Goal: Task Accomplishment & Management: Use online tool/utility

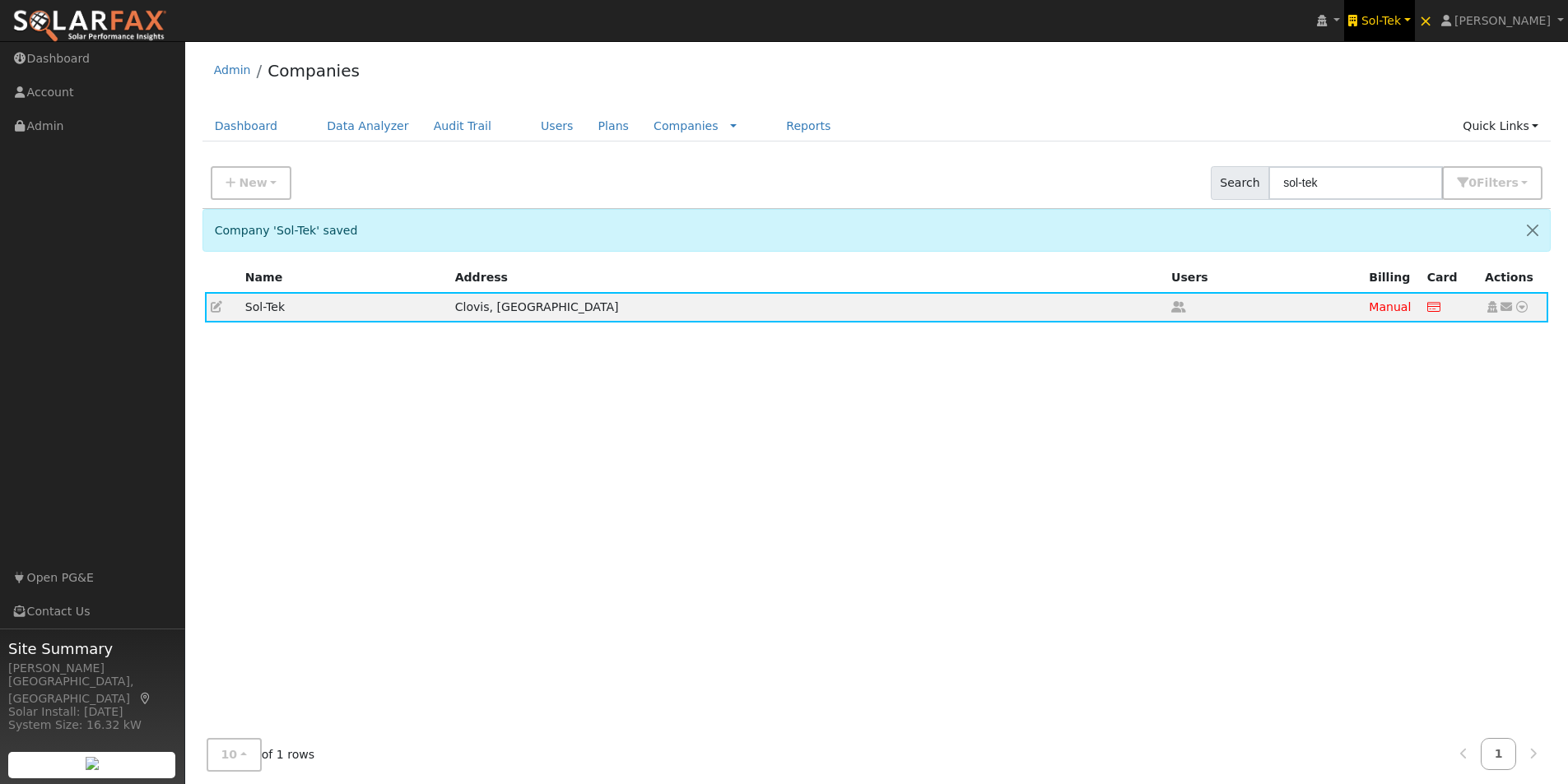
click at [1401, 15] on span "Sol-Tek" at bounding box center [1381, 20] width 39 height 13
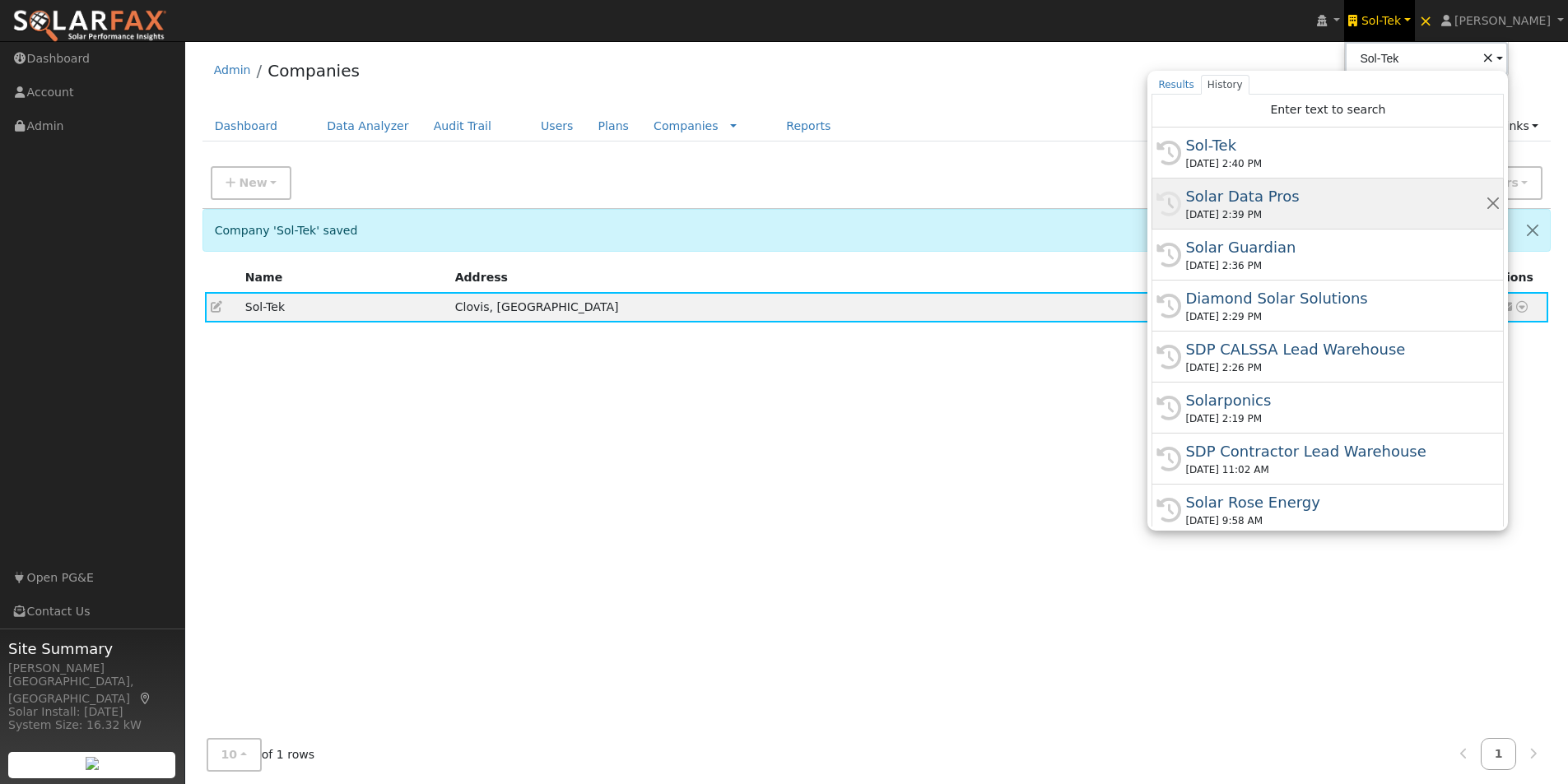
click at [1265, 193] on div "Solar Data Pros" at bounding box center [1334, 196] width 299 height 23
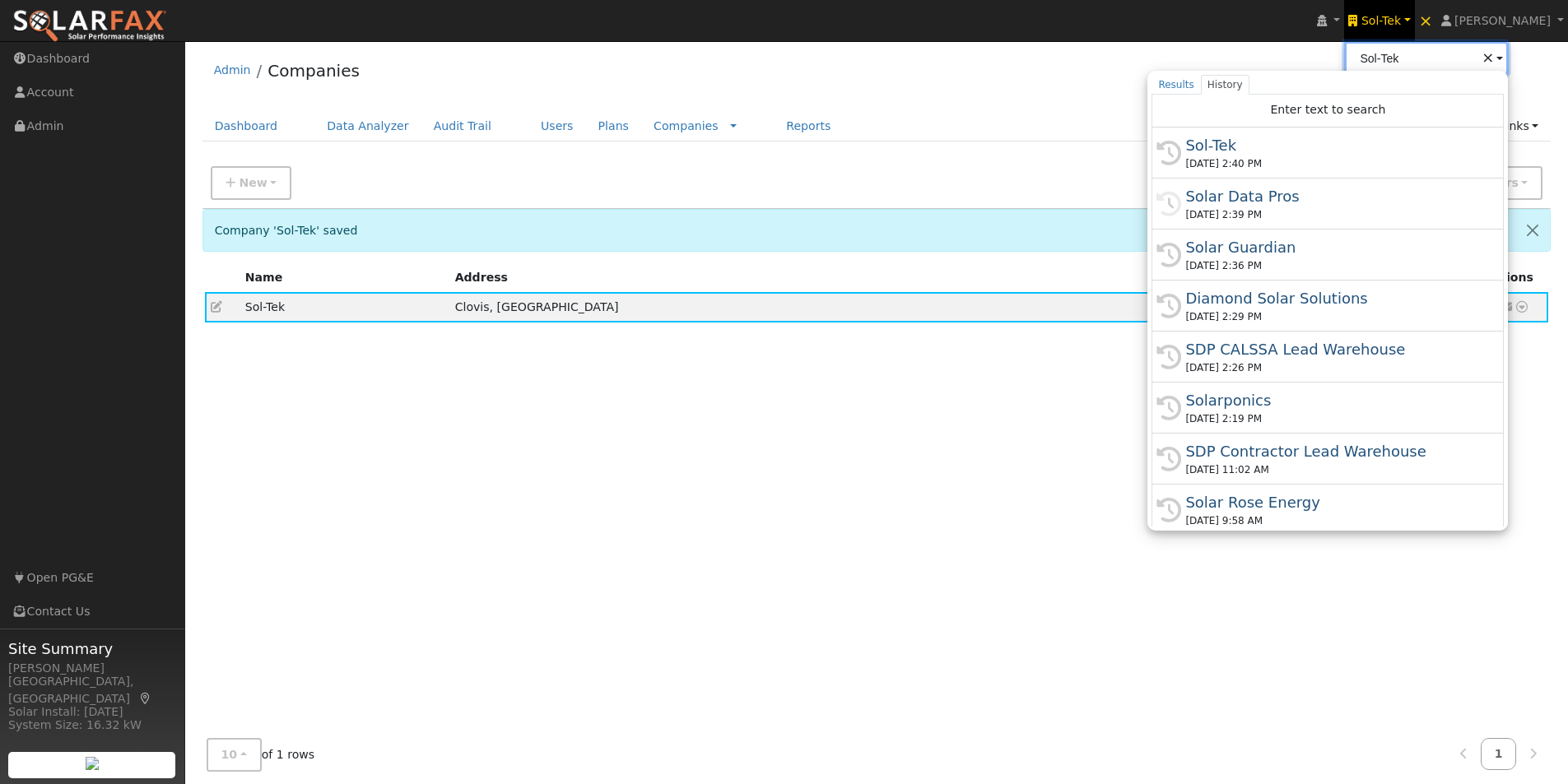
type input "Solar Data Pros"
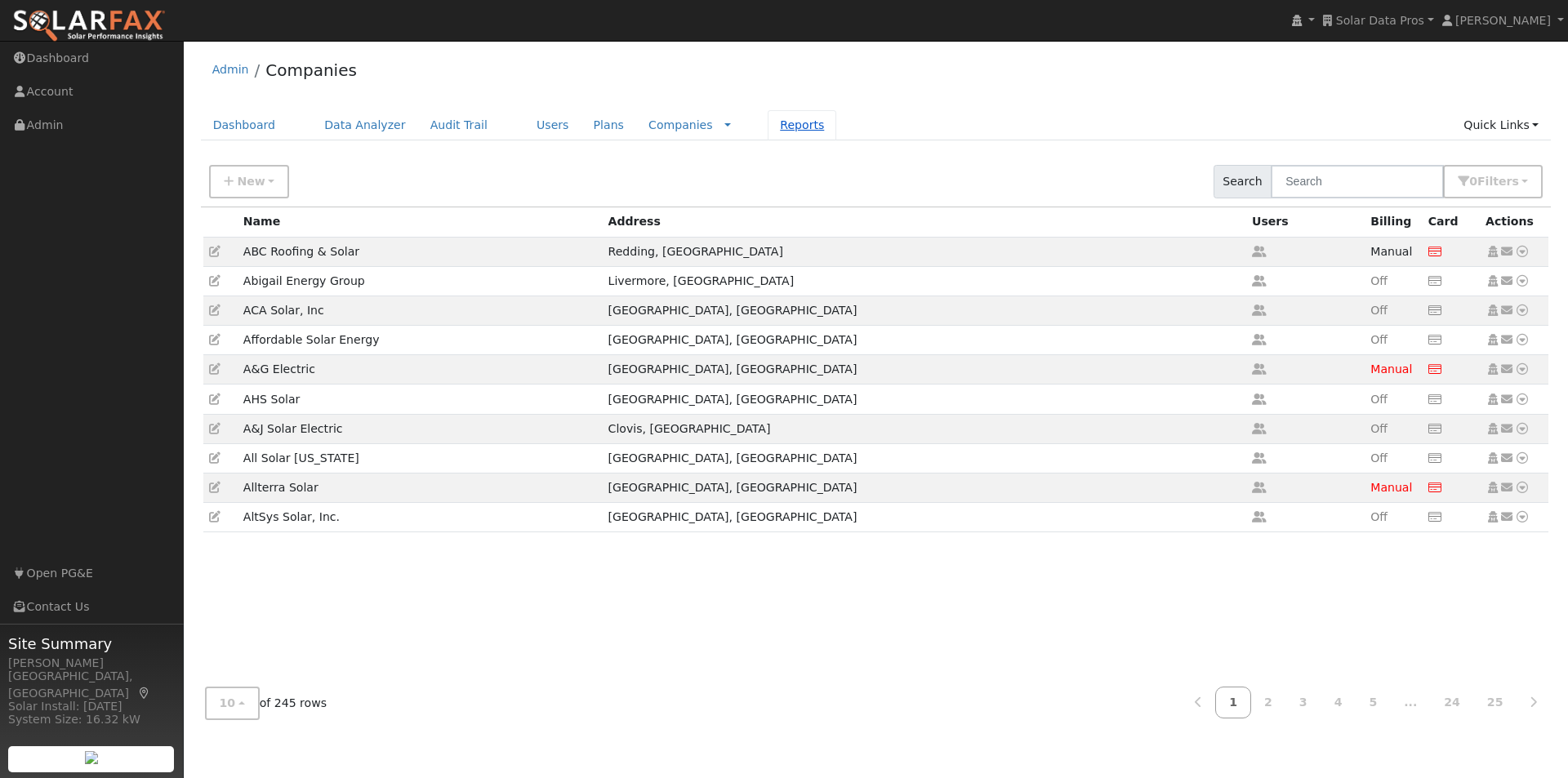
click at [767, 123] on link "Reports" at bounding box center [802, 125] width 68 height 30
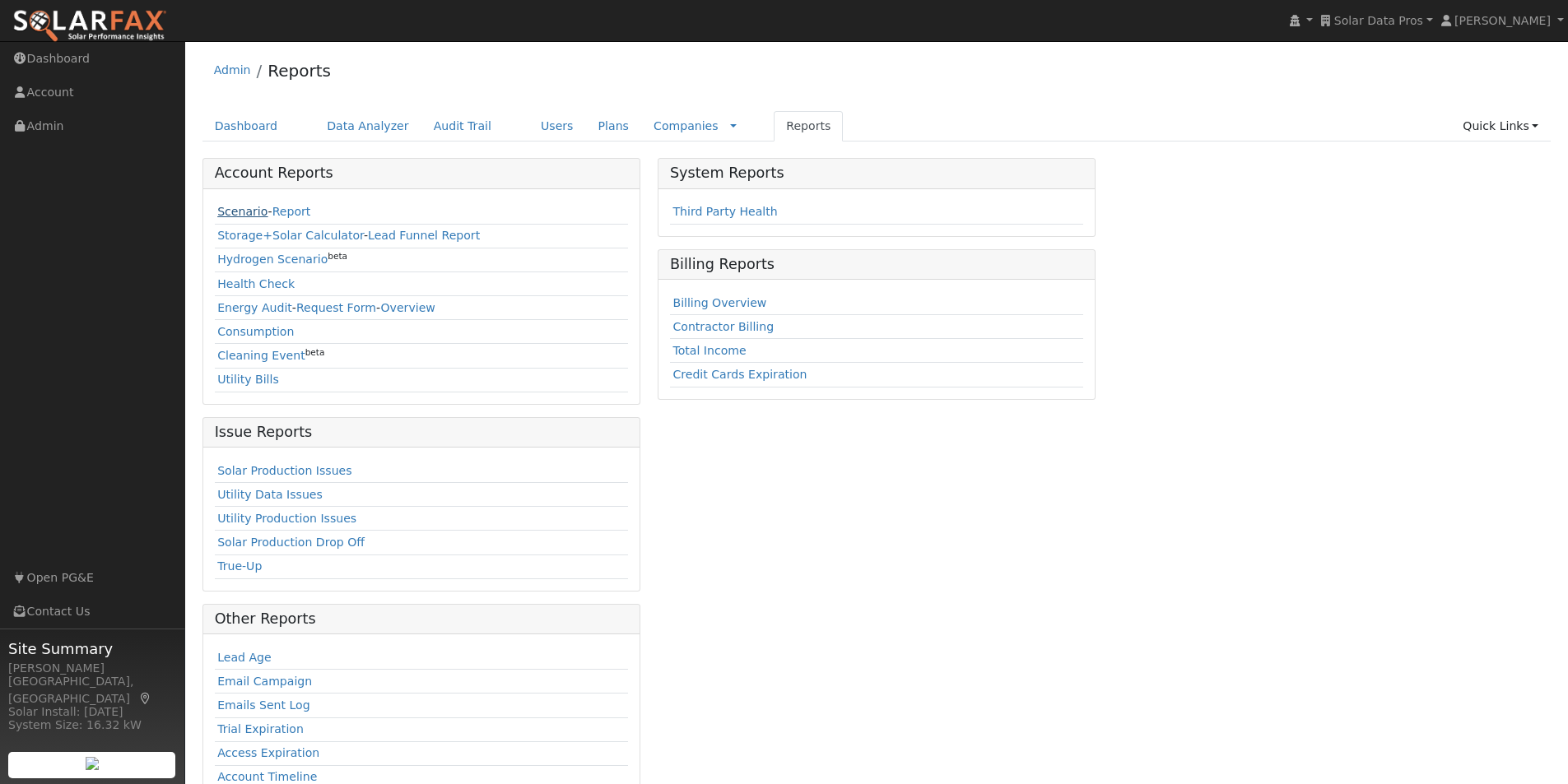
click at [227, 212] on link "Scenario" at bounding box center [242, 211] width 50 height 13
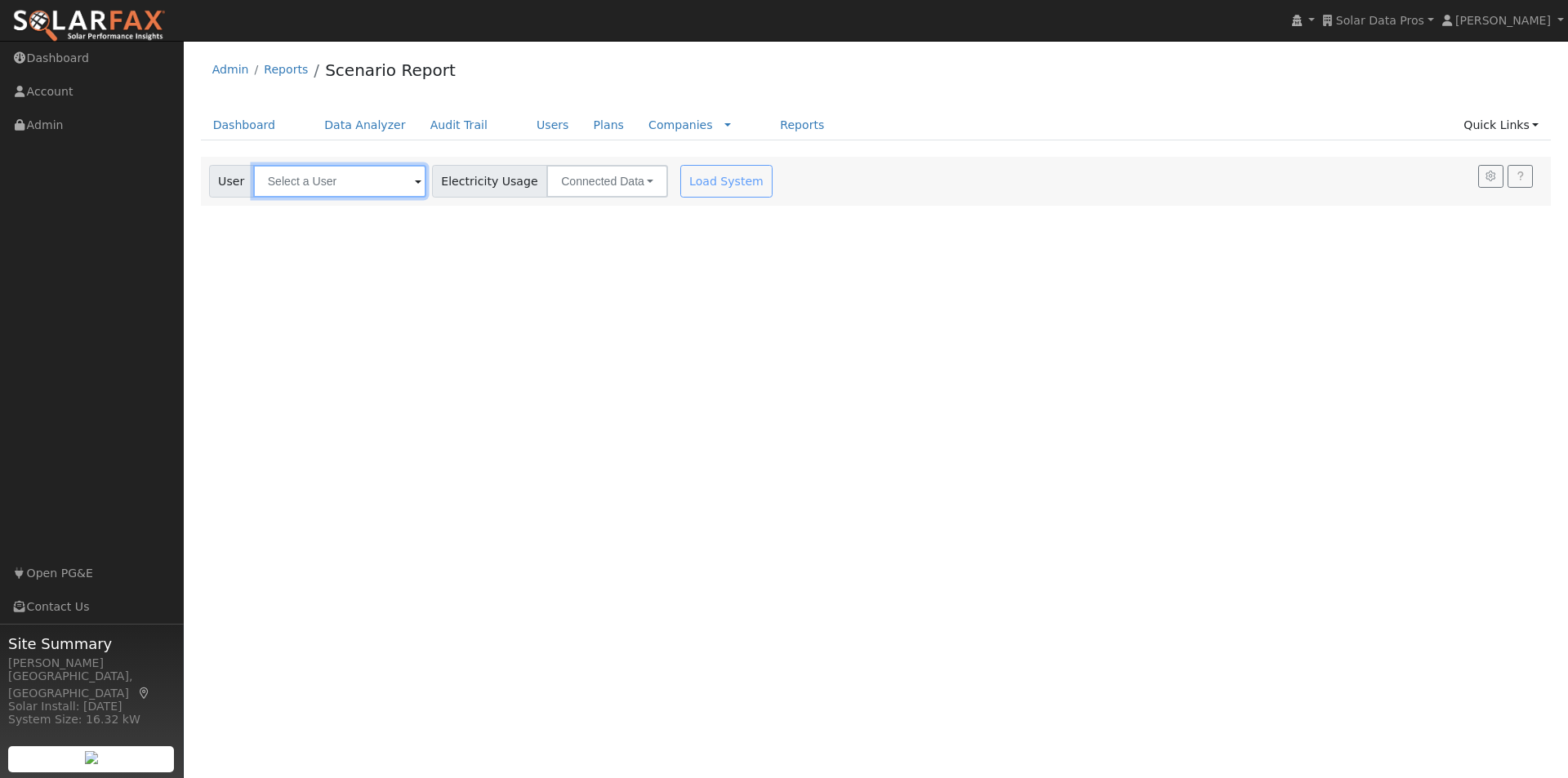
click at [376, 179] on input "text" at bounding box center [340, 181] width 173 height 33
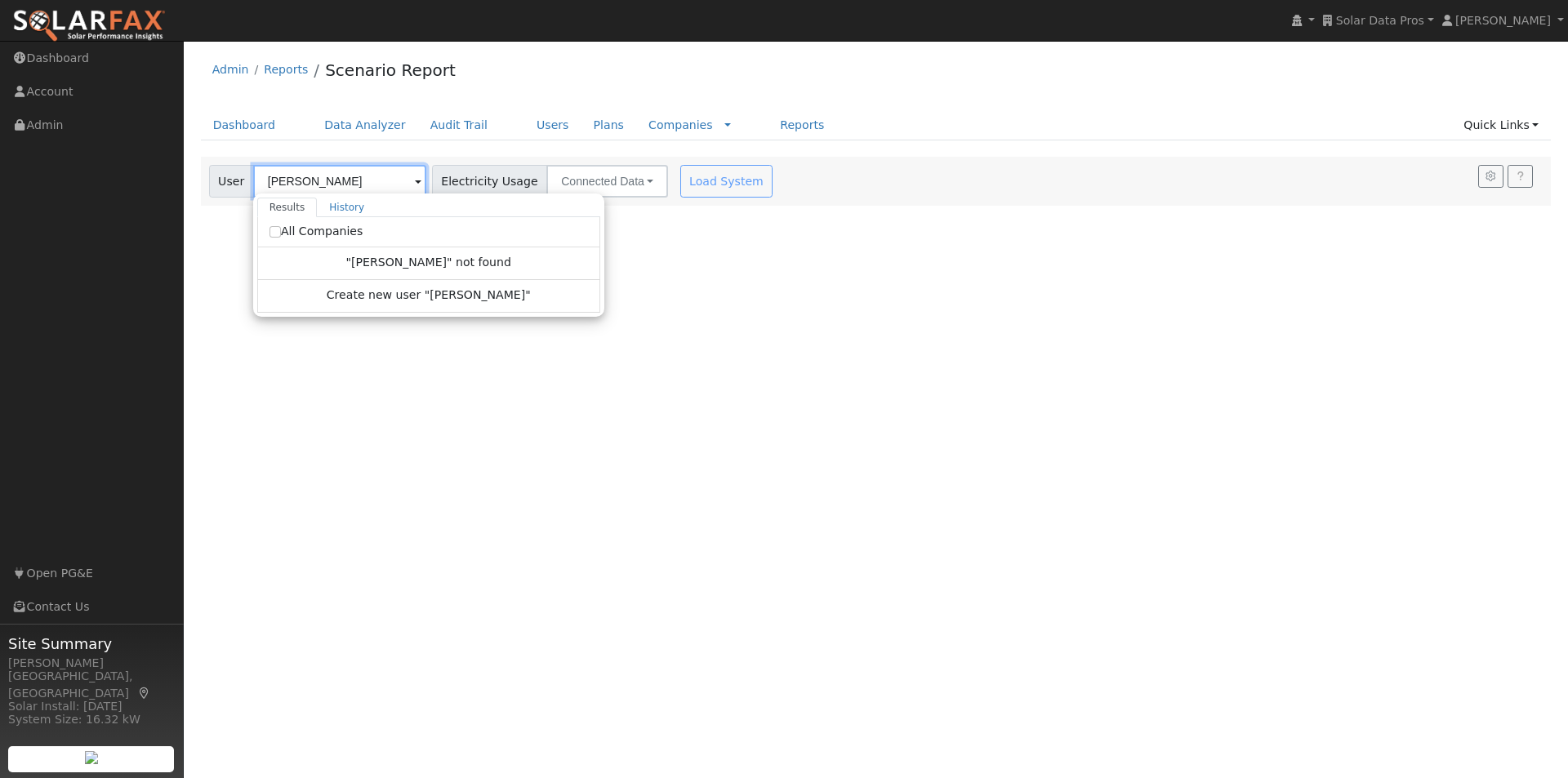
type input "curtis mitchell"
click at [273, 227] on input "All Companies" at bounding box center [276, 232] width 12 height 12
checkbox input "true"
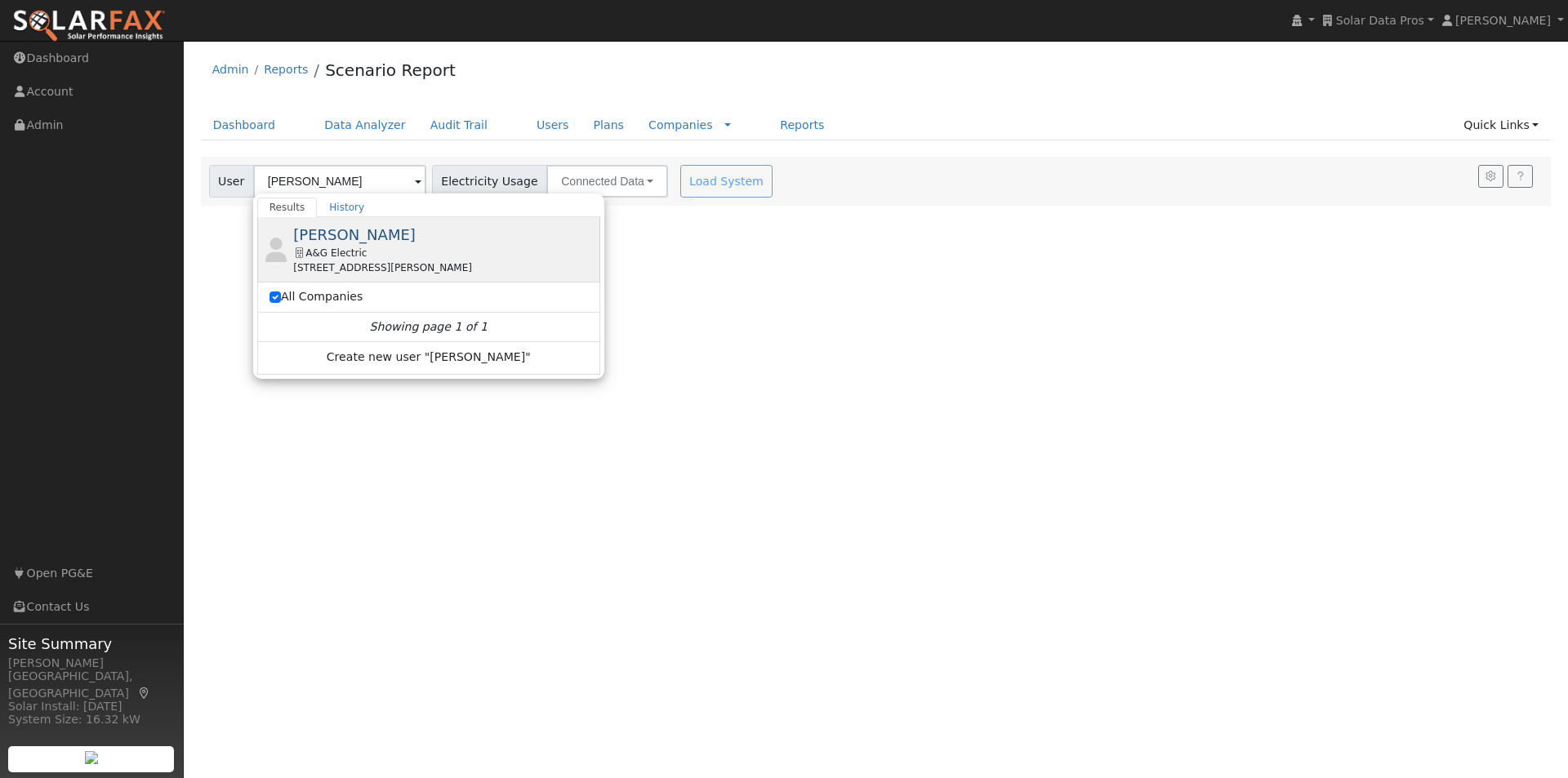
drag, startPoint x: 330, startPoint y: 240, endPoint x: 342, endPoint y: 219, distance: 24.2
click at [339, 222] on div "Curtis Mitchell A&G Electric 1395 Evans Avenue, San Francisco, CA 94124" at bounding box center [429, 249] width 343 height 65
type input "Curtis Mitchell"
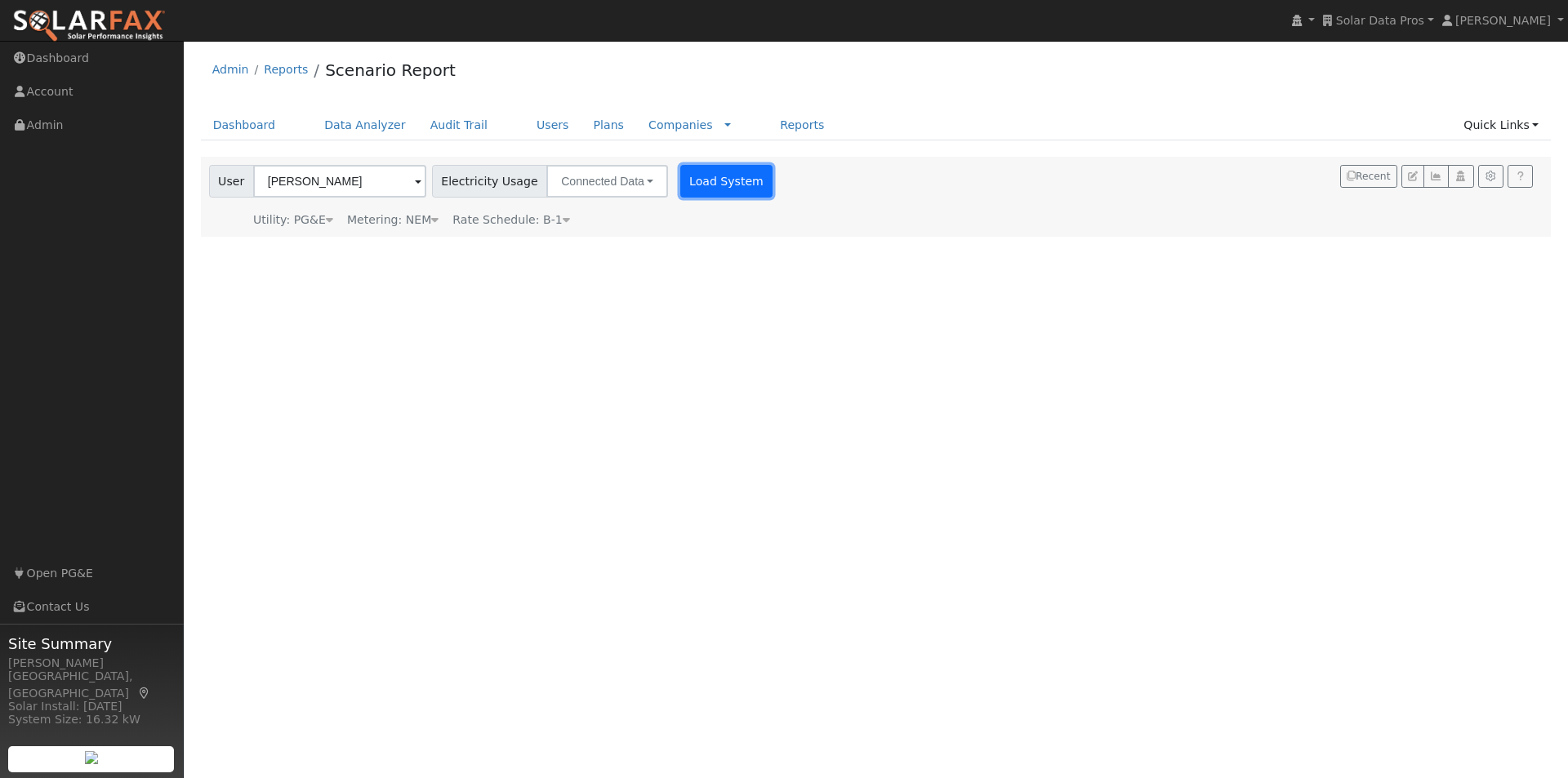
click at [694, 179] on button "Load System" at bounding box center [727, 181] width 93 height 33
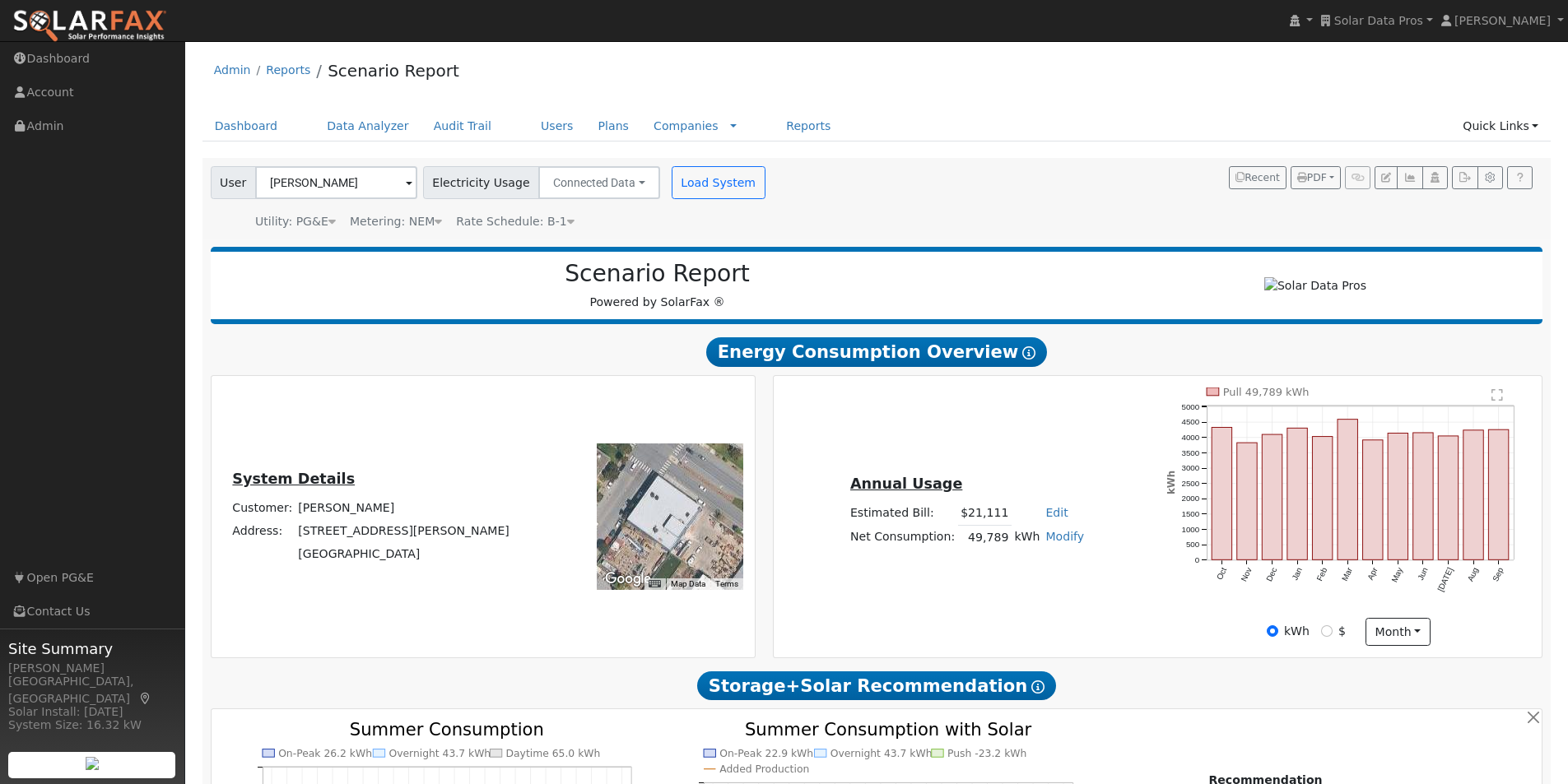
drag, startPoint x: 671, startPoint y: 521, endPoint x: 652, endPoint y: 527, distance: 19.9
click at [652, 527] on div at bounding box center [670, 516] width 146 height 146
click at [568, 221] on icon at bounding box center [571, 222] width 8 height 12
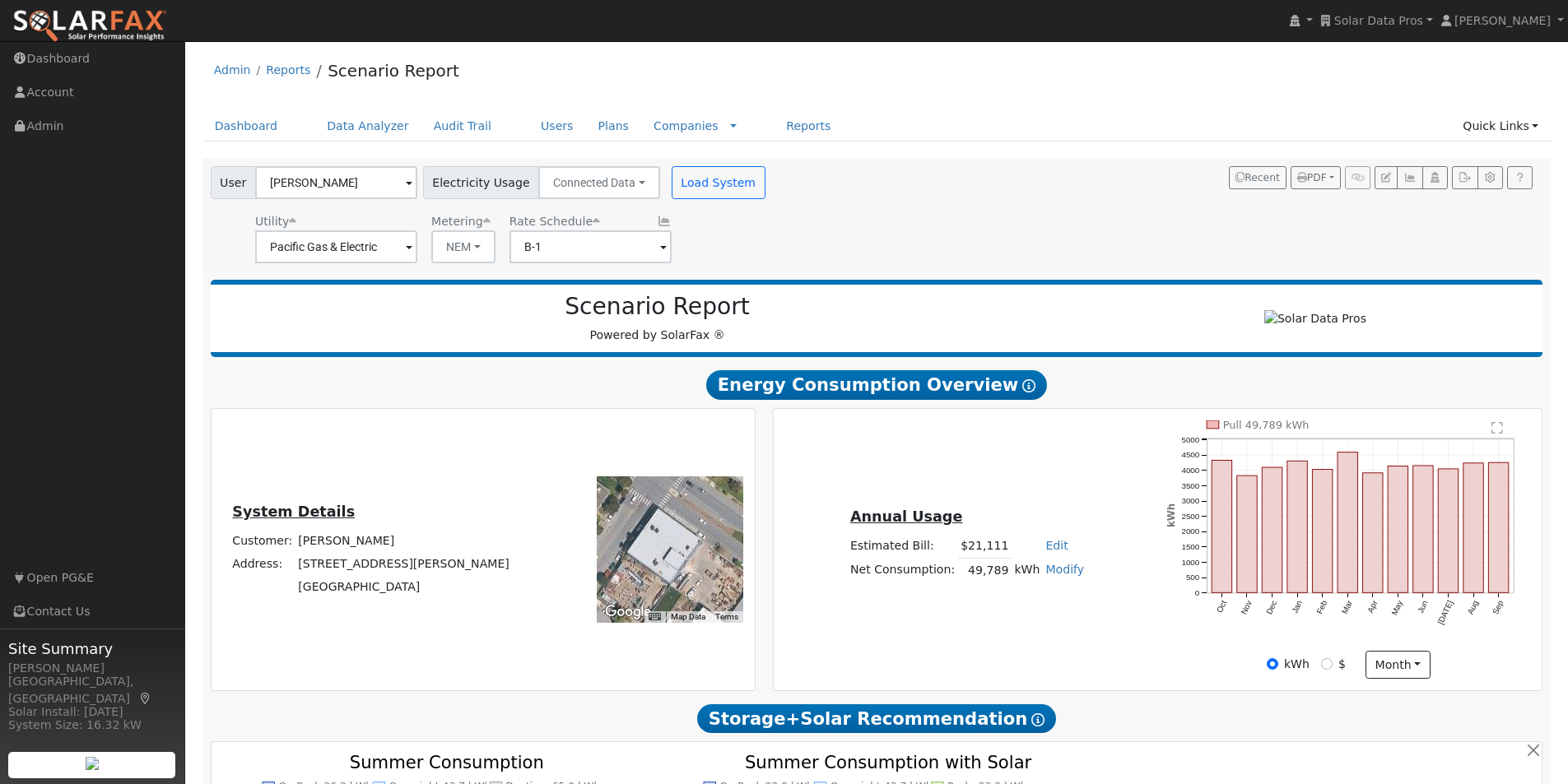
click at [657, 220] on icon at bounding box center [664, 222] width 15 height 12
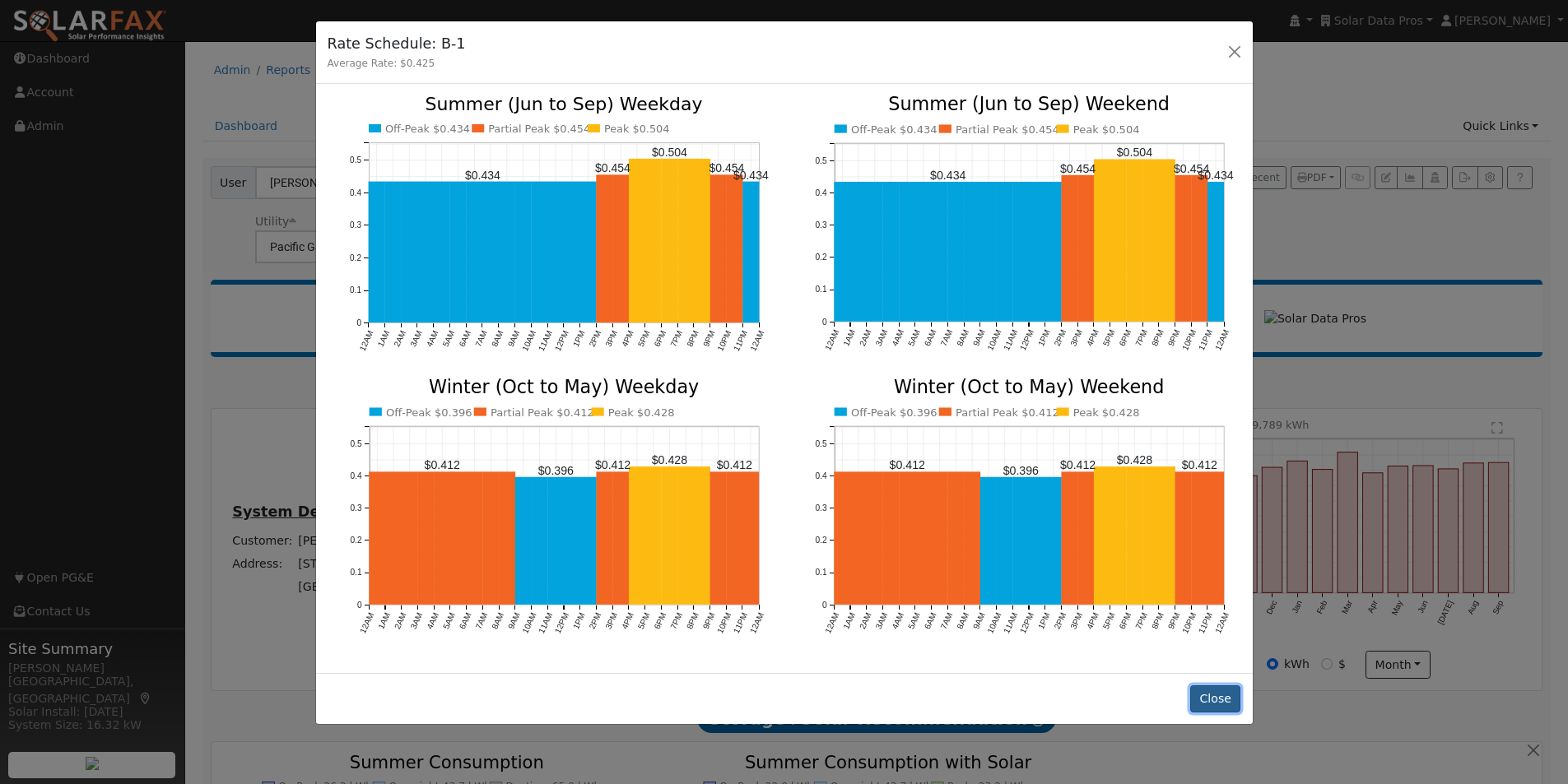
click at [1224, 685] on button "Close" at bounding box center [1215, 699] width 50 height 28
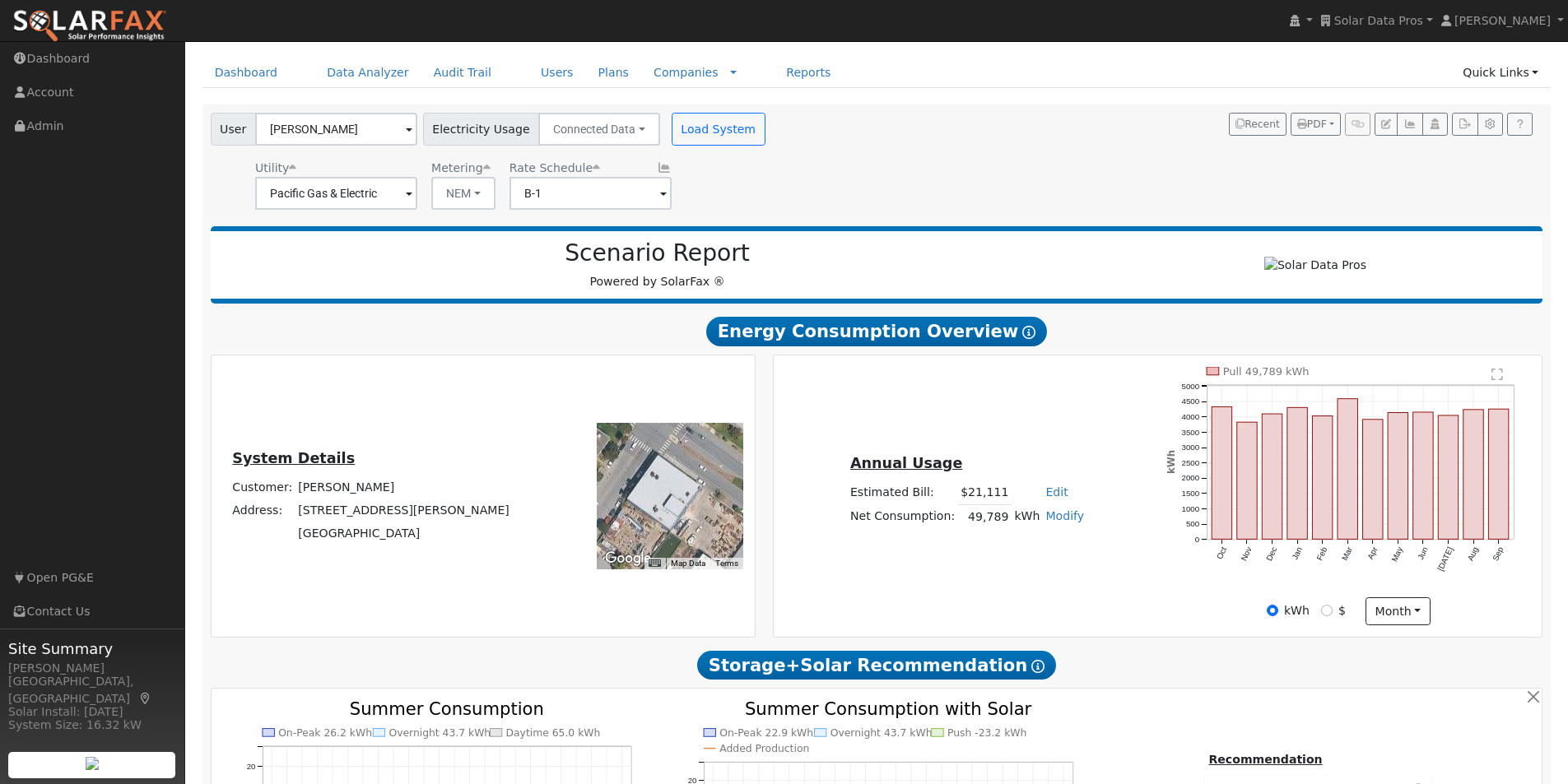
scroll to position [82, 0]
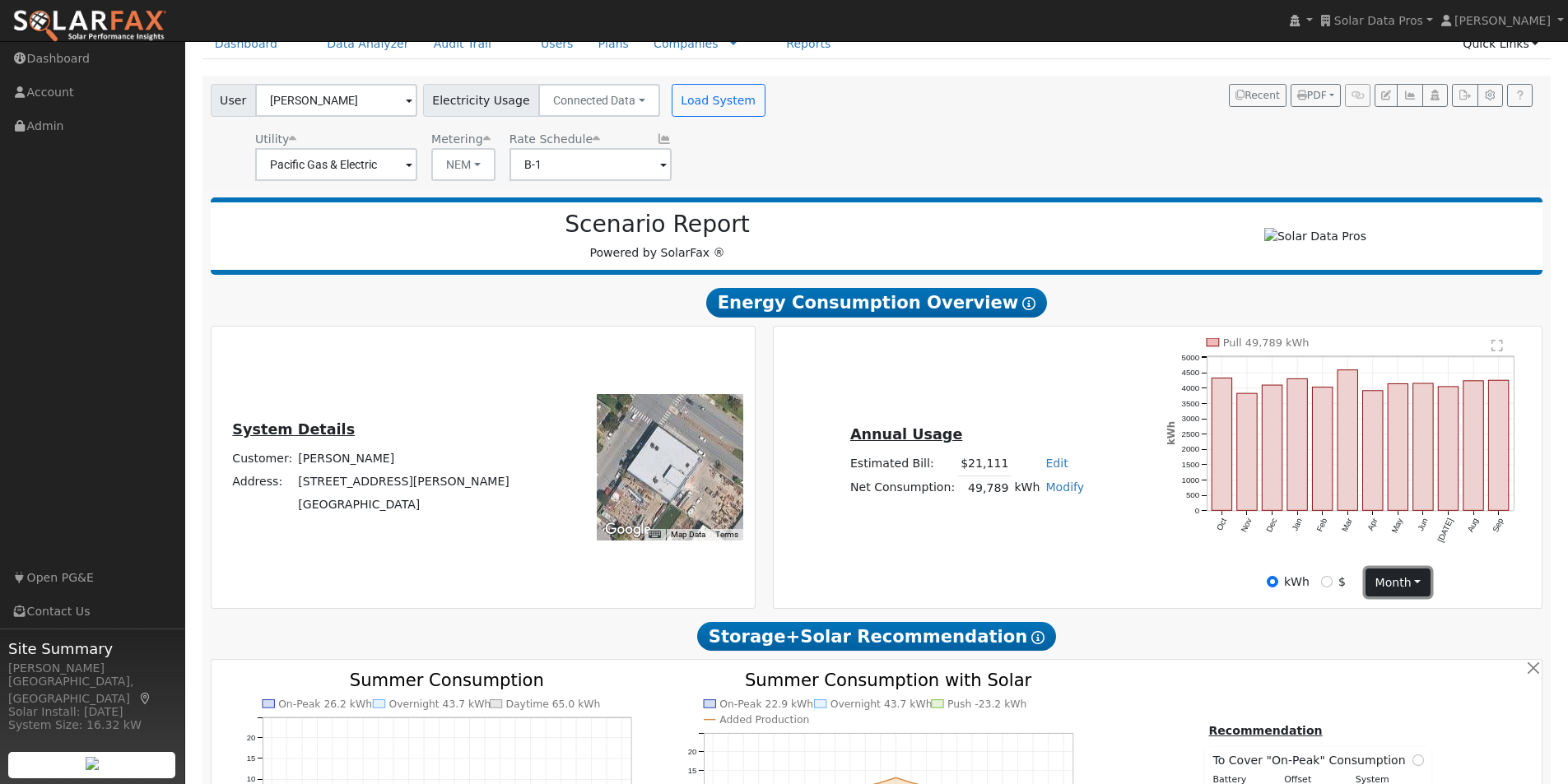
click at [1408, 588] on button "month" at bounding box center [1398, 582] width 65 height 28
click at [1382, 623] on link "Day" at bounding box center [1424, 615] width 115 height 23
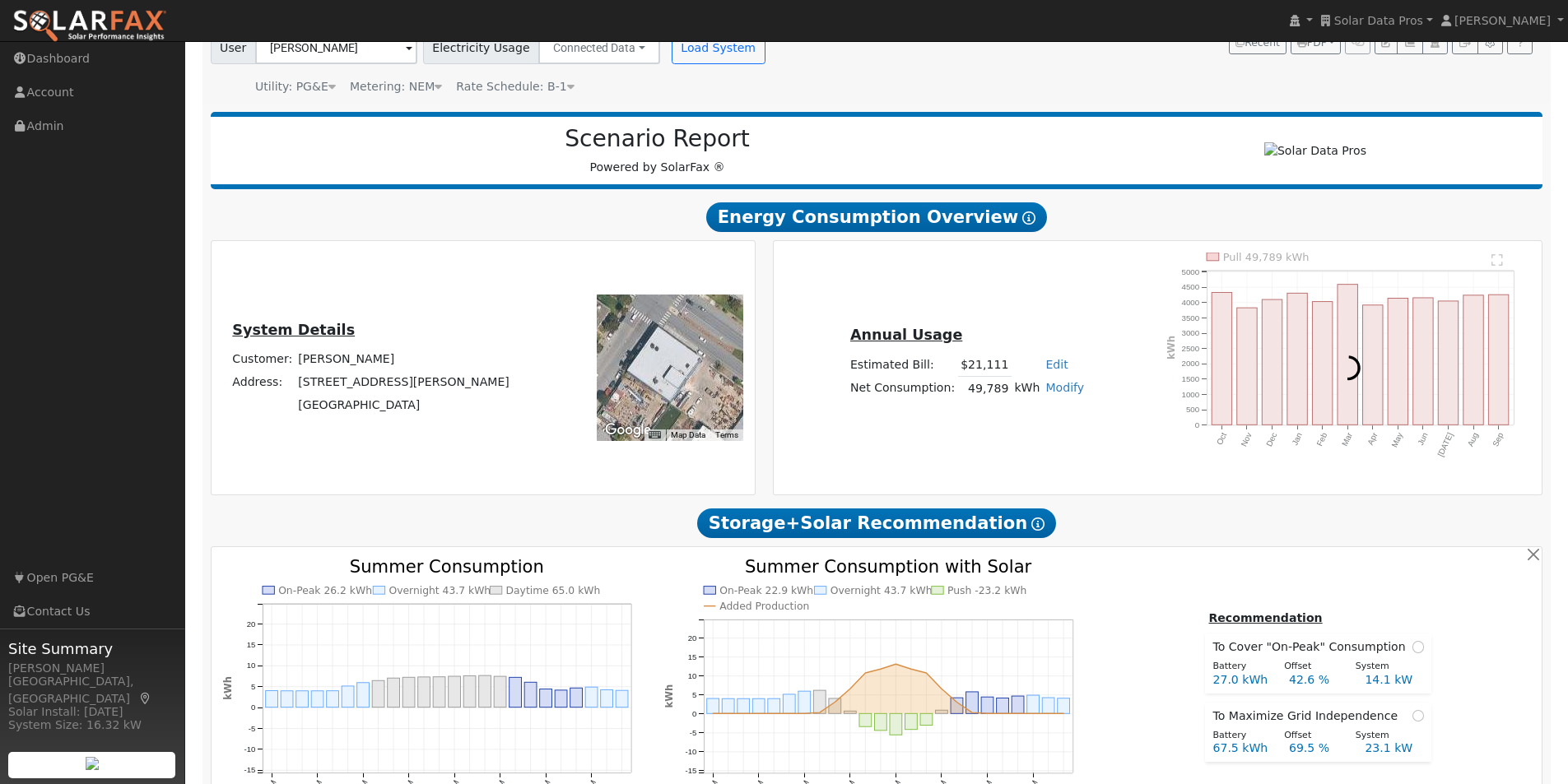
scroll to position [165, 0]
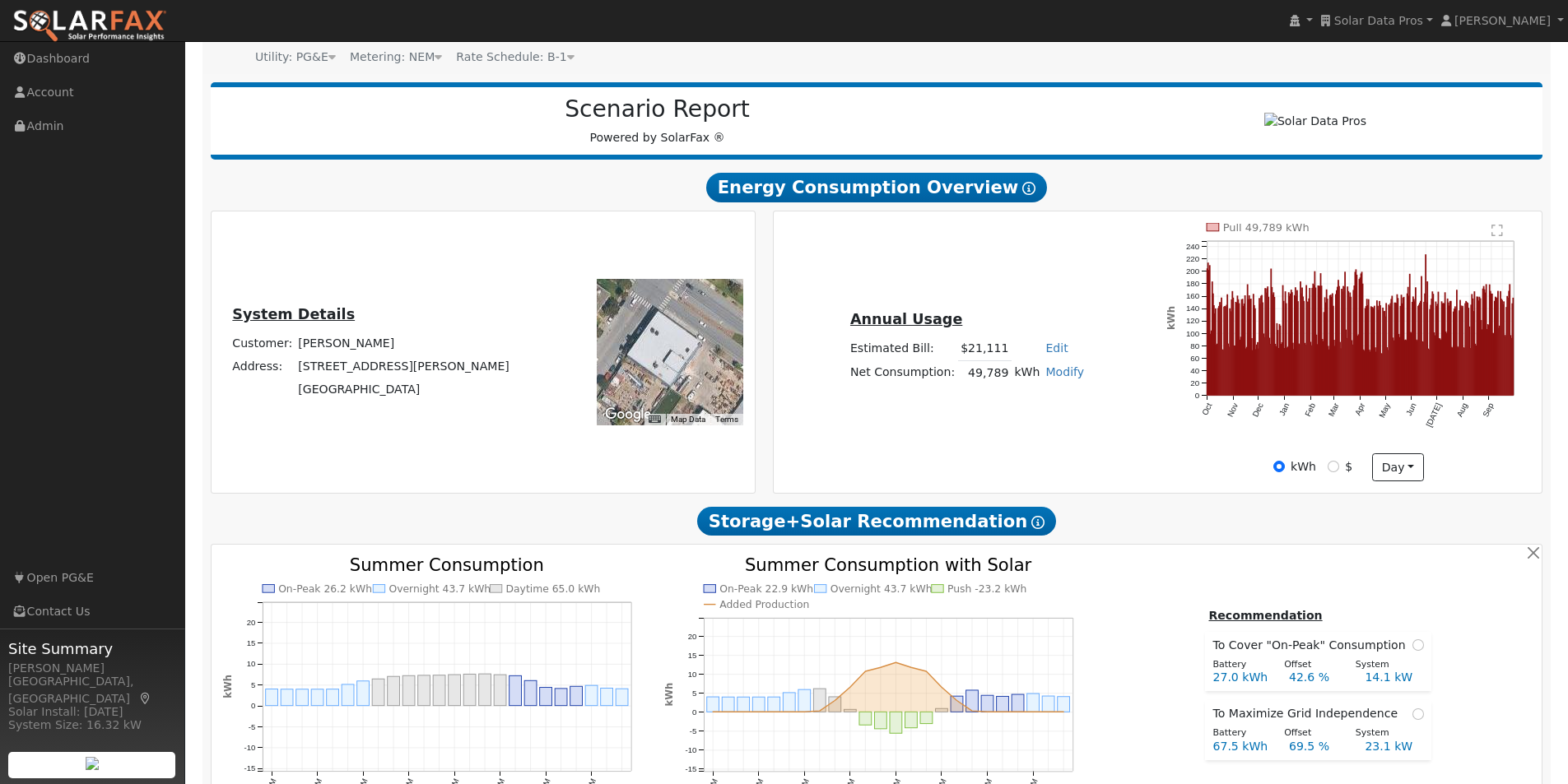
click at [1495, 236] on text "" at bounding box center [1498, 230] width 12 height 13
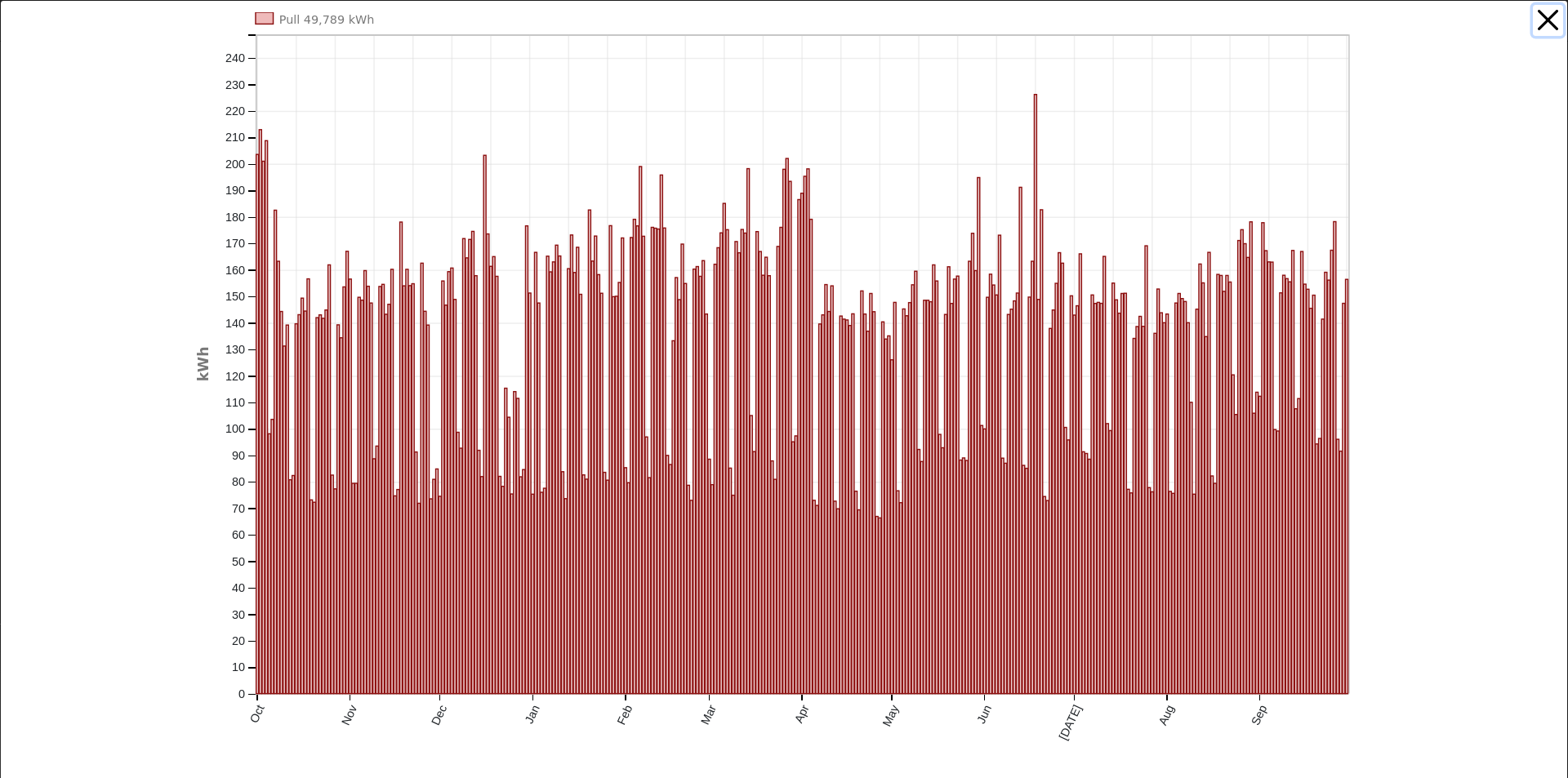
click at [1533, 15] on button "button" at bounding box center [1548, 20] width 31 height 31
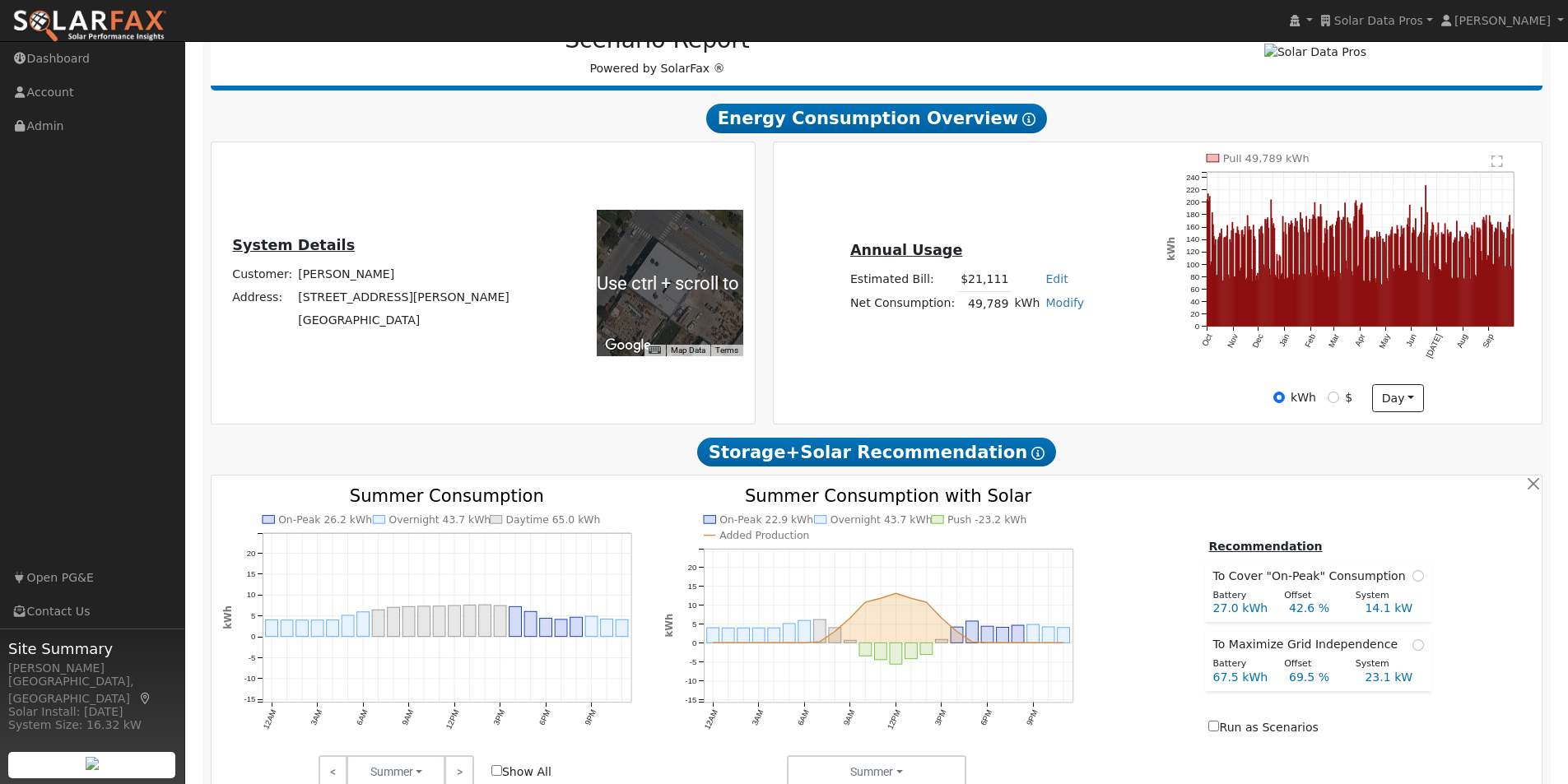
scroll to position [329, 0]
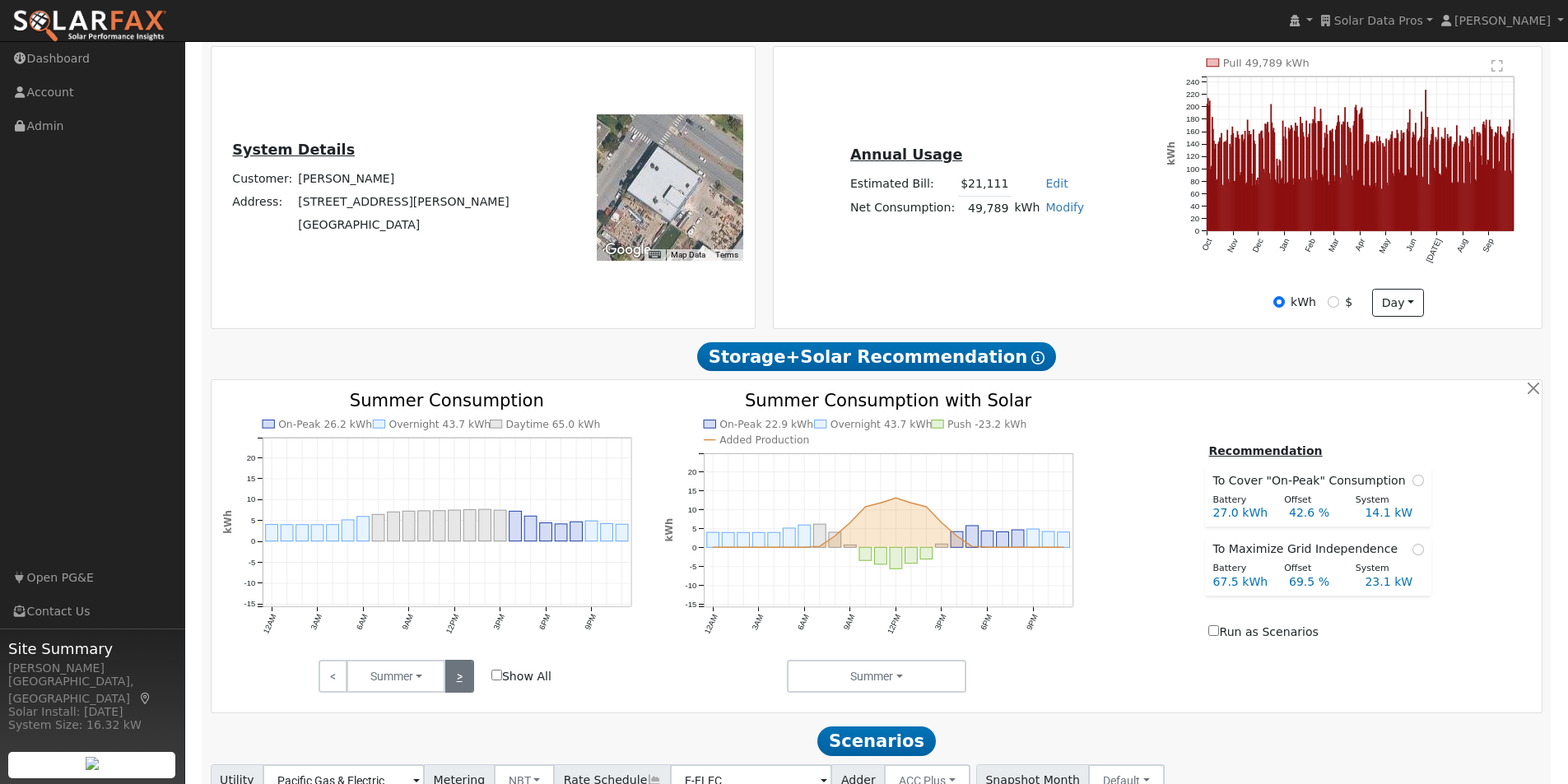
click at [463, 682] on link ">" at bounding box center [459, 676] width 28 height 33
click at [463, 681] on link ">" at bounding box center [459, 676] width 28 height 33
click at [462, 679] on link ">" at bounding box center [459, 676] width 28 height 33
click at [497, 680] on input "Show All" at bounding box center [496, 674] width 11 height 11
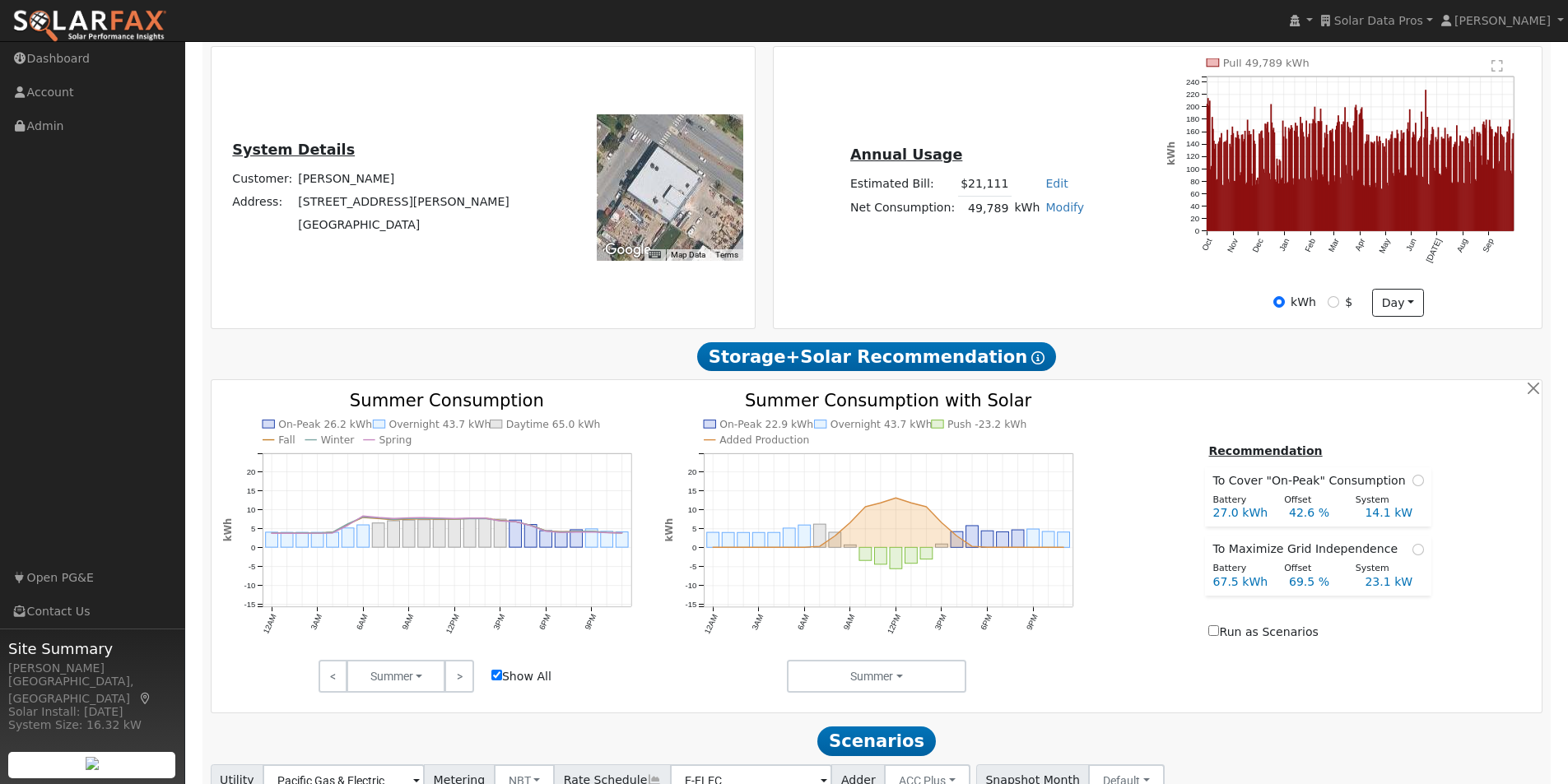
click at [497, 679] on input "Show All" at bounding box center [496, 674] width 11 height 11
checkbox input "false"
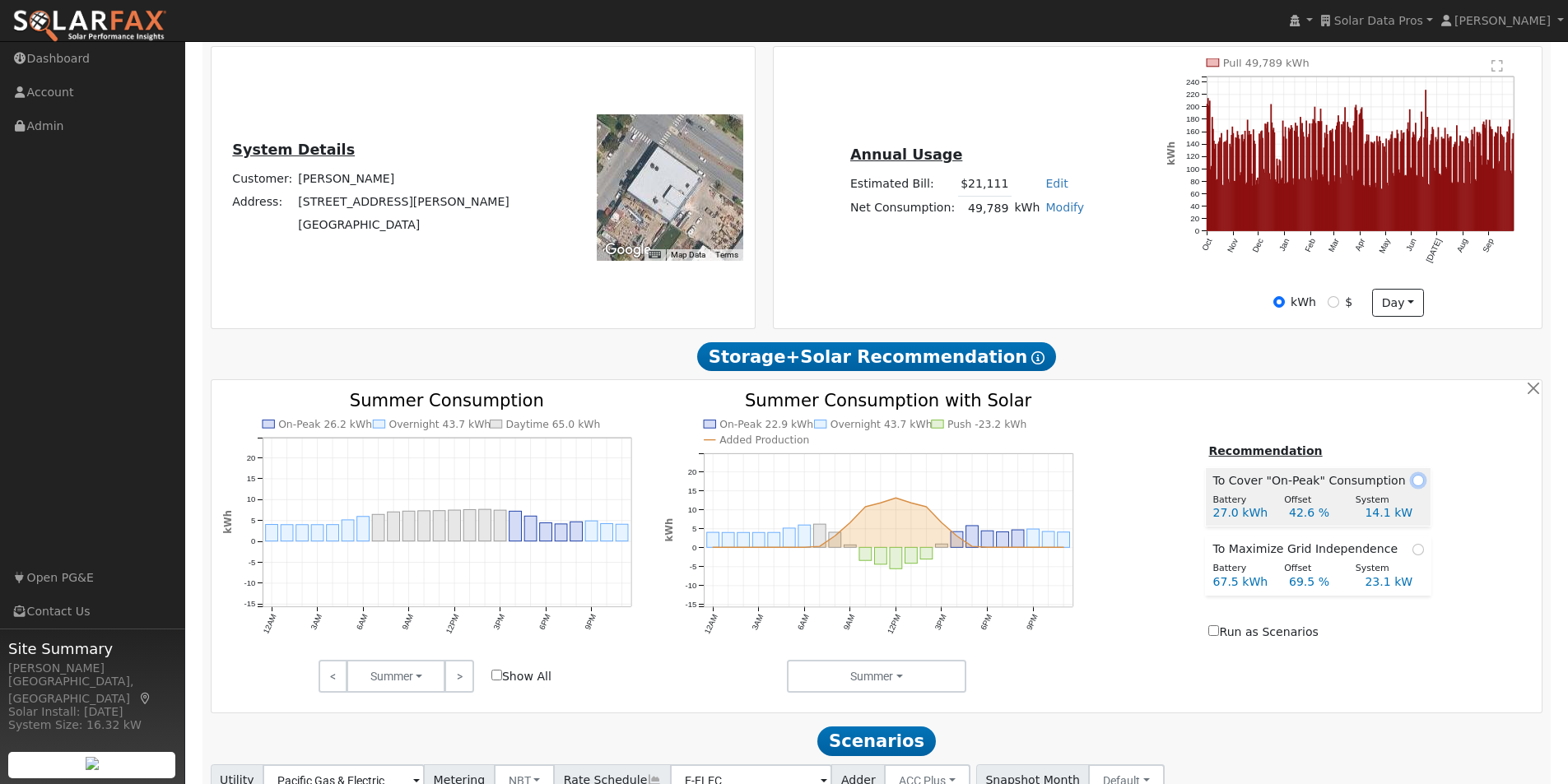
click at [1412, 486] on input "radio" at bounding box center [1418, 481] width 12 height 12
radio input "true"
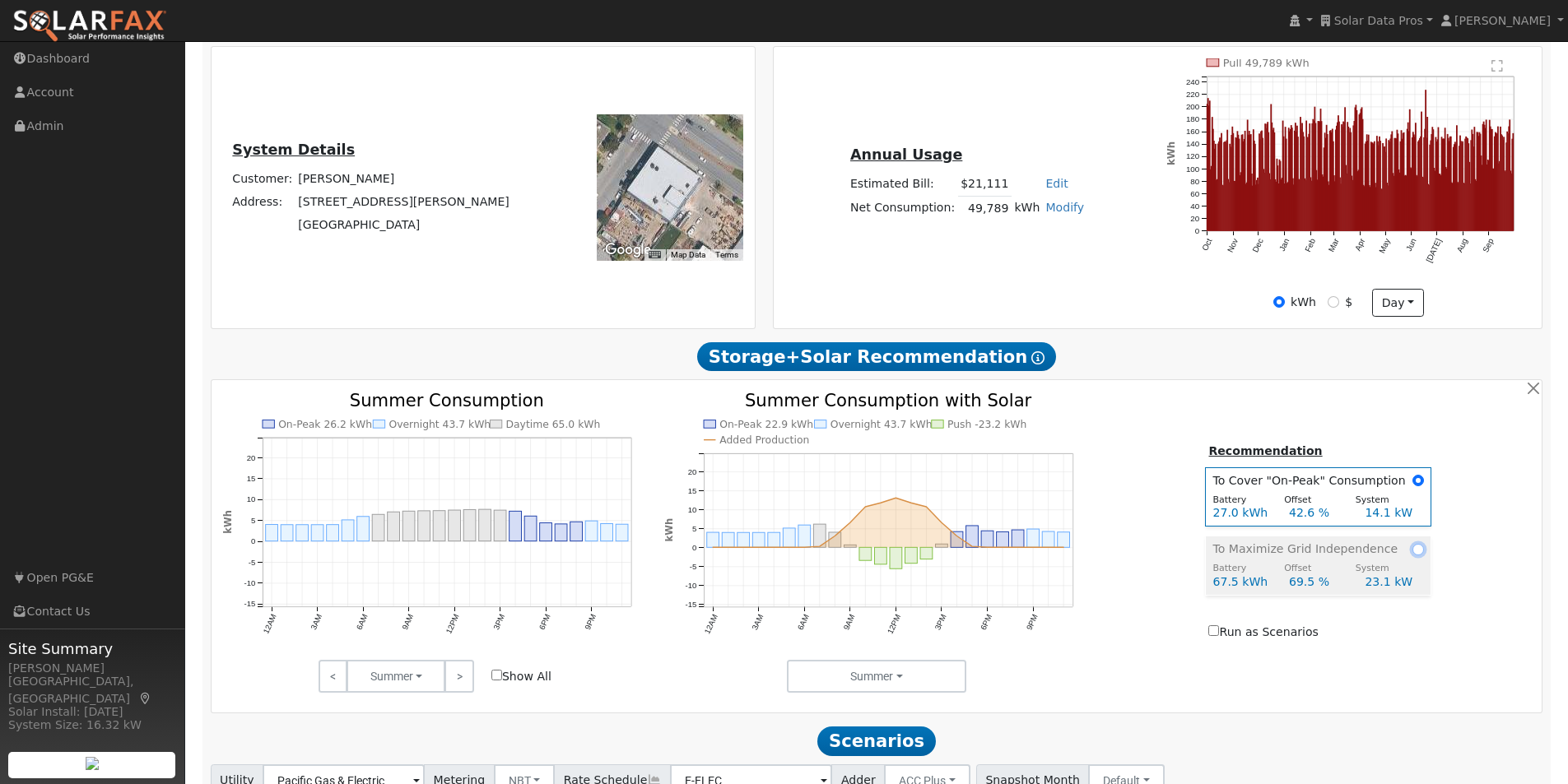
click at [1412, 555] on input "radio" at bounding box center [1418, 549] width 12 height 12
radio input "true"
radio input "false"
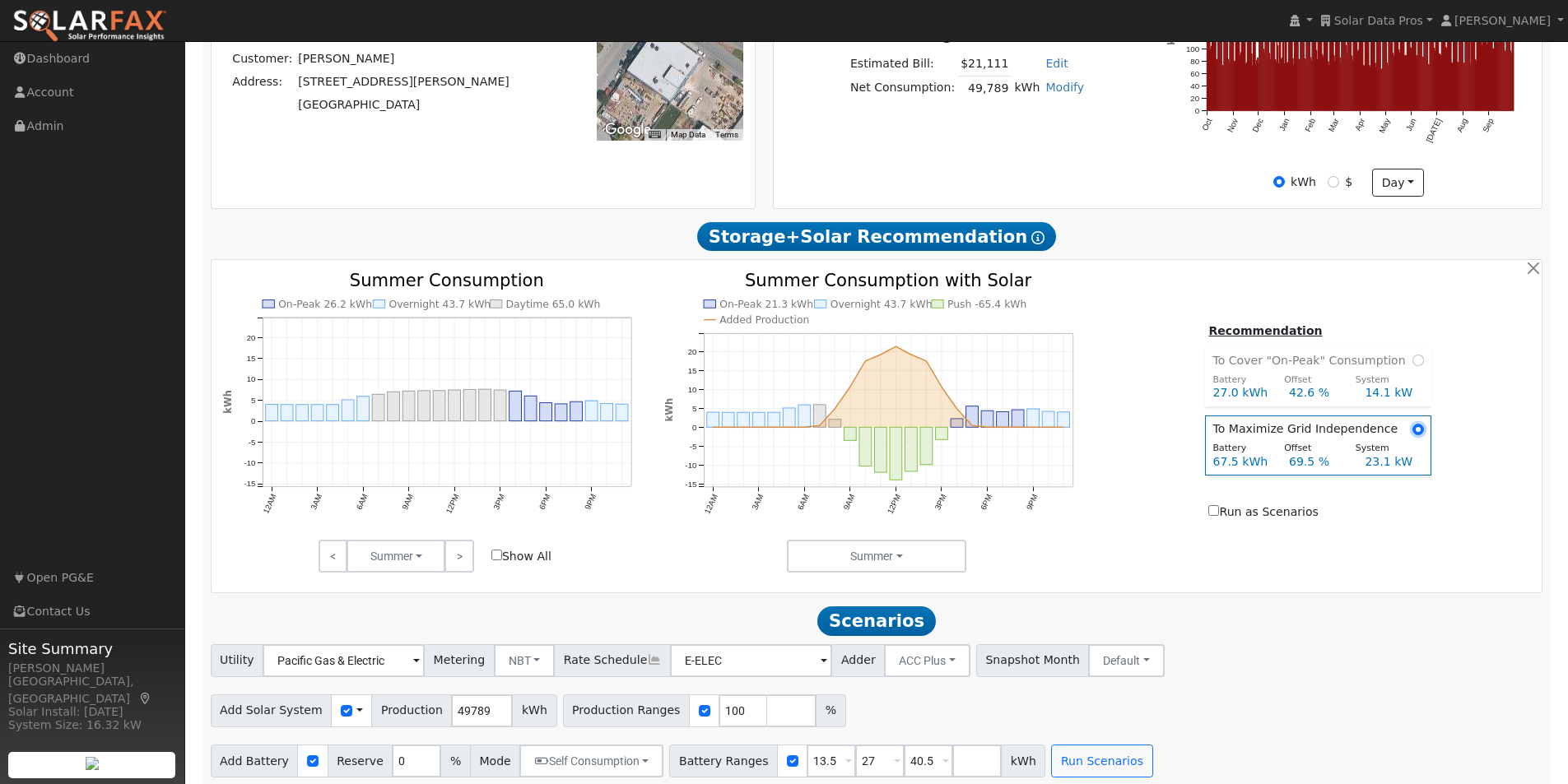
scroll to position [466, 0]
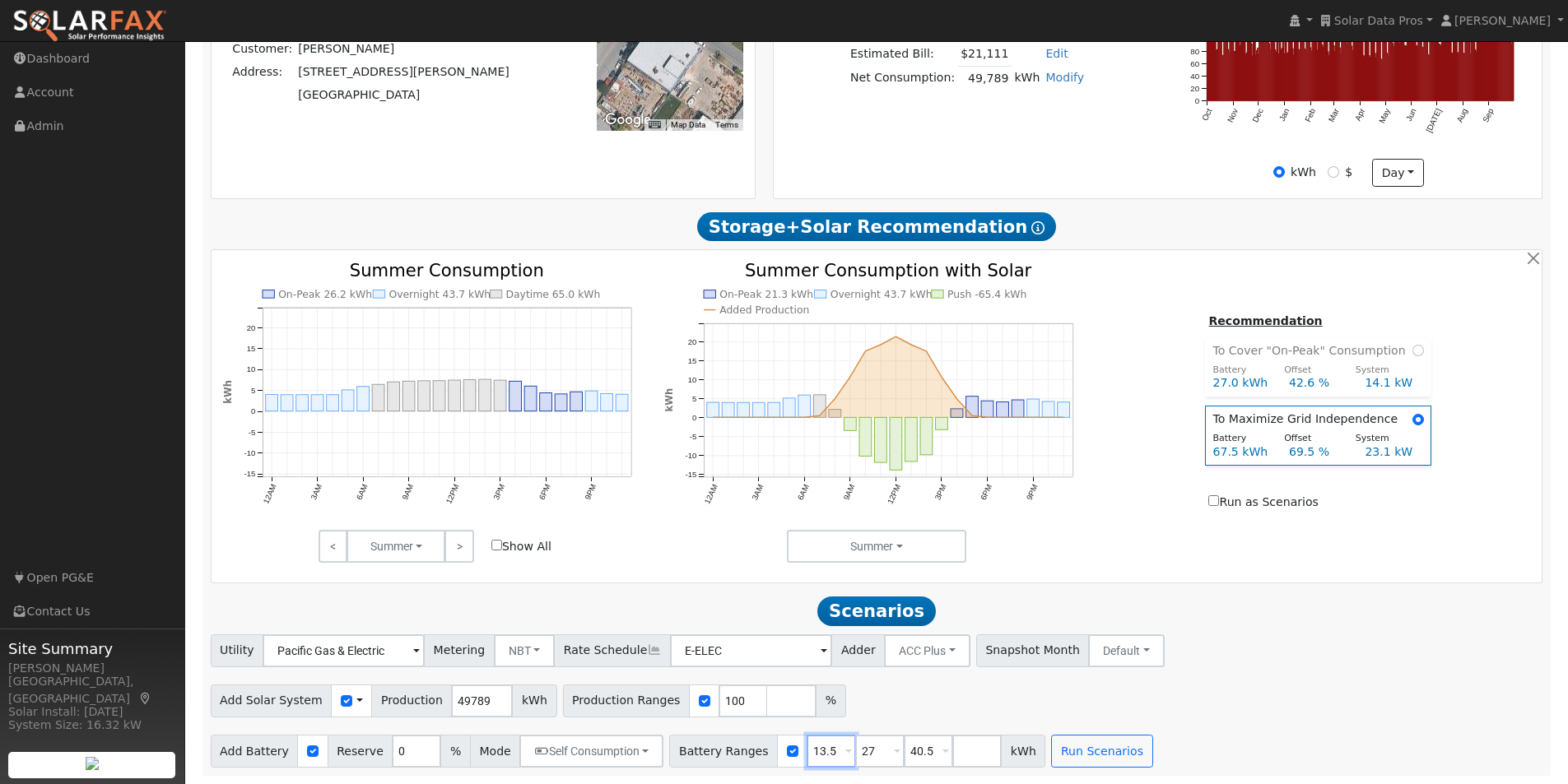
drag, startPoint x: 810, startPoint y: 746, endPoint x: 745, endPoint y: 735, distance: 65.9
click at [738, 751] on div "Battery Ranges 13.5 Overrides Reserve % Mode None None Self Consumption Peak Sa…" at bounding box center [857, 752] width 376 height 33
type input "27"
type input "40.5"
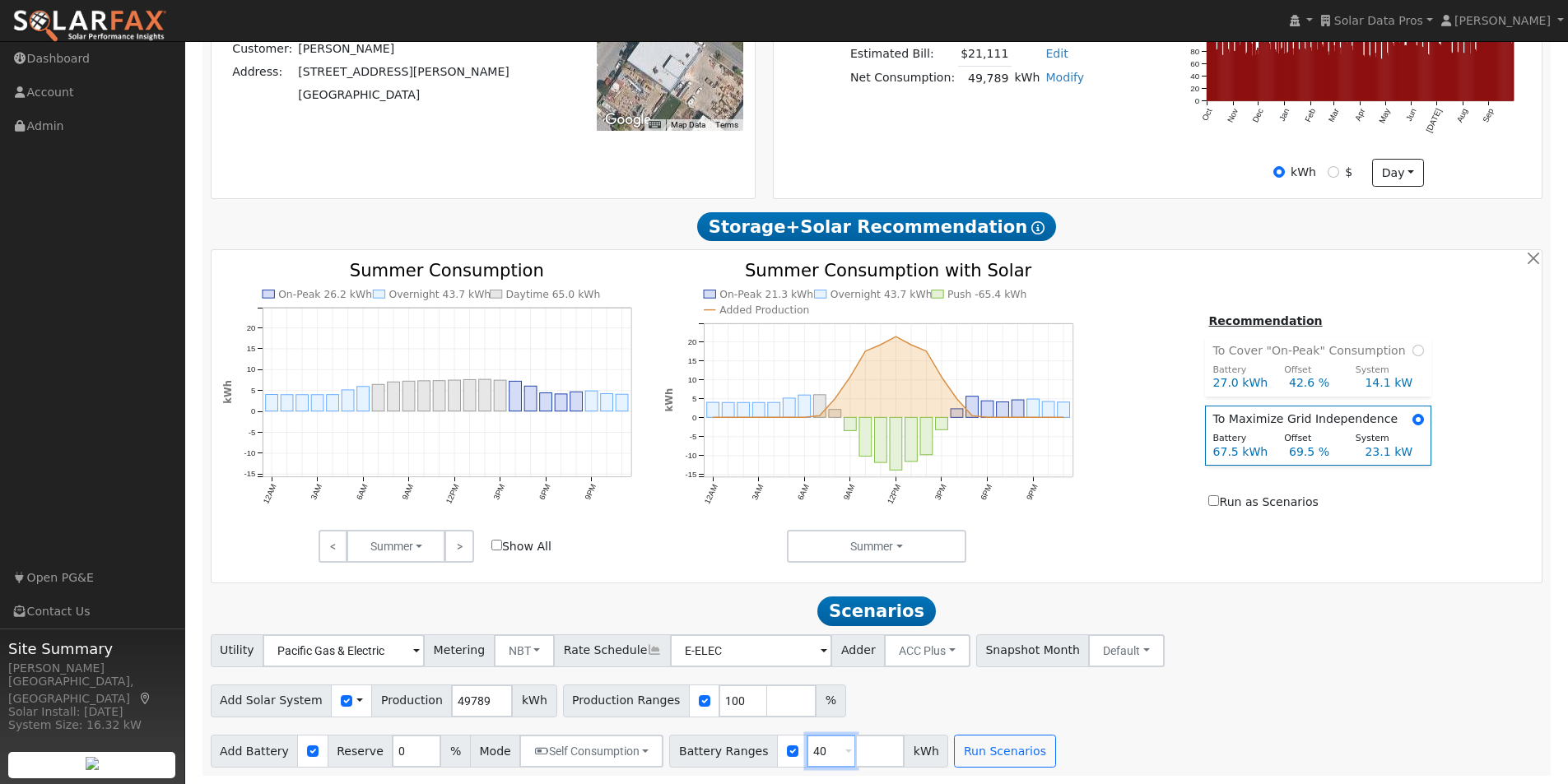
type input "4"
type input "25"
type input "50"
type input "75"
type input "100"
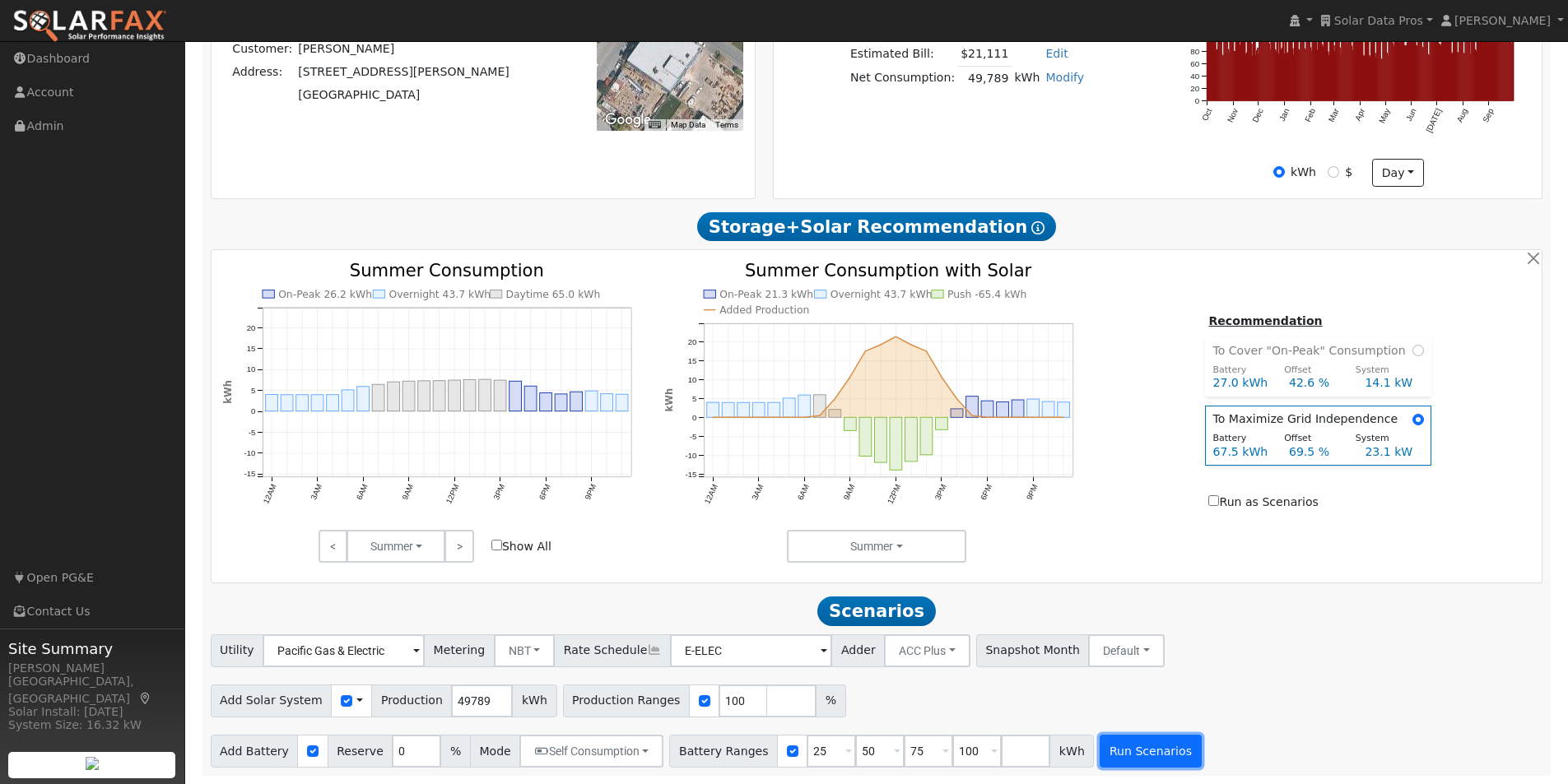
click at [1114, 750] on button "Run Scenarios" at bounding box center [1150, 752] width 101 height 33
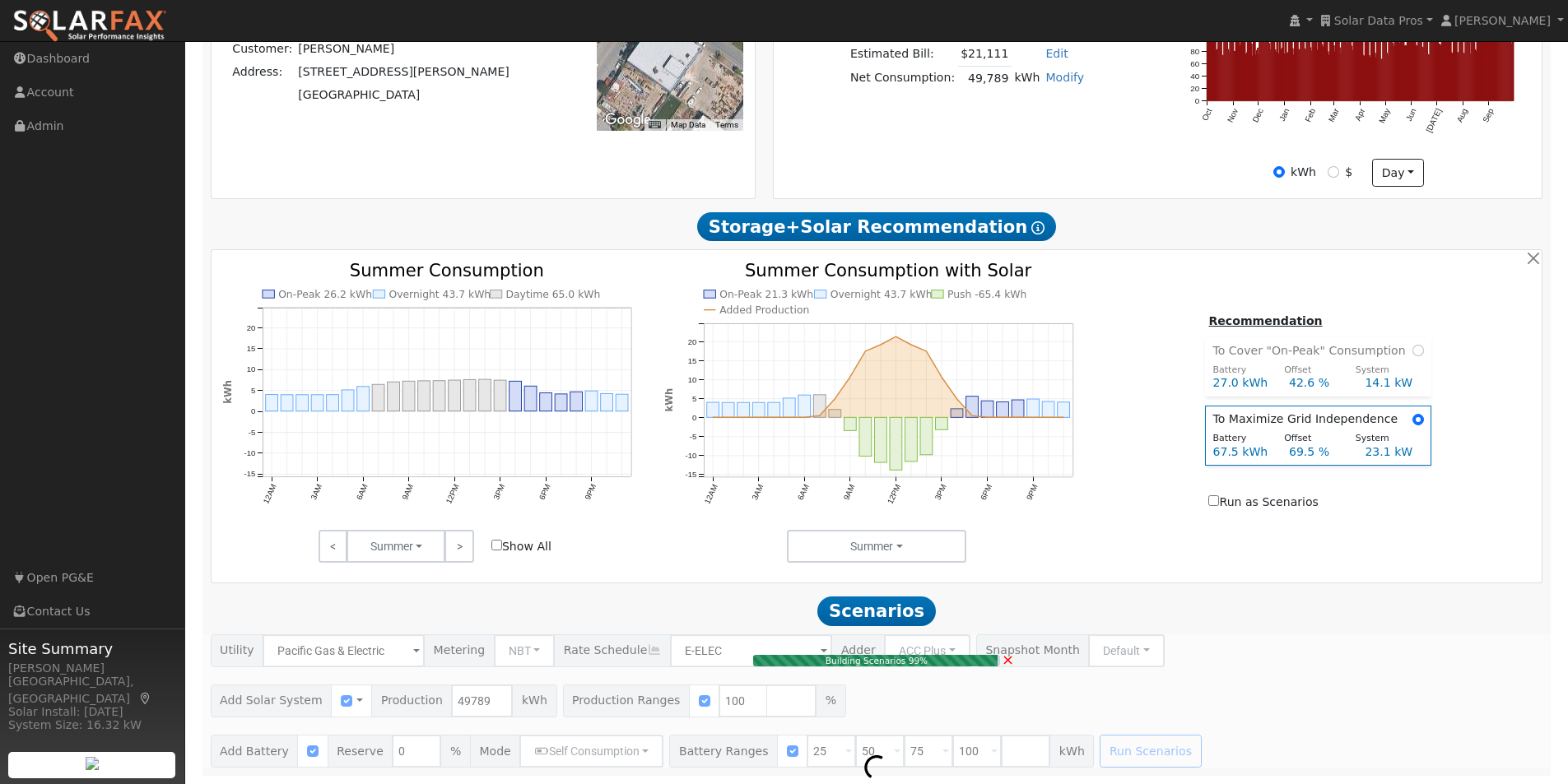
type input "33.2"
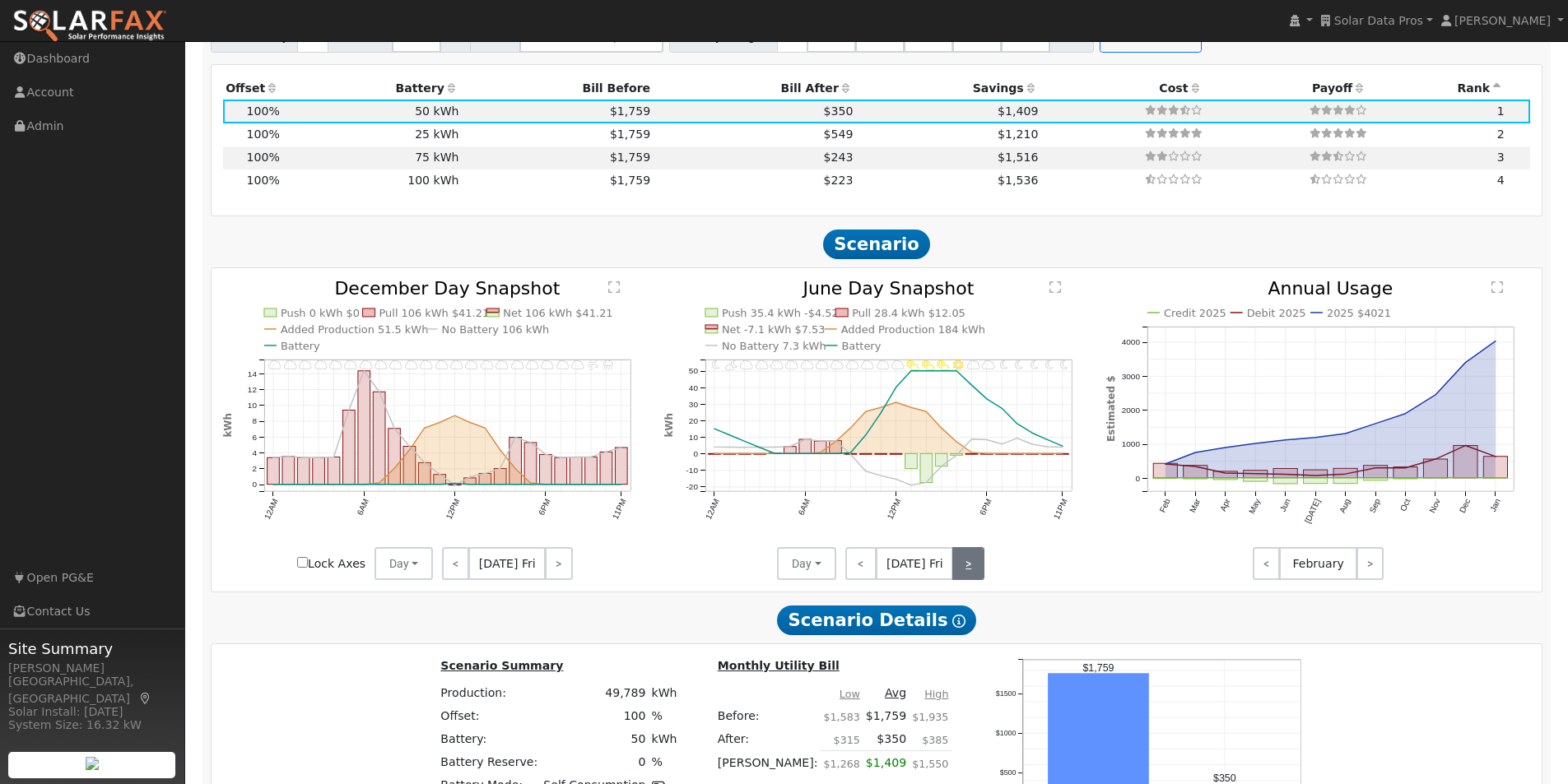
scroll to position [1176, 0]
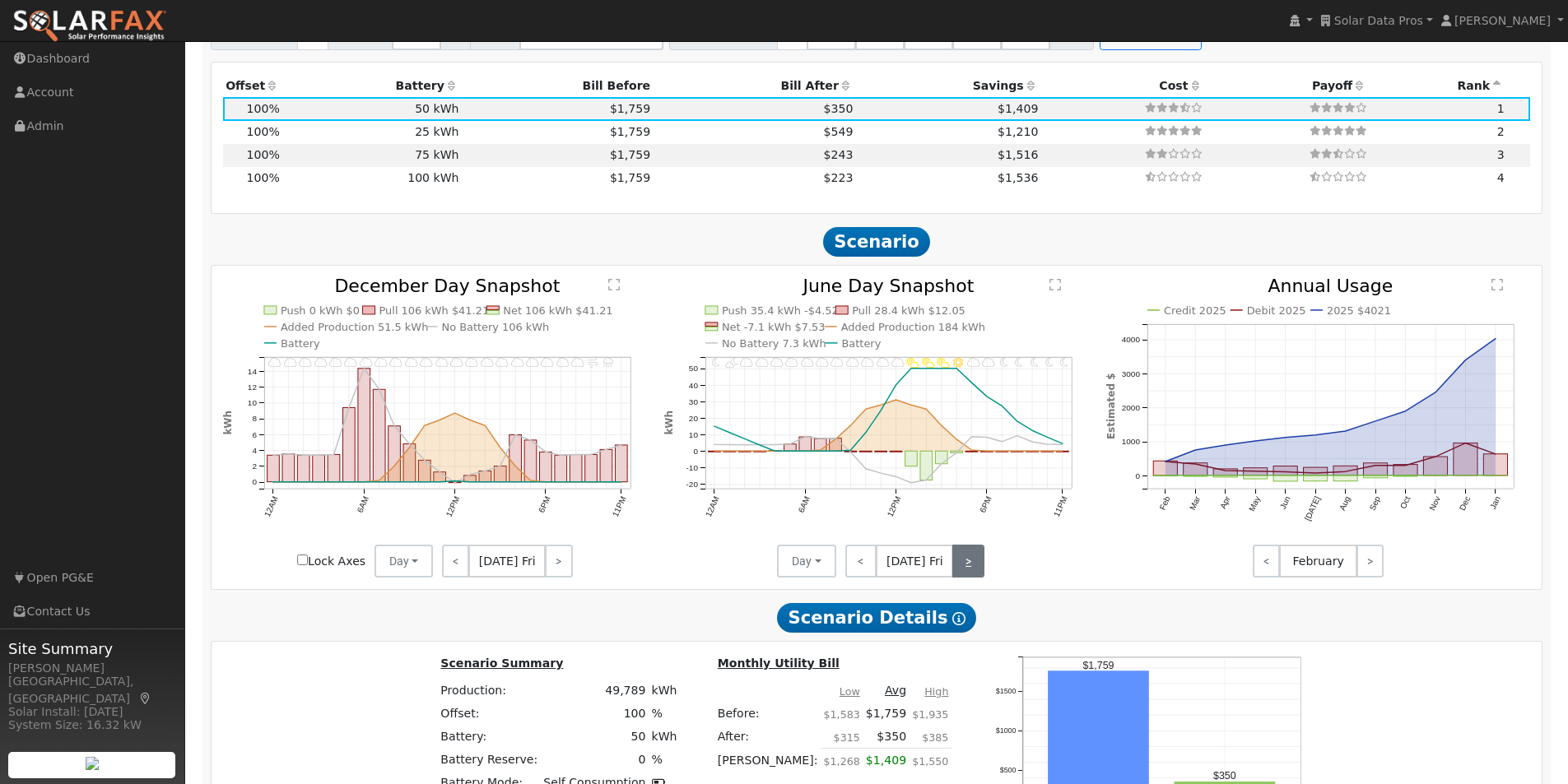
click at [966, 567] on link ">" at bounding box center [968, 561] width 32 height 33
click at [1053, 291] on text "" at bounding box center [1056, 284] width 12 height 13
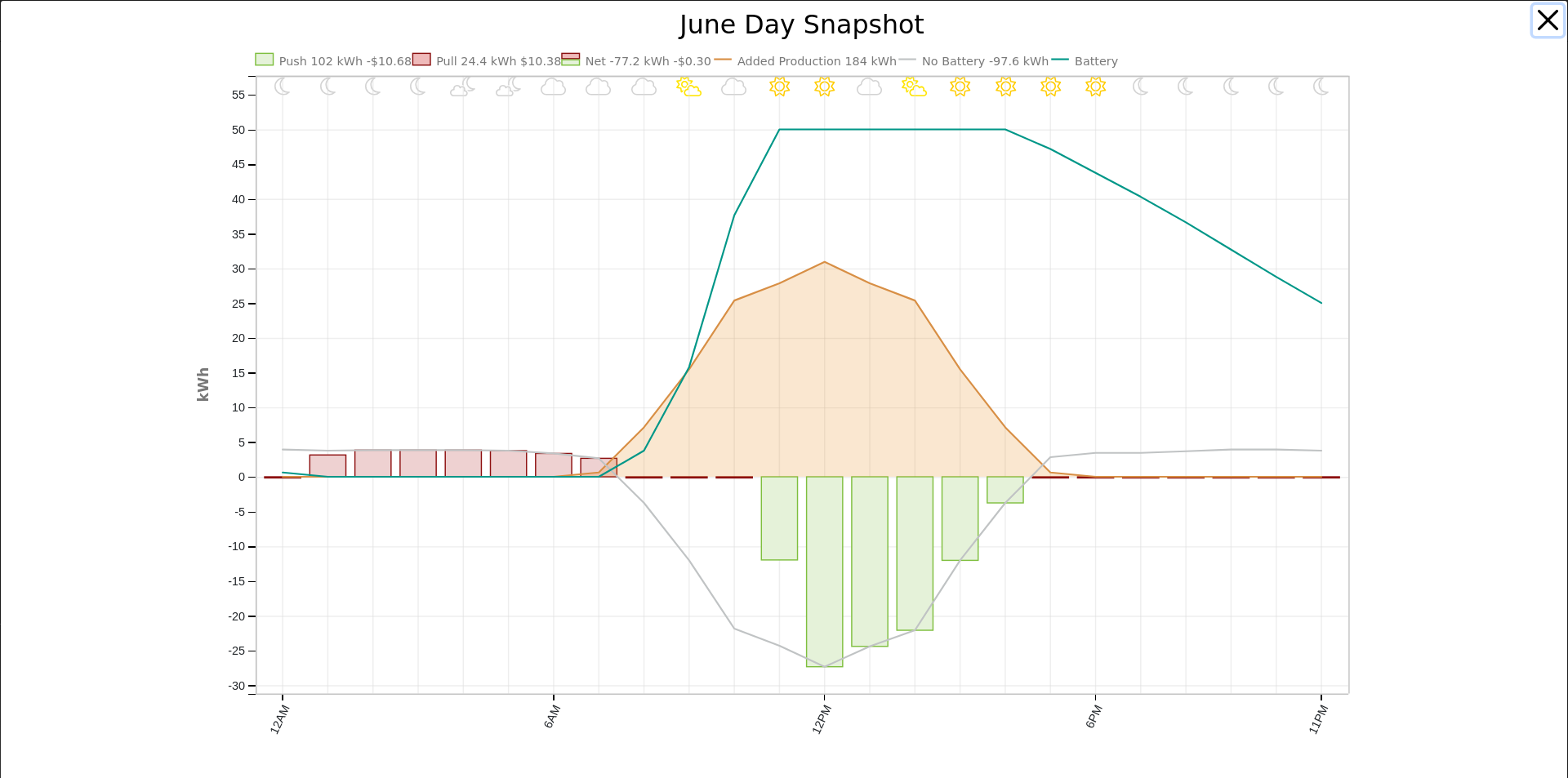
click at [1537, 21] on button "button" at bounding box center [1548, 20] width 31 height 31
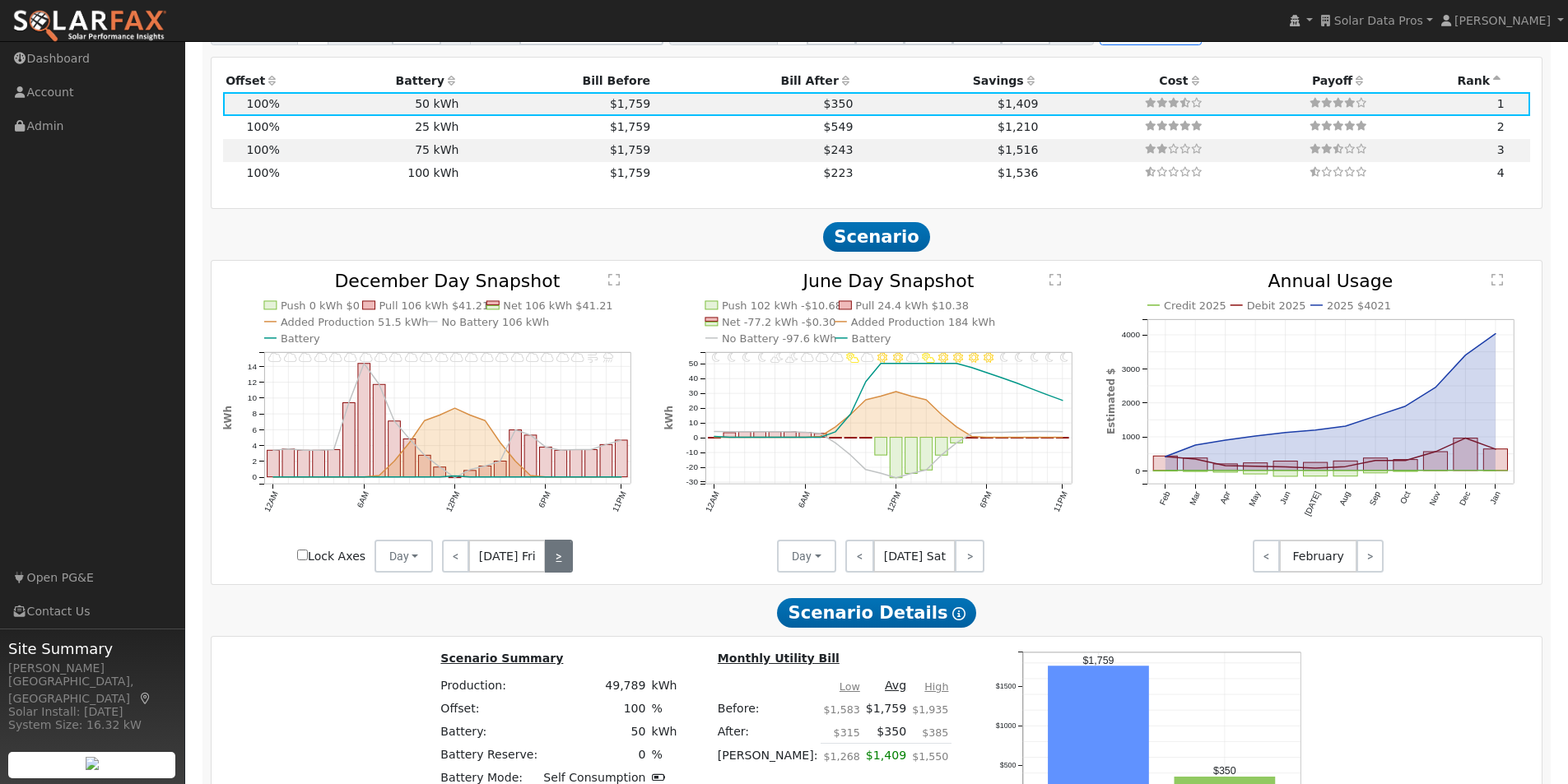
click at [553, 565] on link ">" at bounding box center [559, 556] width 27 height 33
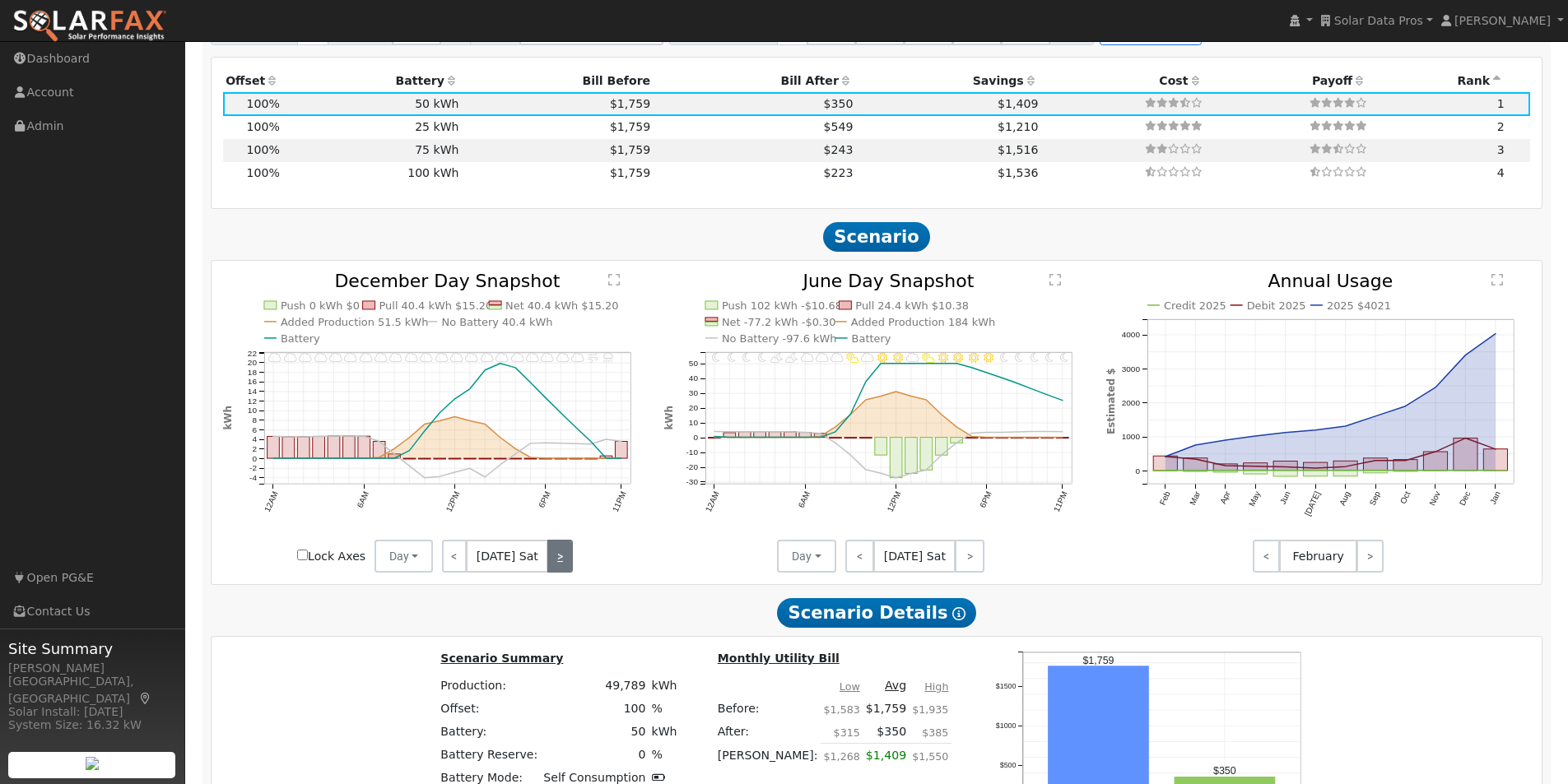
click at [549, 562] on link ">" at bounding box center [559, 556] width 25 height 33
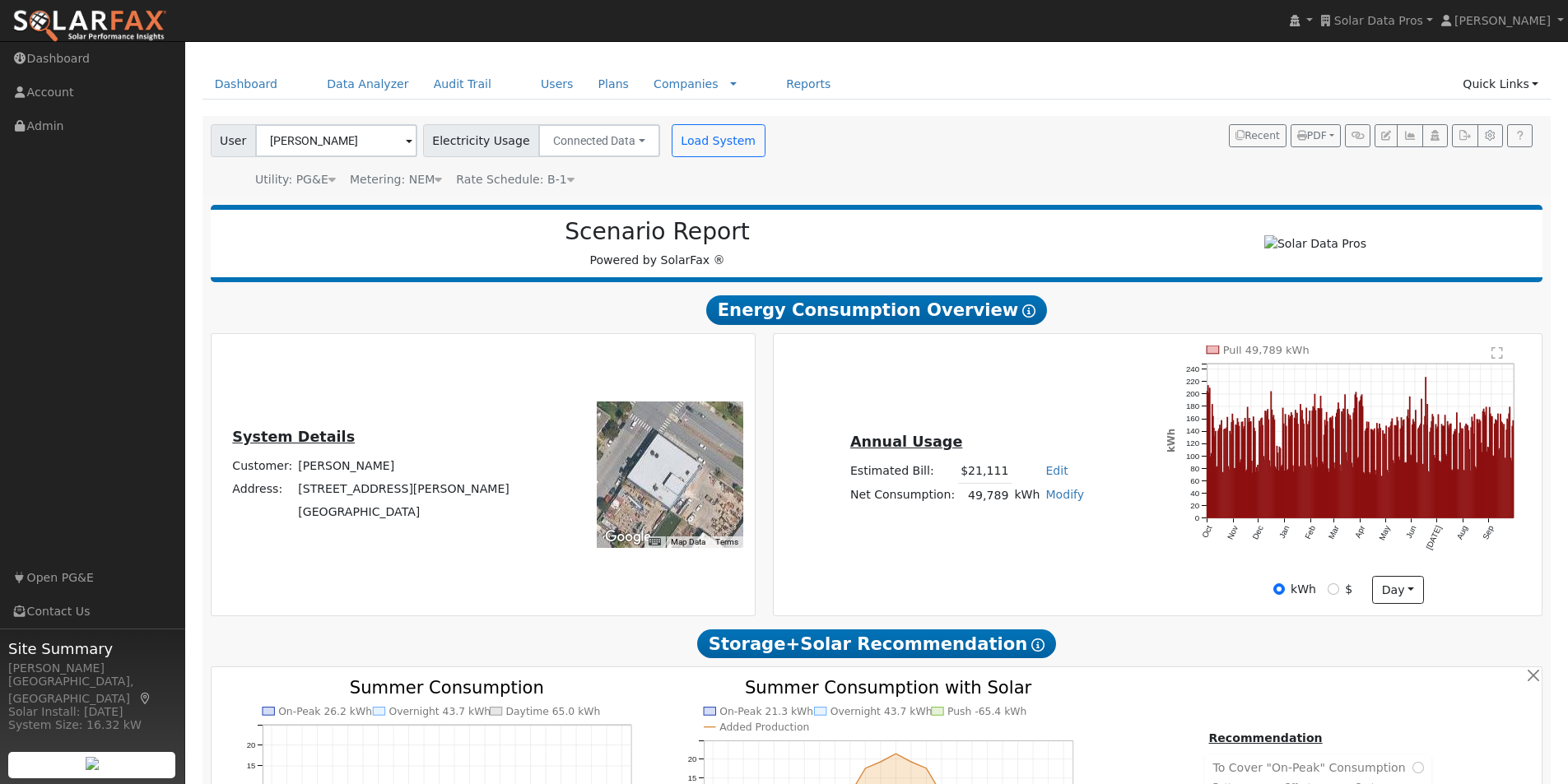
scroll to position [82, 0]
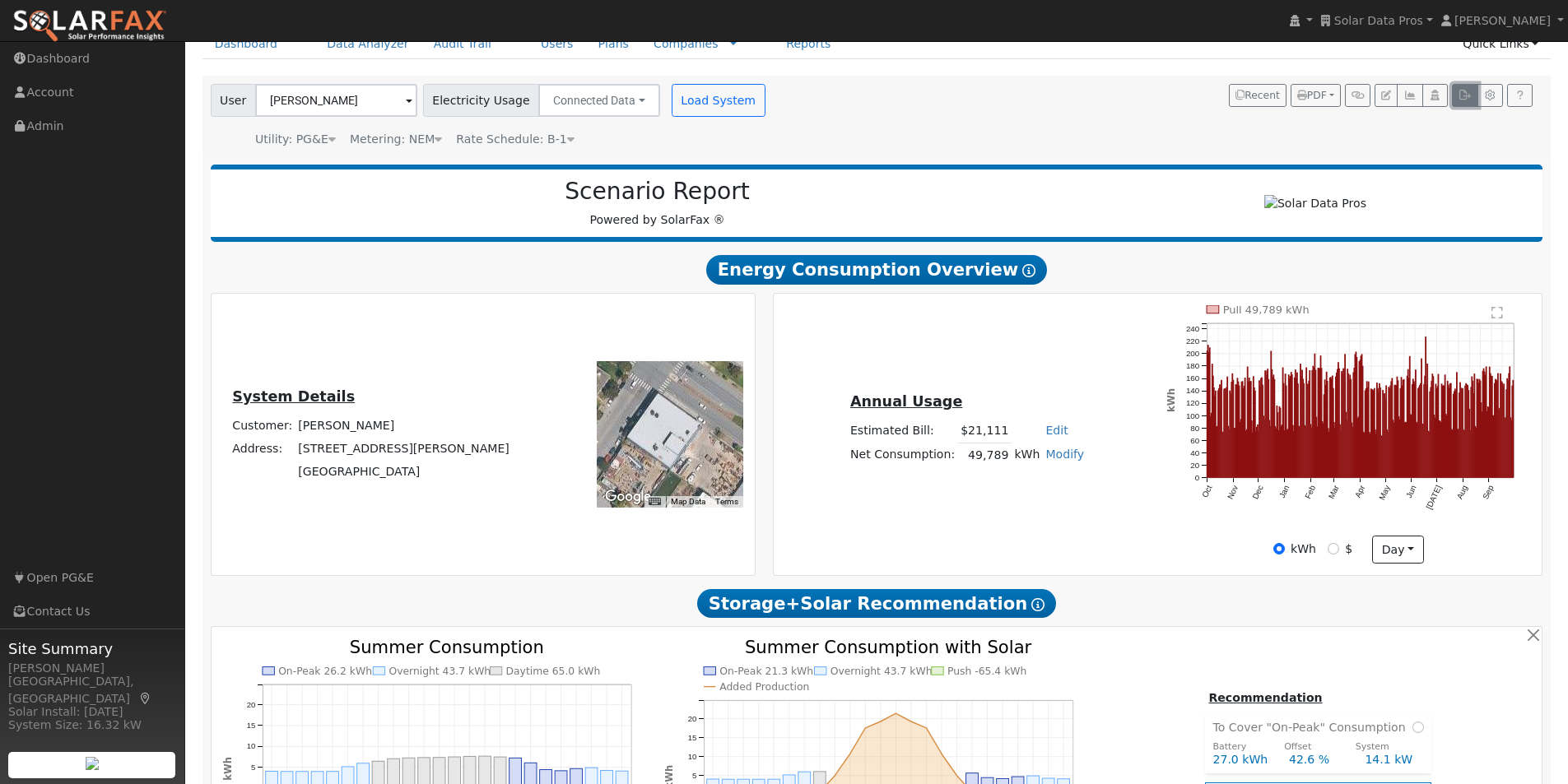
click at [1465, 91] on icon "button" at bounding box center [1464, 95] width 13 height 10
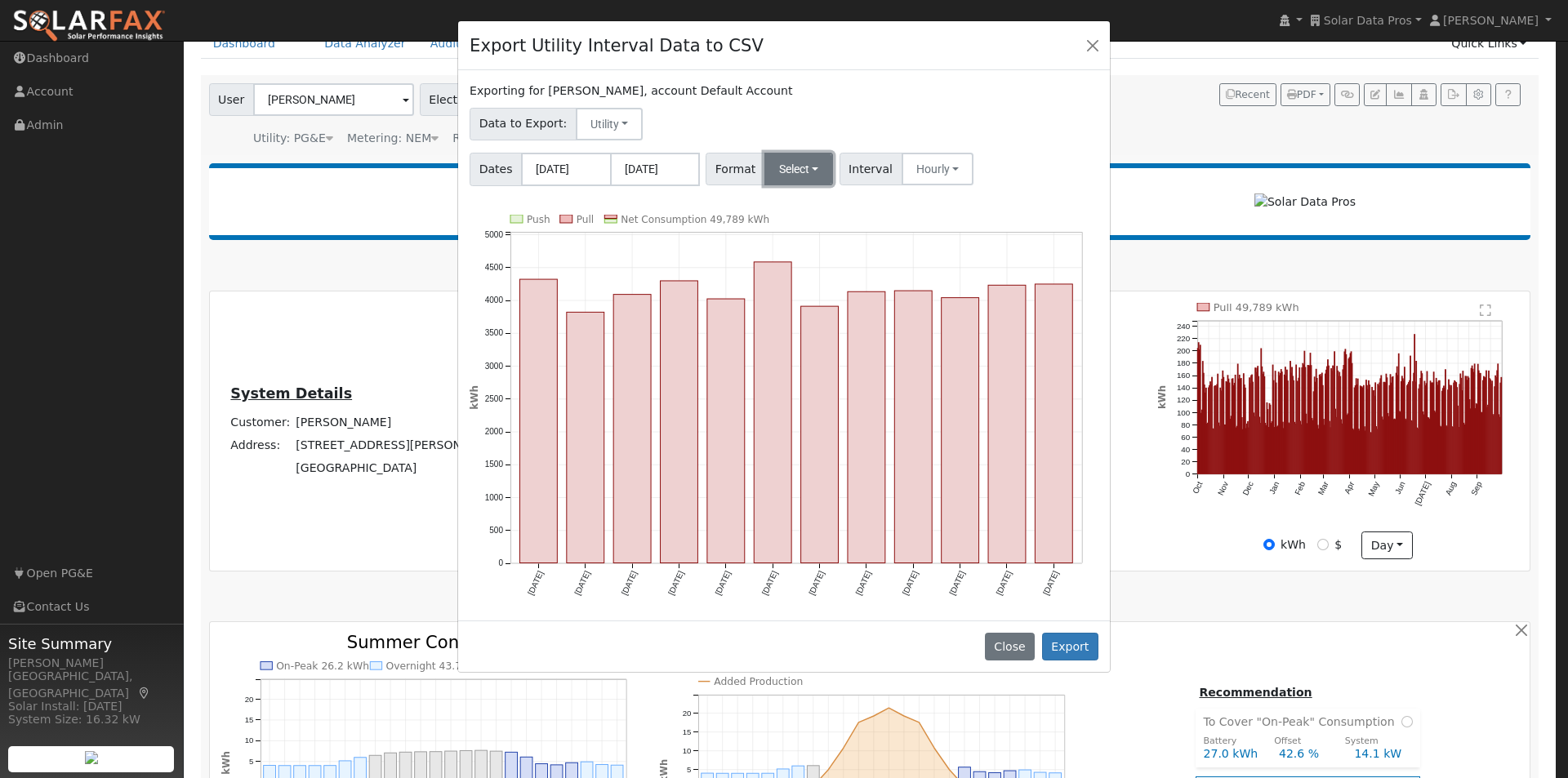
click at [801, 171] on button "Select" at bounding box center [799, 169] width 69 height 33
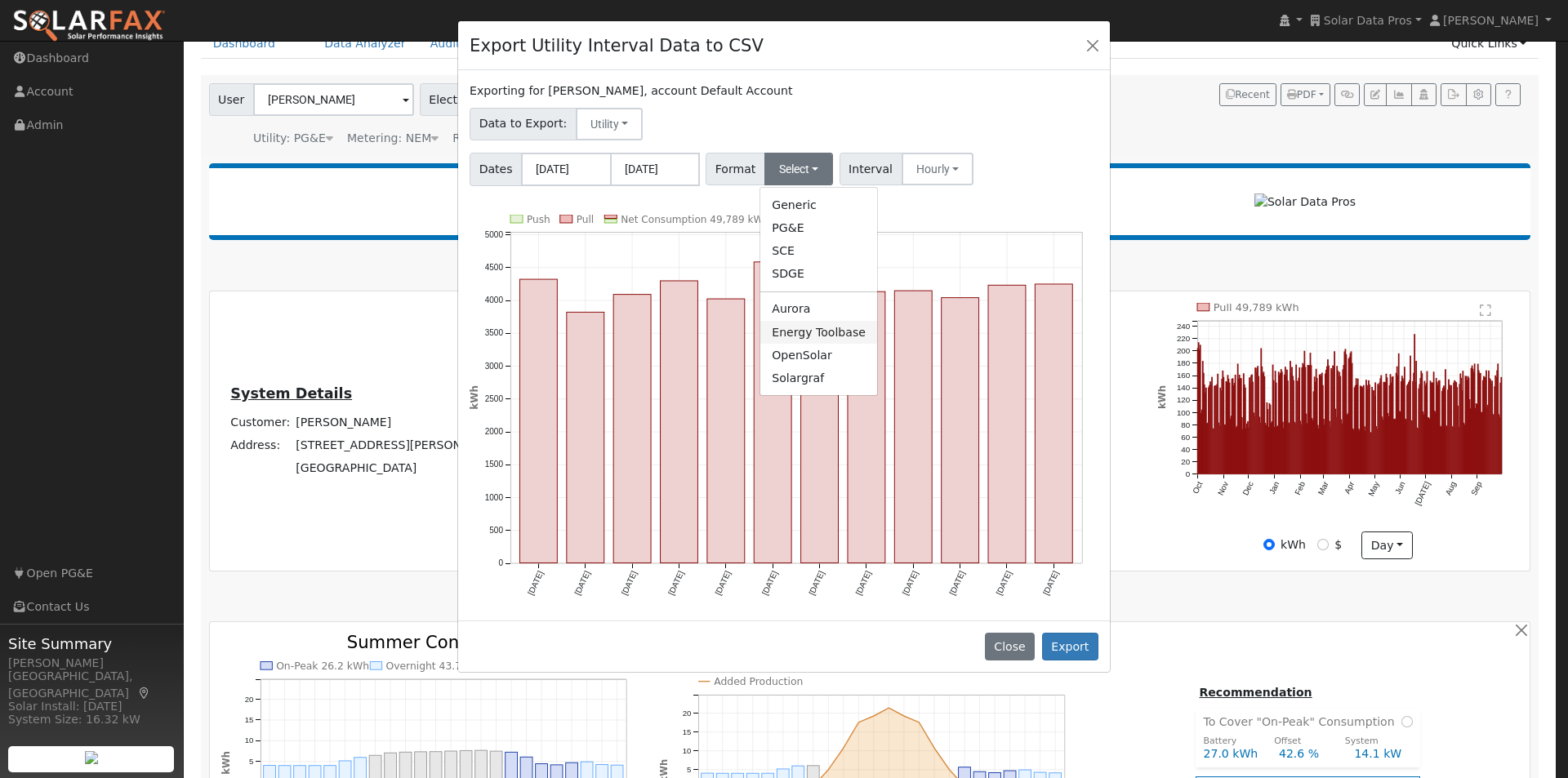
click at [784, 335] on link "Energy Toolbase" at bounding box center [818, 331] width 117 height 22
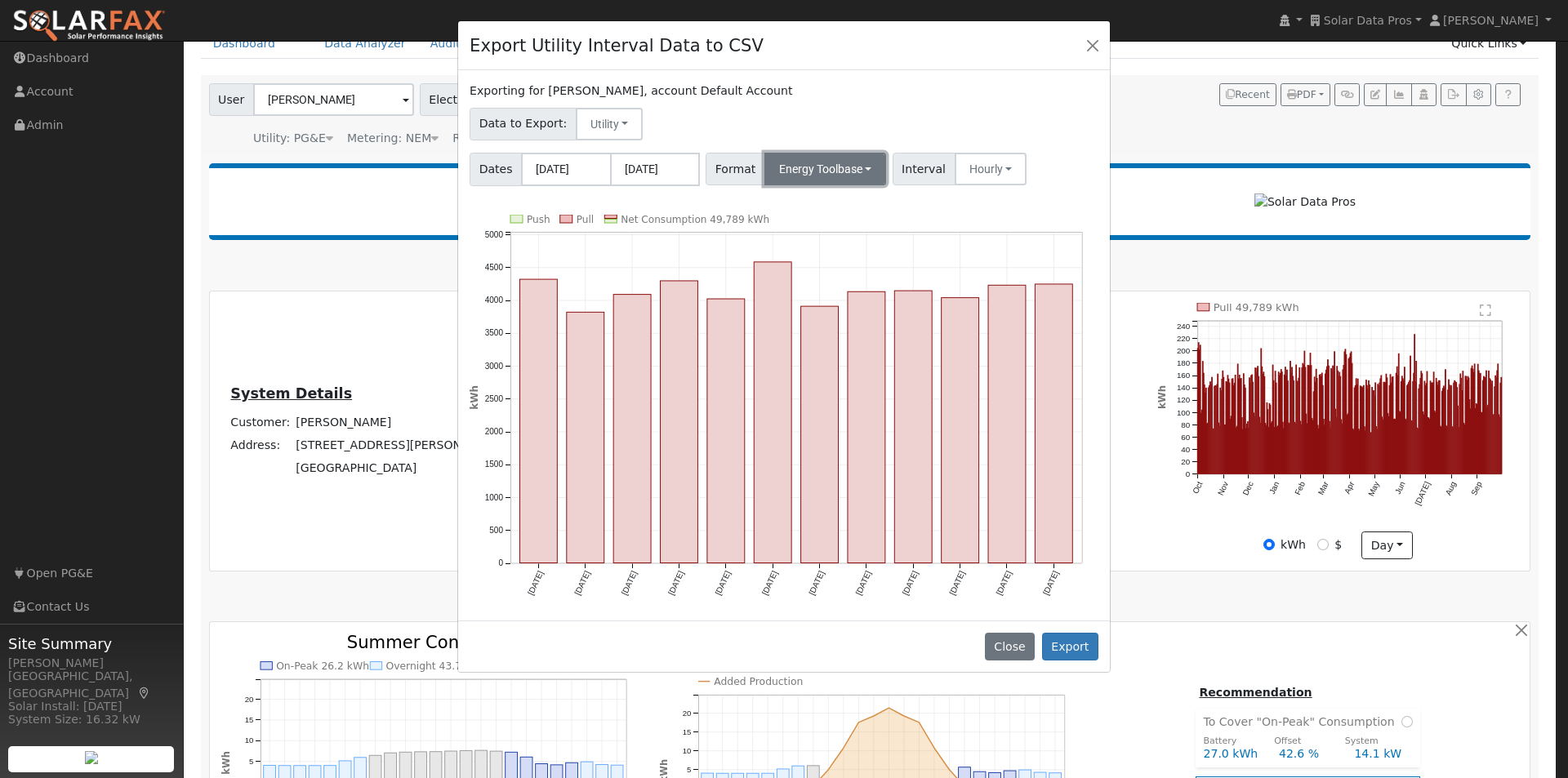
click at [850, 173] on button "Energy Toolbase" at bounding box center [826, 169] width 123 height 33
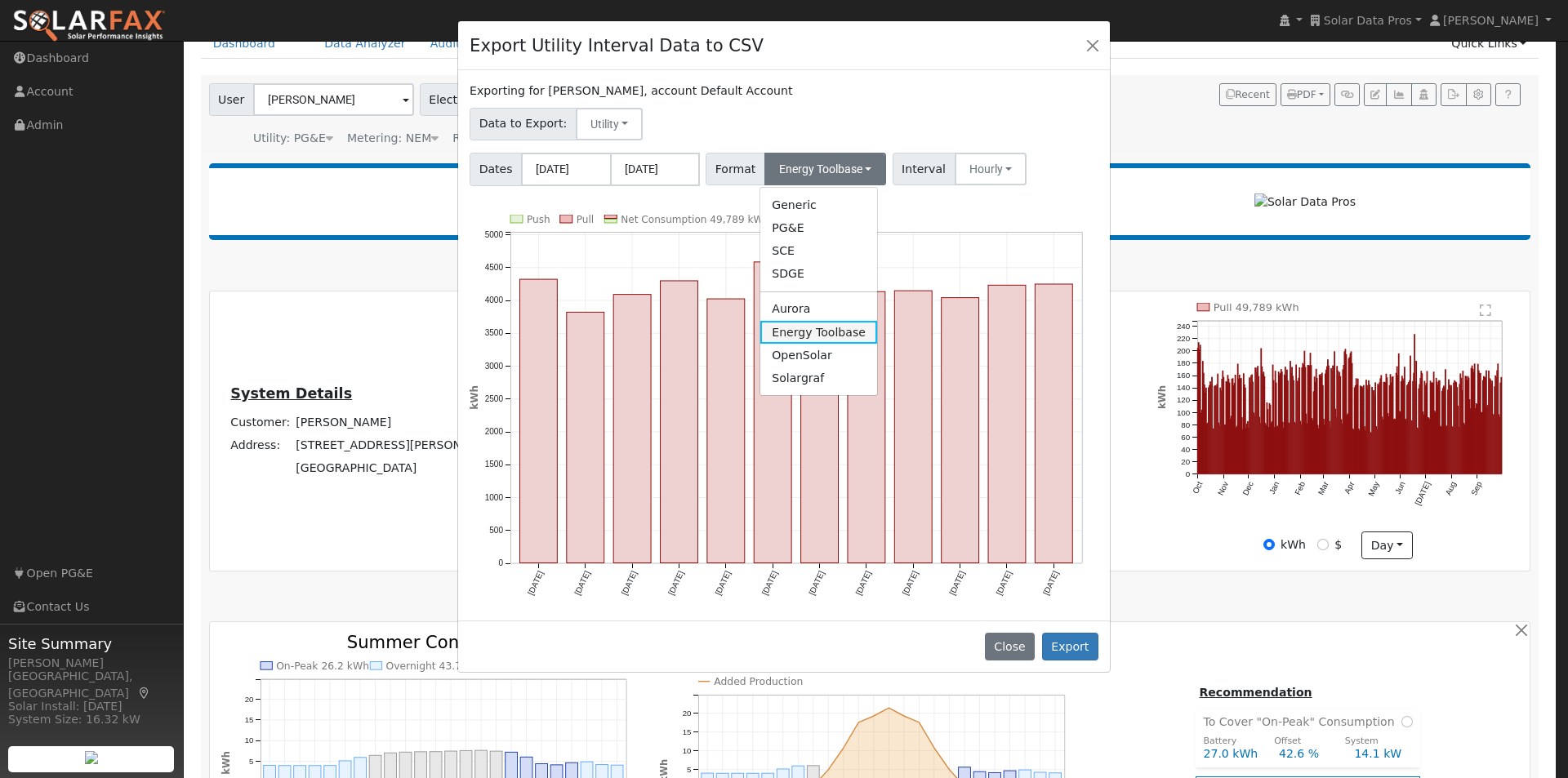
drag, startPoint x: 783, startPoint y: 336, endPoint x: 964, endPoint y: 256, distance: 197.9
click at [786, 335] on link "Energy Toolbase" at bounding box center [818, 331] width 117 height 22
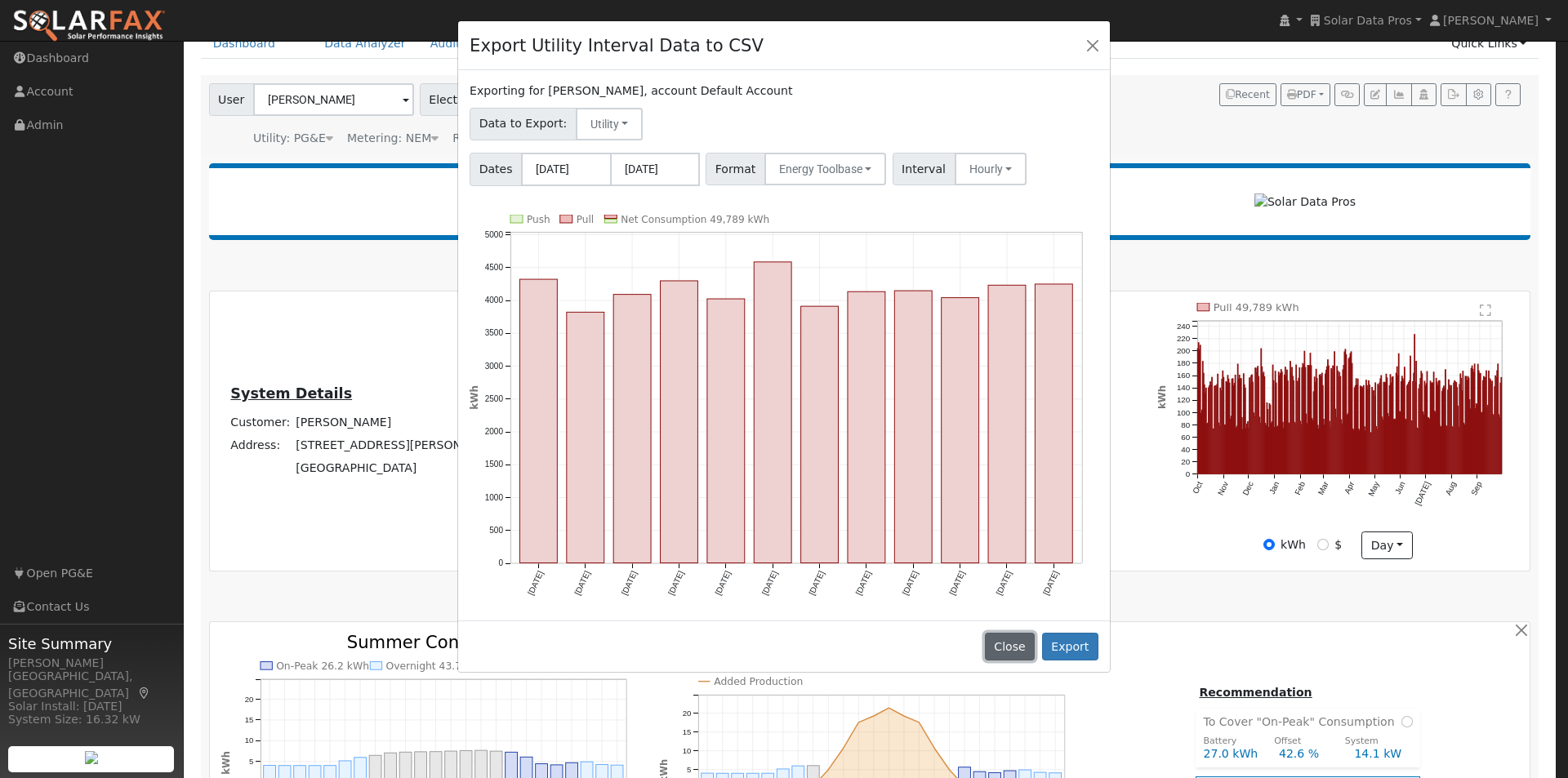
click at [1013, 647] on button "Close" at bounding box center [1009, 647] width 50 height 28
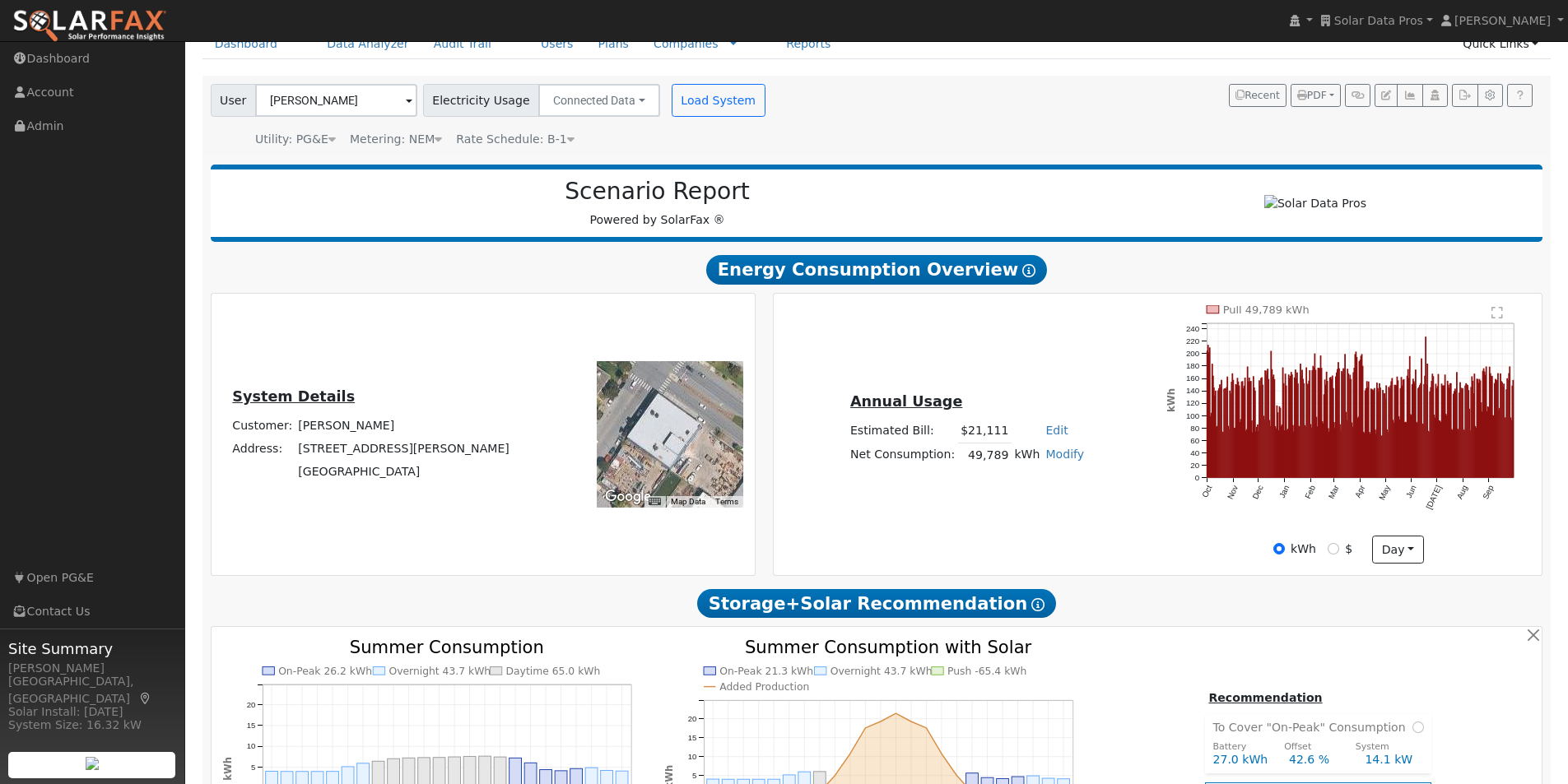
click at [568, 138] on icon at bounding box center [571, 139] width 8 height 12
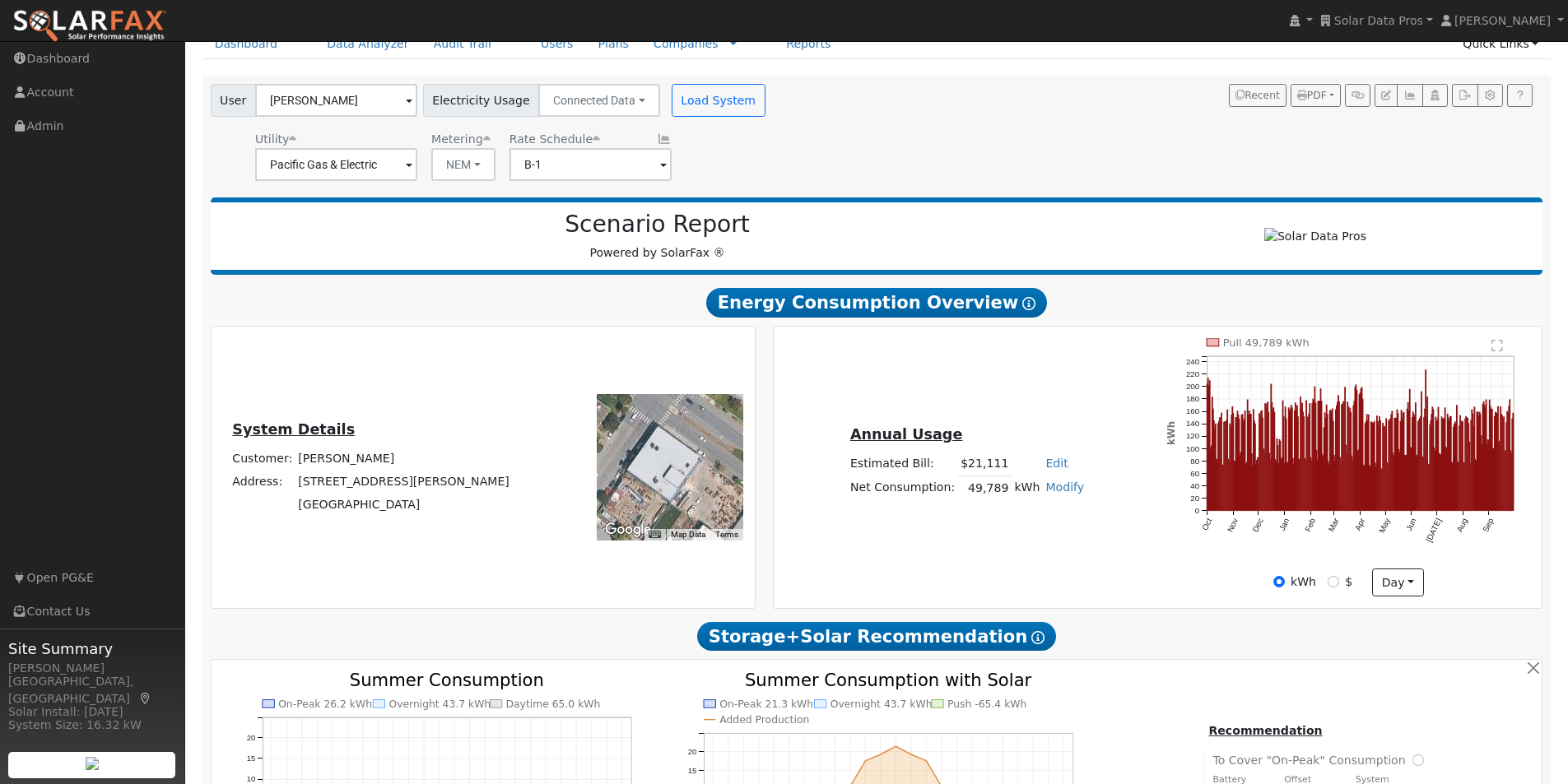
click at [657, 140] on icon at bounding box center [664, 139] width 15 height 12
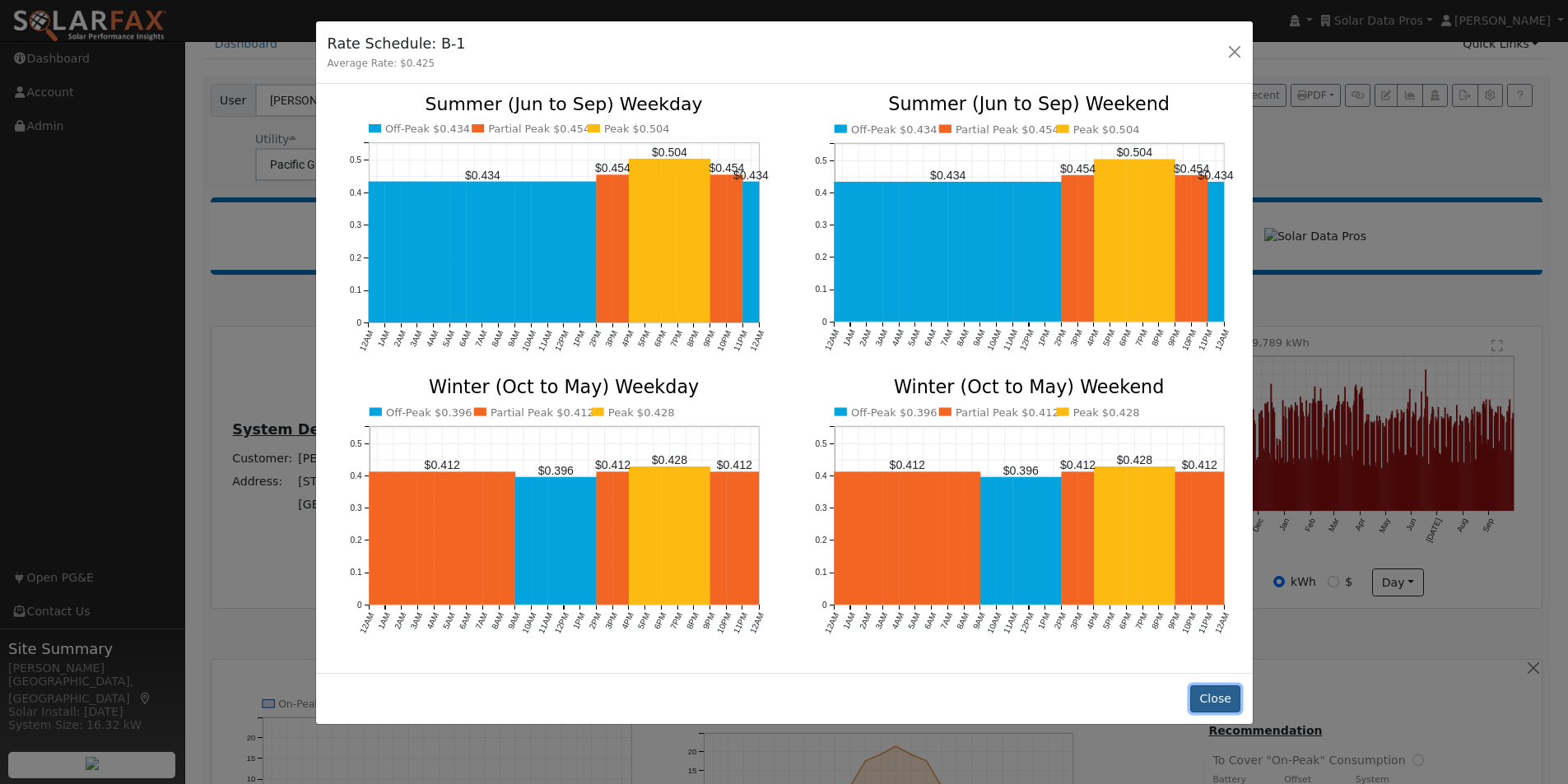
click at [1214, 685] on button "Close" at bounding box center [1215, 699] width 50 height 28
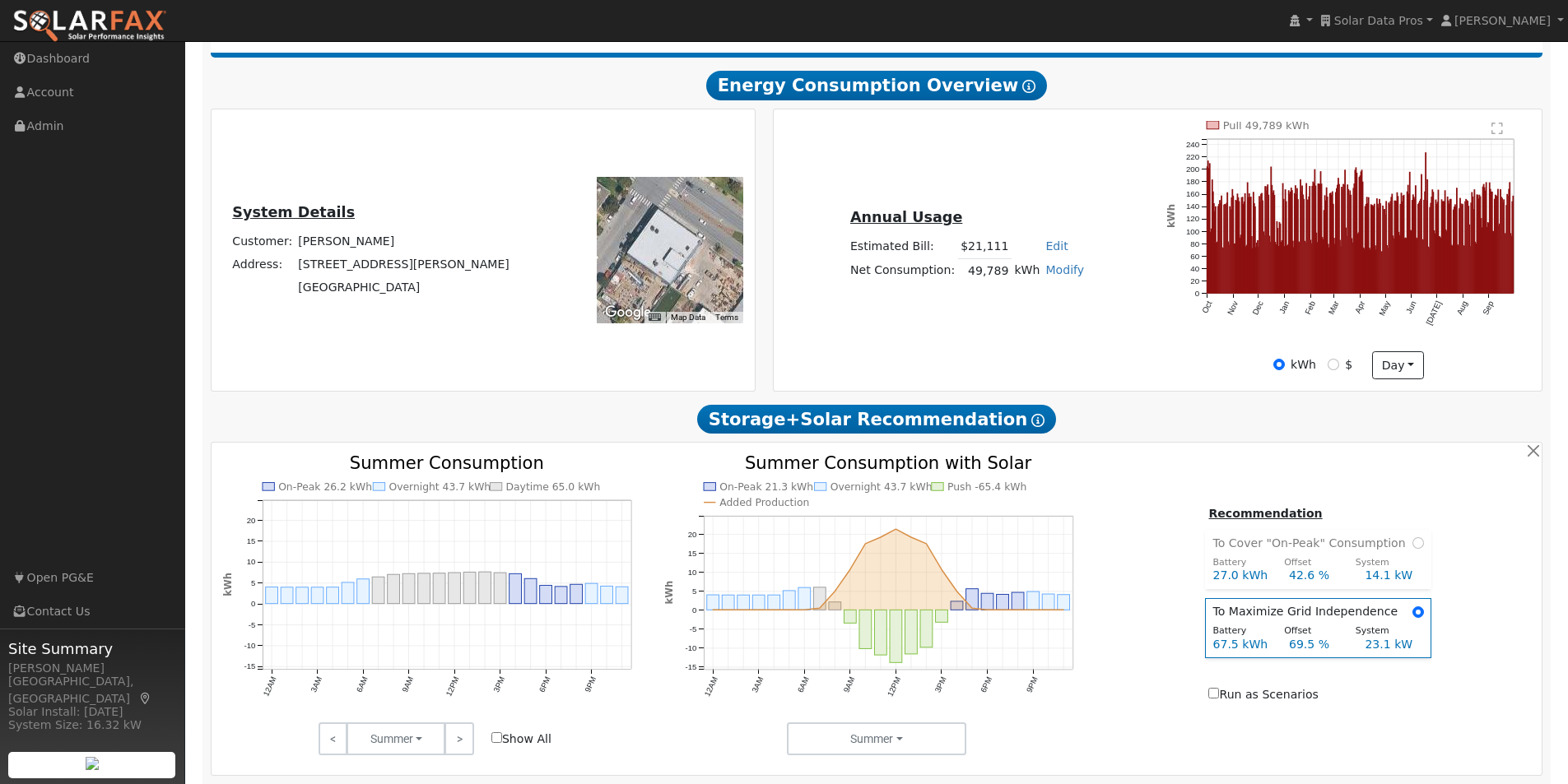
scroll to position [329, 0]
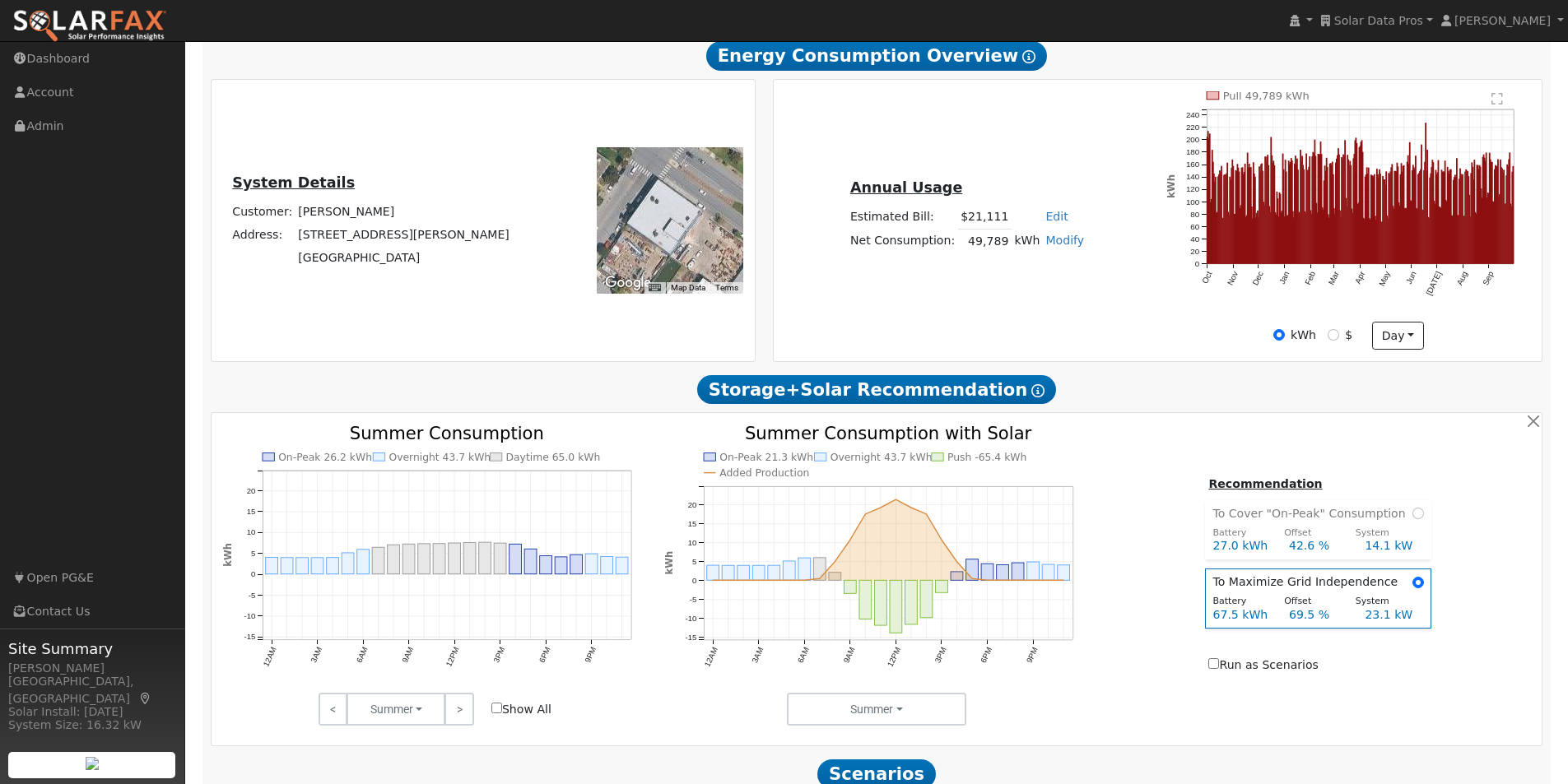
click at [1051, 246] on link "Modify" at bounding box center [1064, 239] width 38 height 13
click at [1006, 276] on link "Add Consumption" at bounding box center [1002, 268] width 137 height 23
type input "49789"
click at [1087, 231] on button "button" at bounding box center [1094, 225] width 14 height 14
click at [1059, 246] on link "Modify" at bounding box center [1064, 239] width 38 height 13
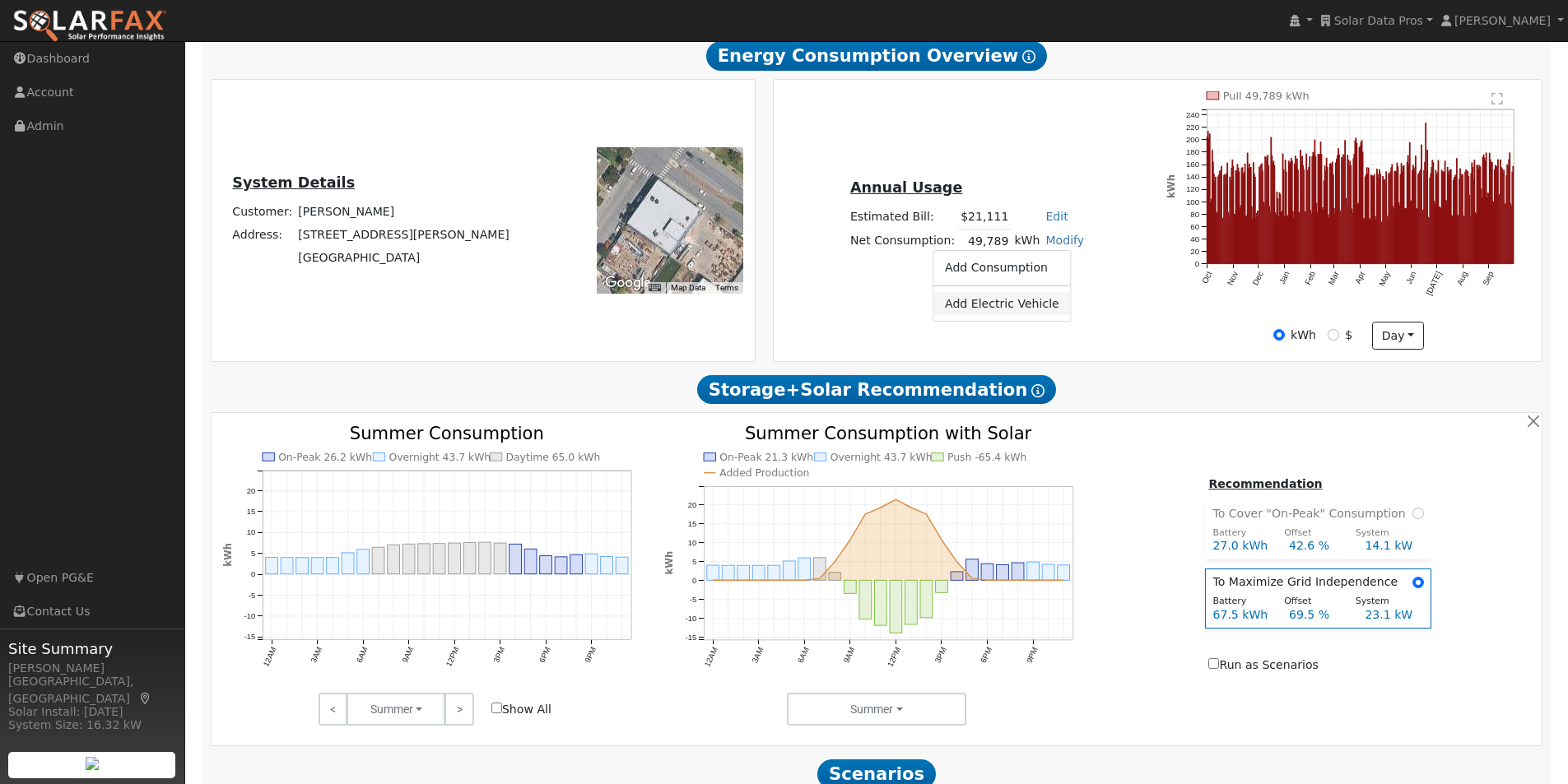
click at [1001, 312] on link "Add Electric Vehicle" at bounding box center [1002, 303] width 137 height 23
type input "200"
click at [1087, 232] on button "button" at bounding box center [1094, 225] width 14 height 14
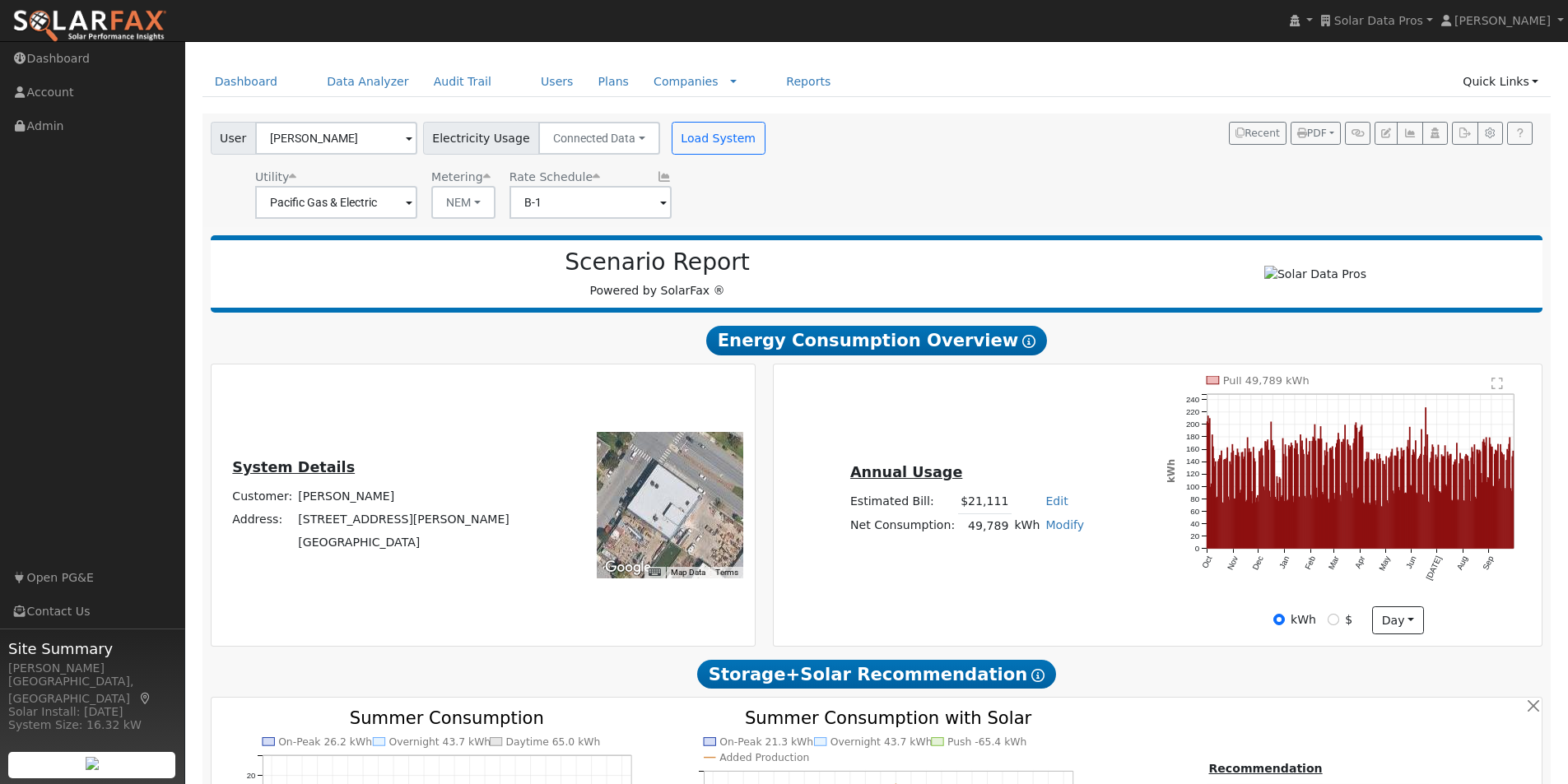
scroll to position [0, 0]
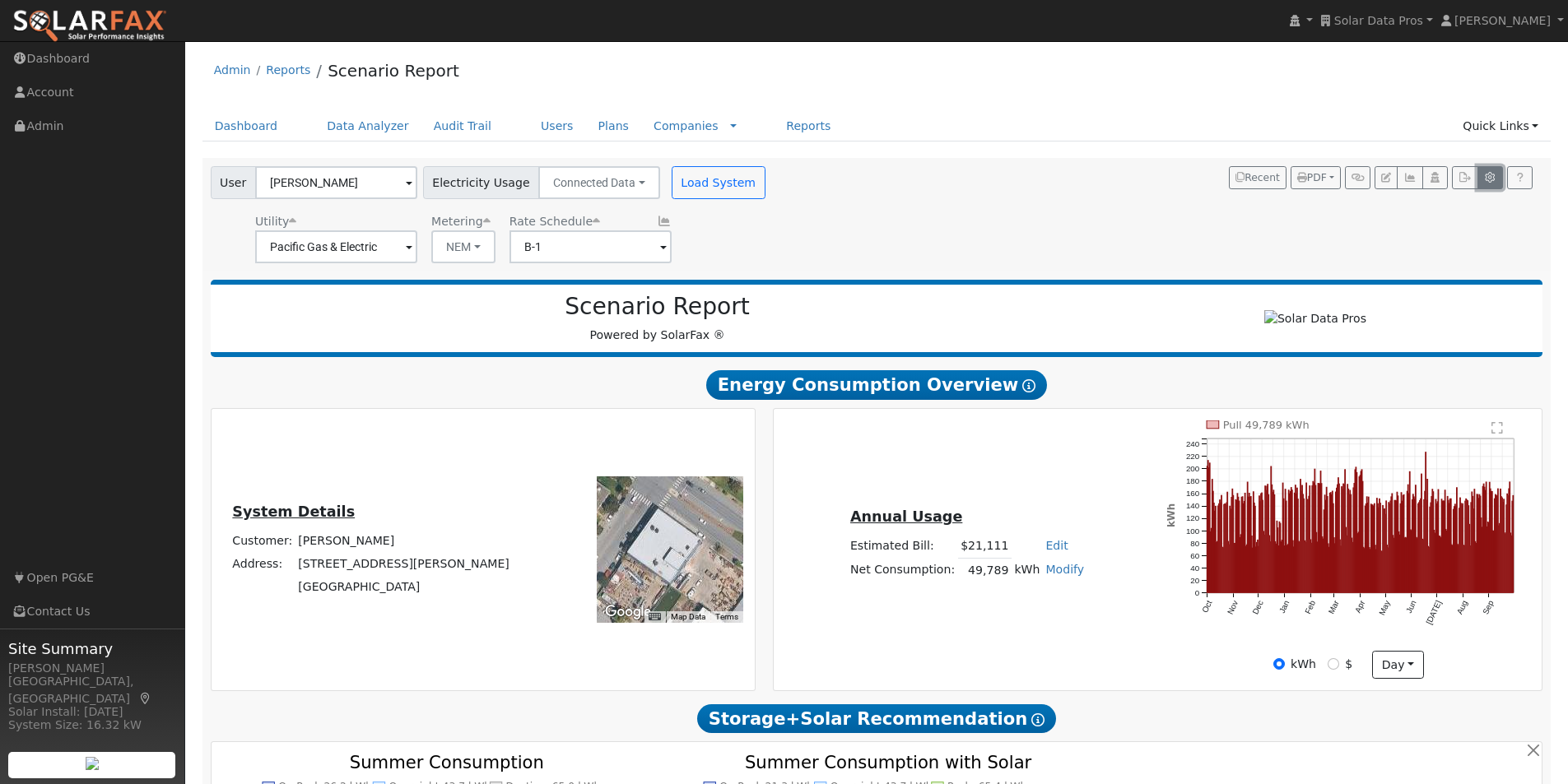
click at [1487, 169] on button "button" at bounding box center [1490, 177] width 26 height 23
type input "13.5"
type input "27"
type input "40.5"
type input "11.4"
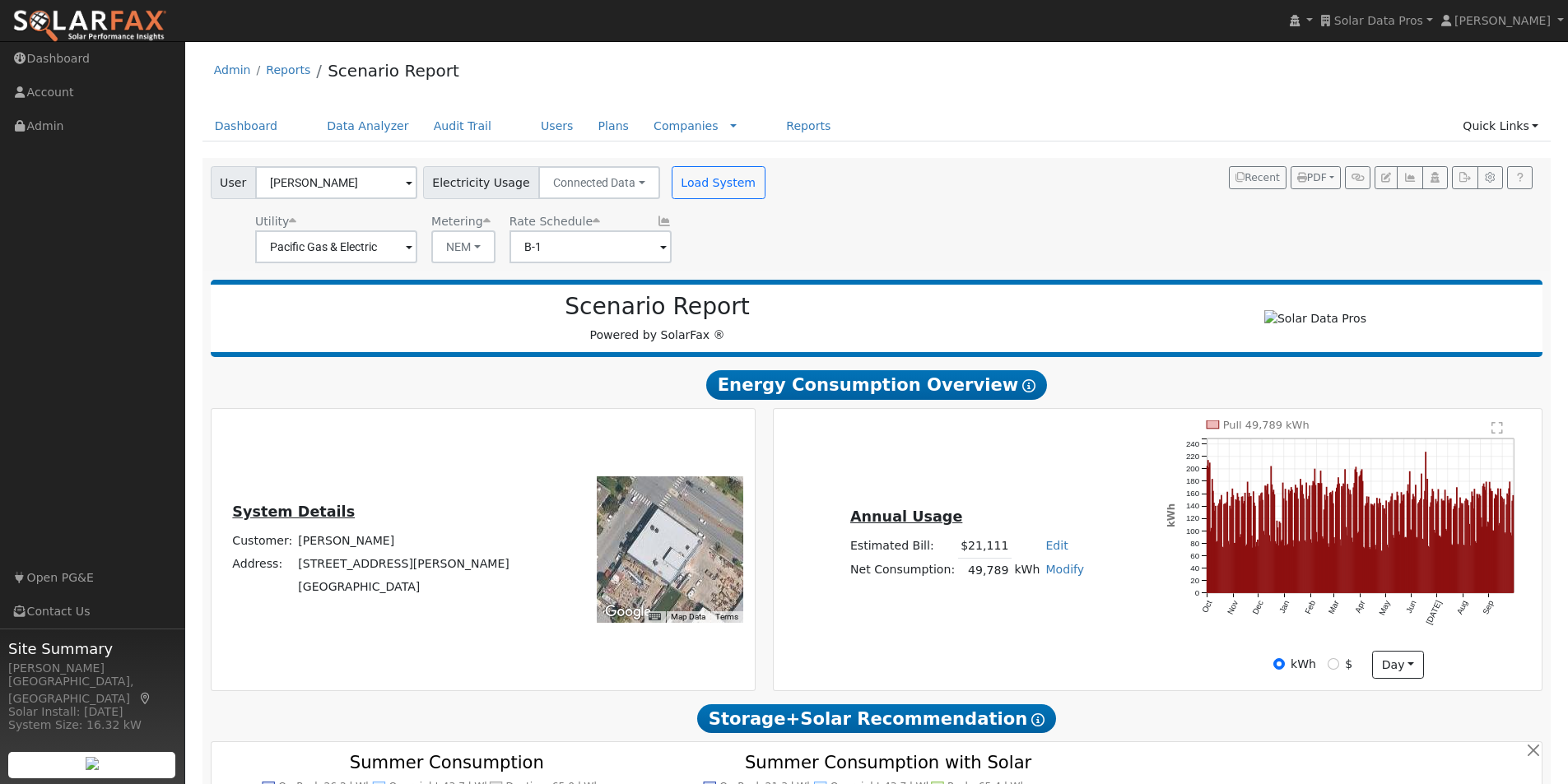
type input "13.5"
type input "3.25"
type input "1400"
type input "1"
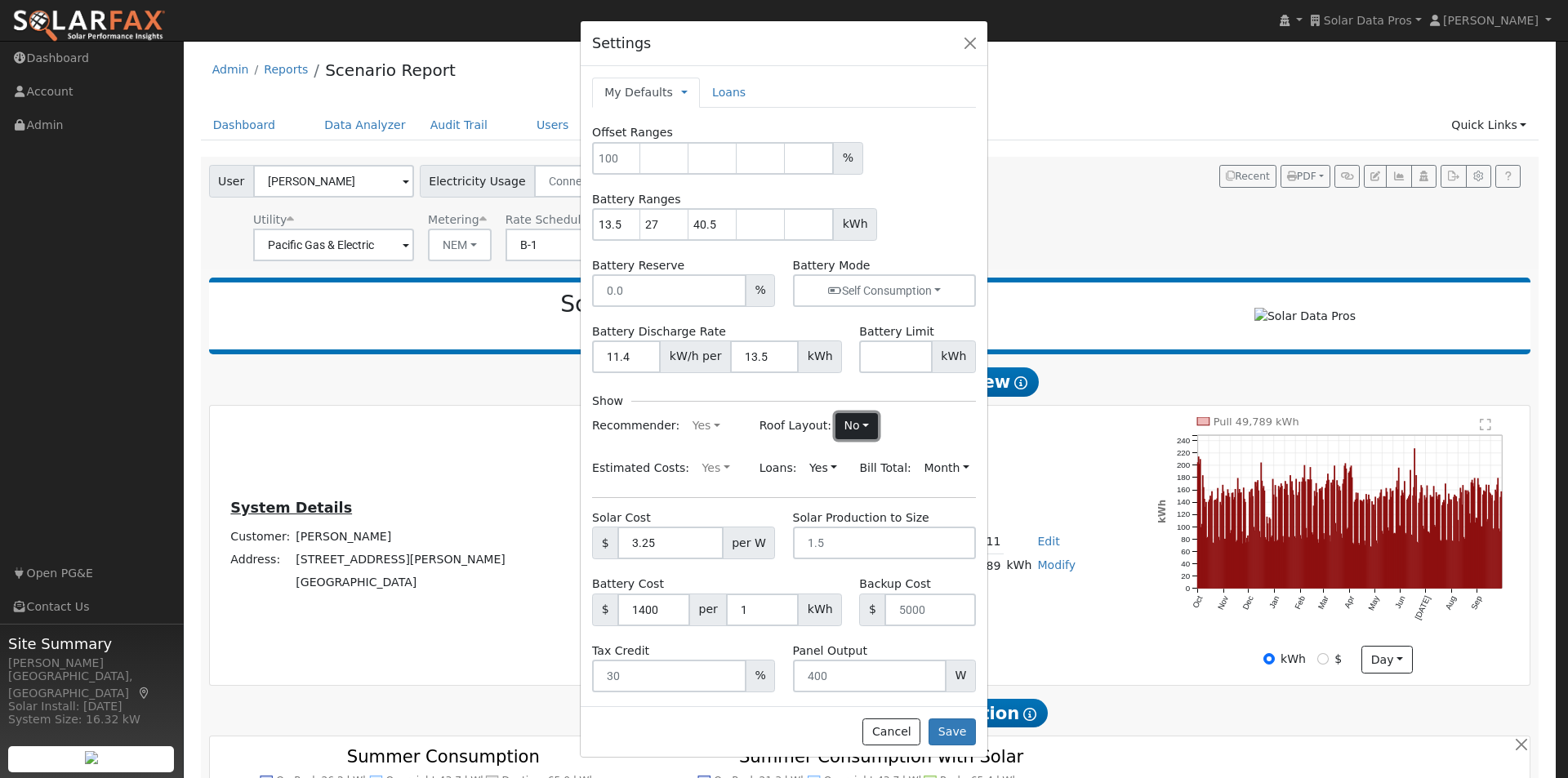
click at [846, 426] on button "No" at bounding box center [857, 426] width 43 height 26
click at [769, 457] on link "Yes" at bounding box center [817, 458] width 114 height 22
drag, startPoint x: 953, startPoint y: 731, endPoint x: 952, endPoint y: 710, distance: 21.0
click at [952, 729] on button "Save" at bounding box center [952, 732] width 48 height 28
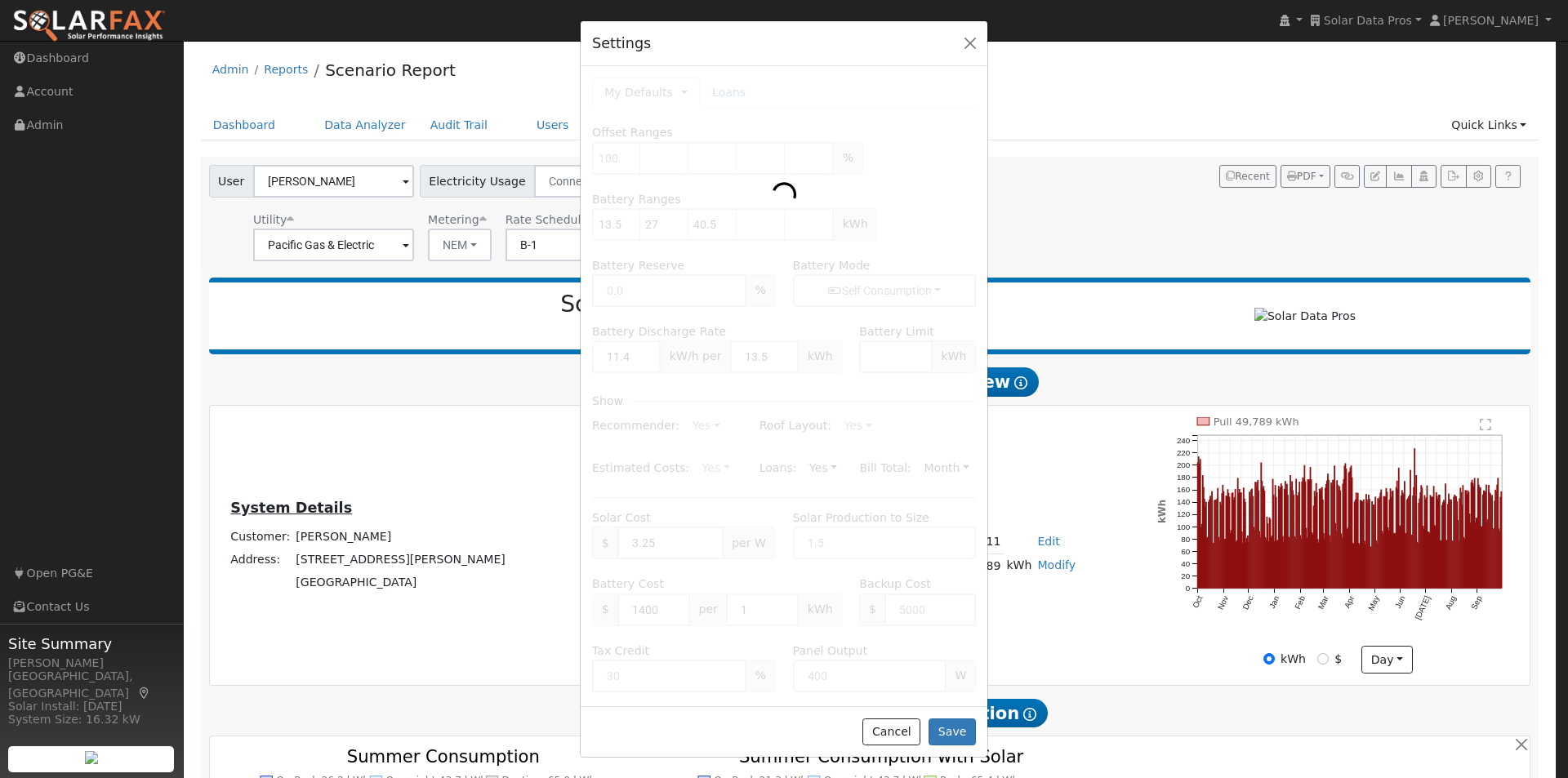
type input "13.5"
type input "27"
type input "40.5"
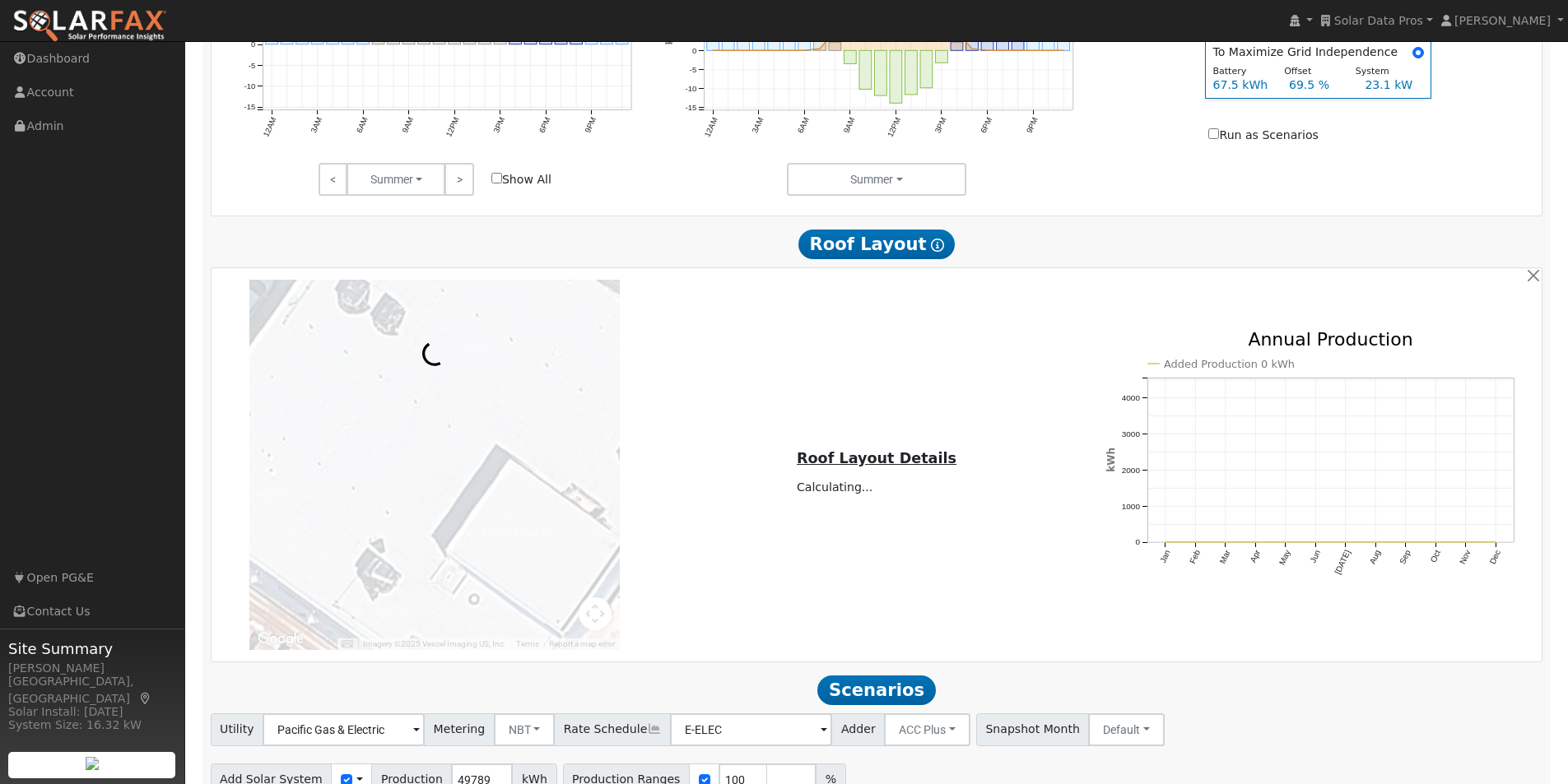
scroll to position [905, 0]
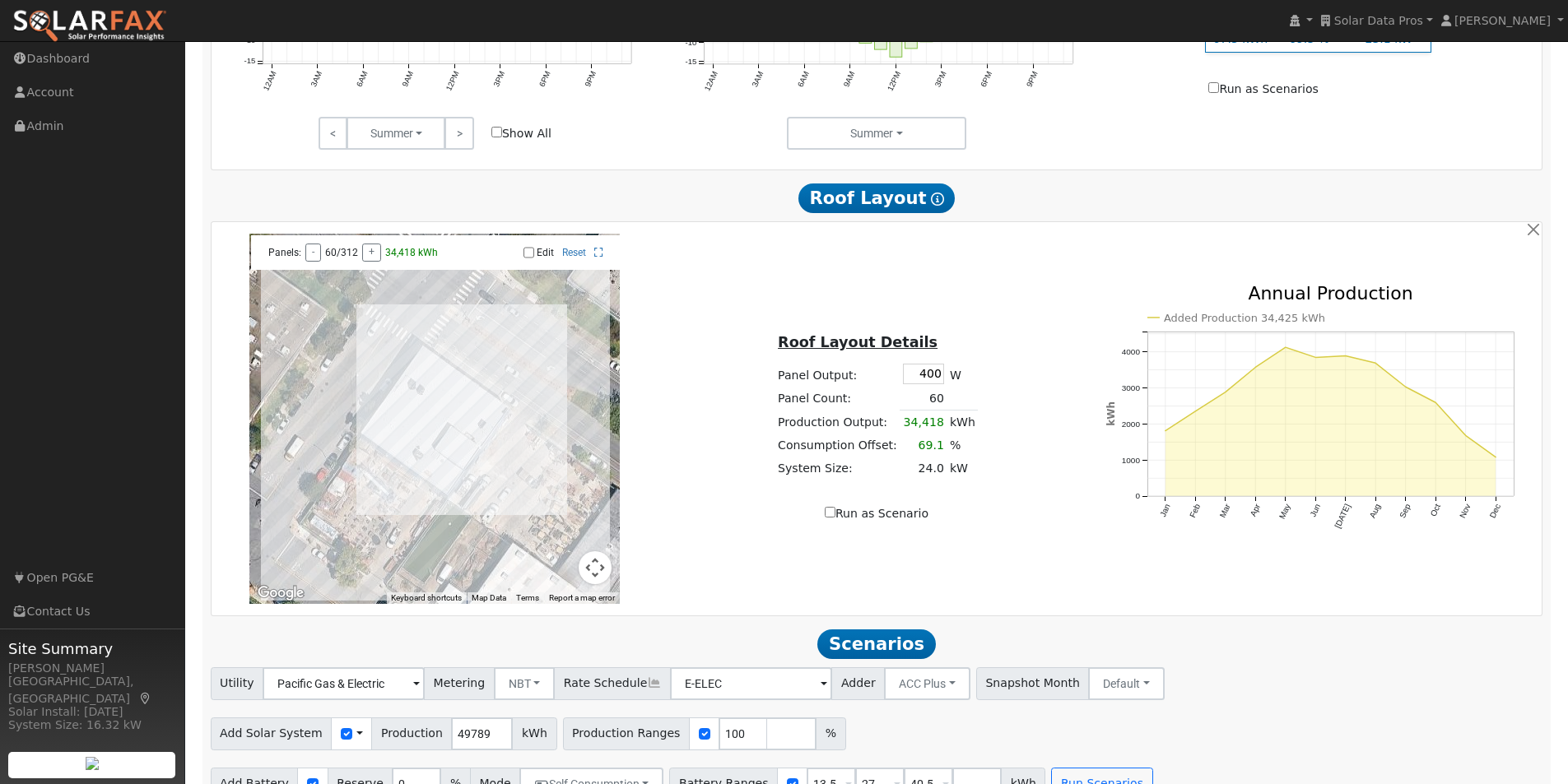
drag, startPoint x: 549, startPoint y: 399, endPoint x: 496, endPoint y: 309, distance: 104.4
click at [489, 418] on div at bounding box center [434, 418] width 370 height 370
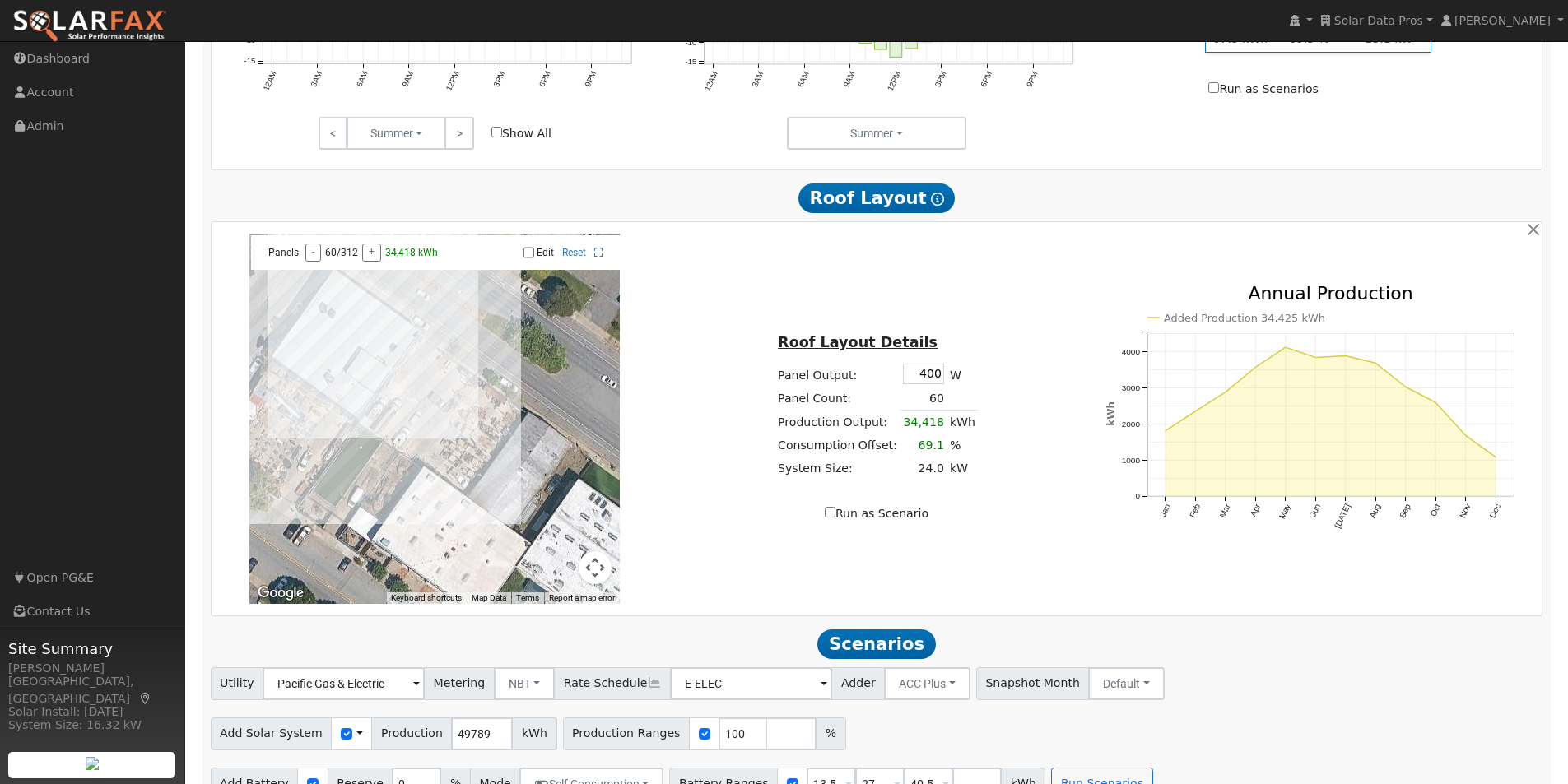
click at [527, 258] on input "Edit" at bounding box center [528, 252] width 11 height 12
checkbox input "true"
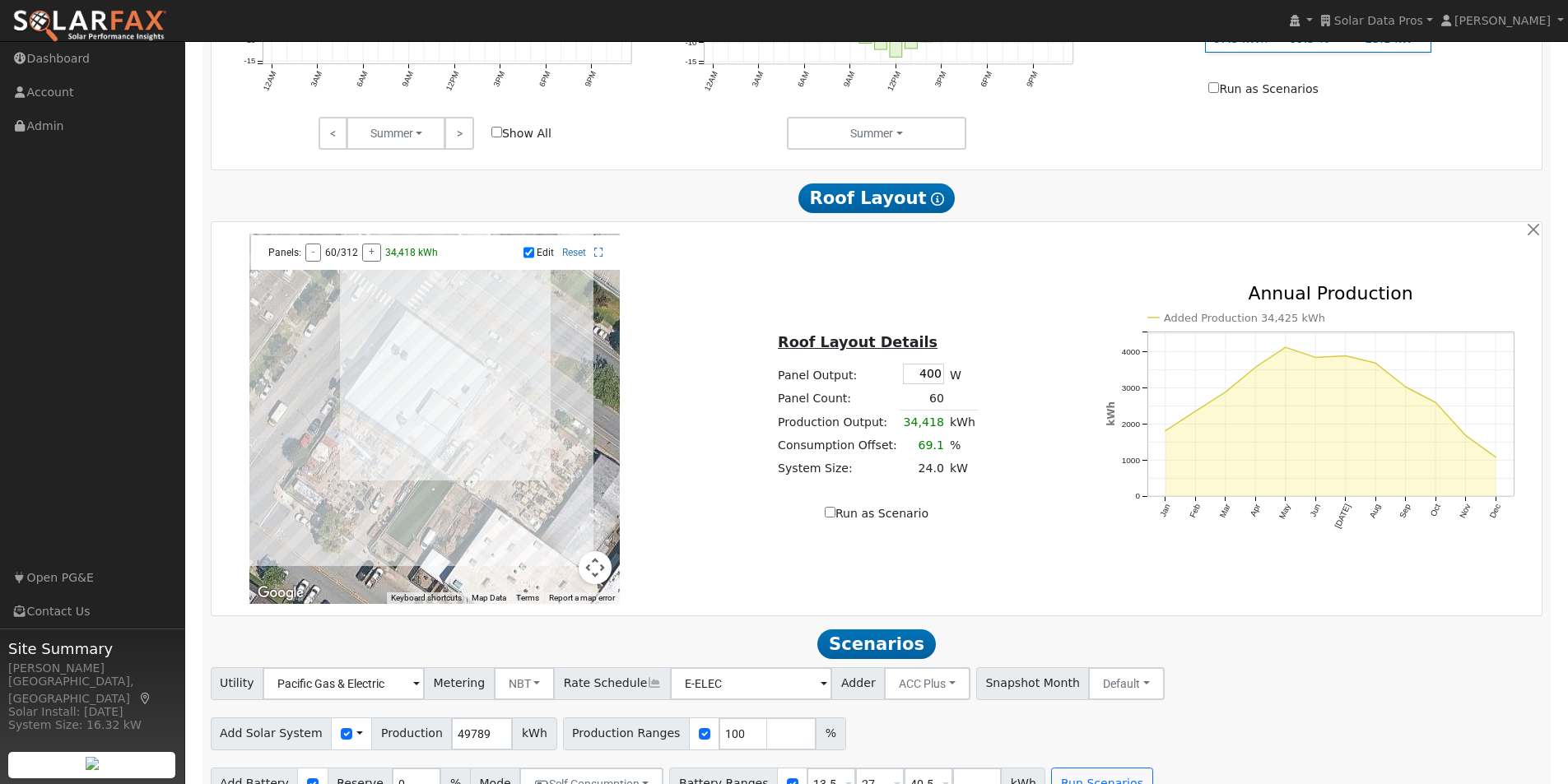
drag, startPoint x: 478, startPoint y: 359, endPoint x: 532, endPoint y: 397, distance: 66.0
click at [552, 401] on div at bounding box center [434, 418] width 370 height 370
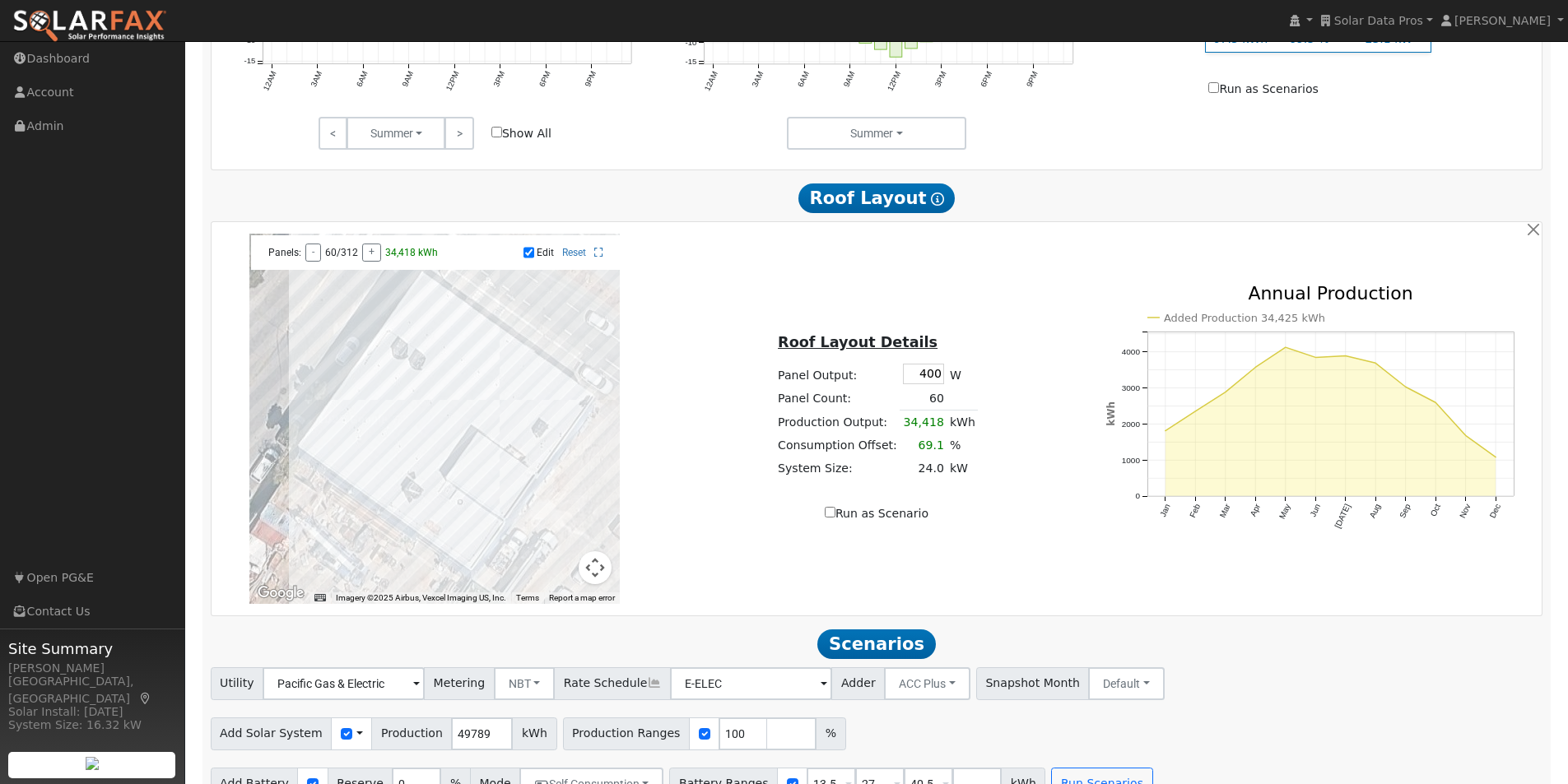
drag, startPoint x: 460, startPoint y: 470, endPoint x: 543, endPoint y: 488, distance: 84.9
click at [588, 519] on div at bounding box center [434, 418] width 370 height 370
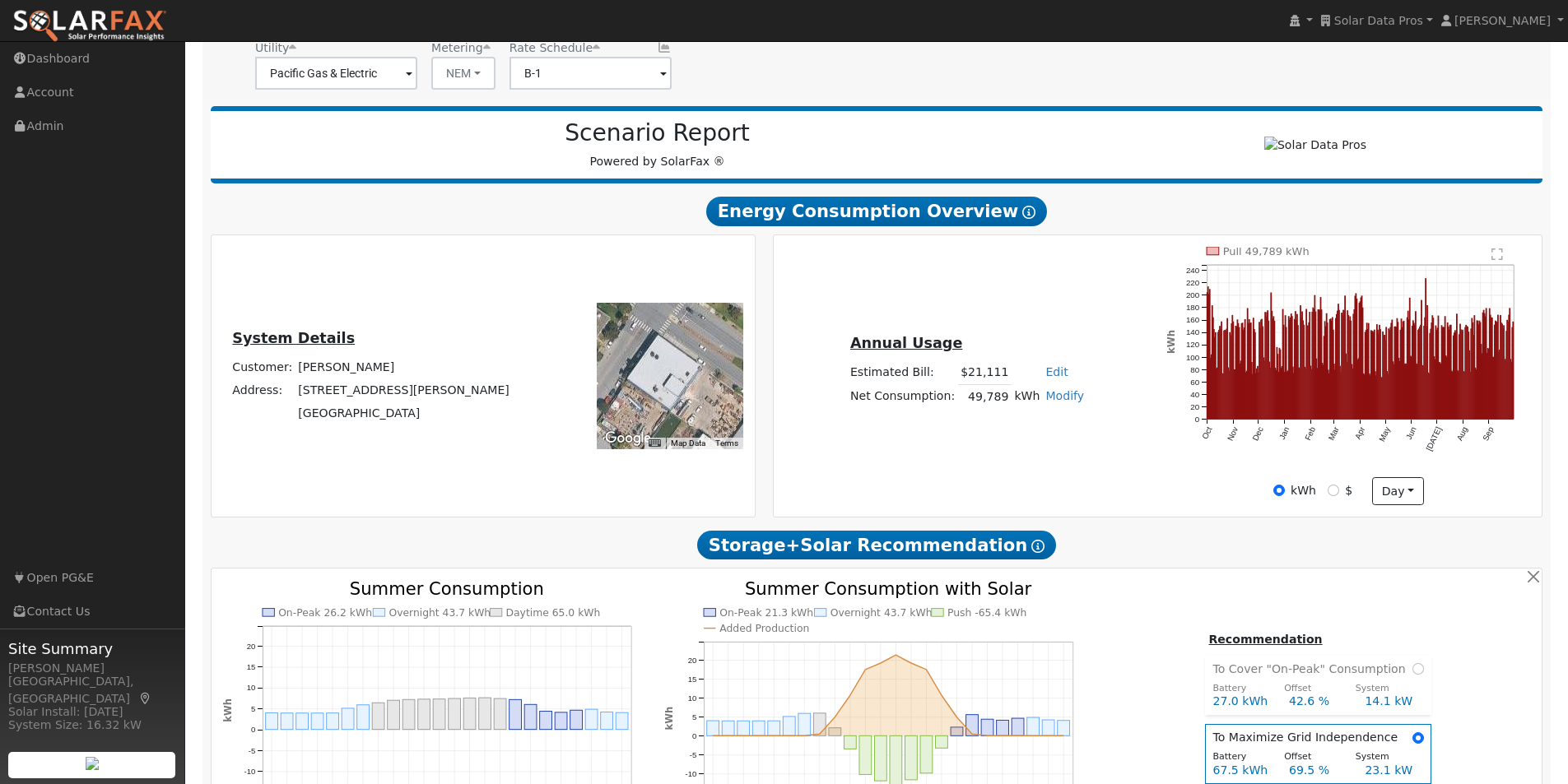
scroll to position [0, 0]
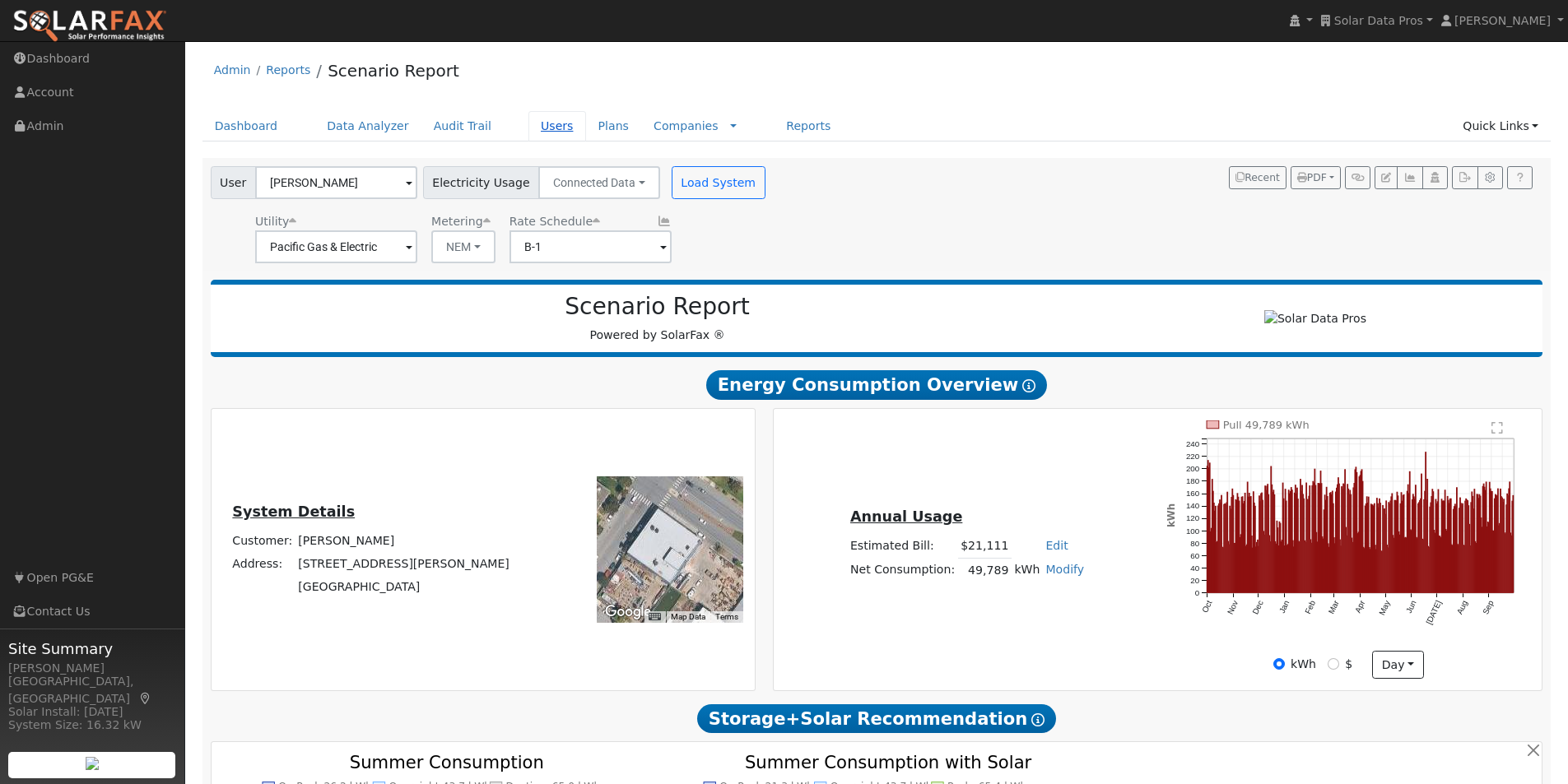
click at [530, 124] on link "Users" at bounding box center [557, 126] width 58 height 30
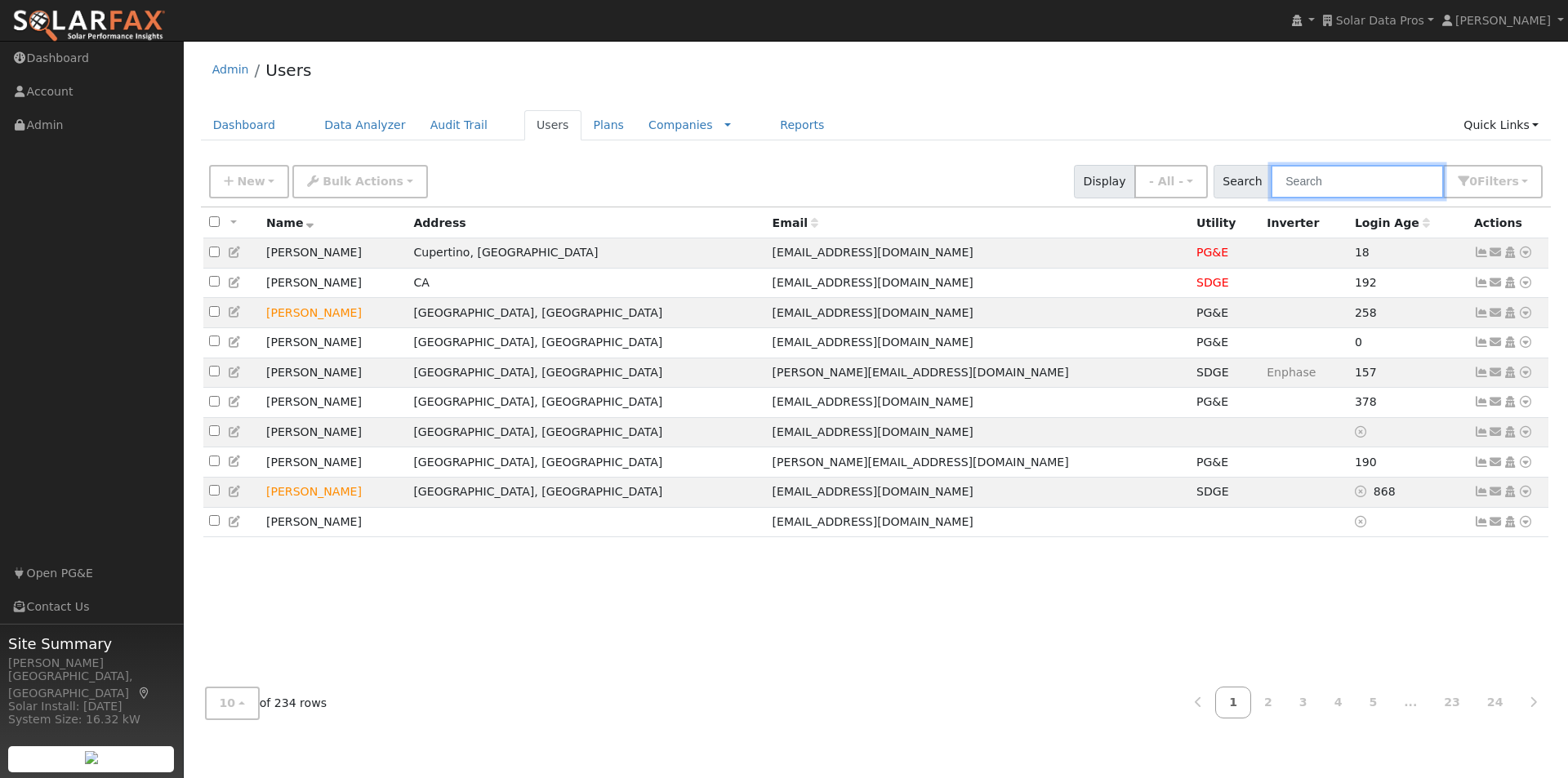
click at [1352, 189] on input "text" at bounding box center [1357, 181] width 173 height 33
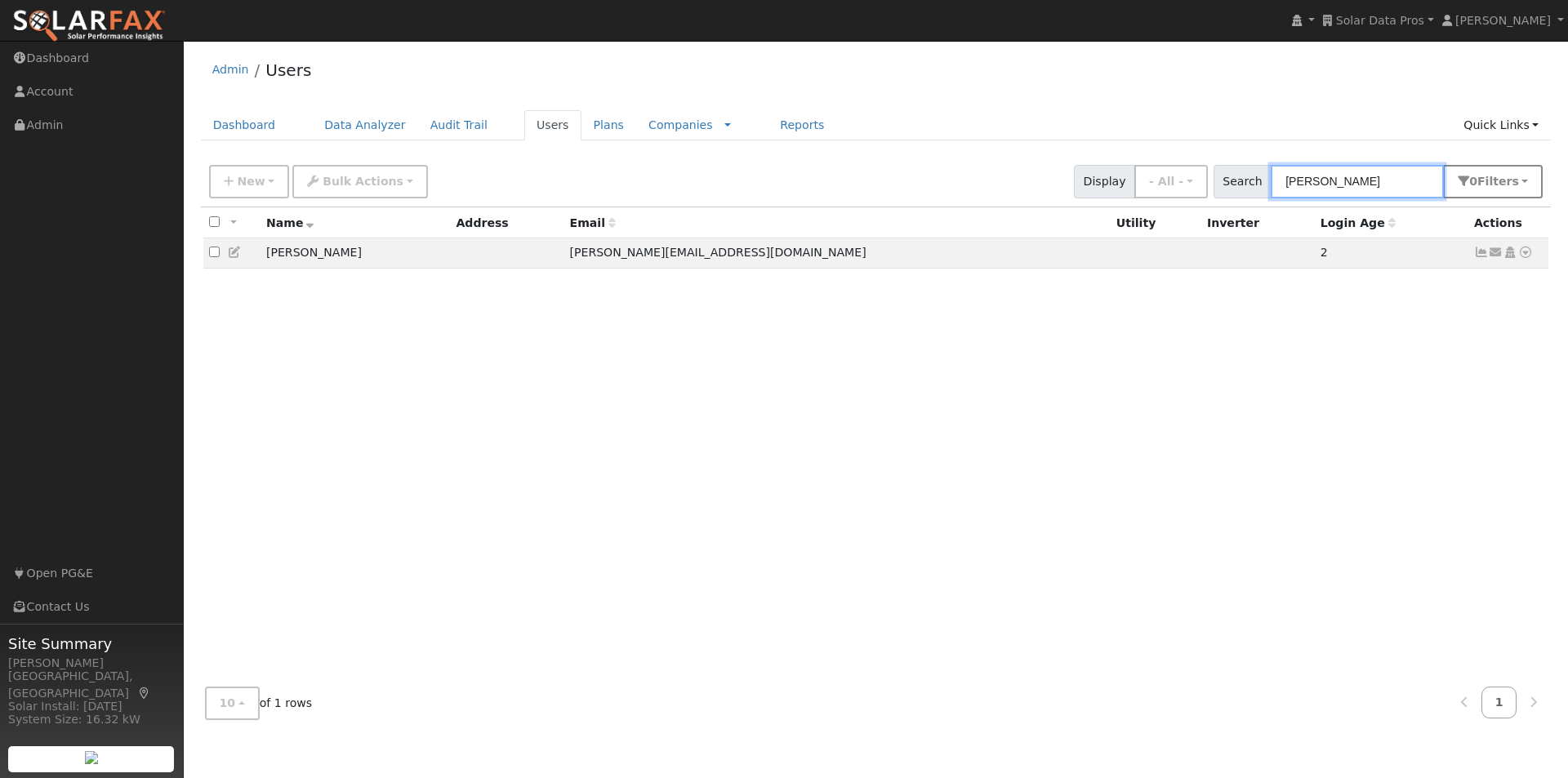
type input "walter simon"
click at [1515, 181] on span "s" at bounding box center [1514, 180] width 7 height 13
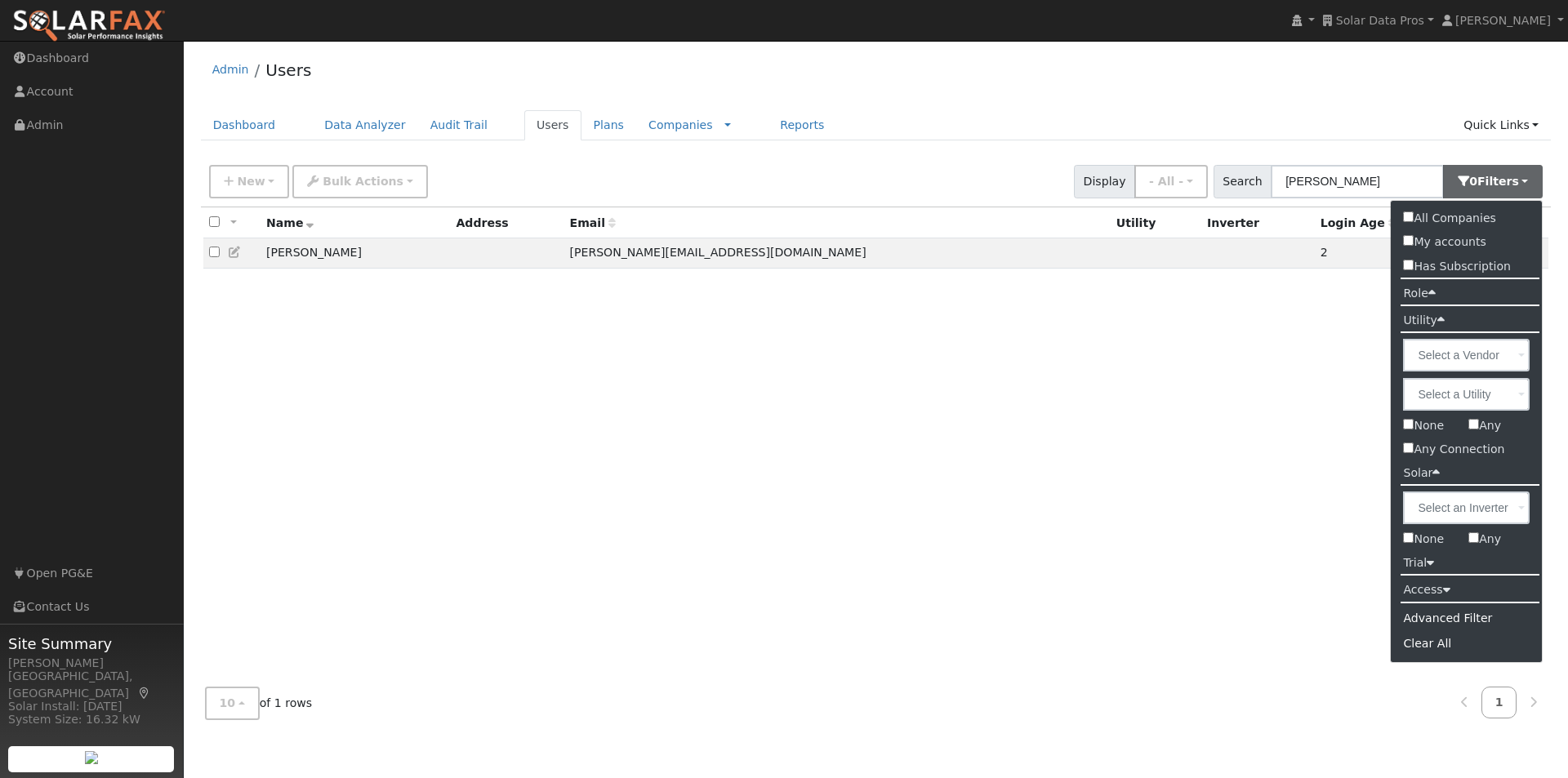
click at [1407, 218] on input "All Companies" at bounding box center [1407, 216] width 11 height 11
checkbox input "true"
click at [1077, 108] on div "Admin Users Dashboard Data Analyzer Audit Trail Users Plans Companies Rate Sche…" at bounding box center [876, 390] width 1367 height 684
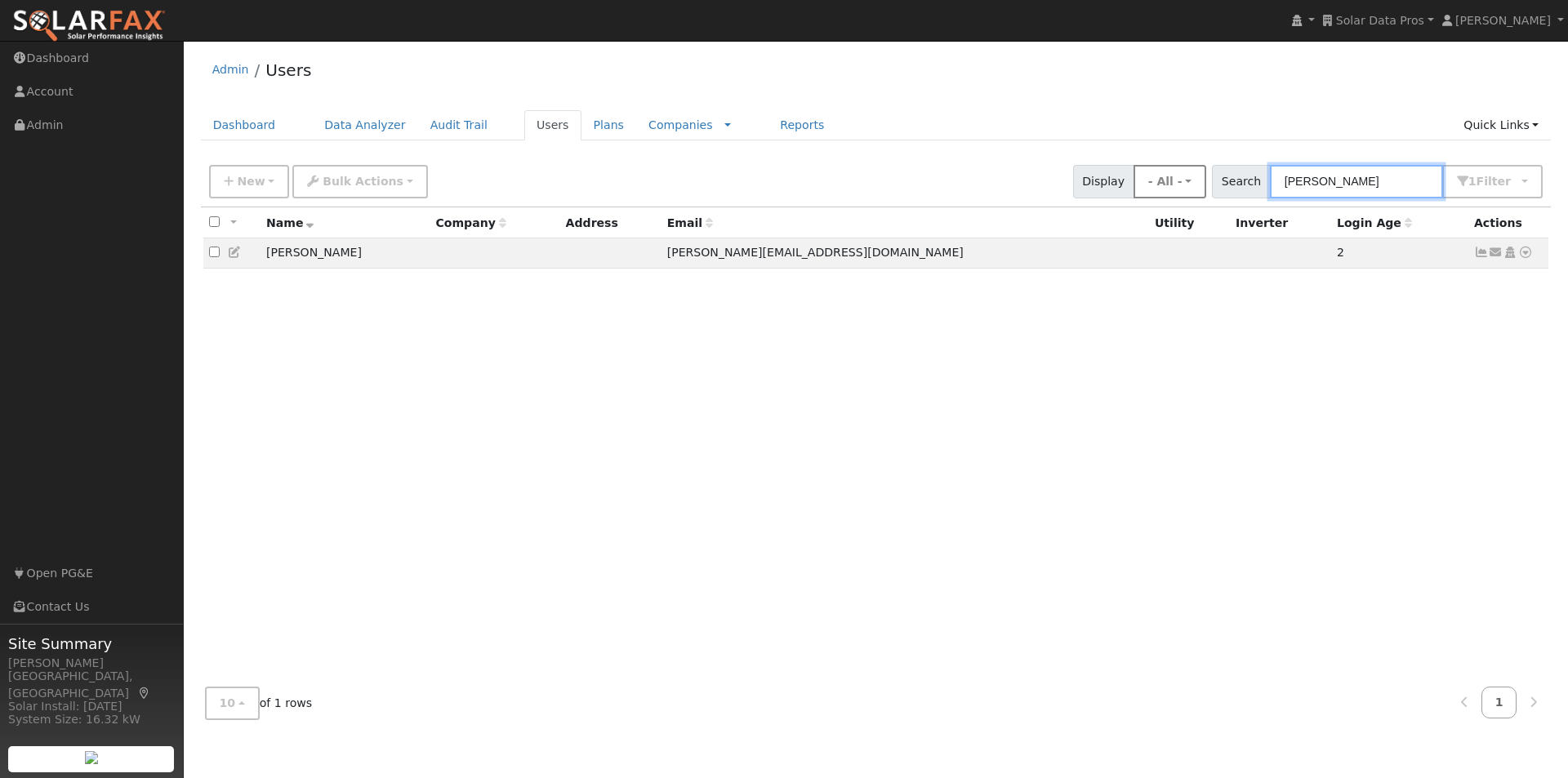
drag, startPoint x: 1365, startPoint y: 178, endPoint x: 1189, endPoint y: 186, distance: 176.2
click at [1191, 189] on div "New Add User Quick Add Quick Connect Quick Convert Lead Bulk Actions Send Email…" at bounding box center [876, 178] width 1340 height 39
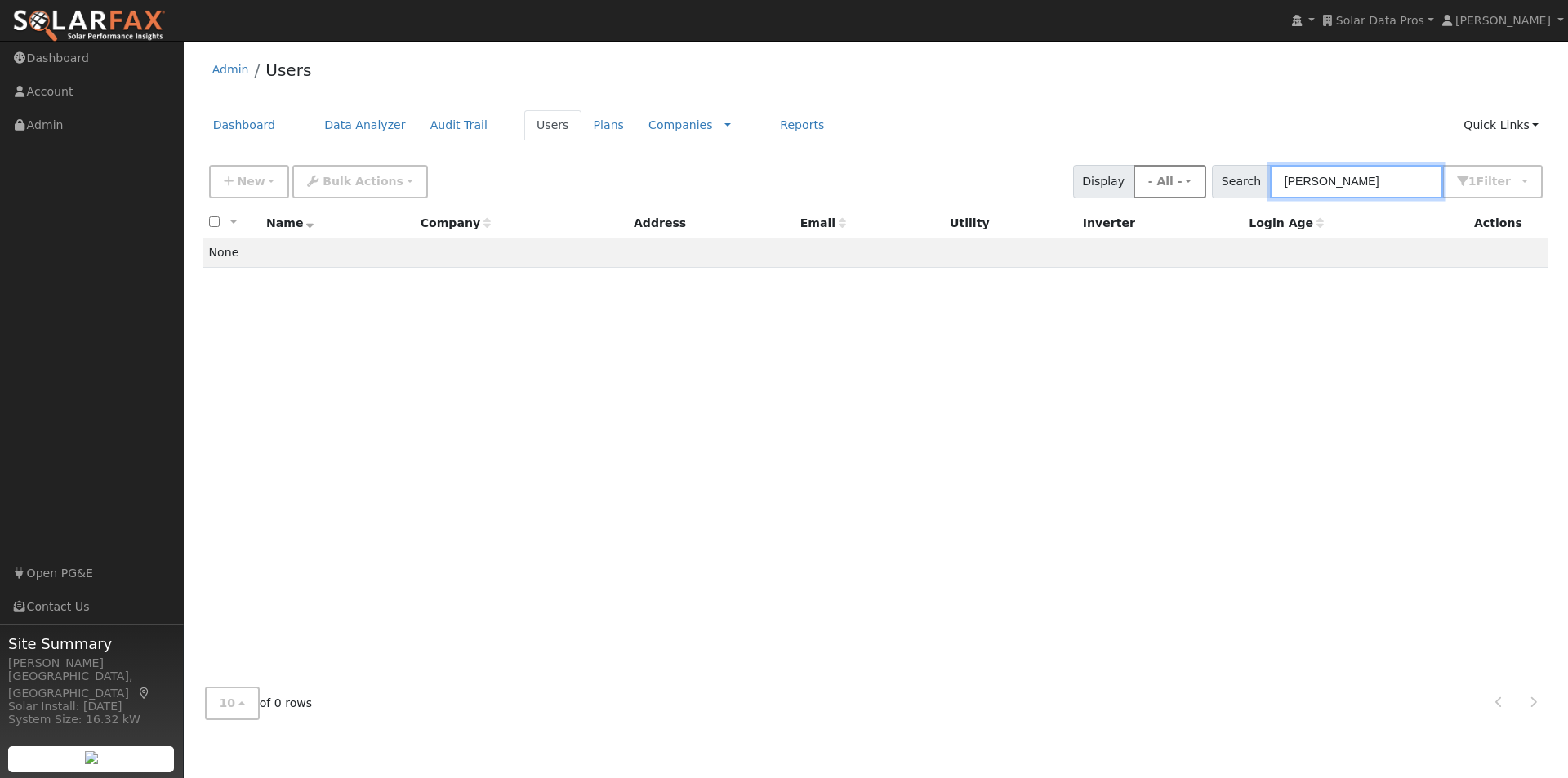
drag, startPoint x: 1423, startPoint y: 186, endPoint x: 1219, endPoint y: 184, distance: 204.0
click at [1219, 184] on div "New Add User Quick Add Quick Connect Quick Convert Lead Bulk Actions Send Email…" at bounding box center [876, 178] width 1340 height 39
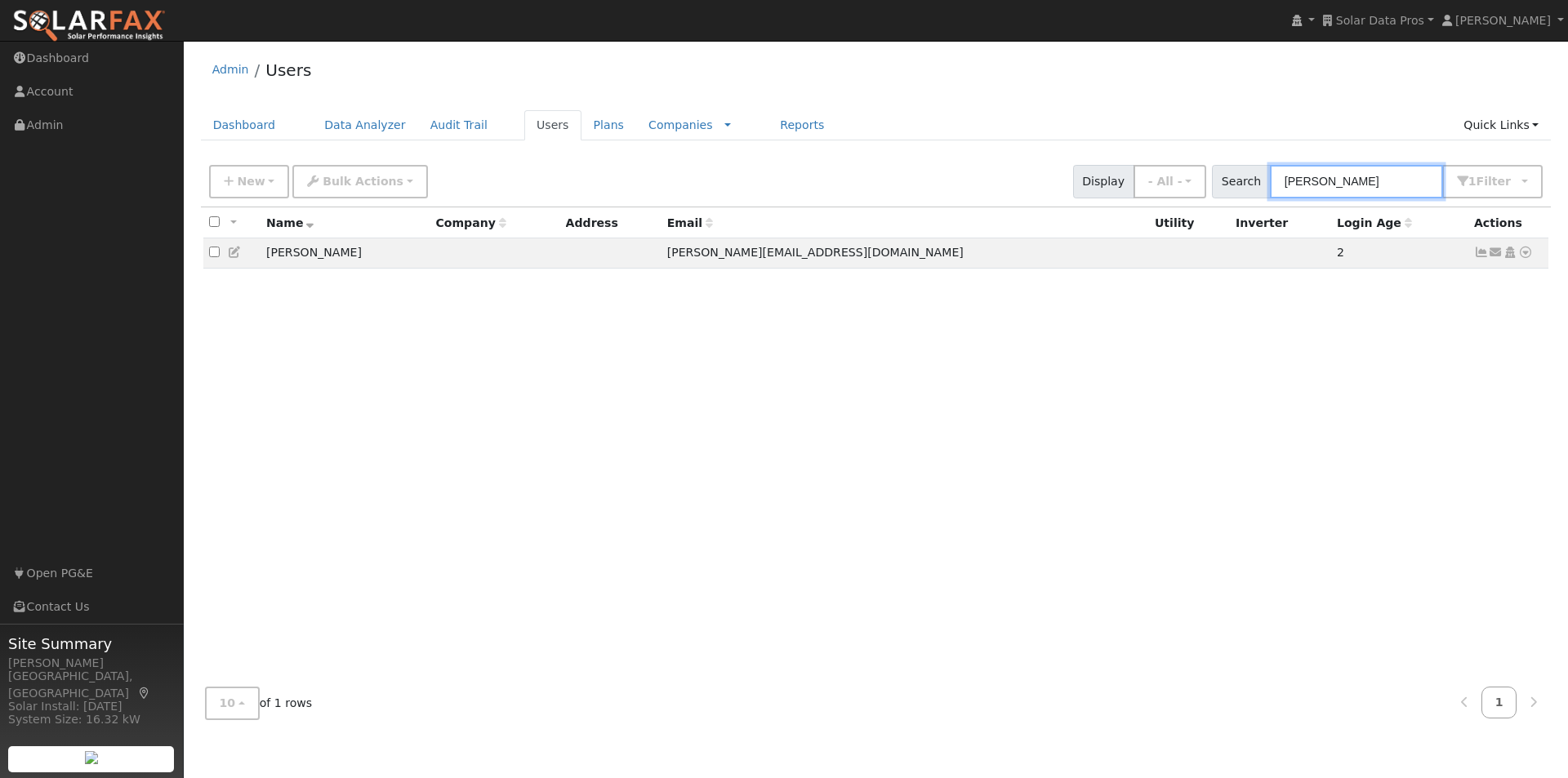
drag, startPoint x: 1385, startPoint y: 189, endPoint x: 1259, endPoint y: 174, distance: 126.9
click at [1259, 174] on div "Search walter simon 1 Filter All Companies My accounts Has Subscription Role Sh…" at bounding box center [1377, 181] width 331 height 33
paste input "7562222@gmail.com"
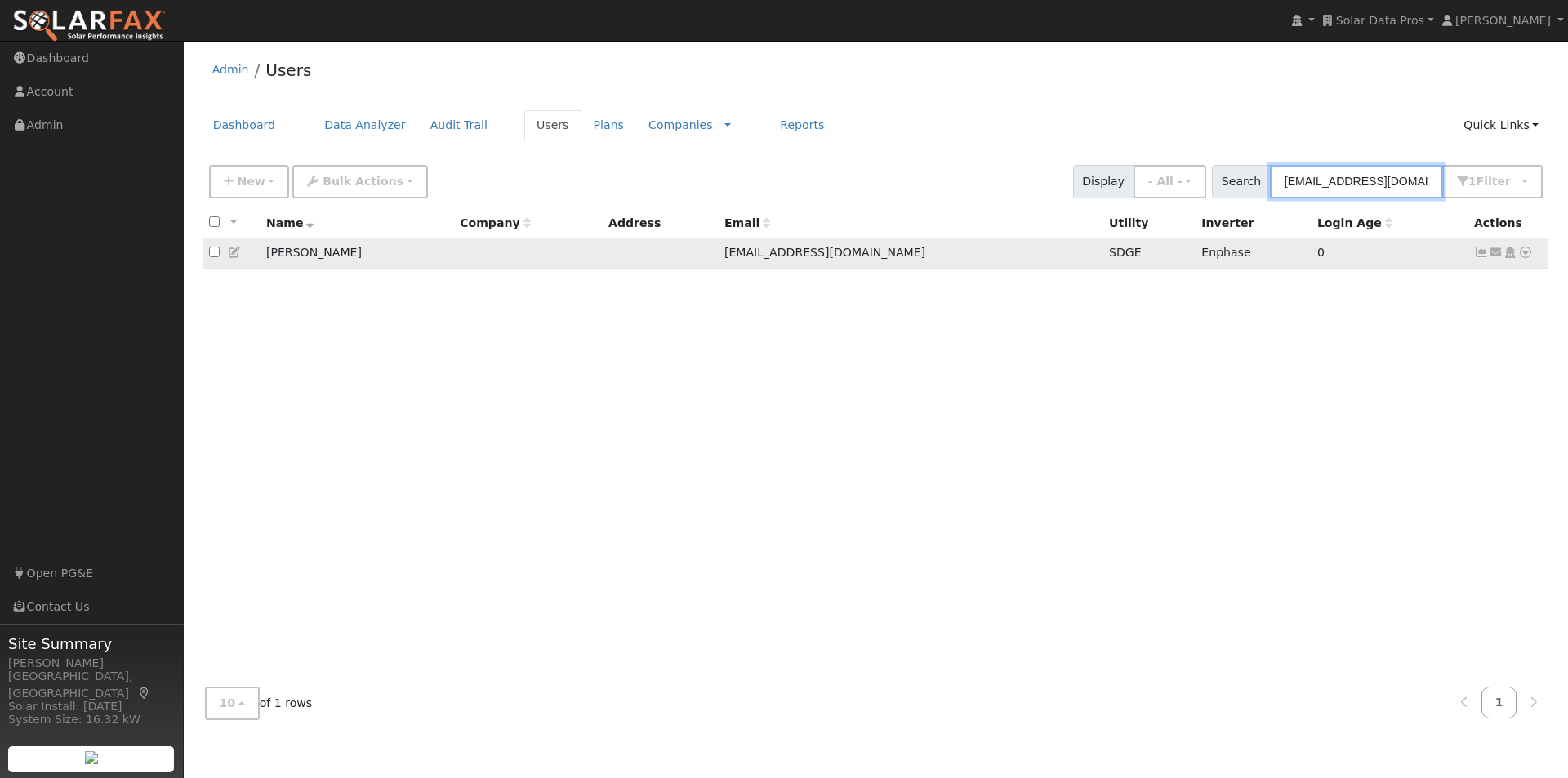
type input "[EMAIL_ADDRESS][DOMAIN_NAME]"
click at [1480, 254] on icon at bounding box center [1480, 252] width 15 height 12
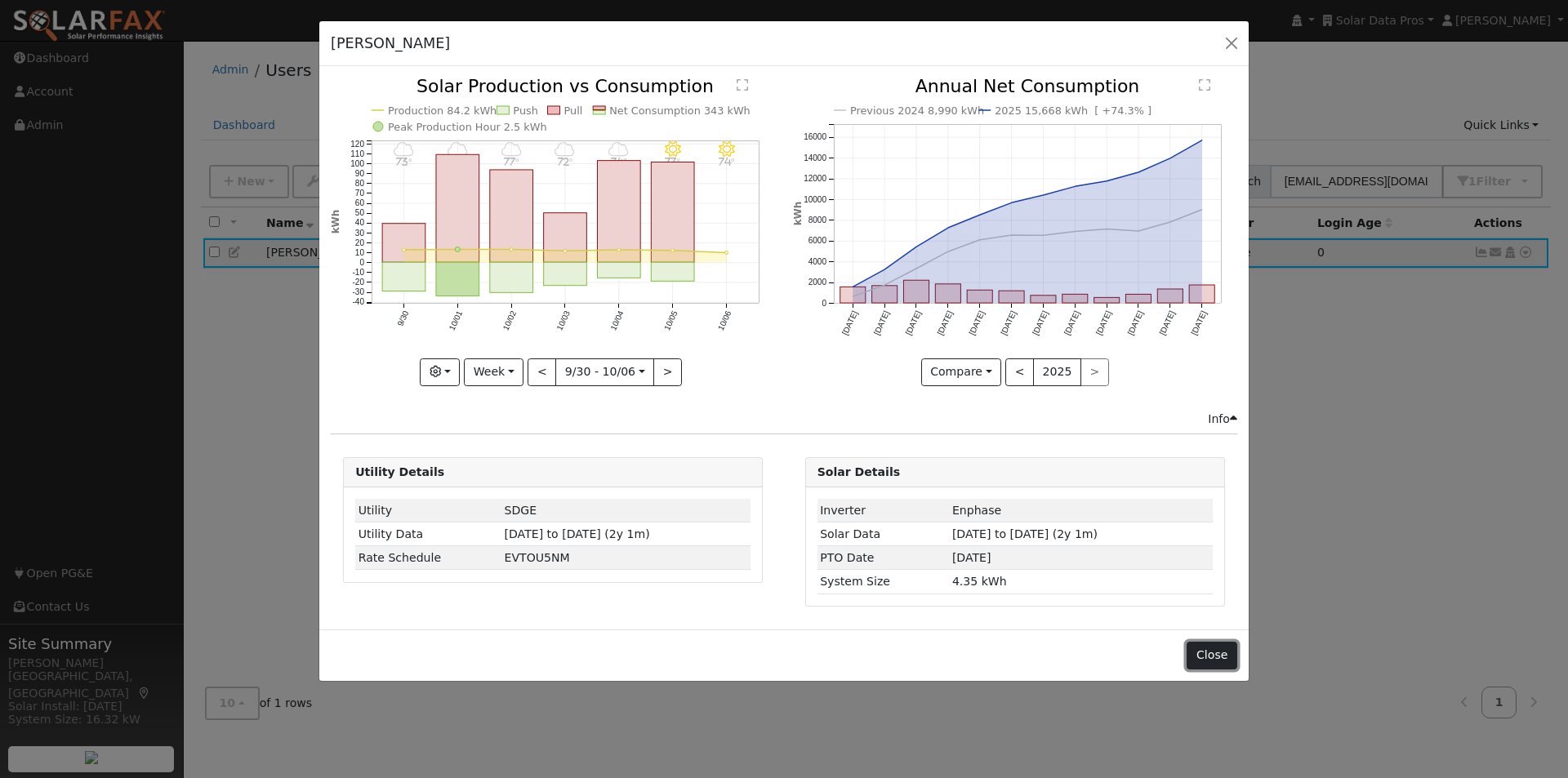
click at [1210, 656] on button "Close" at bounding box center [1211, 655] width 50 height 28
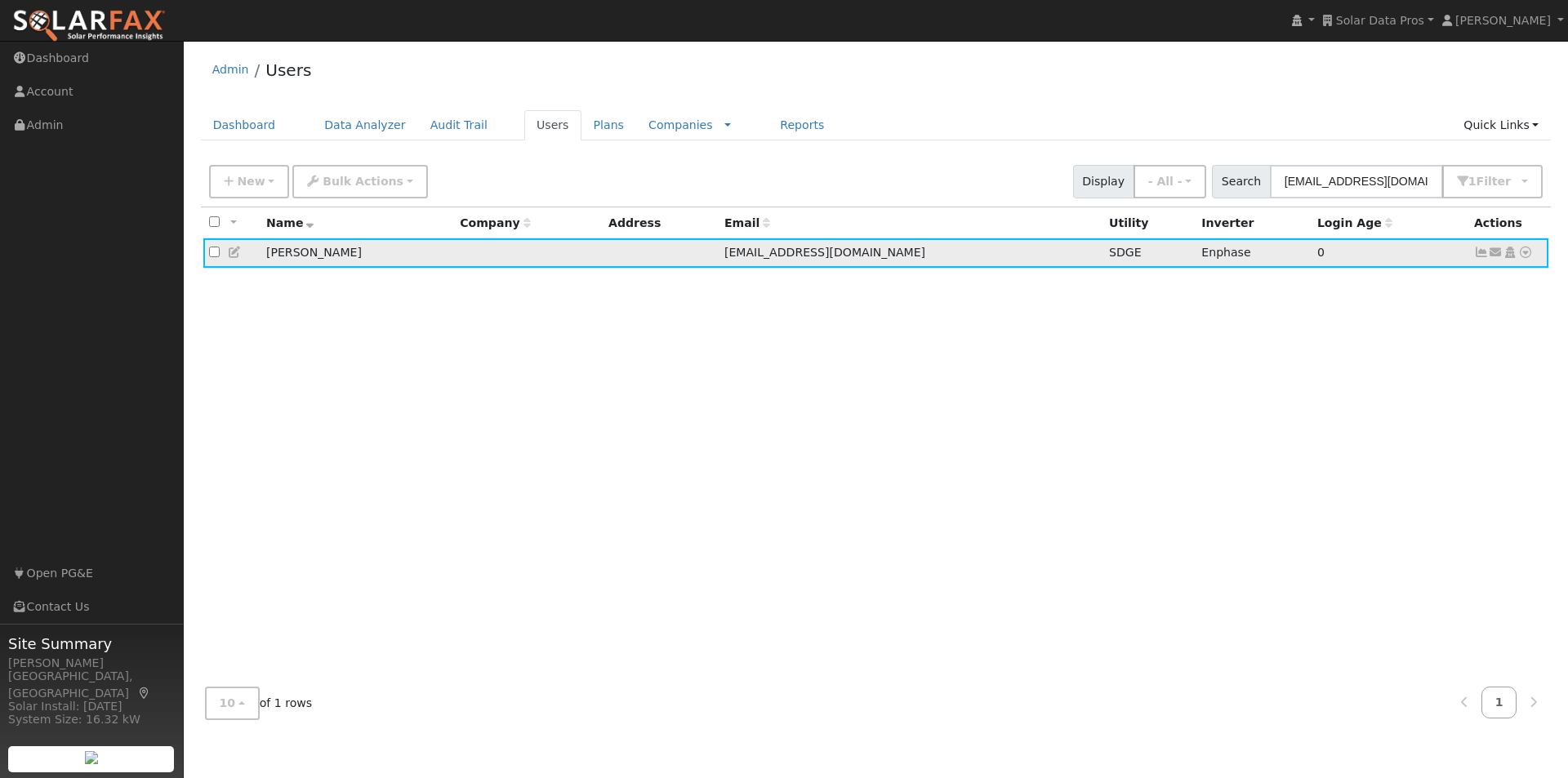
click at [1477, 252] on icon at bounding box center [1480, 252] width 15 height 12
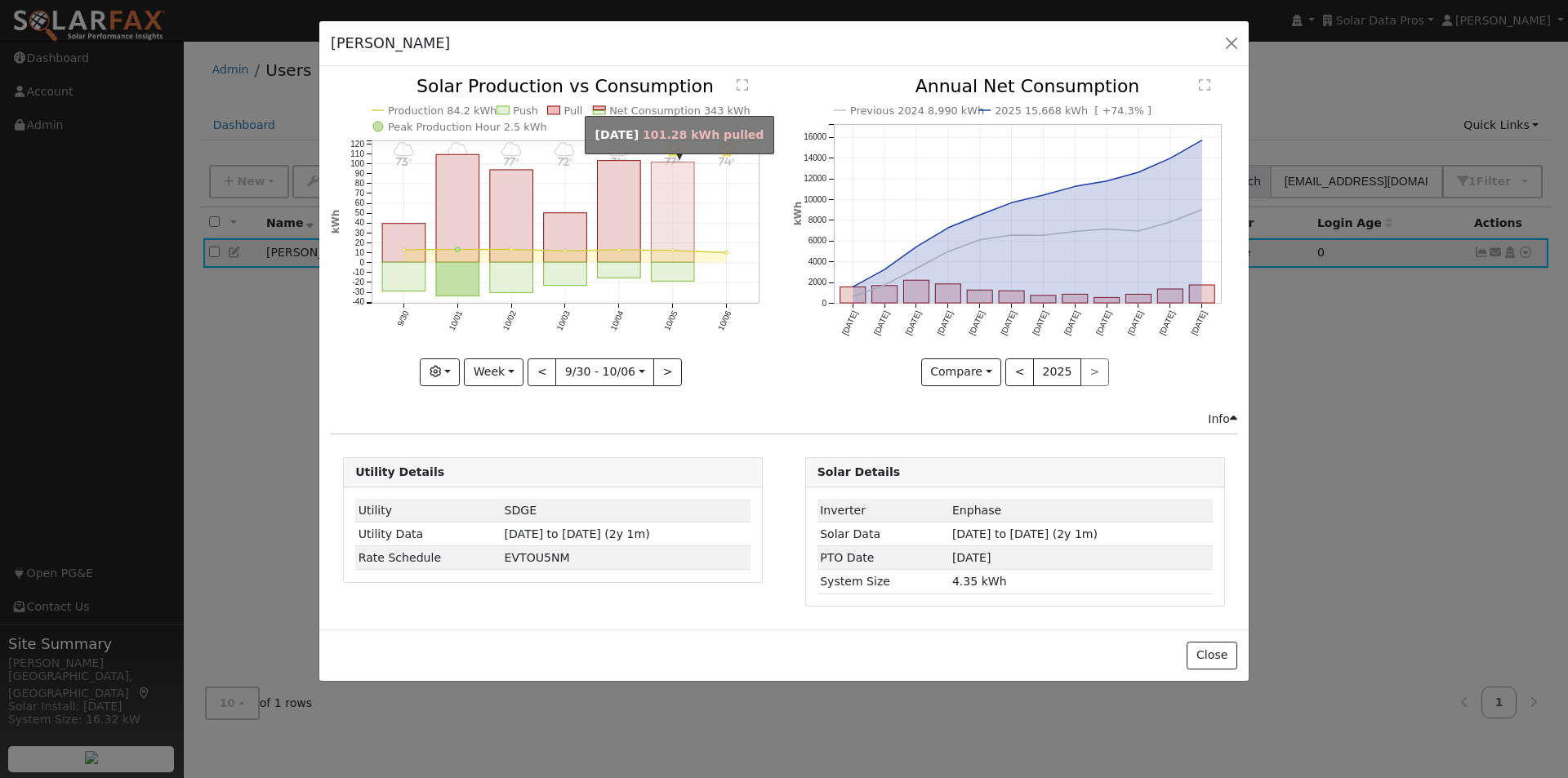
click at [678, 232] on rect "onclick=""" at bounding box center [673, 212] width 43 height 100
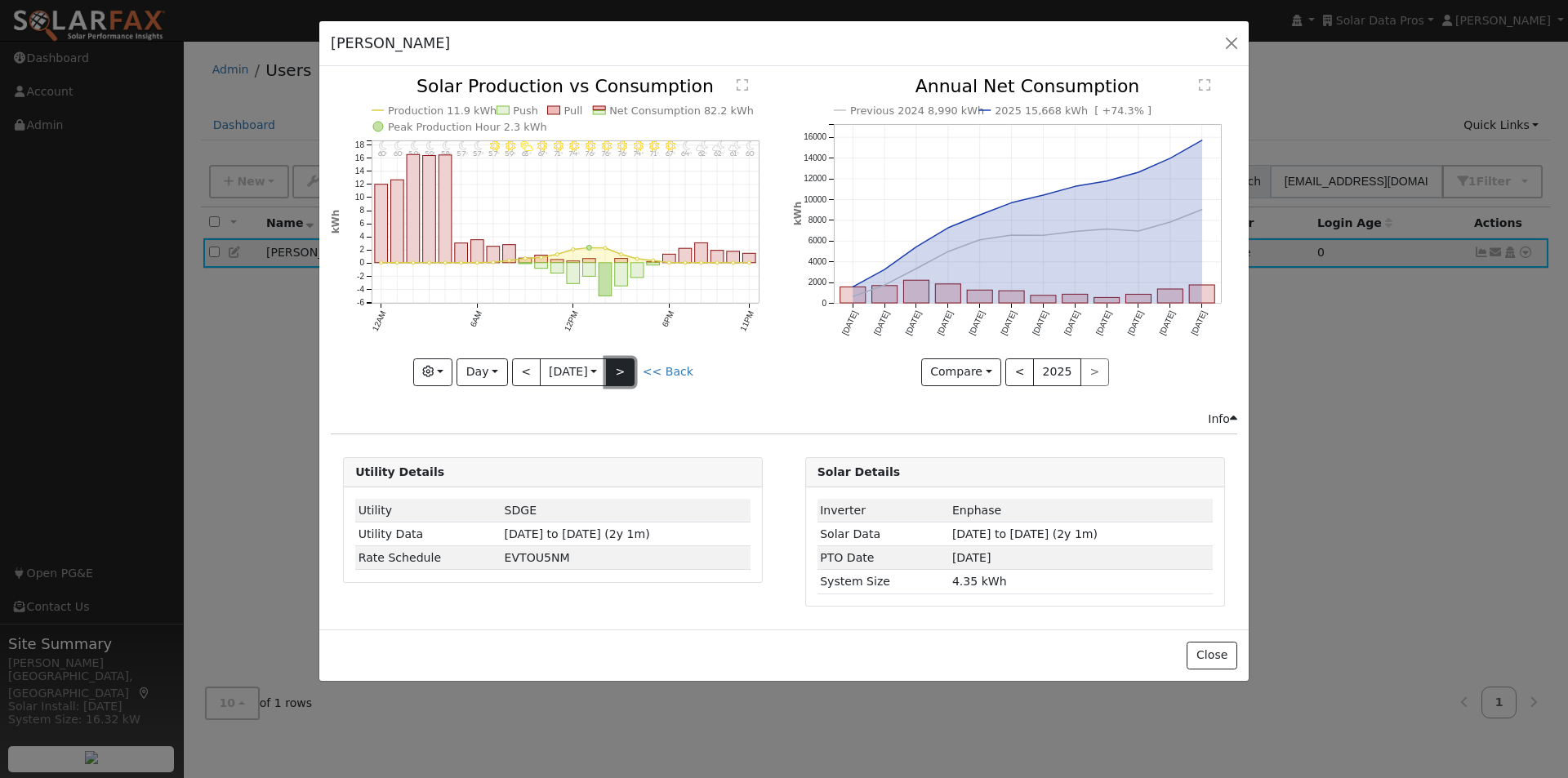
click at [630, 366] on button ">" at bounding box center [619, 372] width 28 height 28
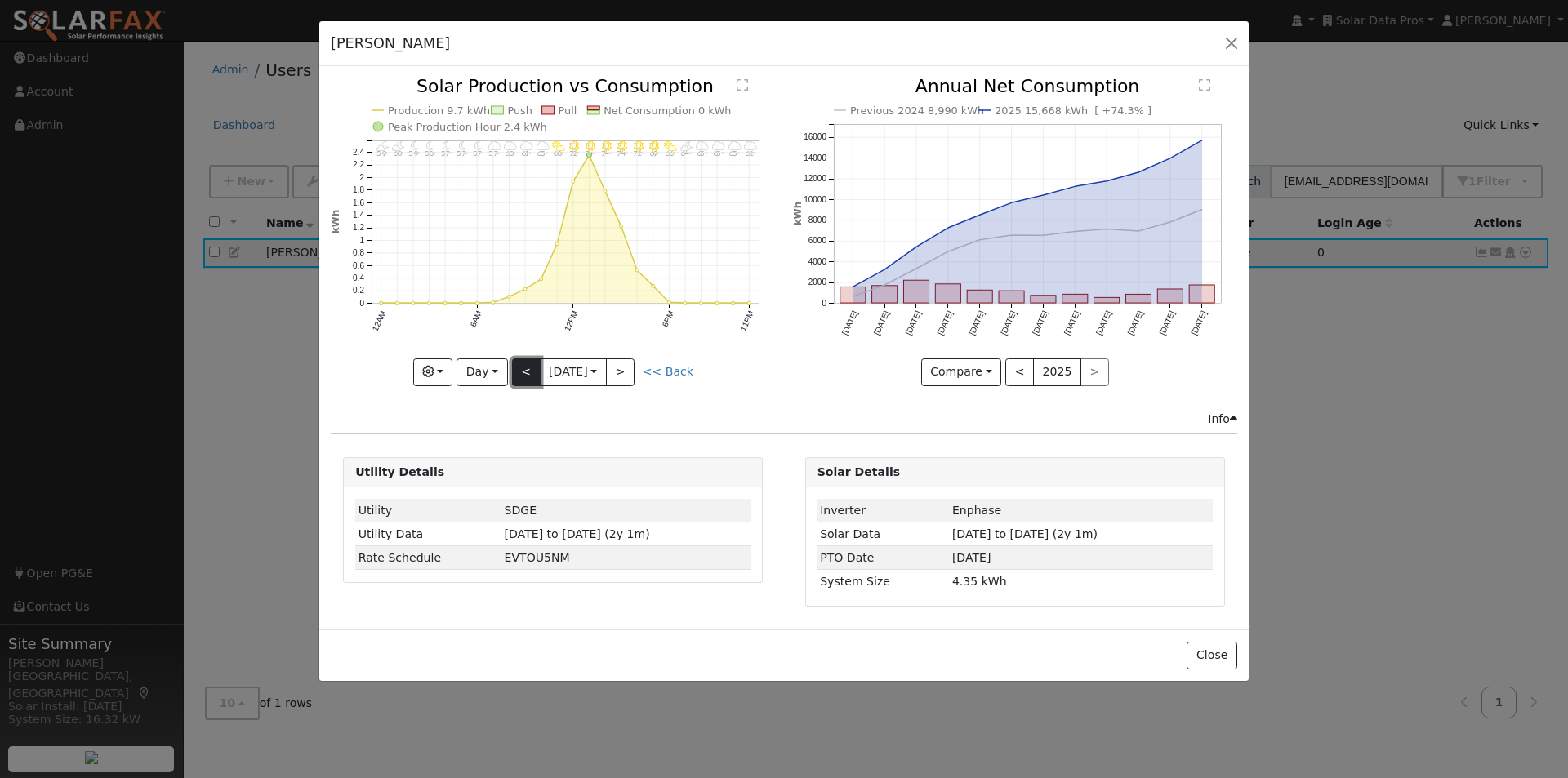
drag, startPoint x: 517, startPoint y: 370, endPoint x: 560, endPoint y: 366, distance: 43.2
click at [517, 371] on button "<" at bounding box center [526, 372] width 28 height 28
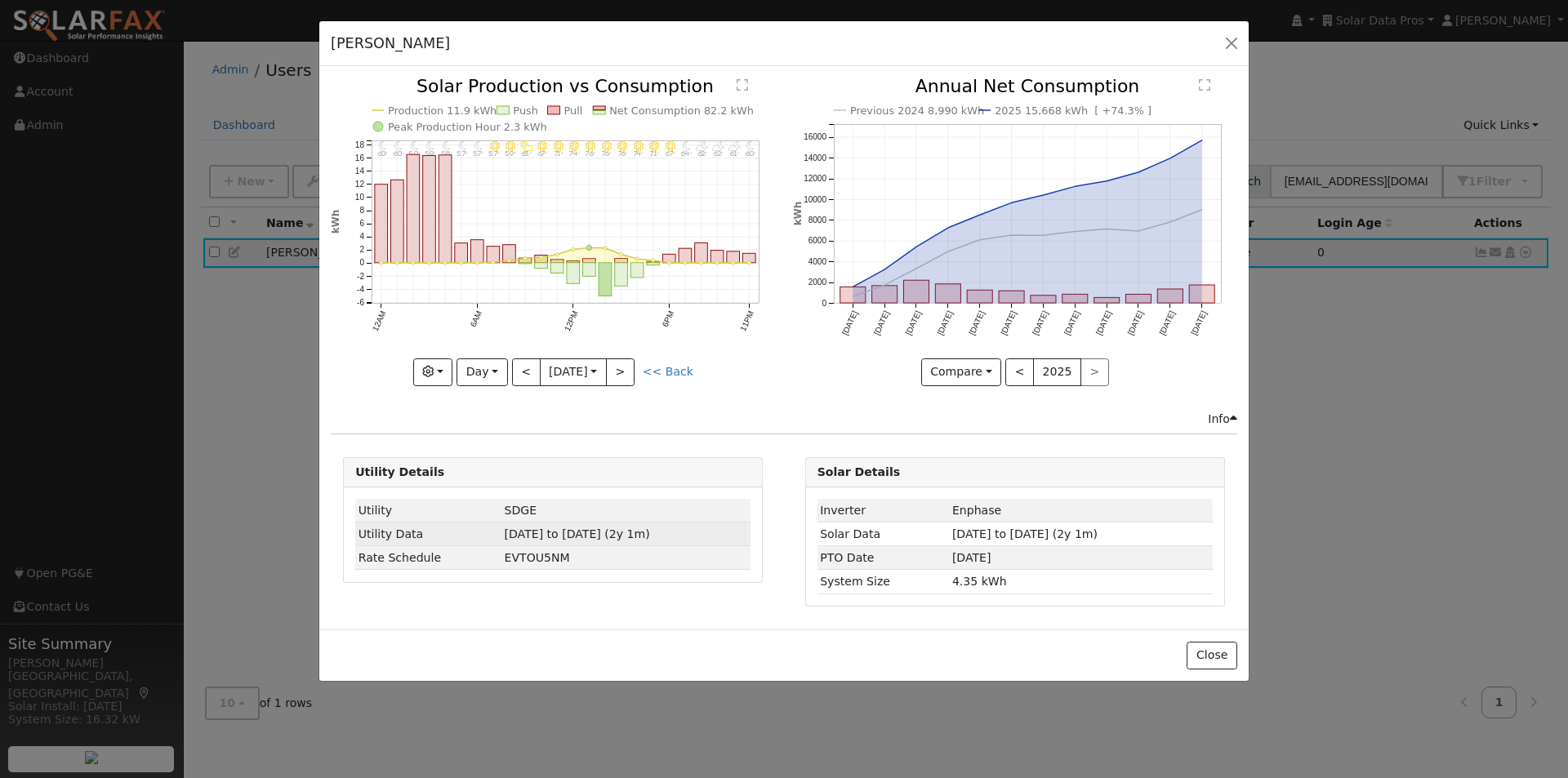
drag, startPoint x: 647, startPoint y: 534, endPoint x: 490, endPoint y: 537, distance: 157.0
click at [502, 537] on td "10/05/23 to 10/05/25 (2y 1m)" at bounding box center [626, 535] width 249 height 23
click at [386, 329] on icon "11PM - MostlyClear 60° 10PM - PartlyCloudy 61° 9PM - PartlyCloudy 62° 8PM - Par…" at bounding box center [553, 231] width 444 height 306
click at [631, 366] on button ">" at bounding box center [619, 372] width 28 height 28
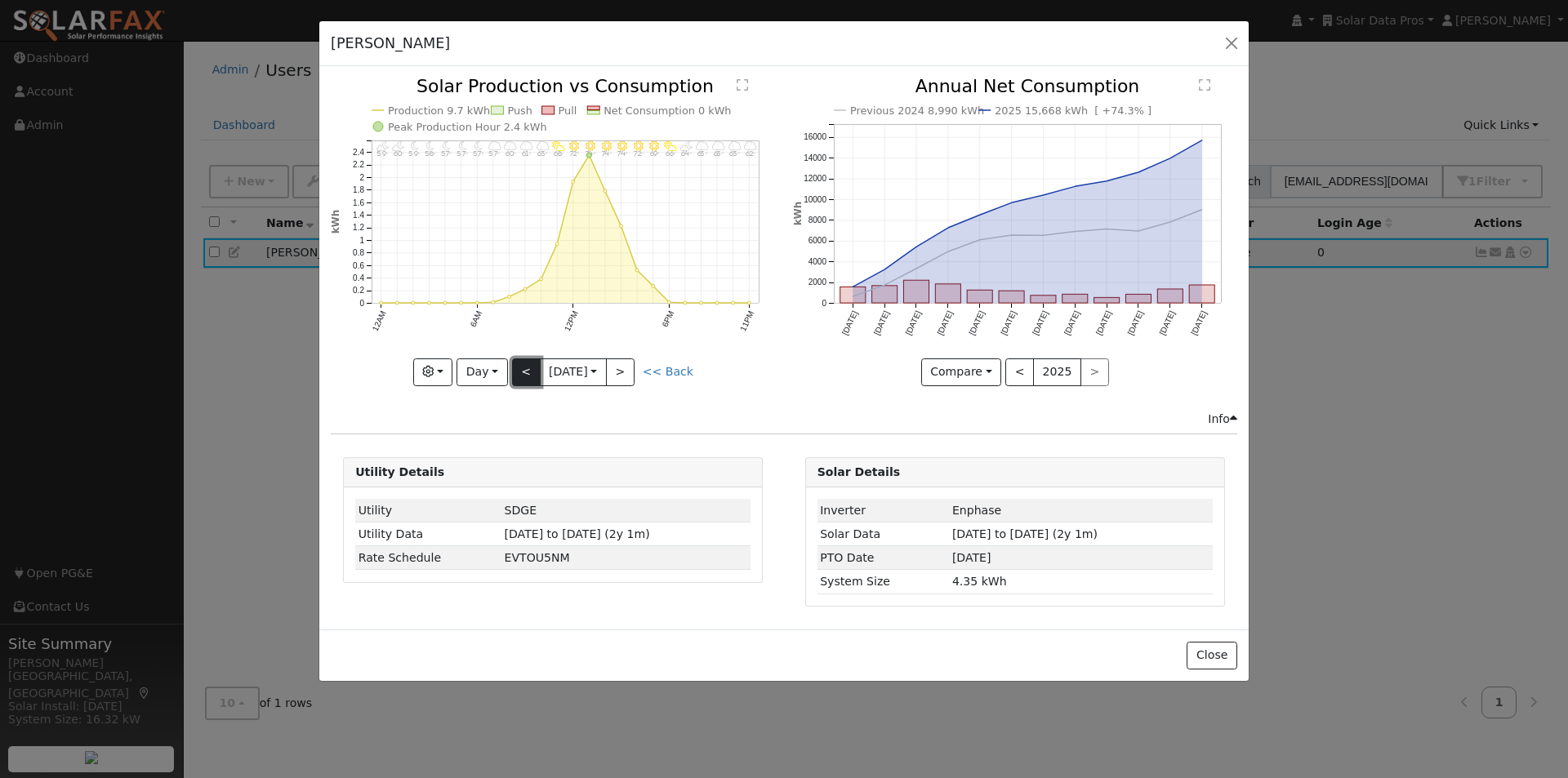
click at [517, 371] on button "<" at bounding box center [526, 372] width 28 height 28
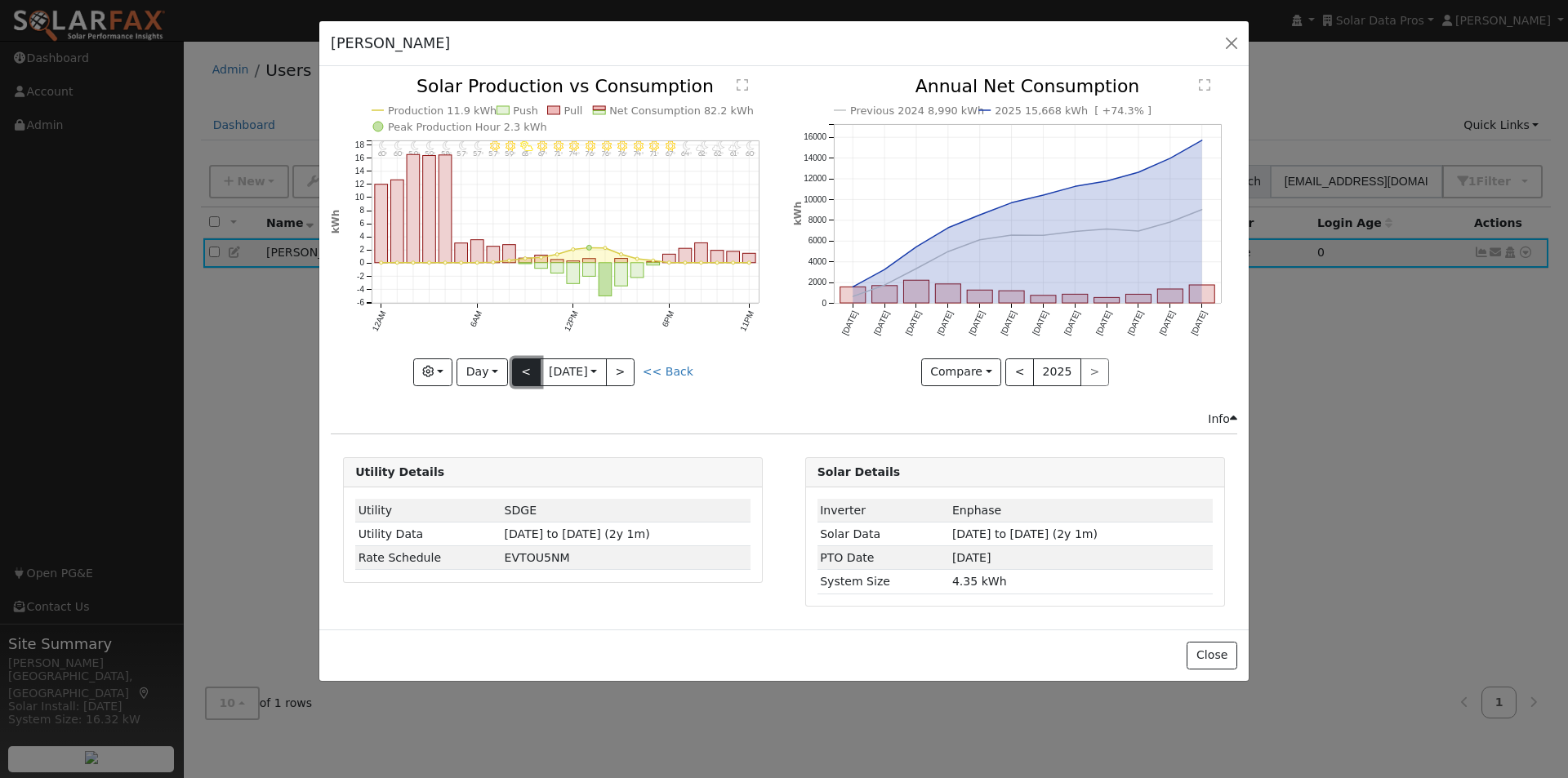
click at [517, 366] on button "<" at bounding box center [526, 372] width 28 height 28
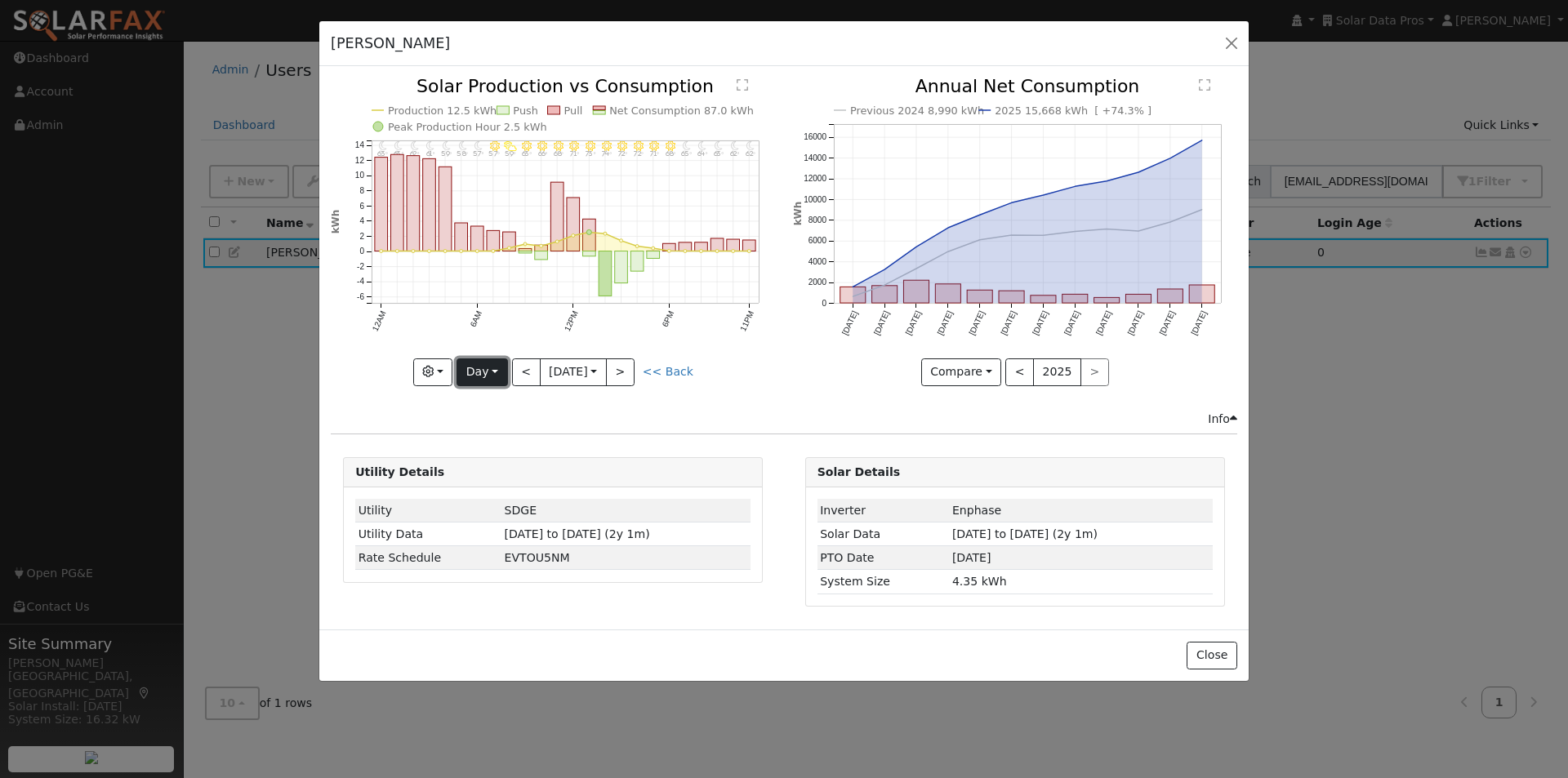
click at [486, 376] on button "Day" at bounding box center [482, 372] width 51 height 28
click at [492, 424] on link "Week" at bounding box center [513, 427] width 114 height 22
type input "2025-09-30"
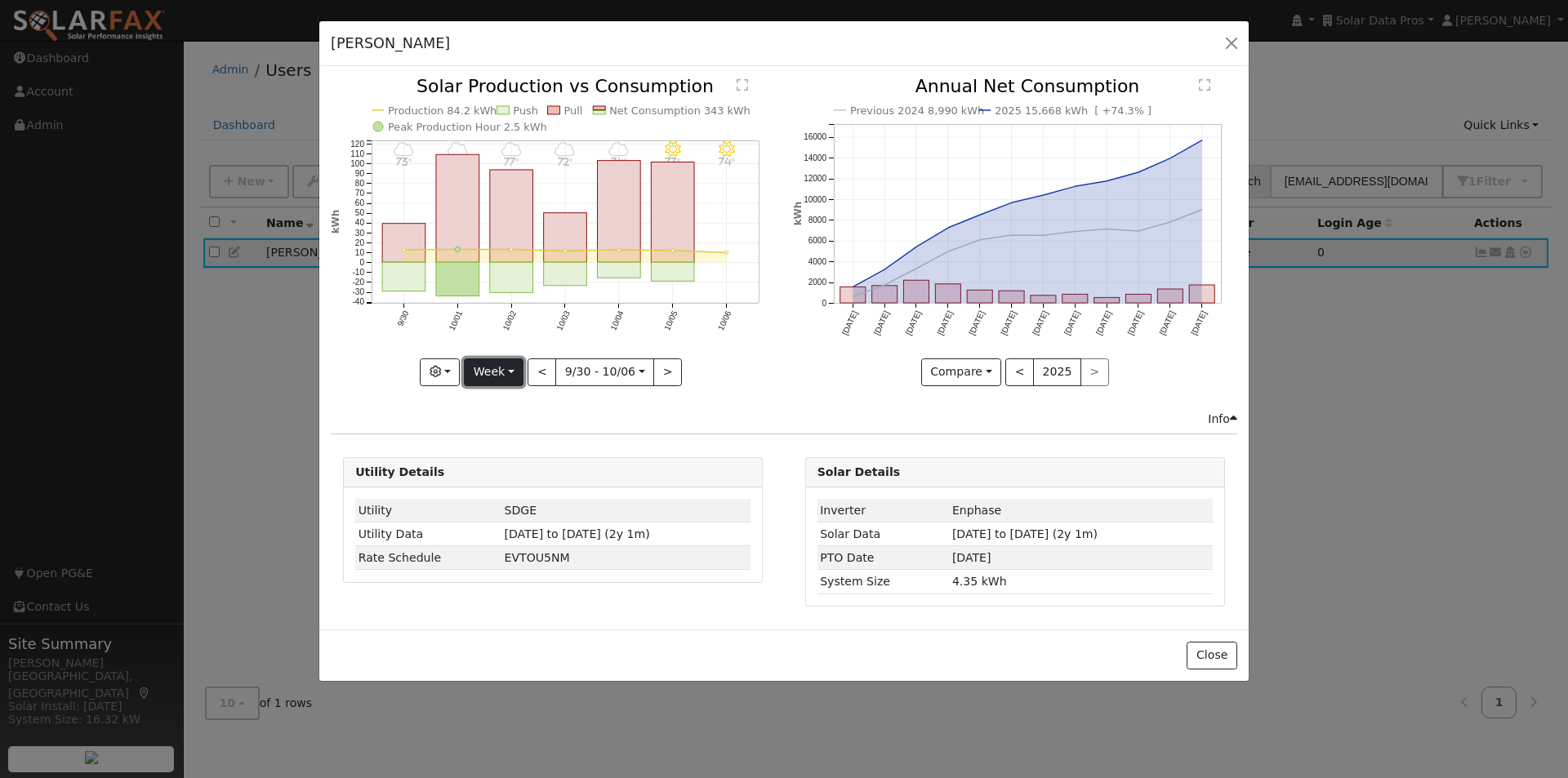
click at [494, 371] on button "Week" at bounding box center [493, 372] width 59 height 28
click at [506, 495] on link "Custom" at bounding box center [521, 497] width 114 height 22
click at [696, 371] on button "day" at bounding box center [698, 372] width 51 height 28
click at [694, 407] on link "Hour" at bounding box center [730, 405] width 114 height 22
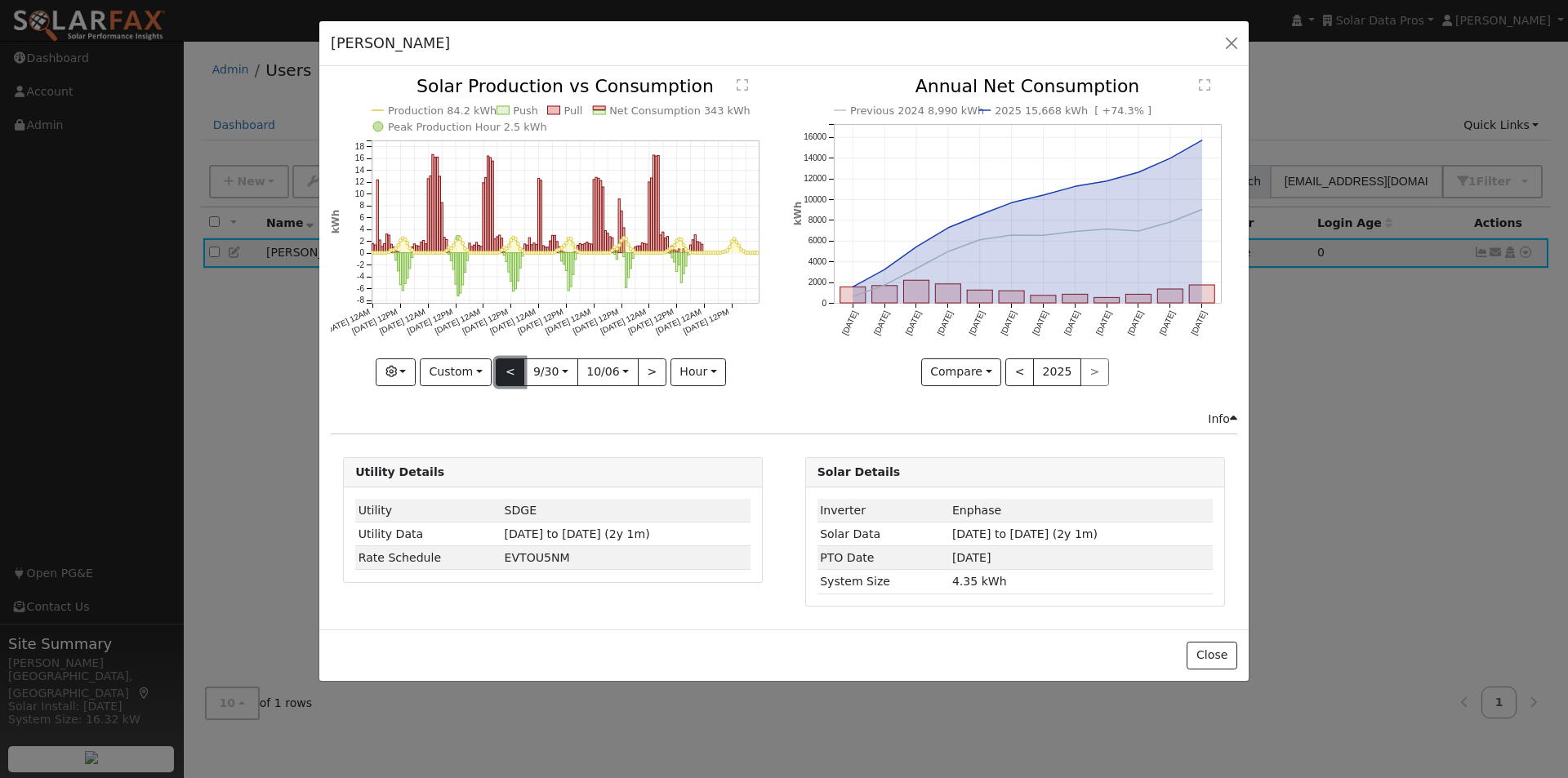
click at [503, 366] on button "<" at bounding box center [509, 372] width 28 height 28
type input "2025-09-23"
type input "2025-09-29"
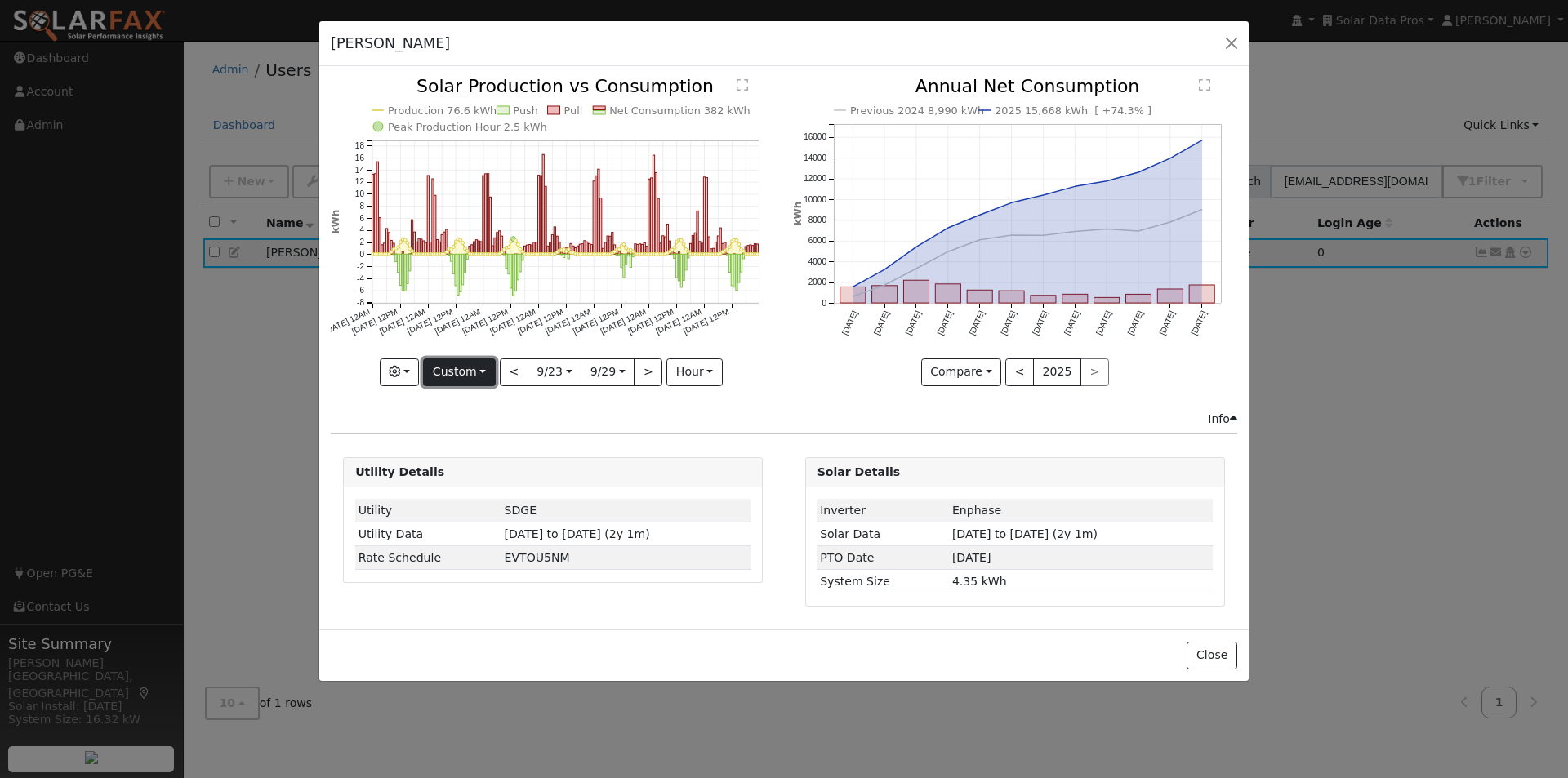
click at [472, 376] on button "Custom" at bounding box center [459, 372] width 73 height 28
click at [472, 425] on link "Week" at bounding box center [480, 427] width 114 height 22
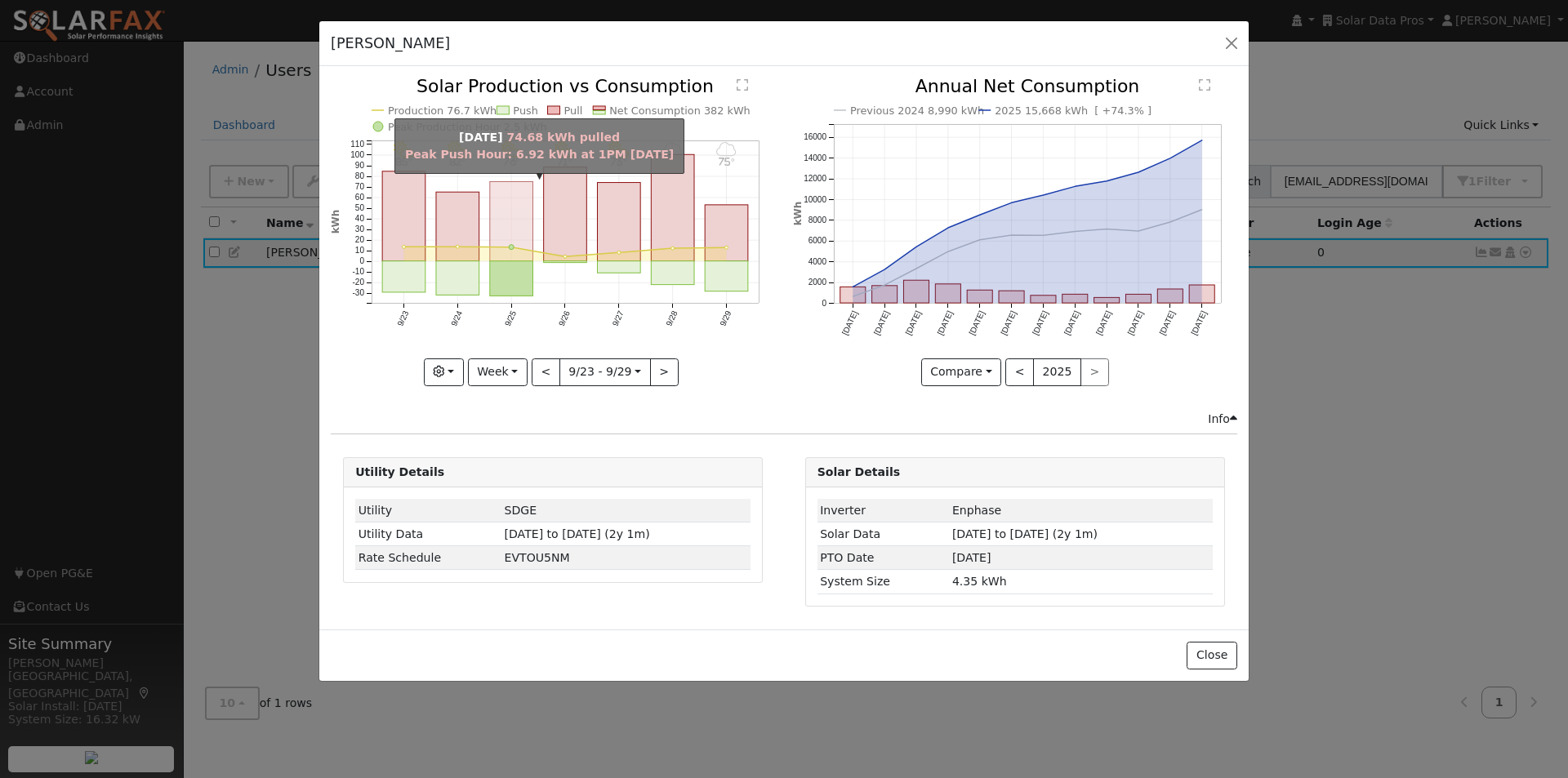
click at [508, 212] on rect "onclick=""" at bounding box center [511, 221] width 43 height 79
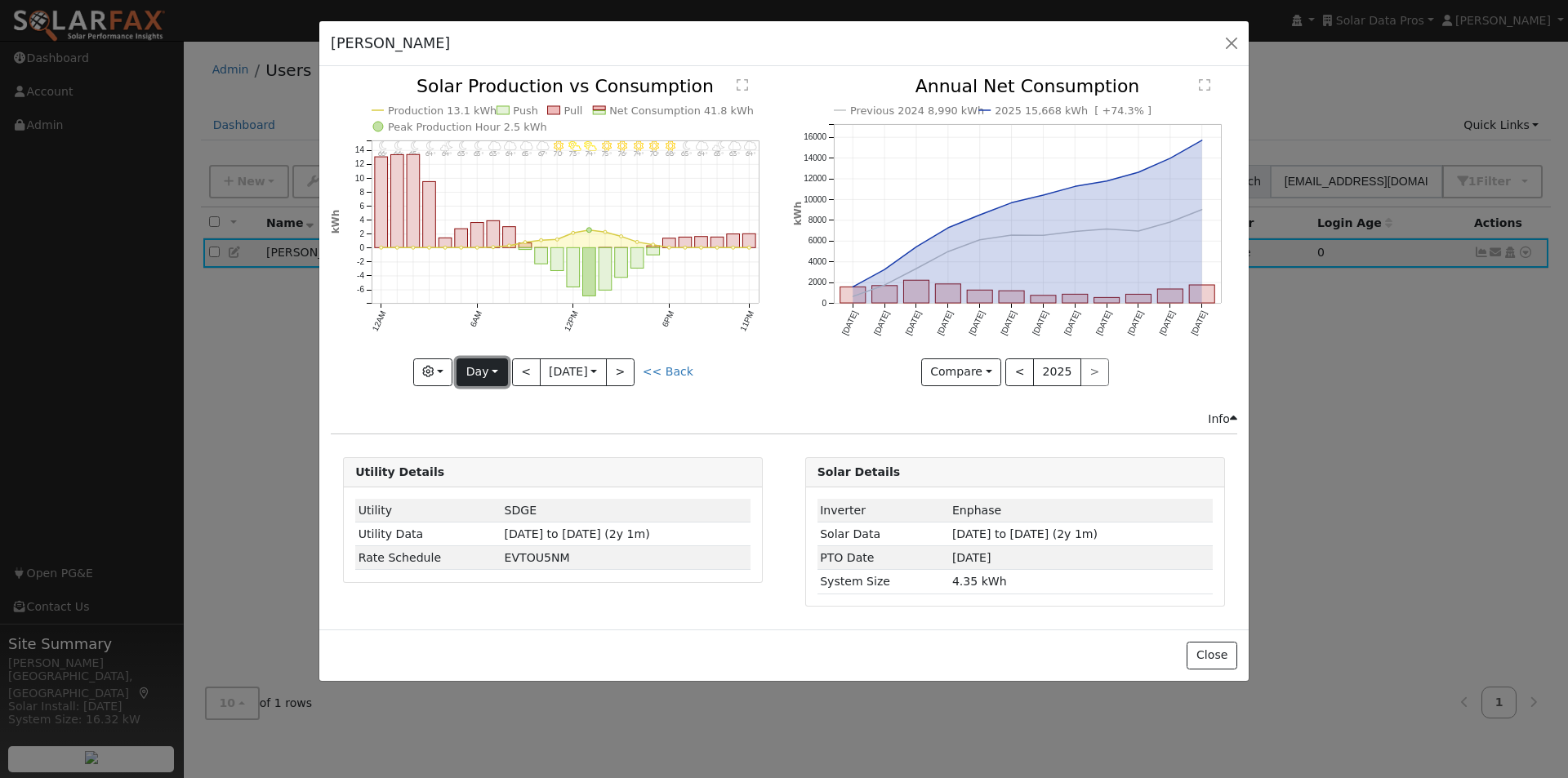
click at [483, 366] on button "Day" at bounding box center [482, 372] width 51 height 28
click at [487, 449] on link "Month" at bounding box center [513, 451] width 114 height 22
type input "2025-09-01"
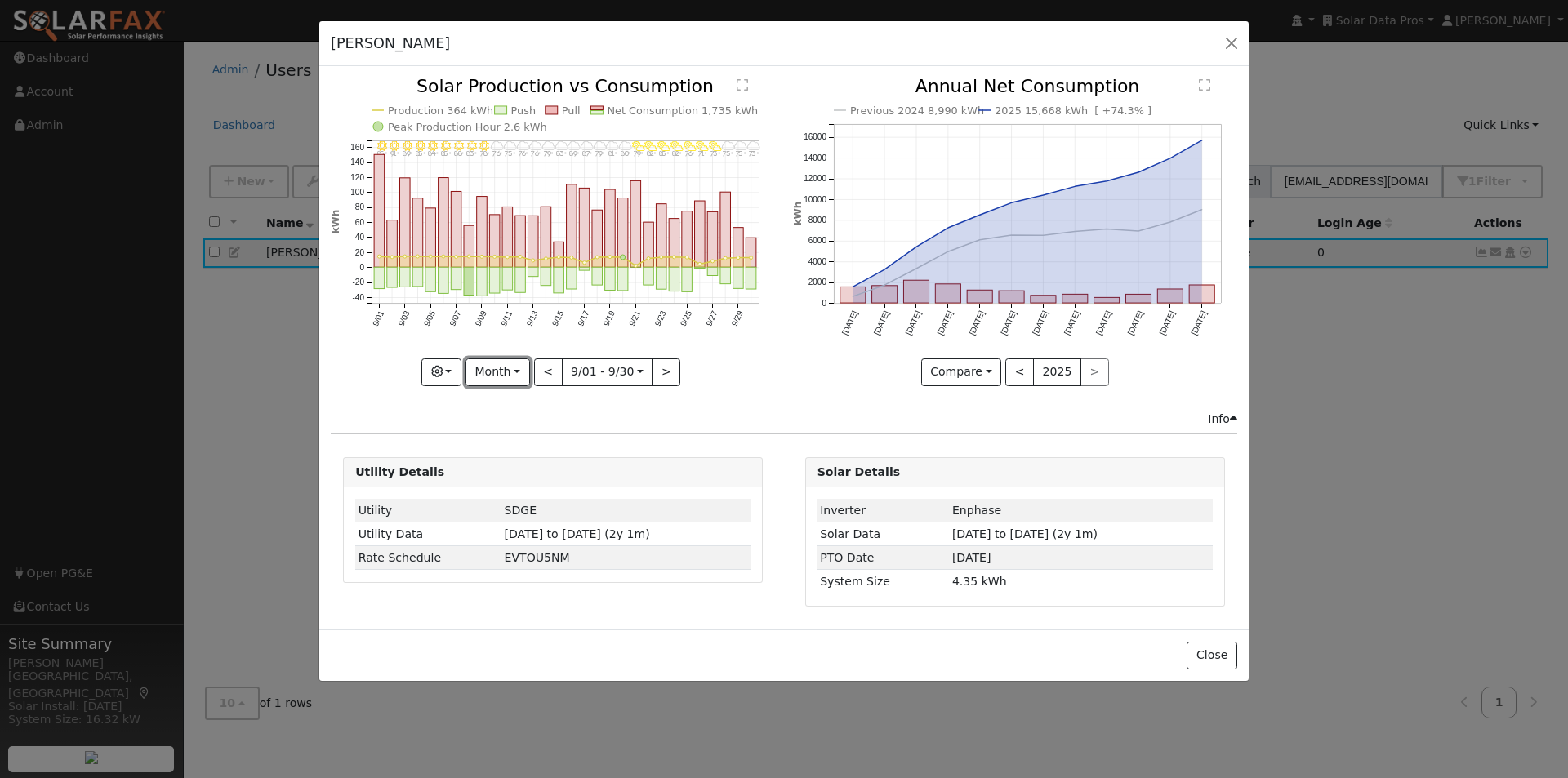
drag, startPoint x: 504, startPoint y: 376, endPoint x: 512, endPoint y: 422, distance: 46.7
click at [505, 381] on button "Month" at bounding box center [498, 372] width 64 height 28
drag, startPoint x: 510, startPoint y: 500, endPoint x: 605, endPoint y: 435, distance: 115.1
click at [512, 499] on link "Custom" at bounding box center [523, 497] width 114 height 22
click at [691, 366] on button "day" at bounding box center [694, 372] width 51 height 28
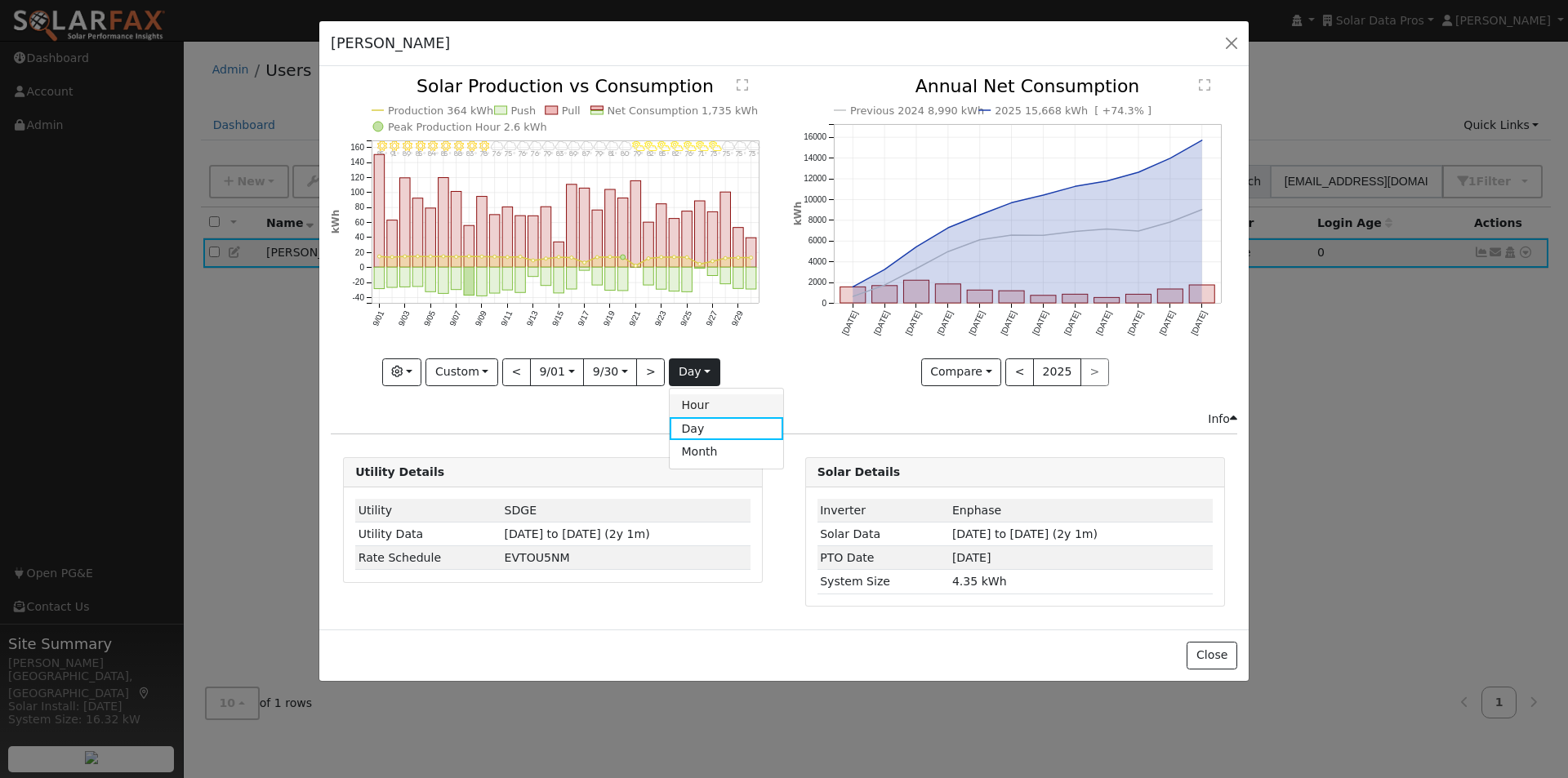
click at [700, 406] on link "Hour" at bounding box center [726, 405] width 114 height 22
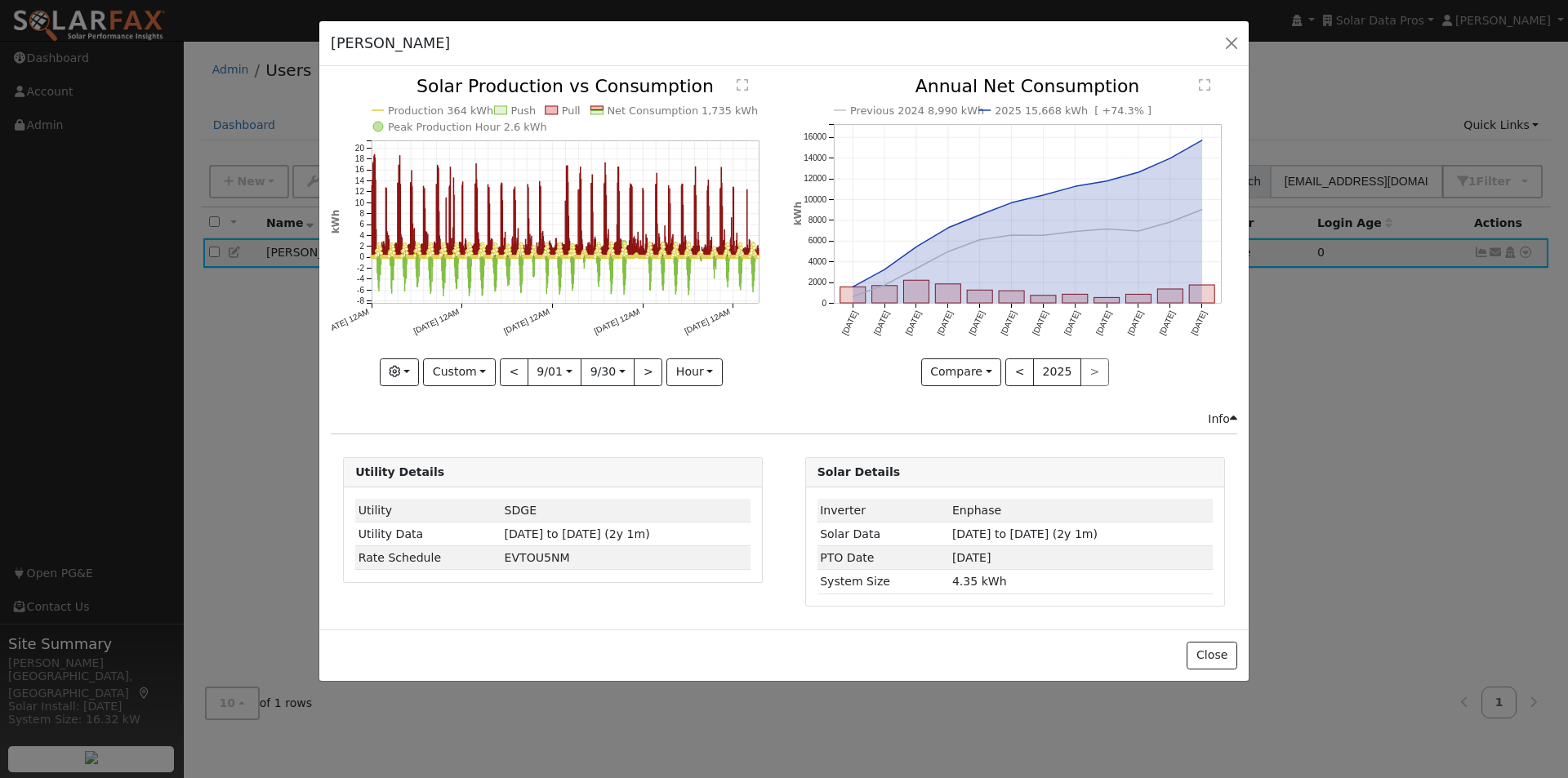
click at [739, 81] on text "" at bounding box center [742, 84] width 12 height 13
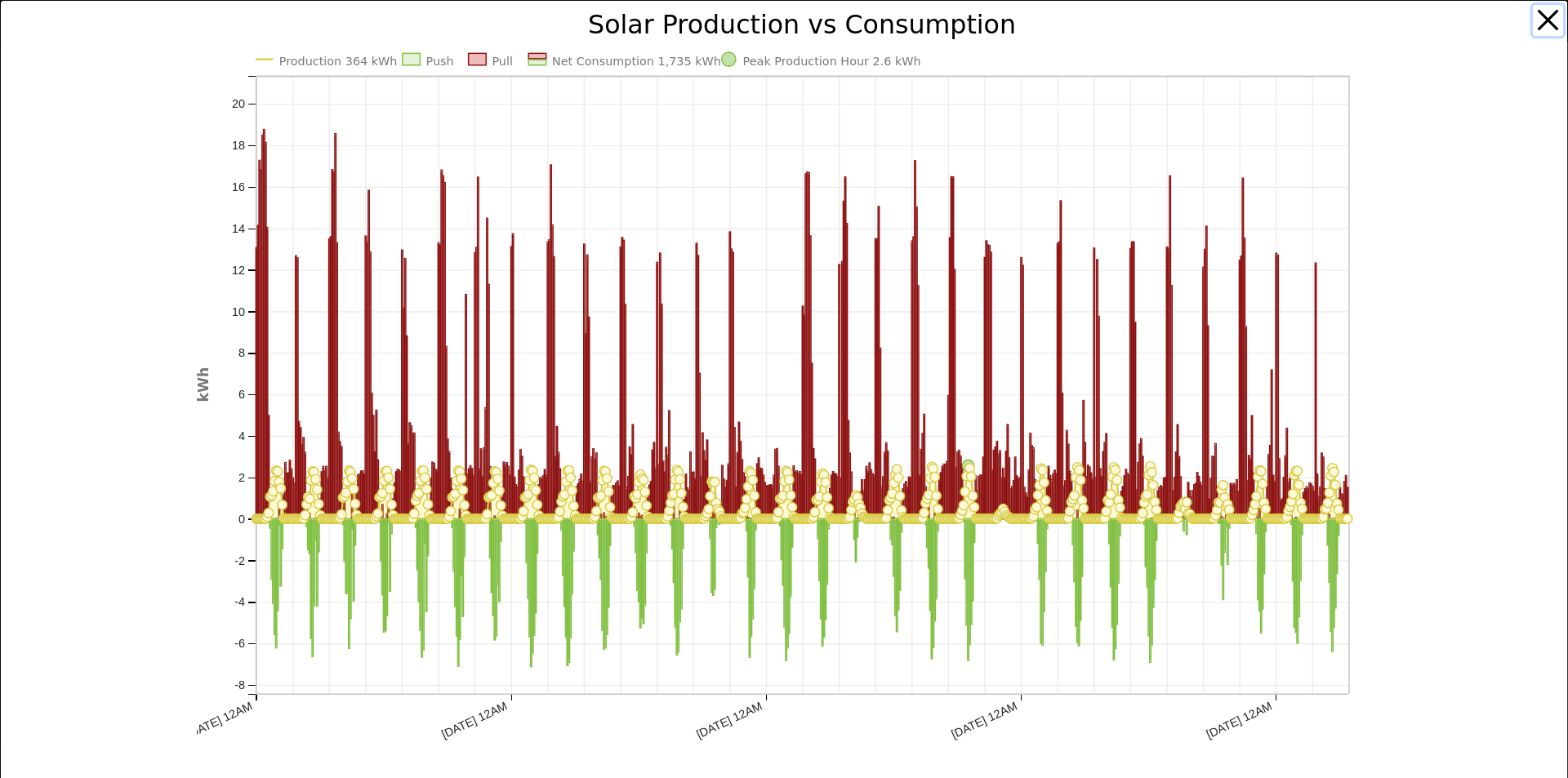
click at [1532, 17] on button "button" at bounding box center [1548, 20] width 31 height 31
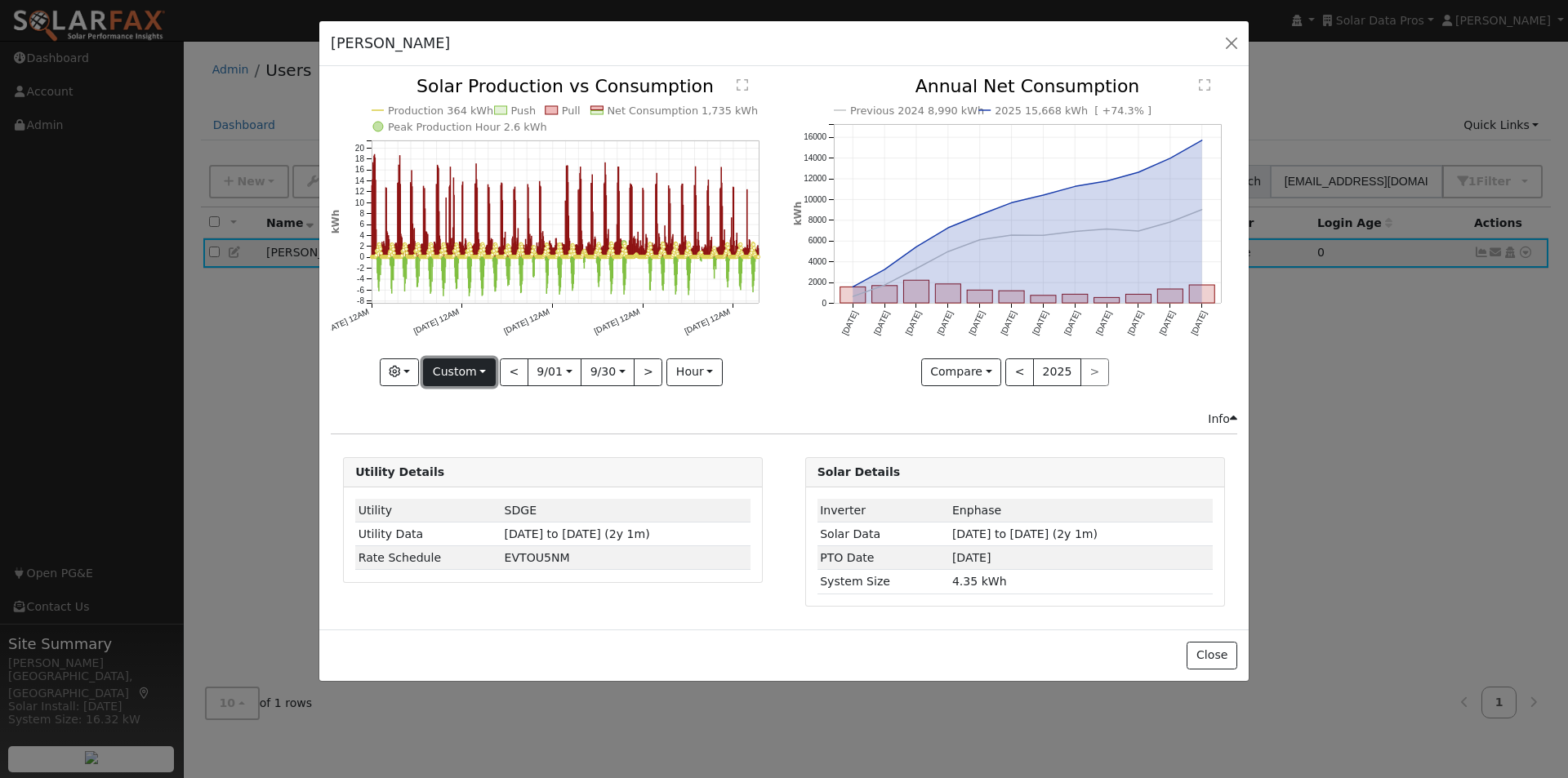
click at [466, 376] on button "Custom" at bounding box center [459, 372] width 73 height 28
click at [723, 405] on div "Production 364 kWh Push Pull Net Consumption 1,735 kWh Peak Production Hour 2.6…" at bounding box center [553, 243] width 462 height 332
click at [477, 367] on button "Custom" at bounding box center [459, 372] width 73 height 28
click at [703, 369] on button "hour" at bounding box center [694, 372] width 56 height 28
click at [467, 400] on div "Production 364 kWh Push Pull Net Consumption 1,735 kWh Peak Production Hour 2.6…" at bounding box center [553, 243] width 462 height 332
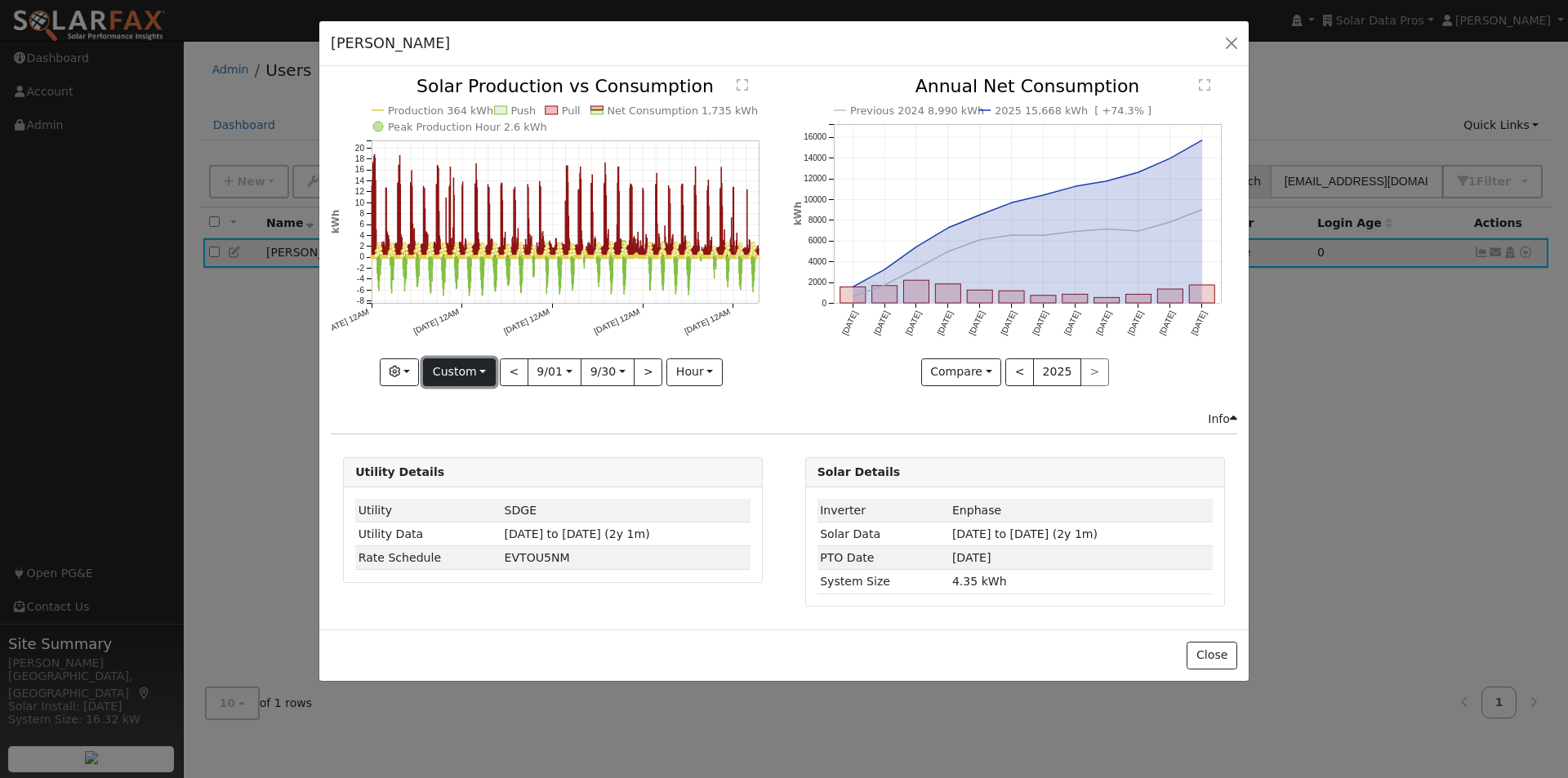
click at [472, 369] on button "Custom" at bounding box center [459, 372] width 73 height 28
click at [741, 84] on text "" at bounding box center [742, 84] width 12 height 13
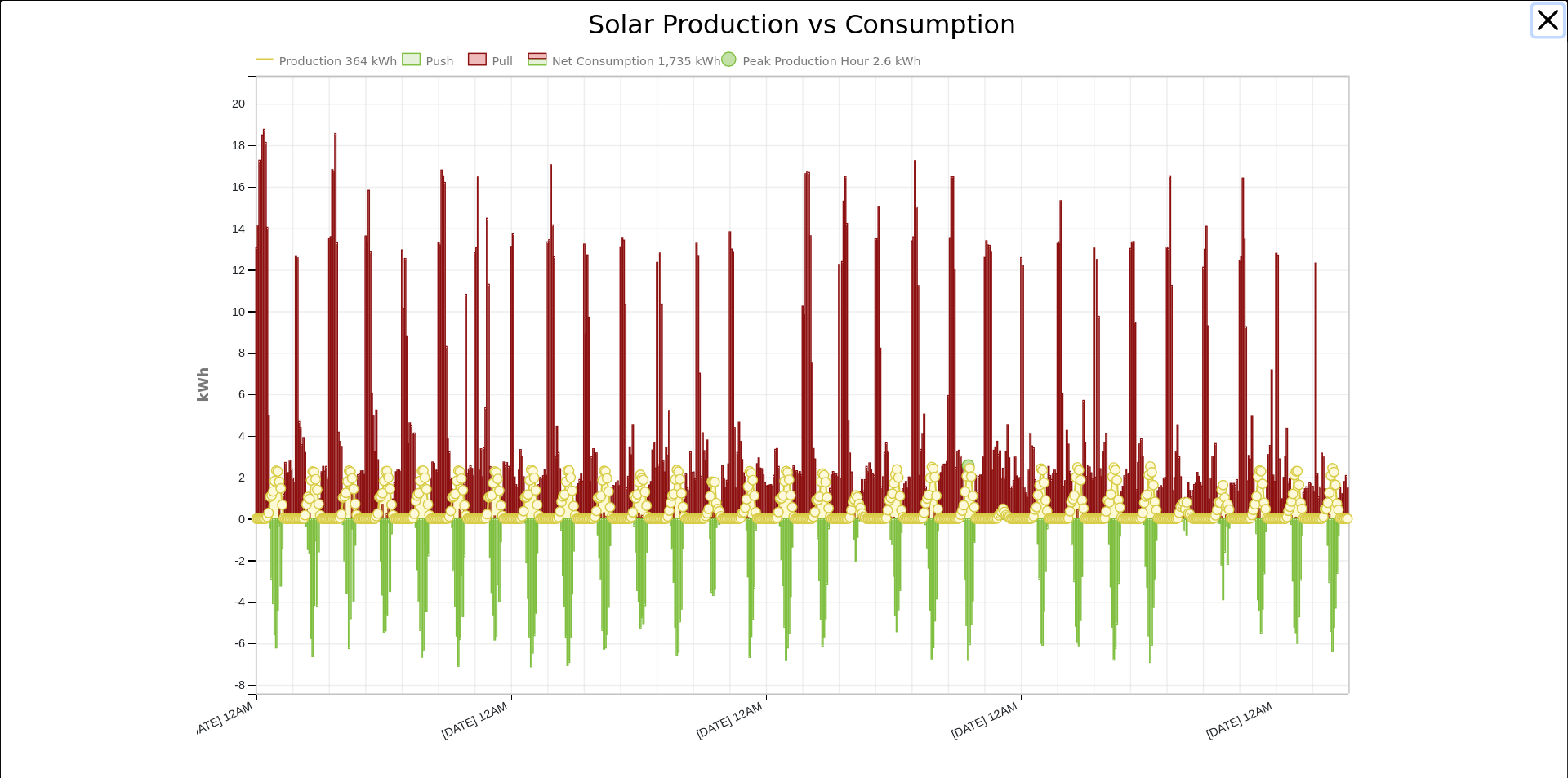
click at [1532, 15] on button "button" at bounding box center [1548, 20] width 31 height 31
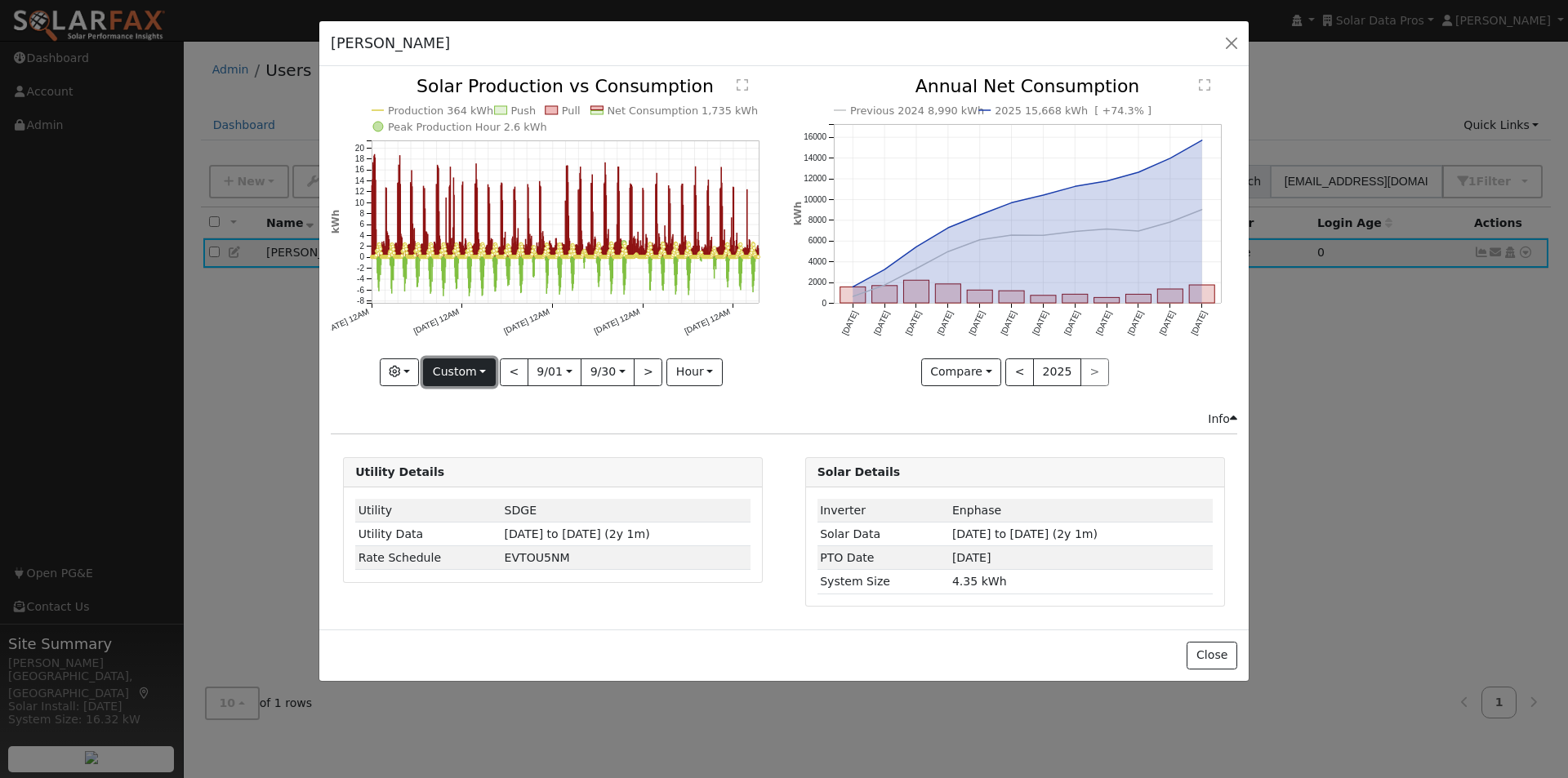
click at [470, 374] on button "Custom" at bounding box center [459, 372] width 73 height 28
drag, startPoint x: 458, startPoint y: 479, endPoint x: 615, endPoint y: 435, distance: 163.0
click at [462, 479] on link "Year" at bounding box center [480, 473] width 114 height 22
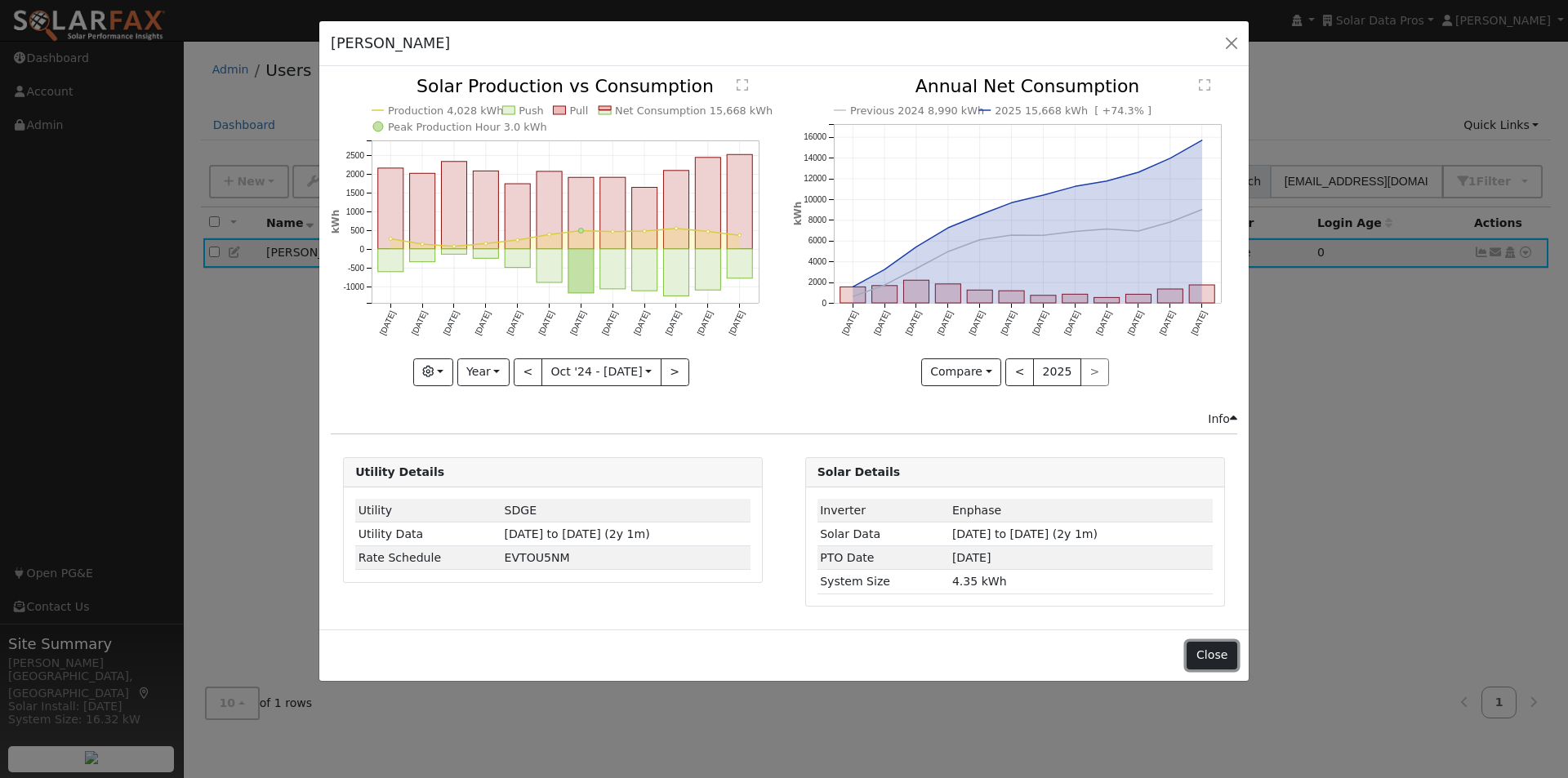
click at [1217, 648] on button "Close" at bounding box center [1211, 655] width 50 height 28
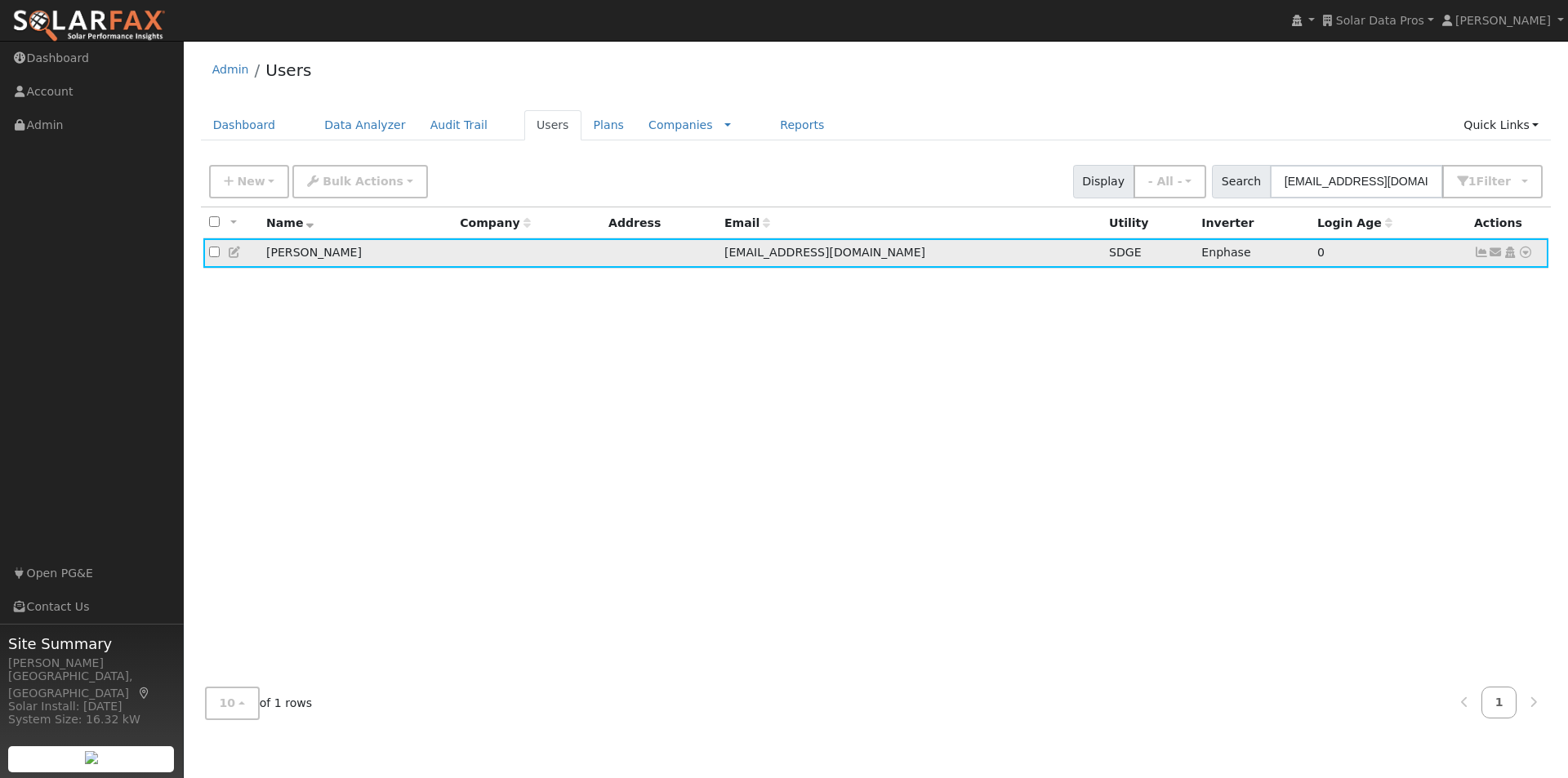
click at [1525, 254] on icon at bounding box center [1524, 252] width 15 height 12
click at [0, 0] on link "Scenario" at bounding box center [0, 0] width 0 height 0
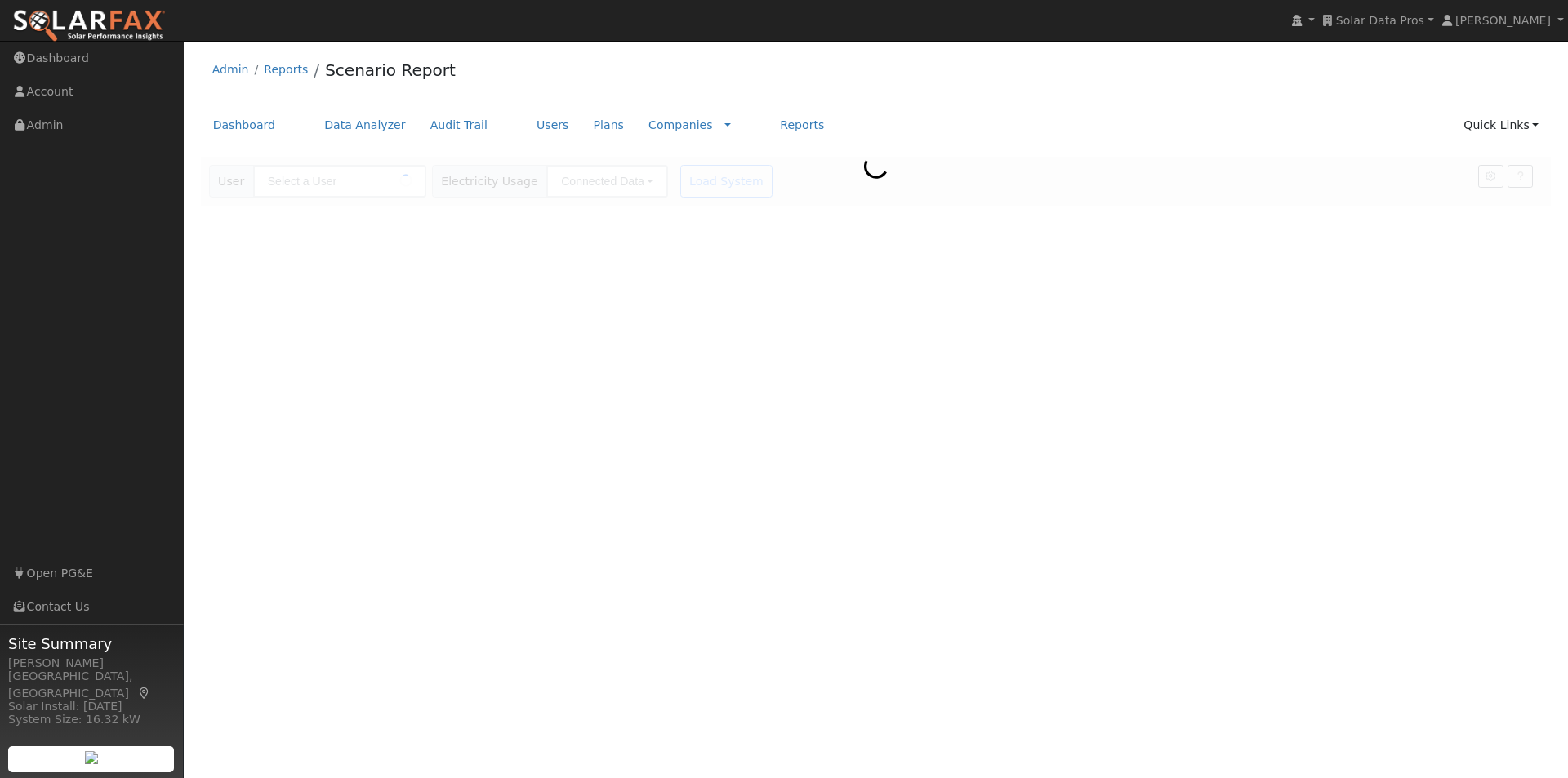
type input "[PERSON_NAME]"
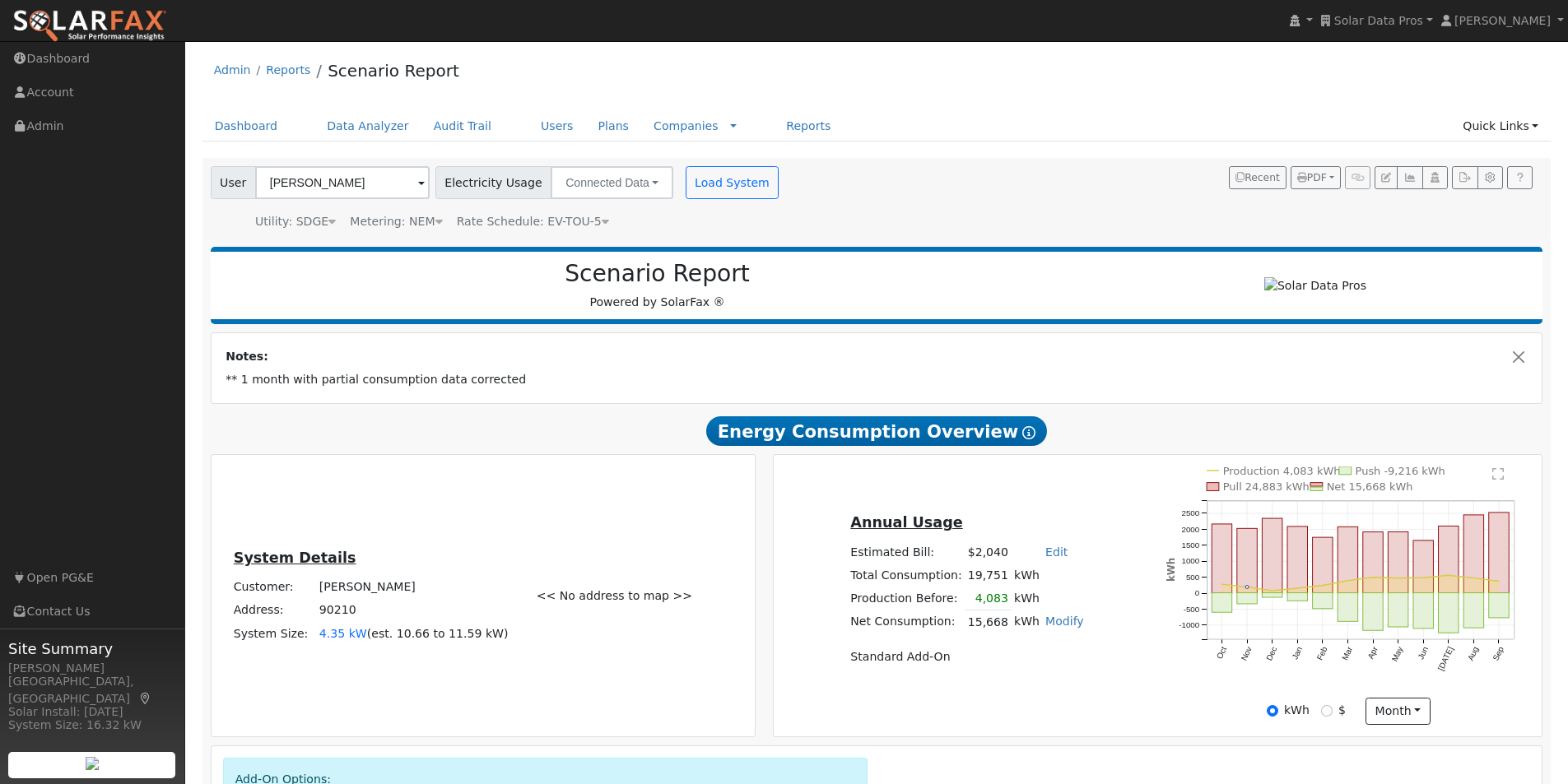
click at [602, 221] on icon at bounding box center [606, 222] width 8 height 12
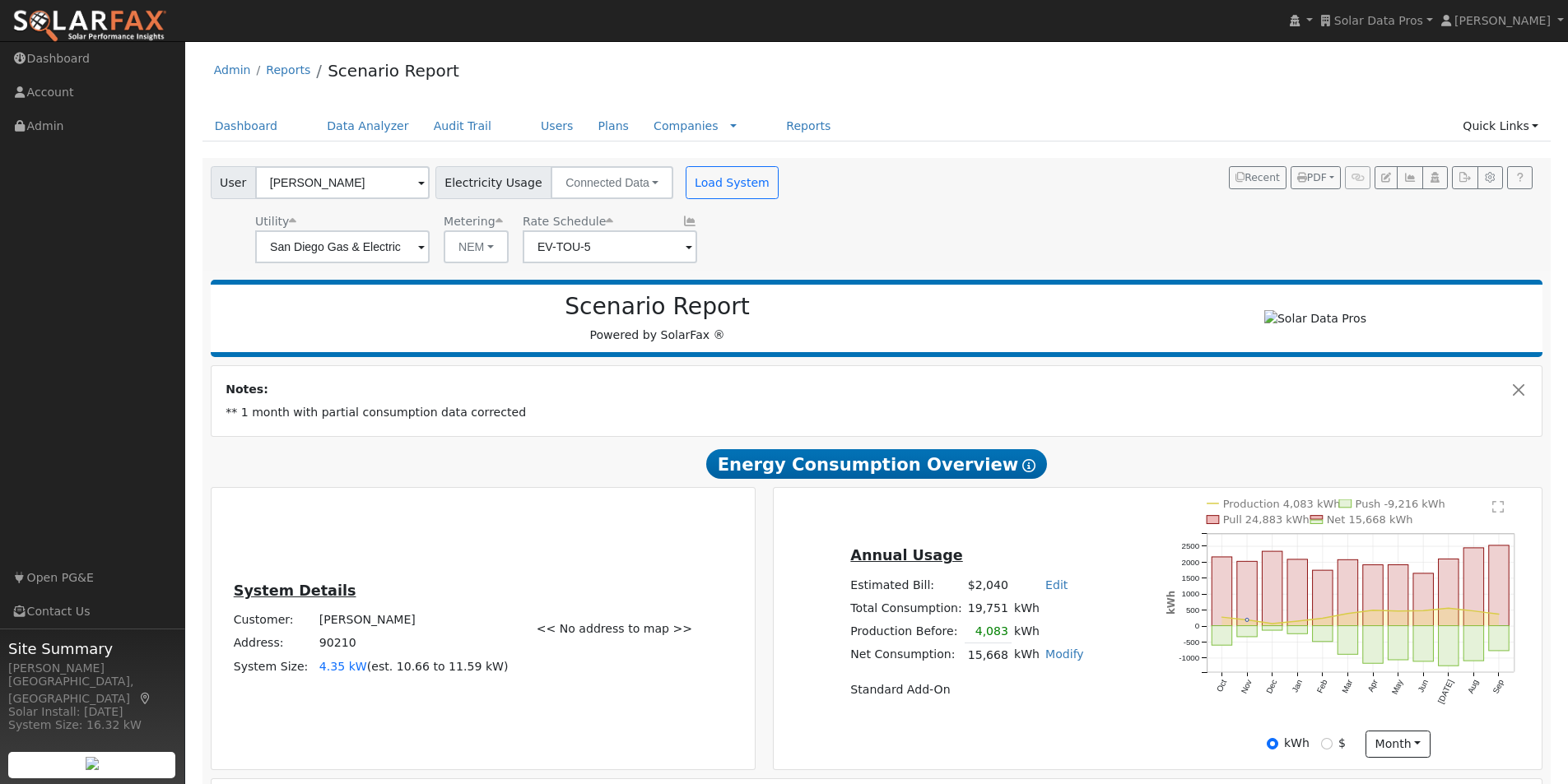
click at [684, 223] on icon at bounding box center [689, 222] width 15 height 12
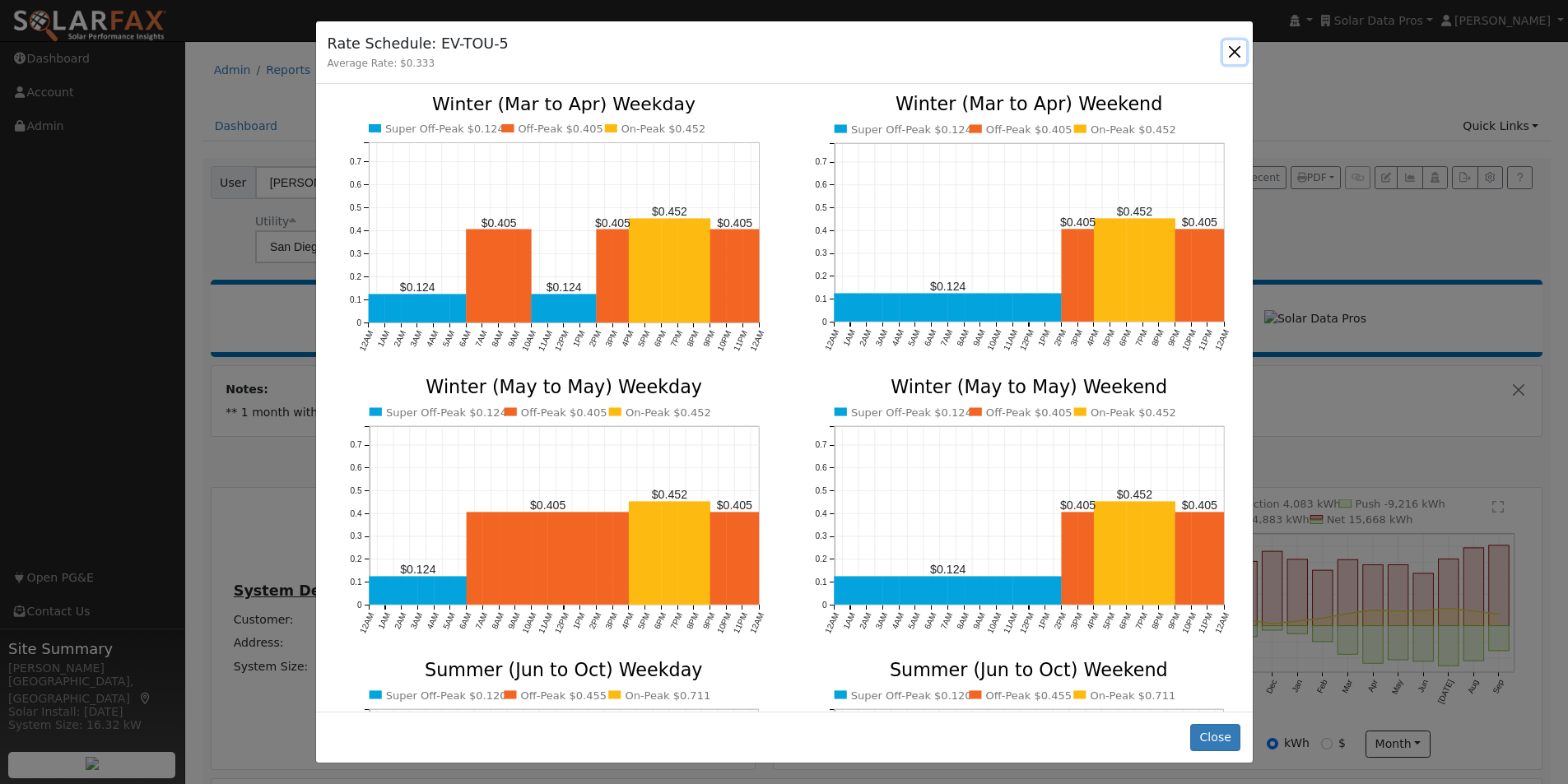
click at [1234, 45] on button "button" at bounding box center [1234, 51] width 23 height 23
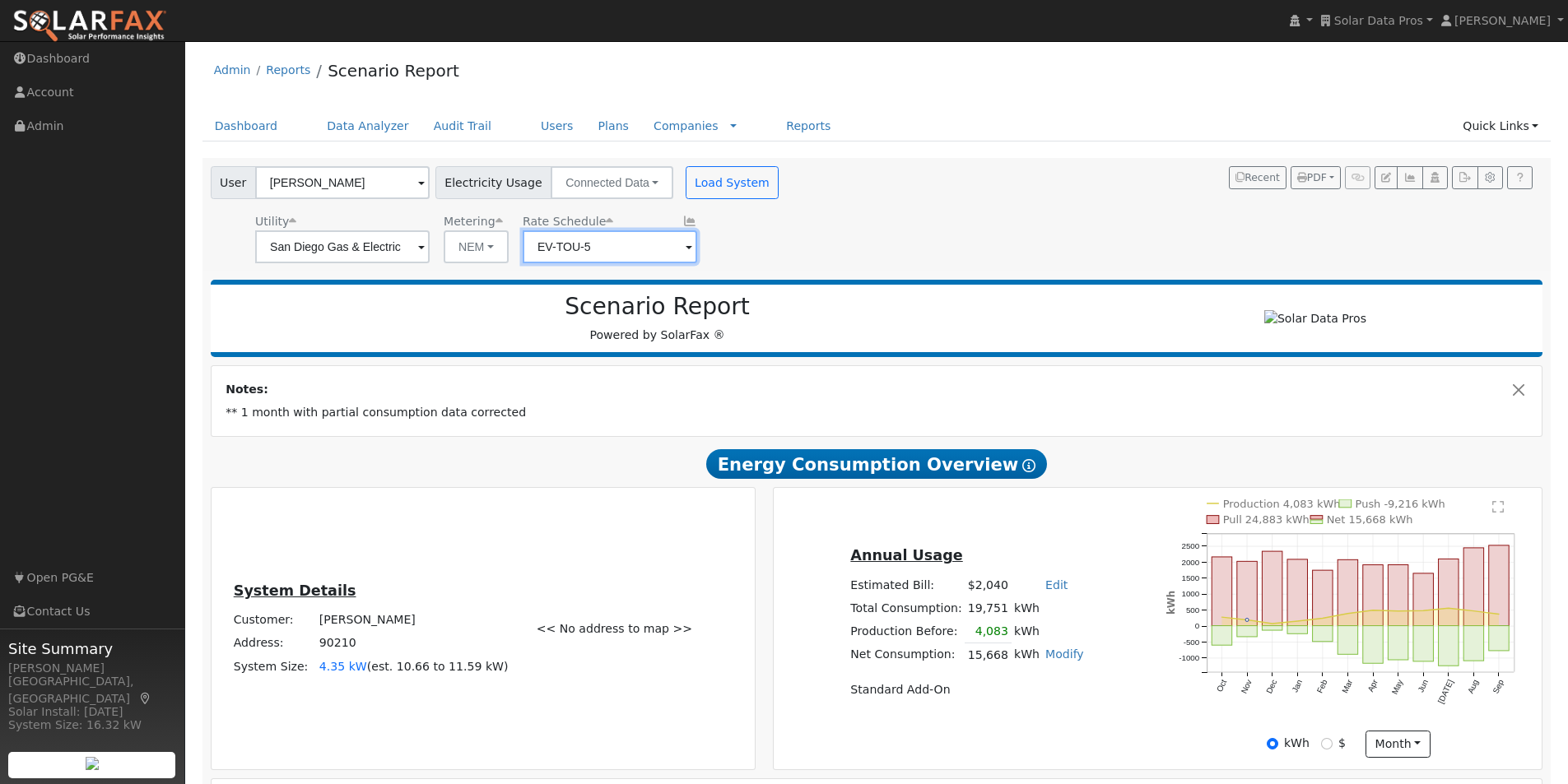
click at [671, 250] on input "EV-TOU-5" at bounding box center [610, 247] width 175 height 33
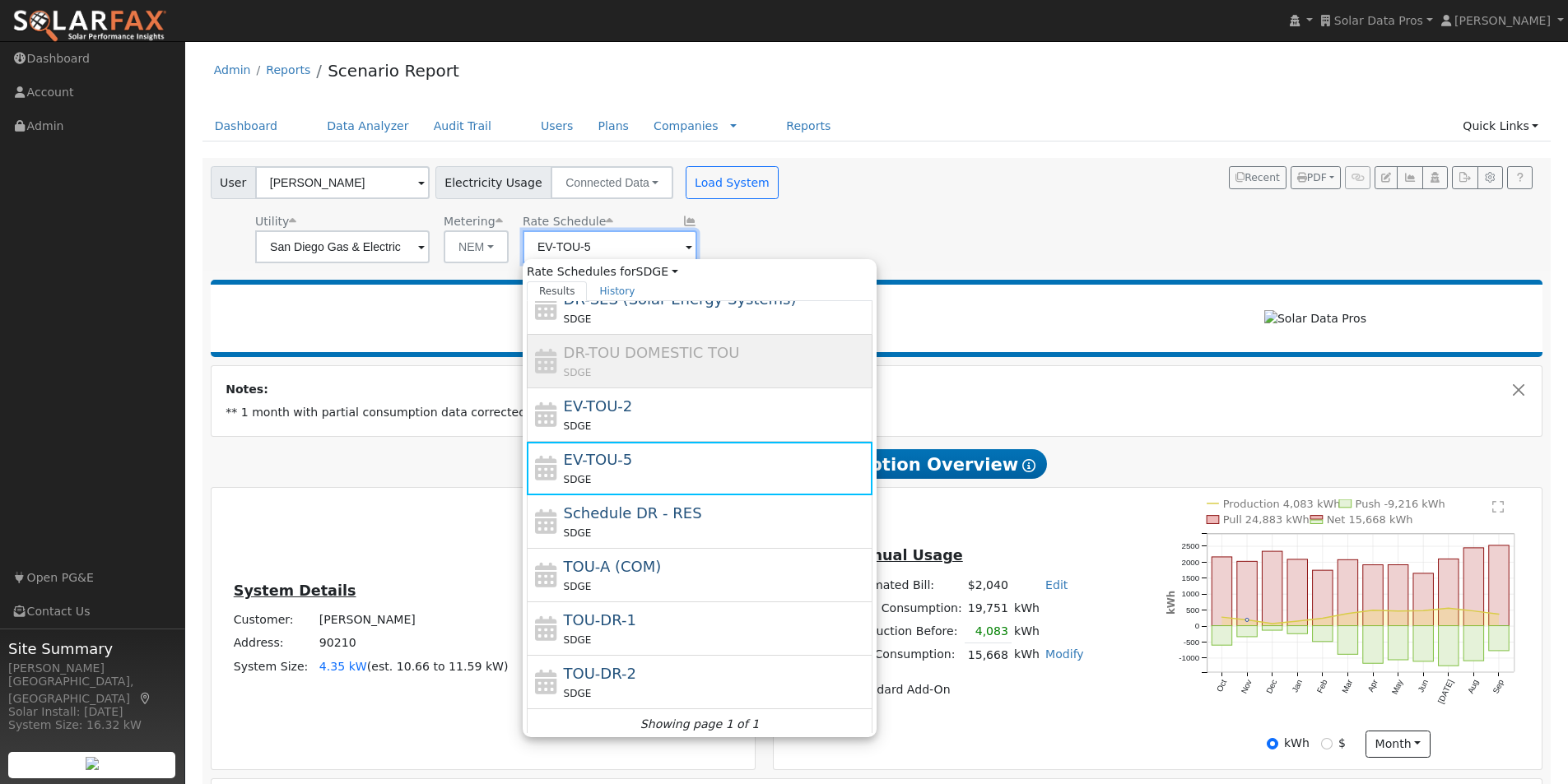
scroll to position [127, 0]
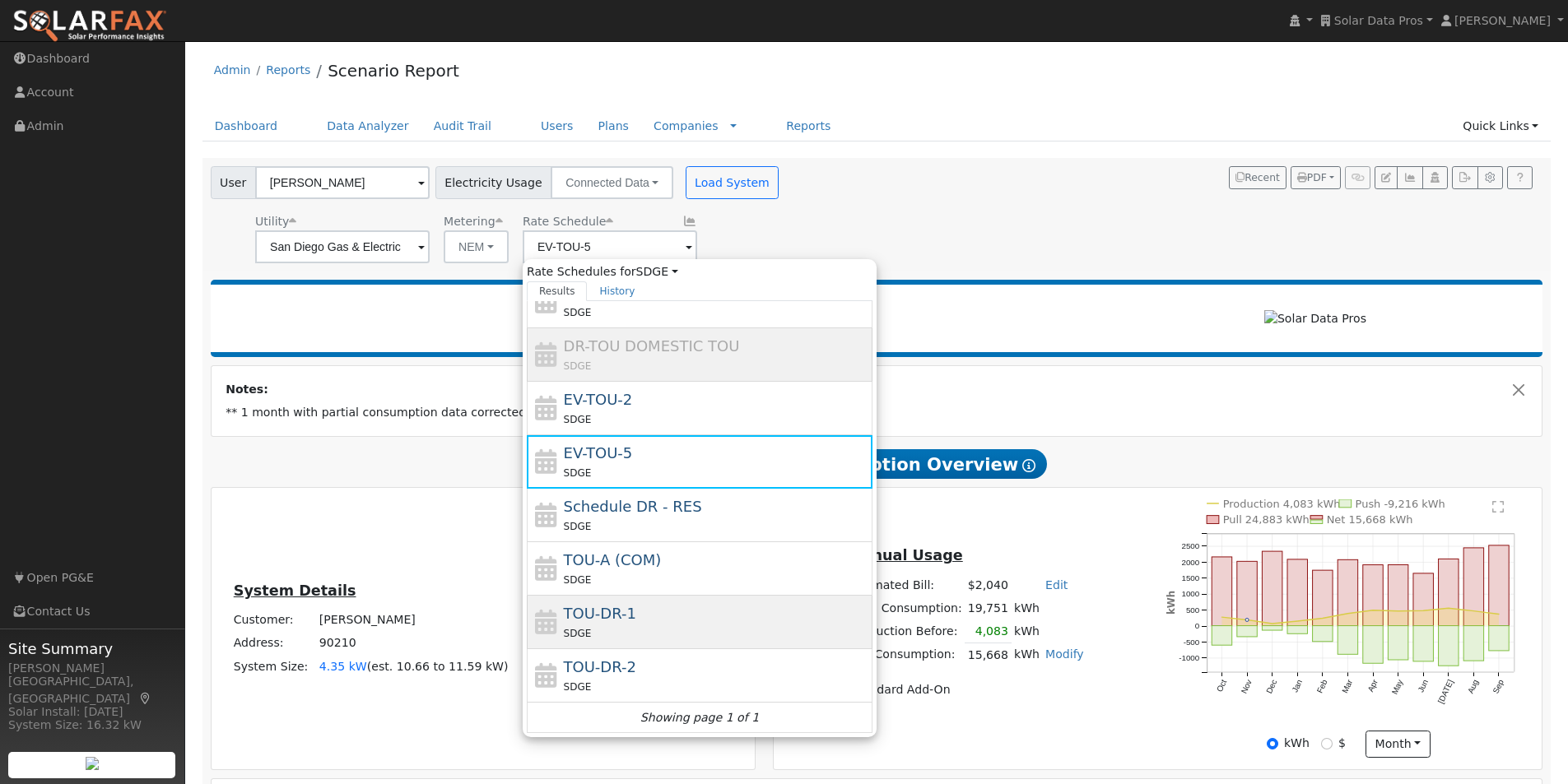
click at [596, 607] on span "TOU-DR-1" at bounding box center [600, 613] width 73 height 18
type input "TOU-DR-1"
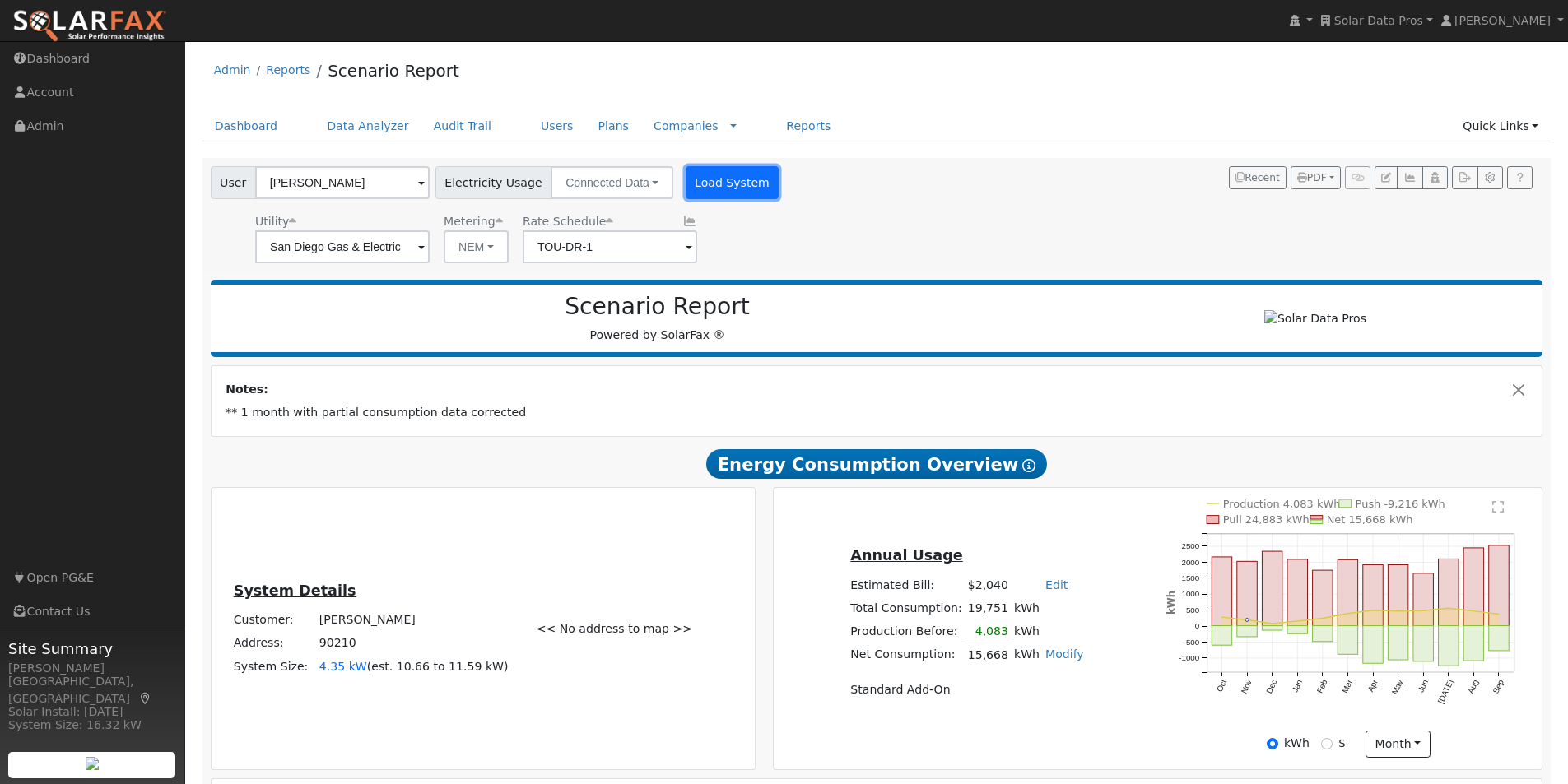
click at [719, 185] on button "Load System" at bounding box center [732, 183] width 94 height 33
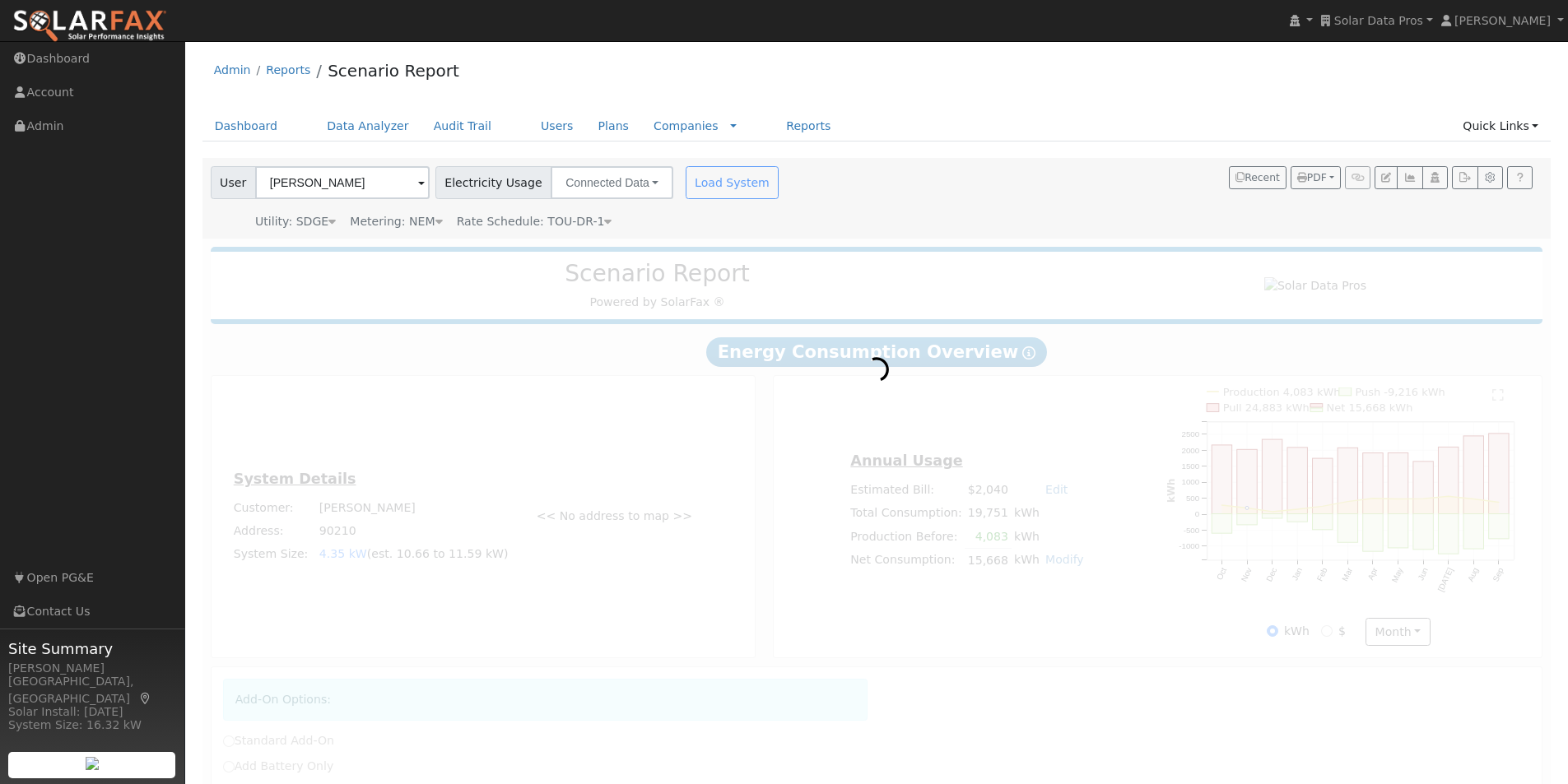
radio input "true"
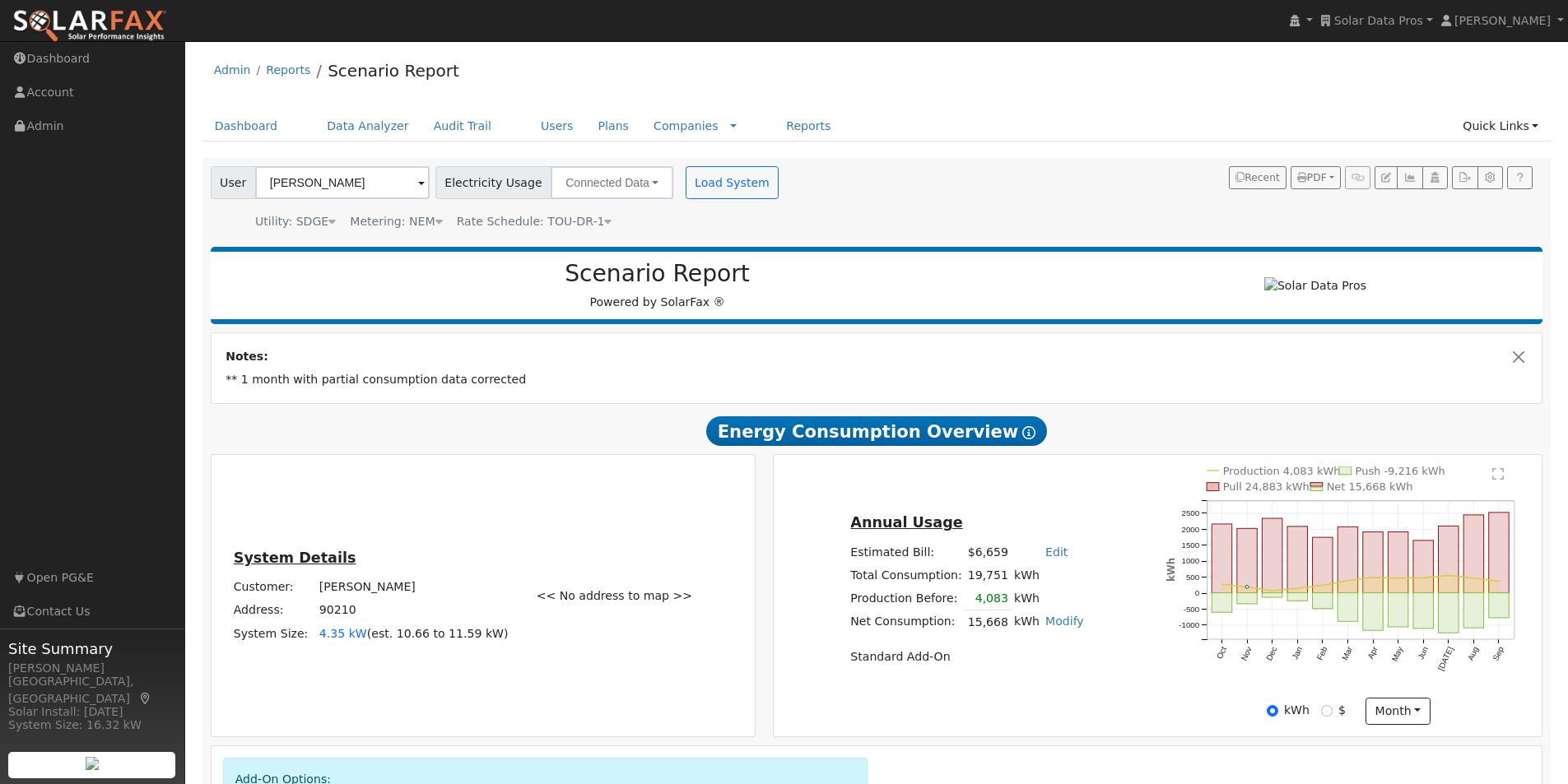
click at [604, 219] on icon at bounding box center [608, 222] width 8 height 12
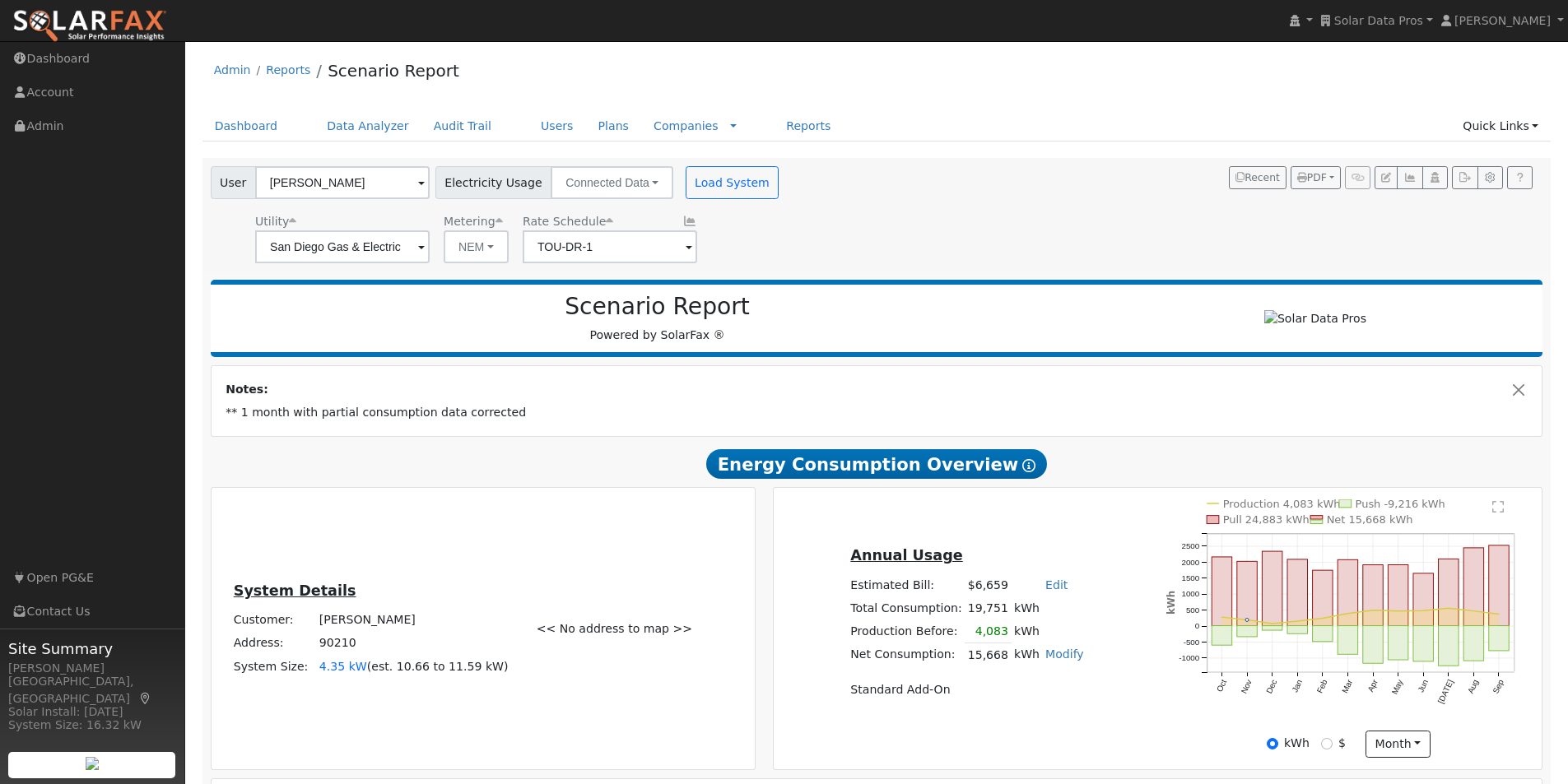
click at [685, 247] on span at bounding box center [688, 247] width 7 height 19
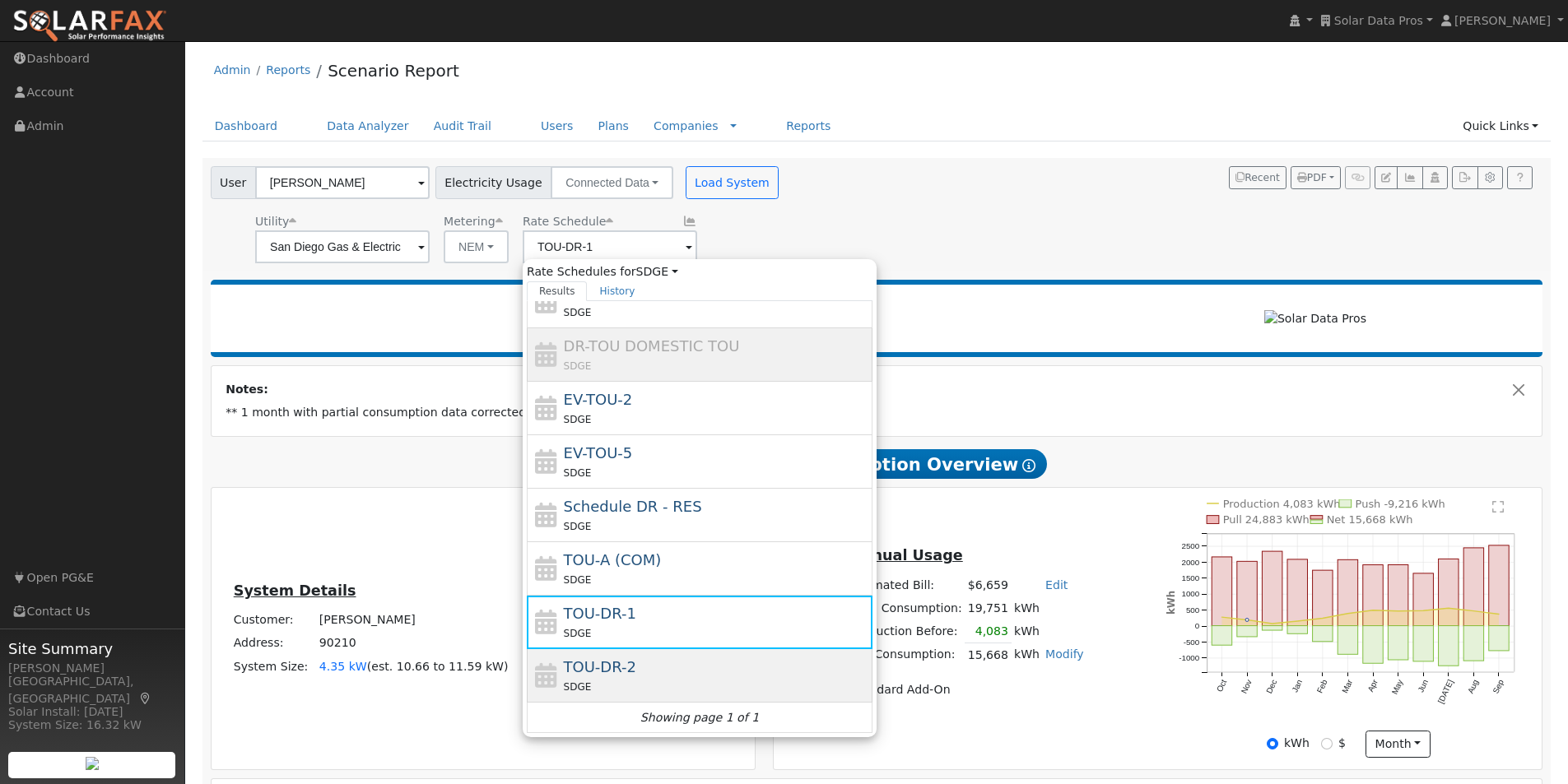
click at [599, 661] on span "TOU-DR-2" at bounding box center [600, 667] width 73 height 18
type input "TOU-DR-2"
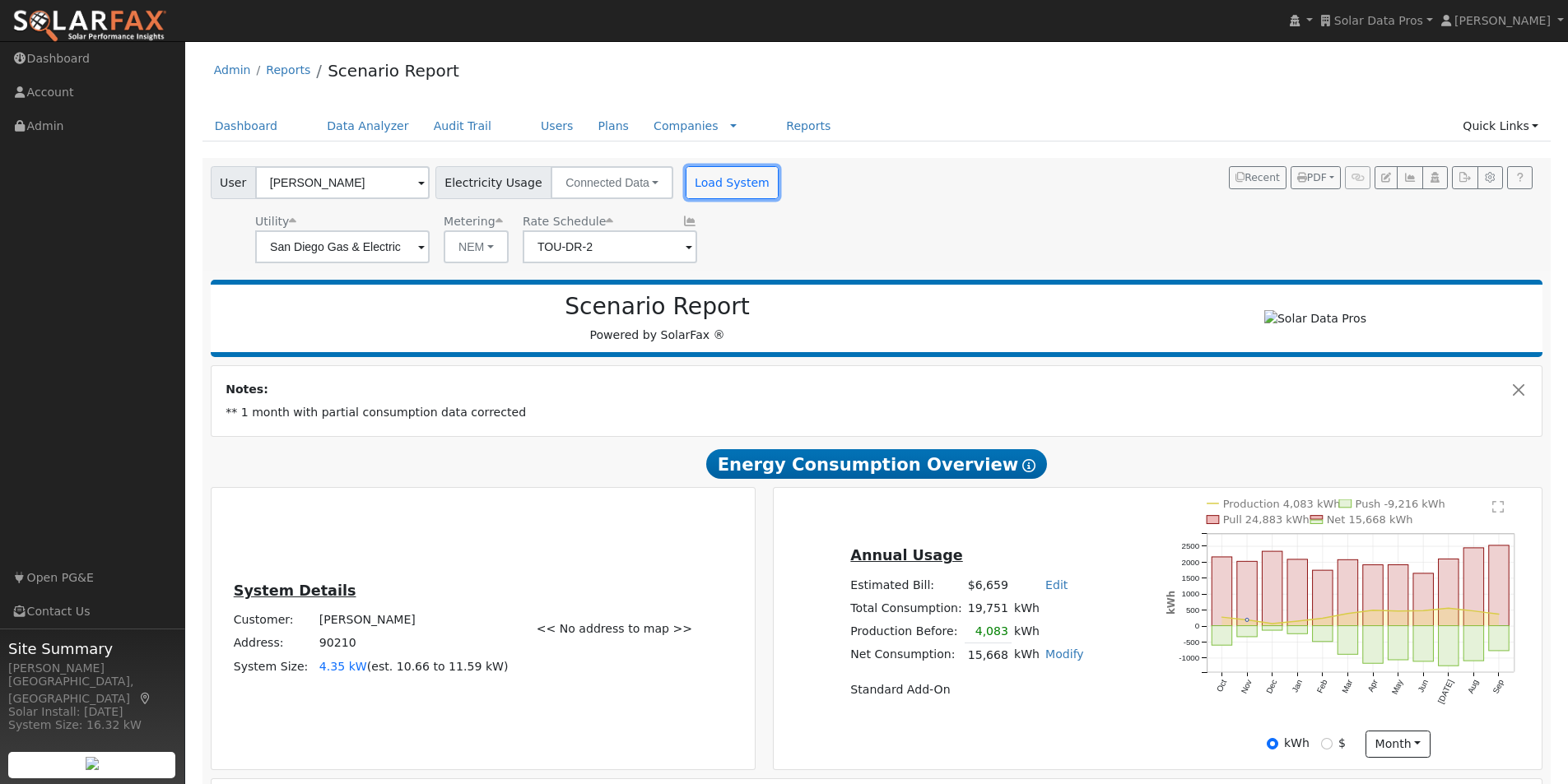
click at [713, 183] on button "Load System" at bounding box center [732, 183] width 94 height 33
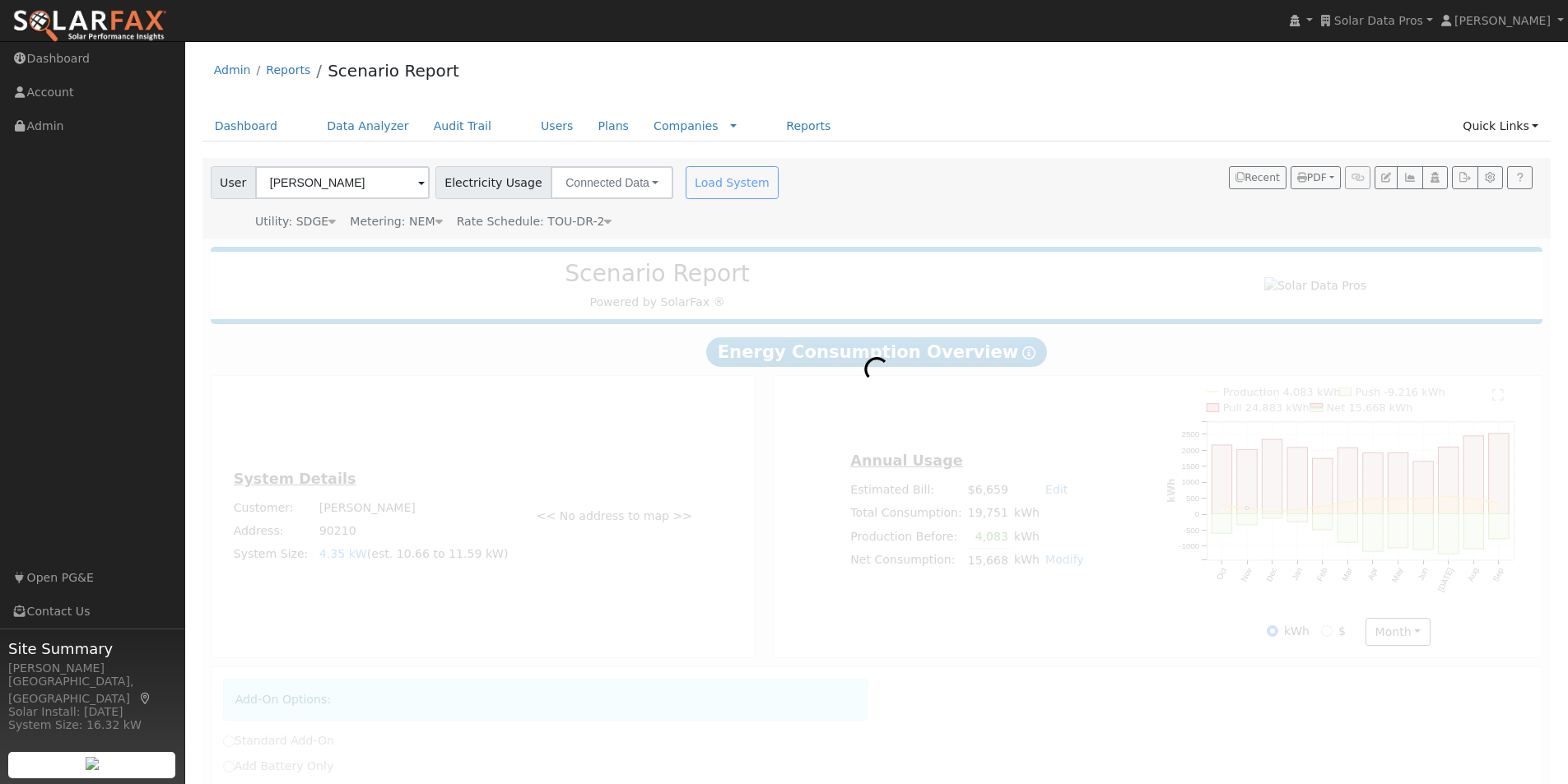
radio input "true"
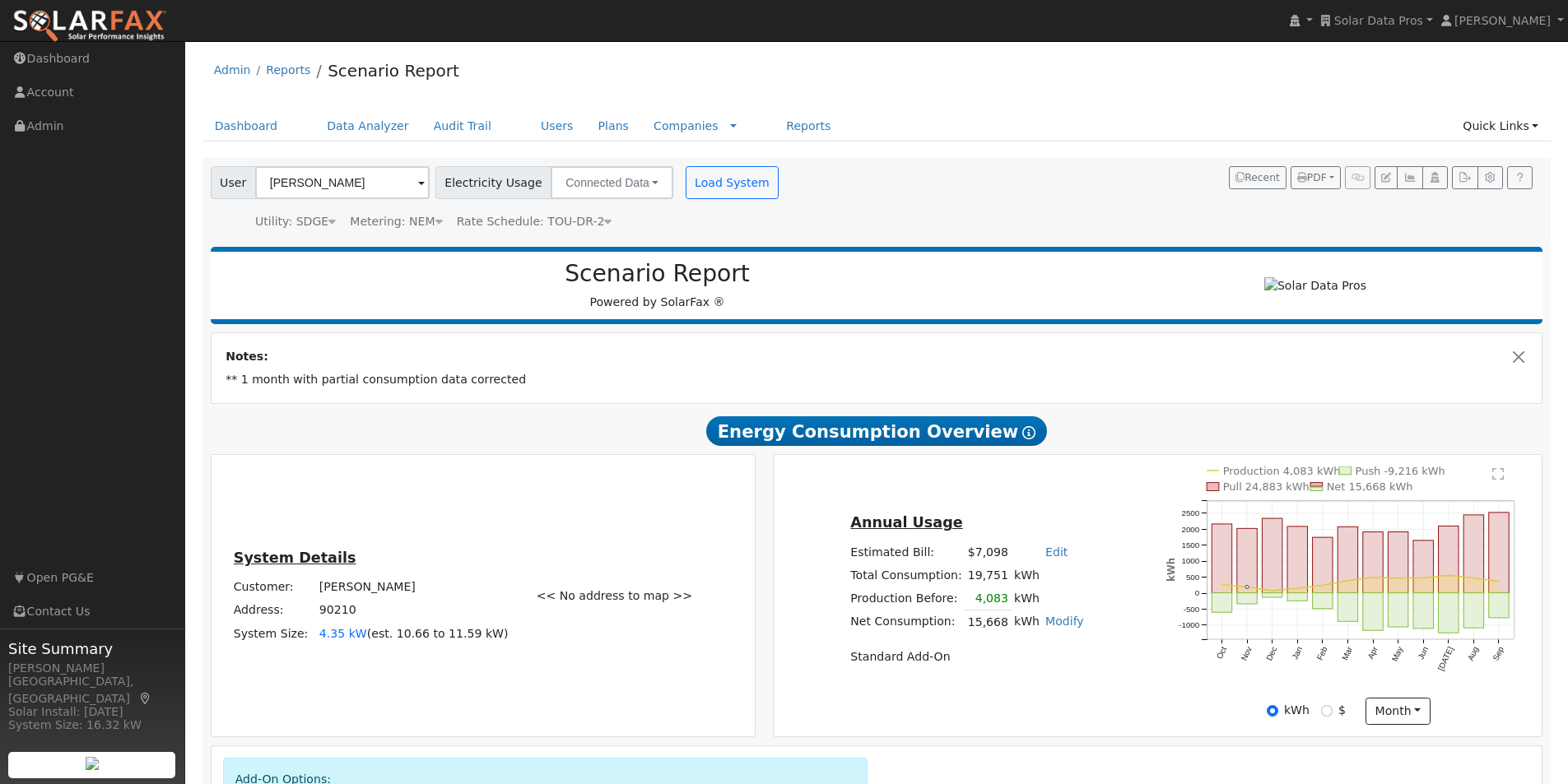
click at [604, 221] on icon at bounding box center [608, 222] width 8 height 12
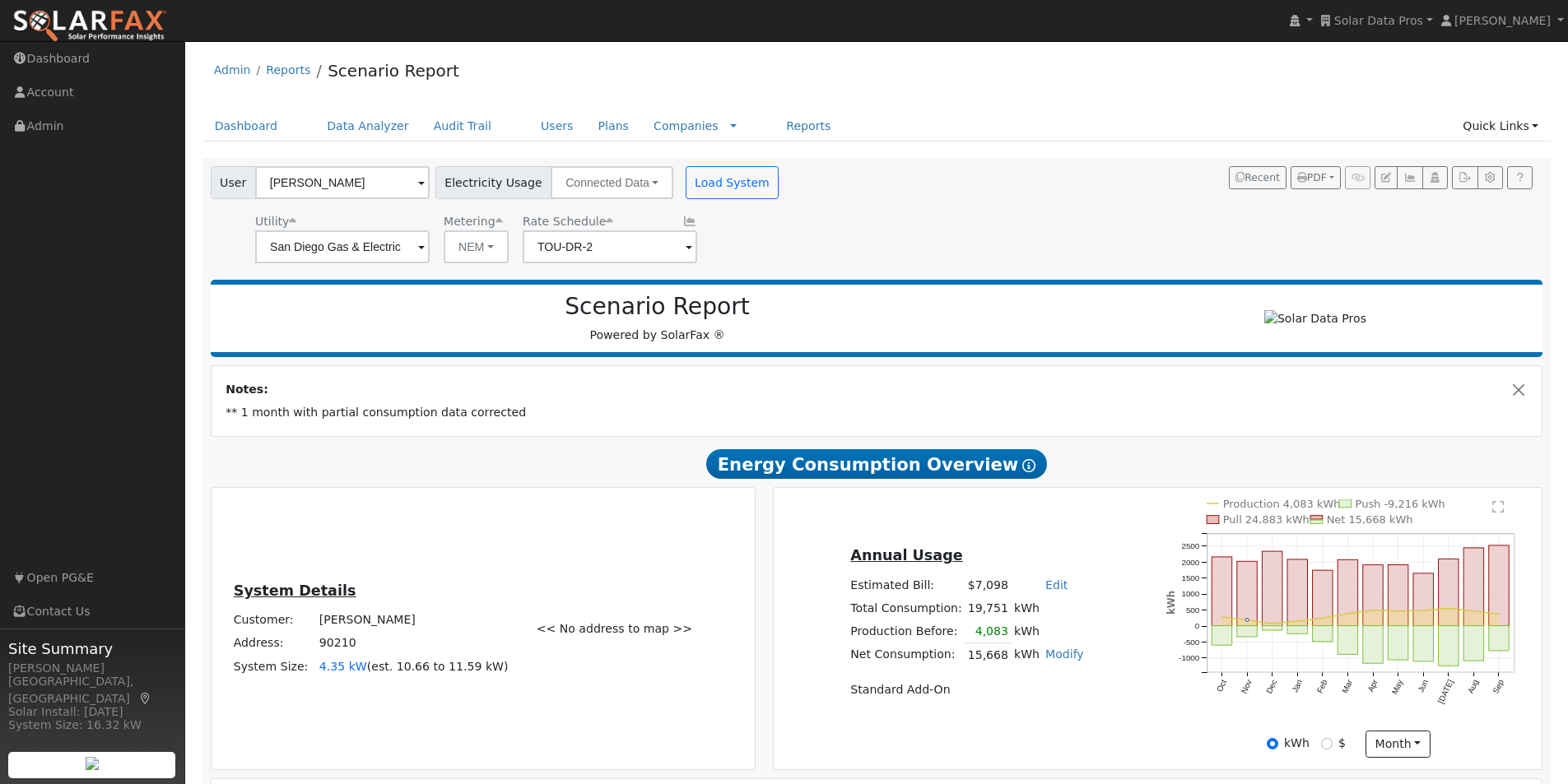
click at [685, 248] on span at bounding box center [688, 247] width 7 height 19
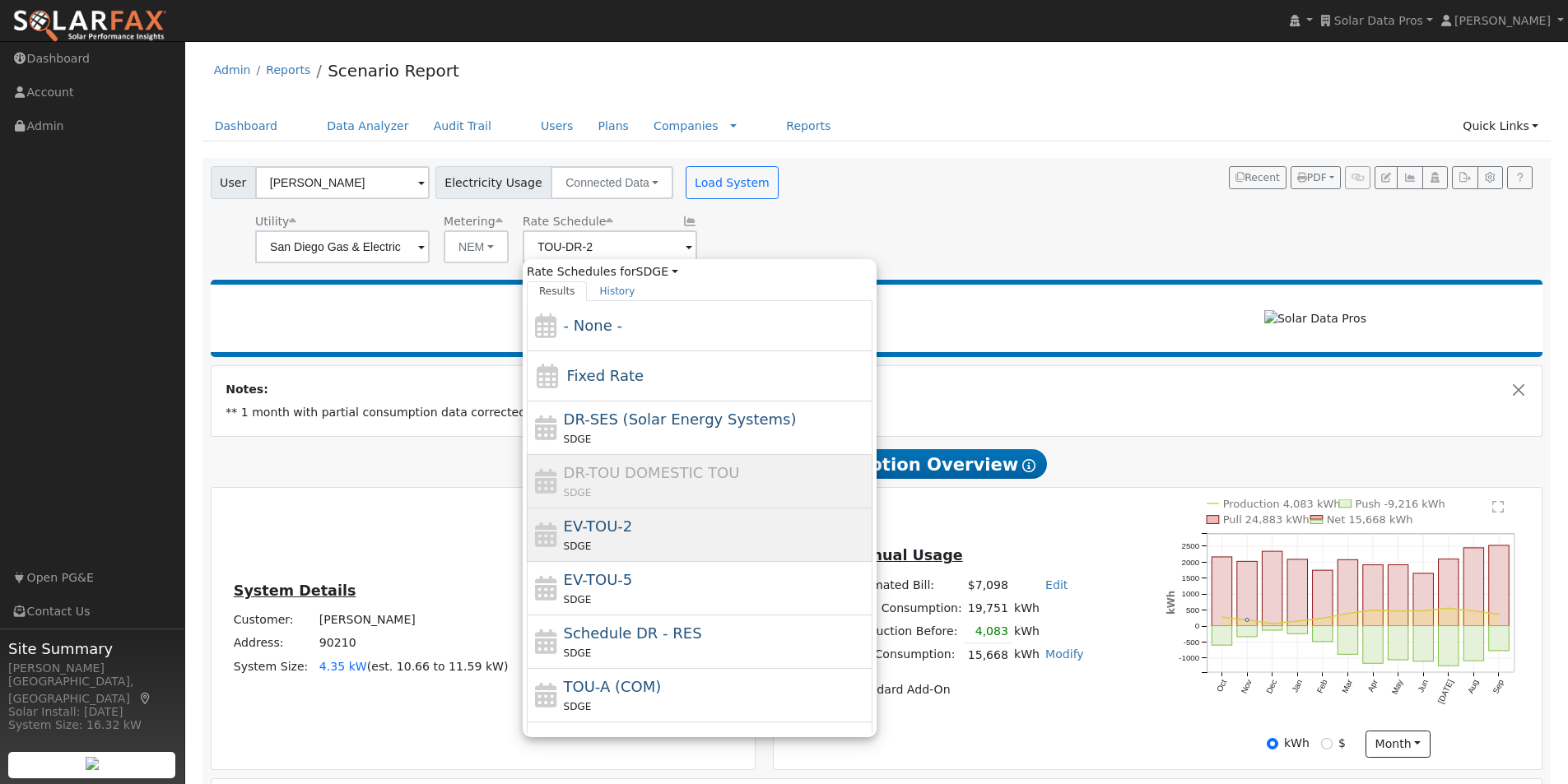
click at [598, 526] on span "EV-TOU-2" at bounding box center [598, 526] width 69 height 18
type input "EV-TOU-2"
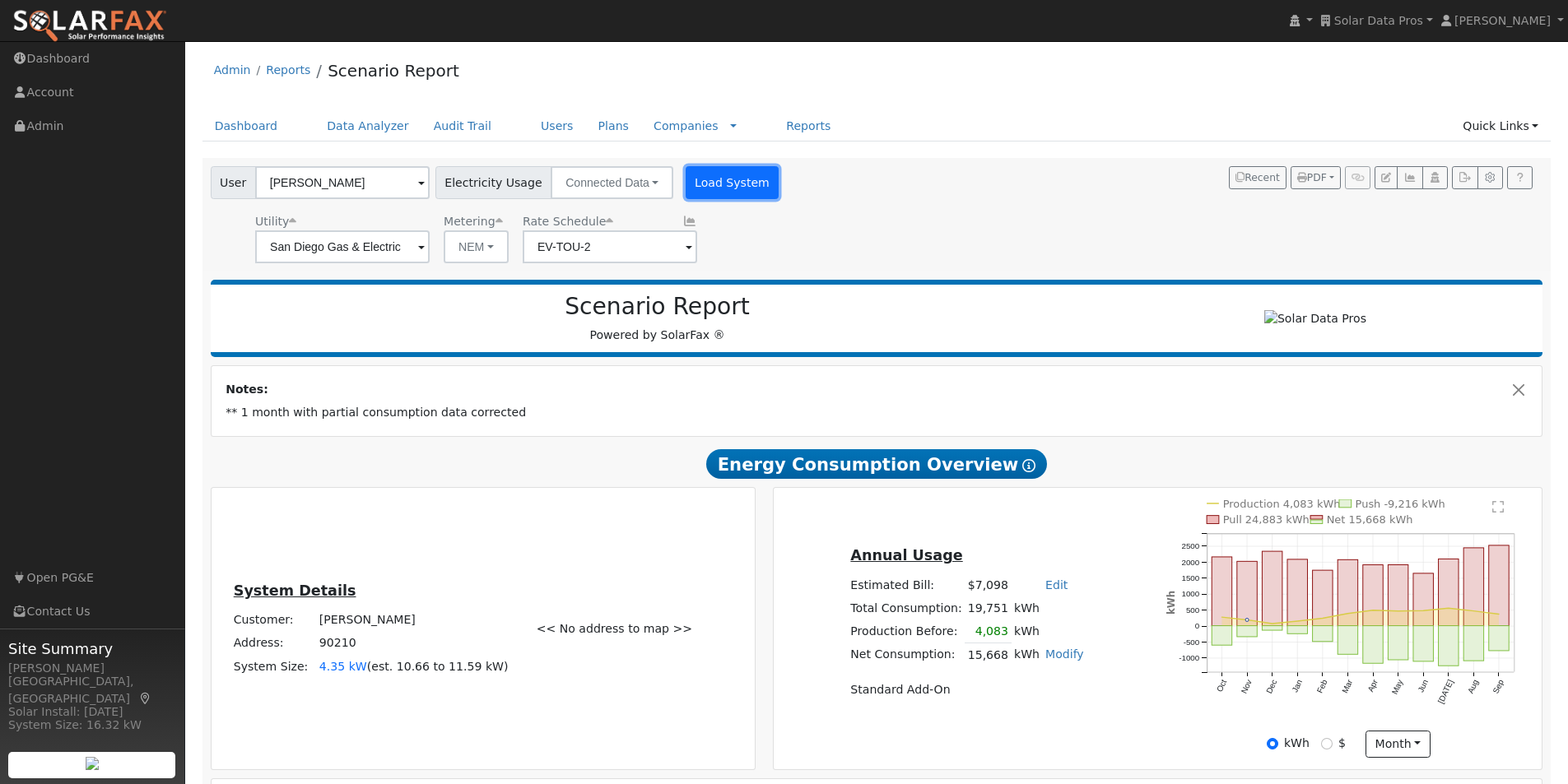
click at [707, 185] on button "Load System" at bounding box center [732, 183] width 94 height 33
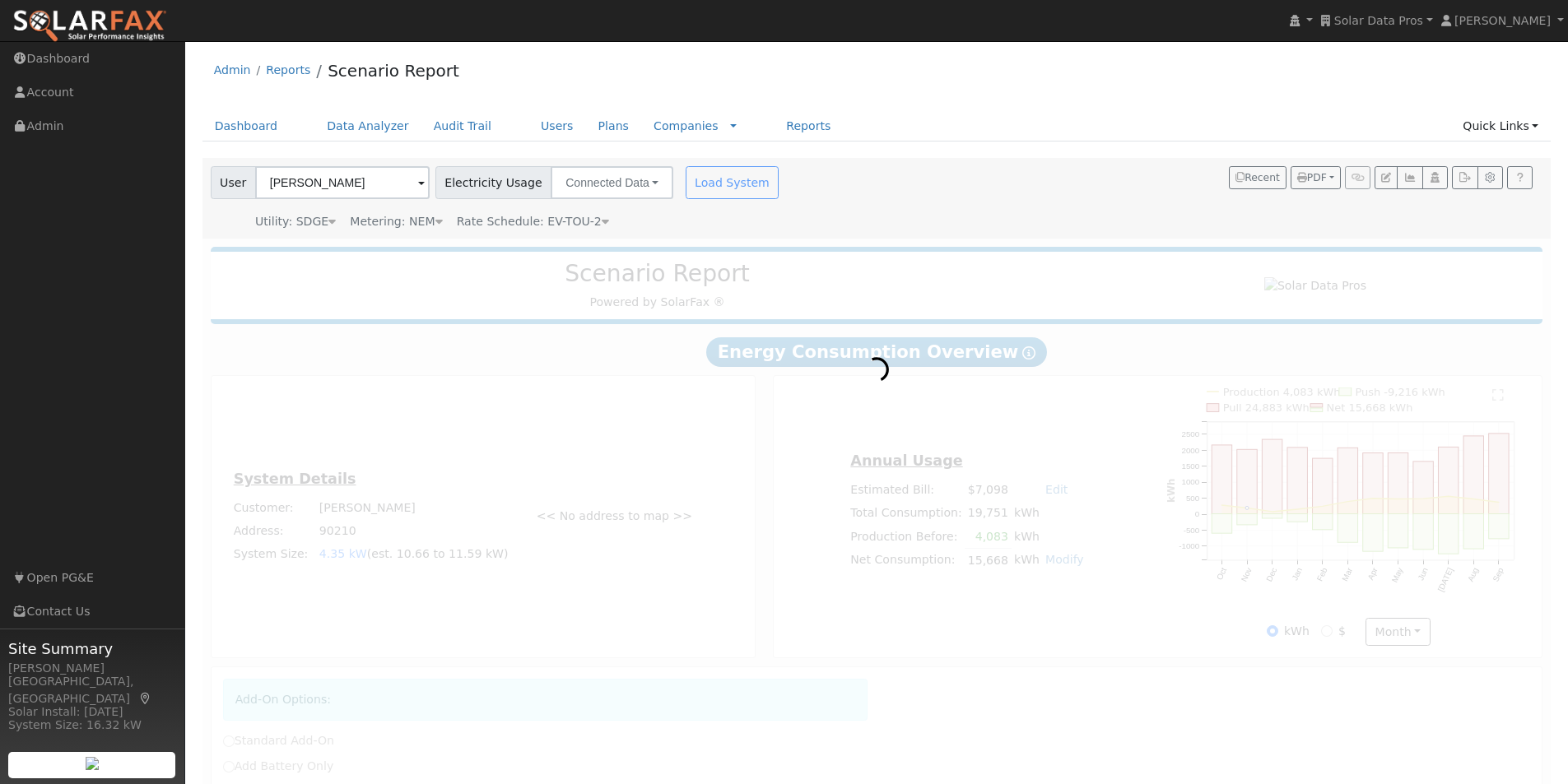
radio input "true"
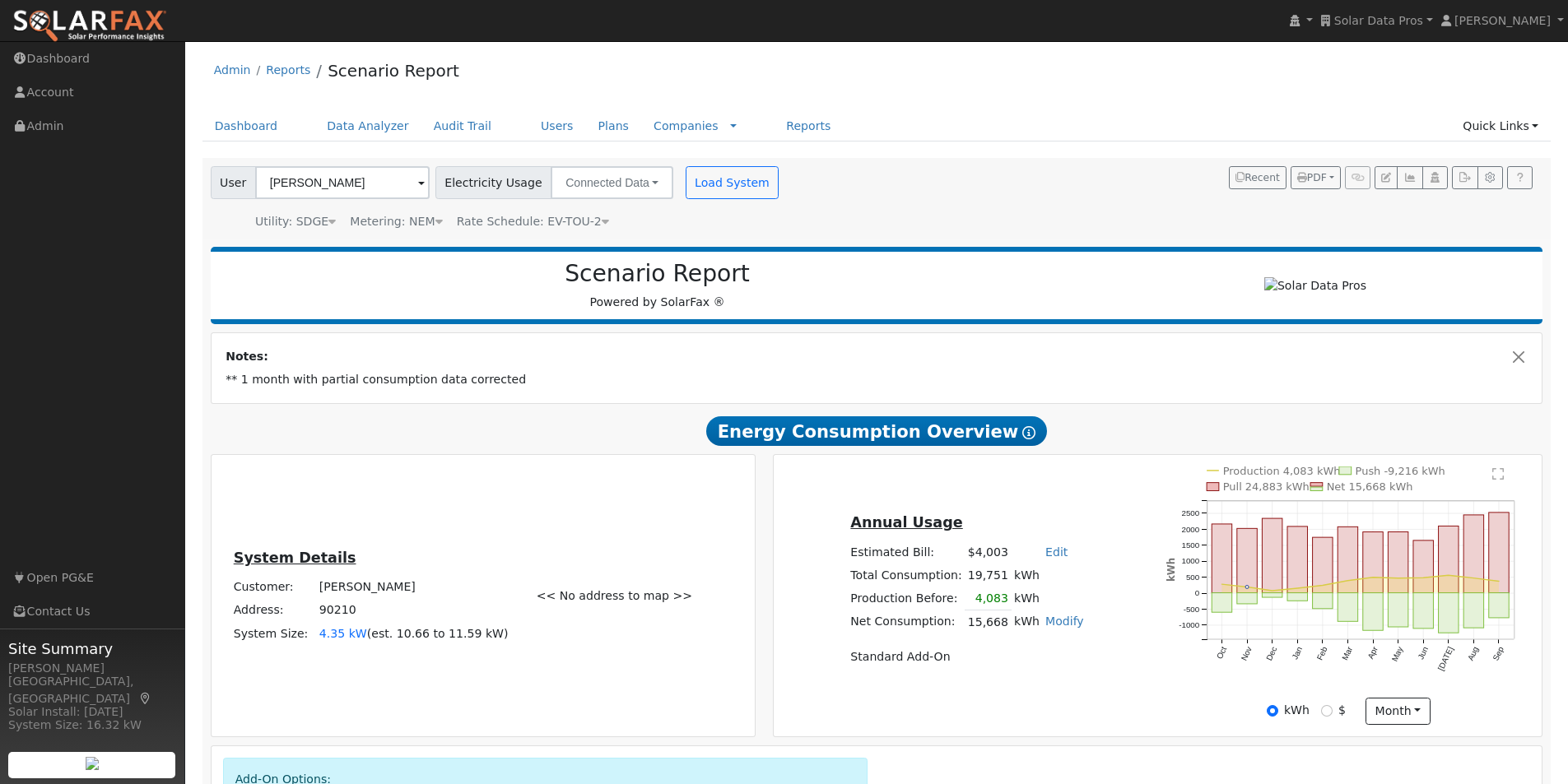
click at [602, 221] on icon at bounding box center [606, 222] width 8 height 12
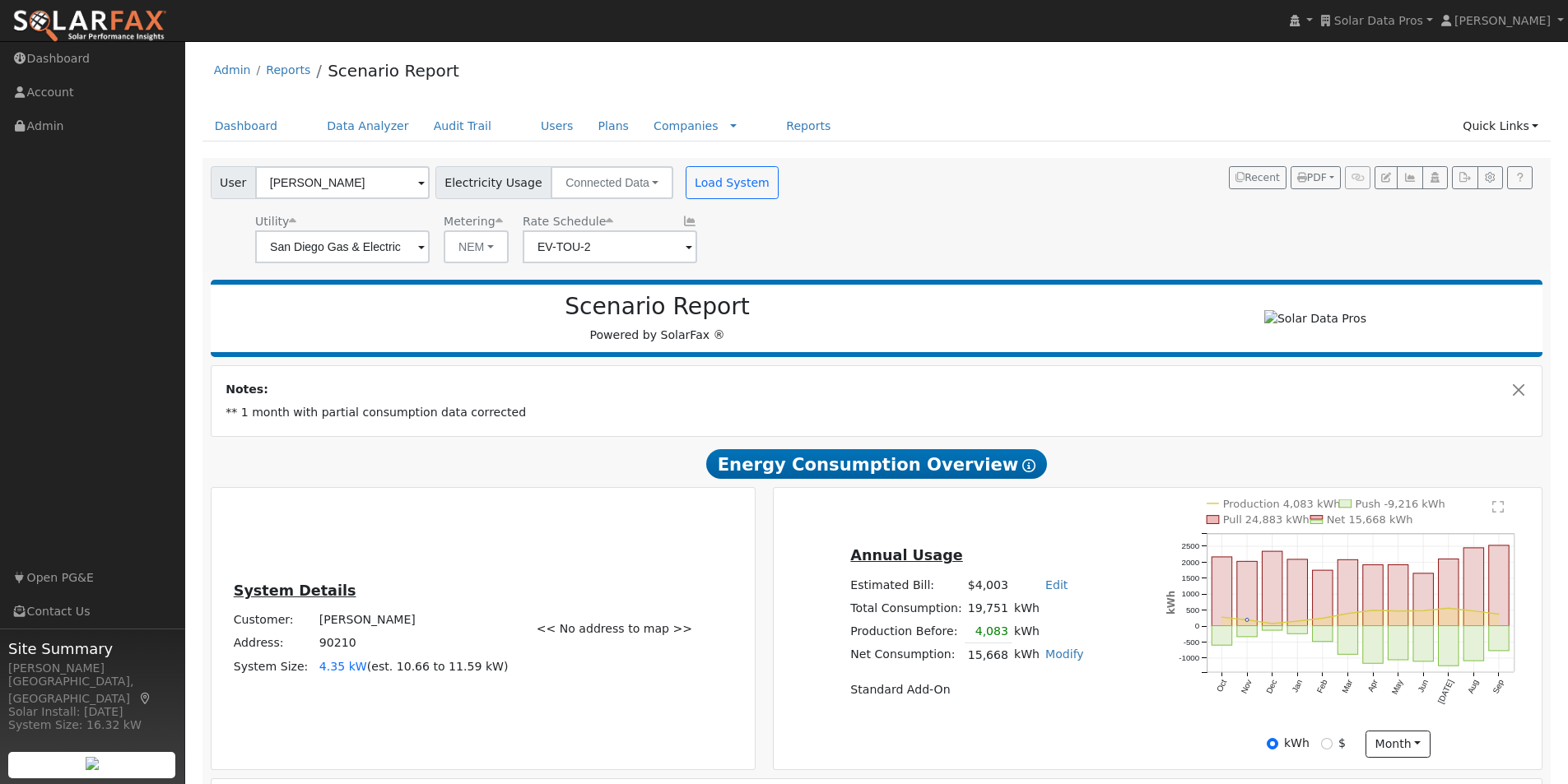
click at [685, 246] on span at bounding box center [688, 247] width 7 height 19
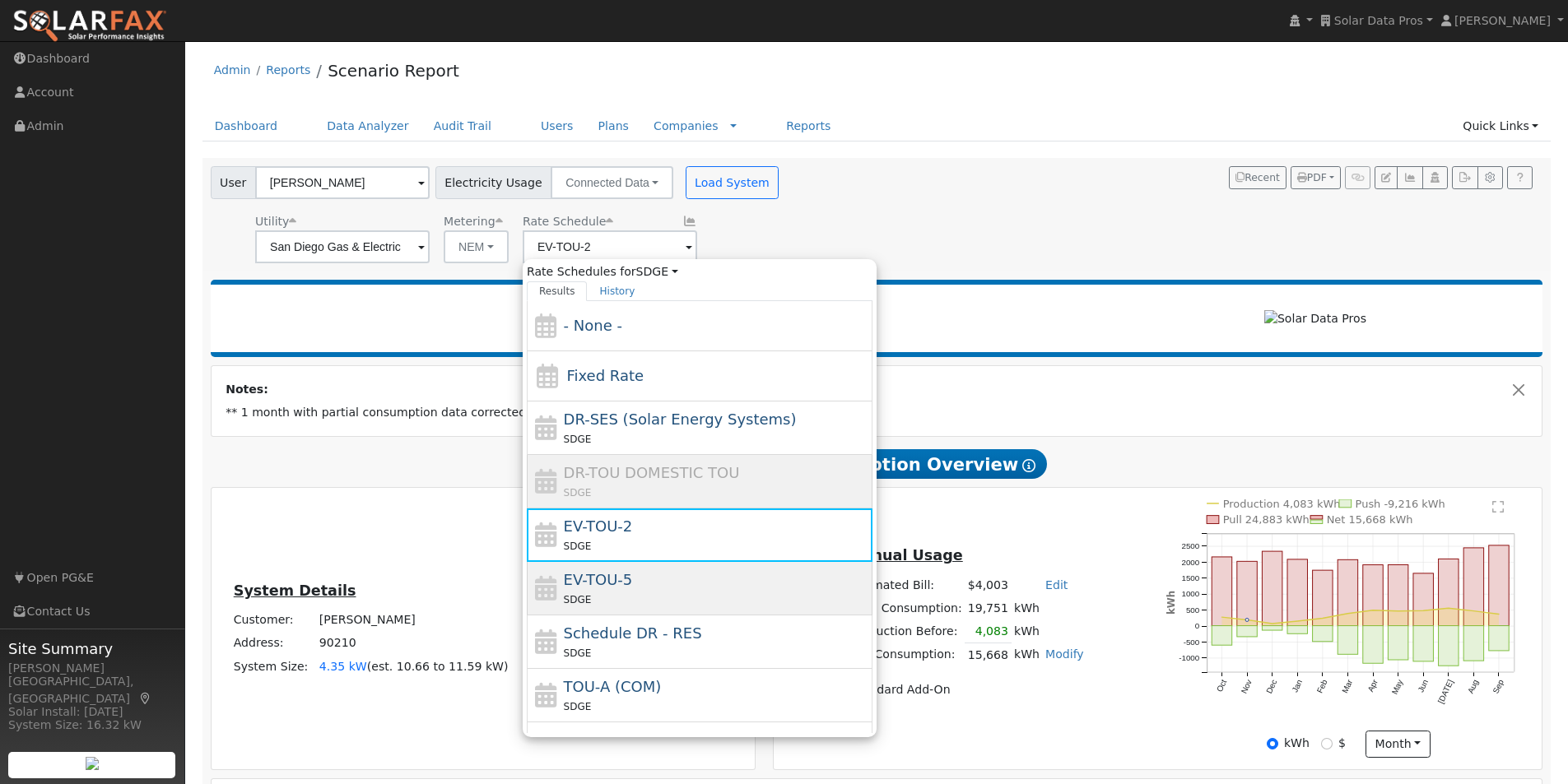
click at [611, 583] on span "EV-TOU-5" at bounding box center [598, 580] width 69 height 18
type input "EV-TOU-5"
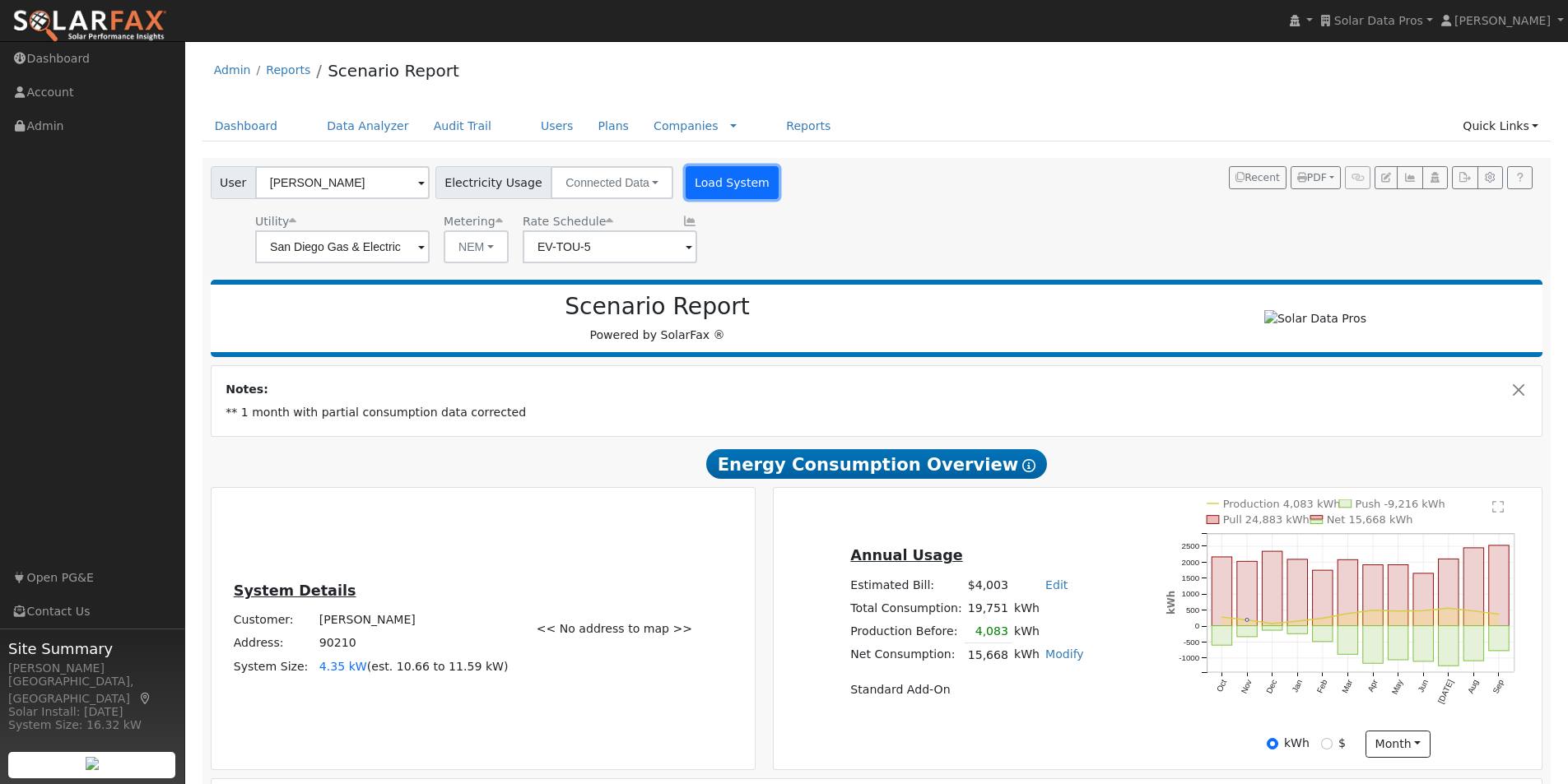
click at [712, 177] on button "Load System" at bounding box center [732, 183] width 94 height 33
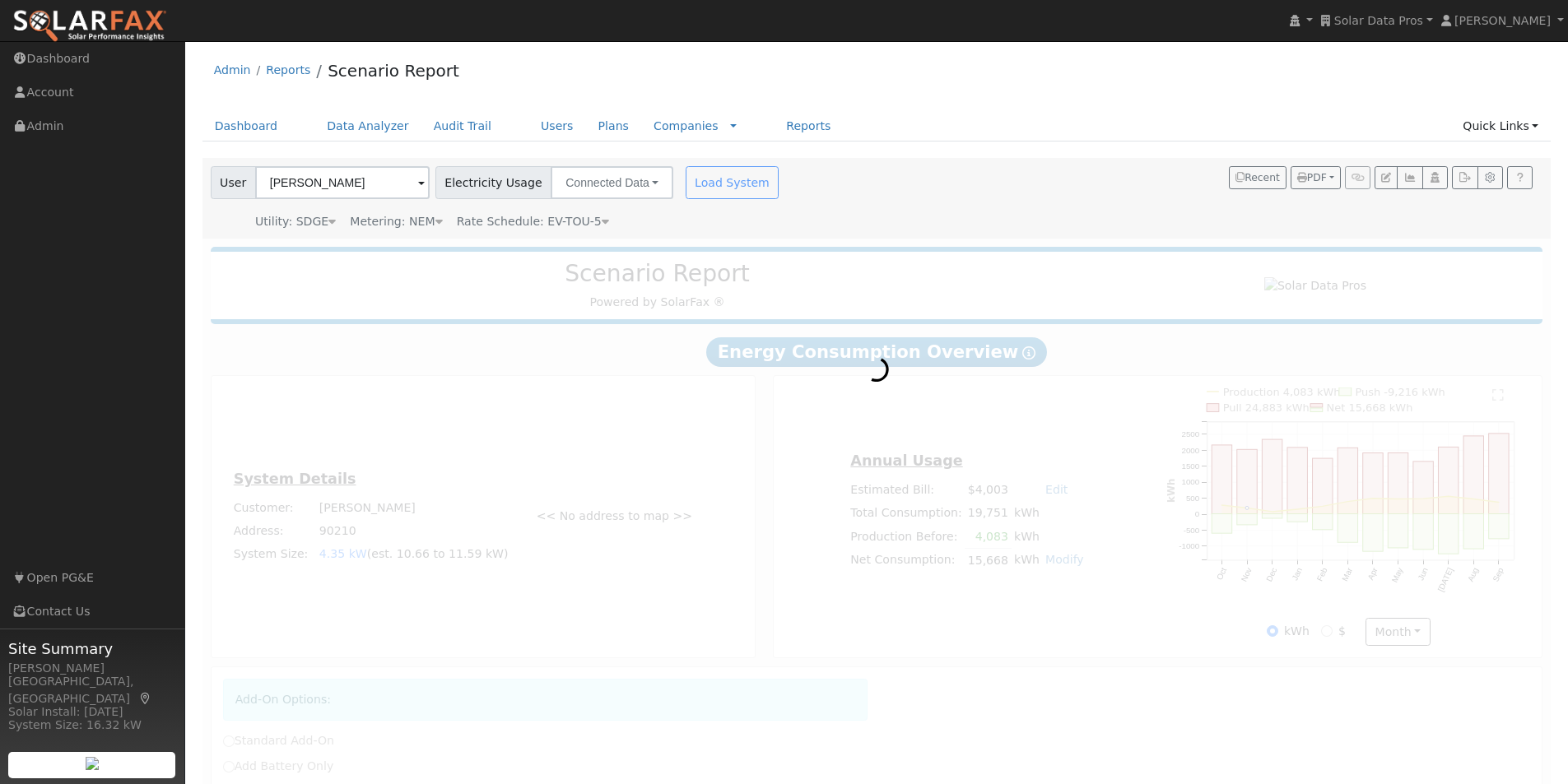
radio input "true"
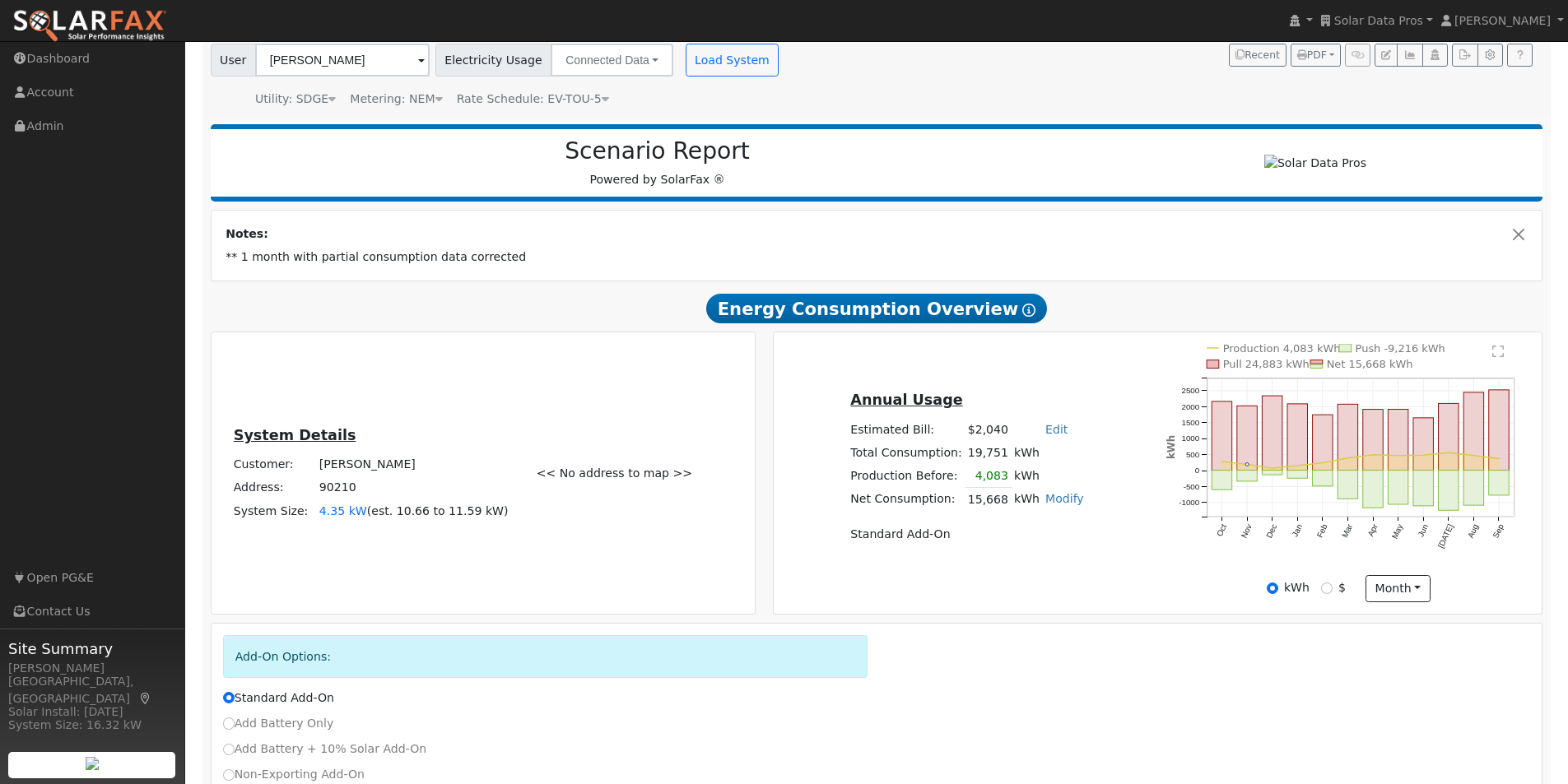
scroll to position [82, 0]
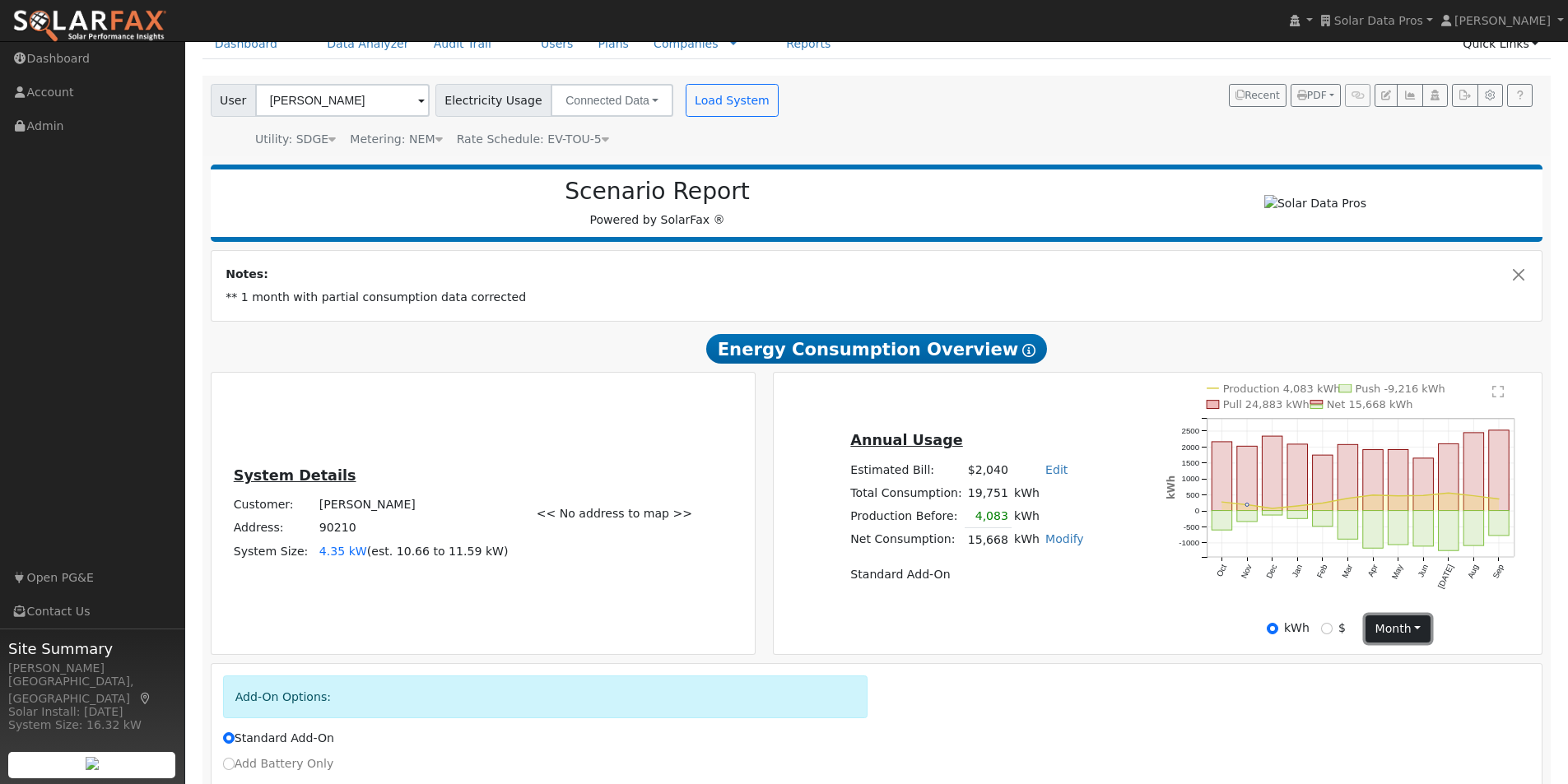
click at [1402, 629] on button "month" at bounding box center [1398, 629] width 65 height 28
click at [1384, 671] on link "Day" at bounding box center [1424, 662] width 115 height 23
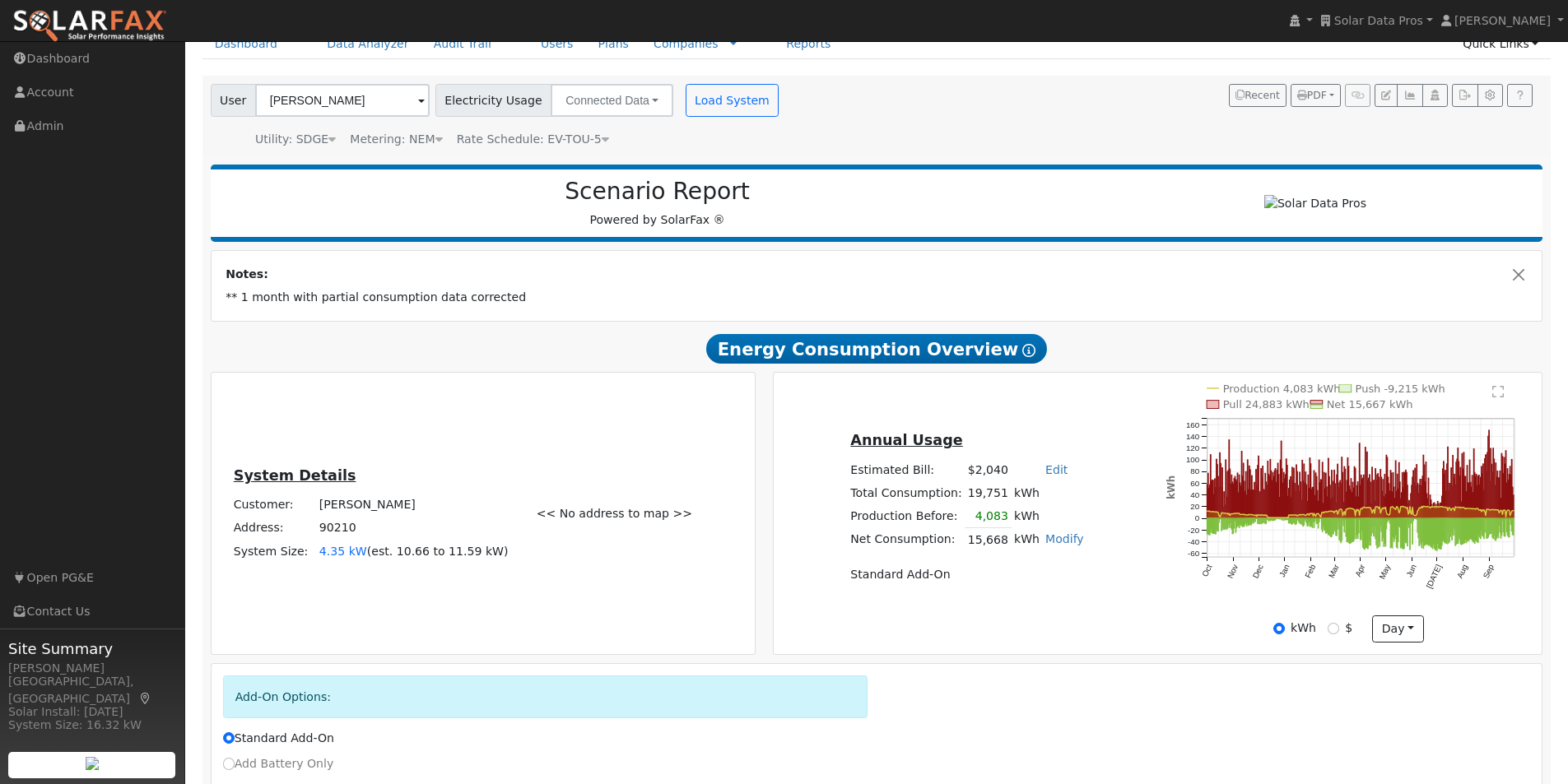
click at [1496, 395] on text "" at bounding box center [1498, 391] width 12 height 13
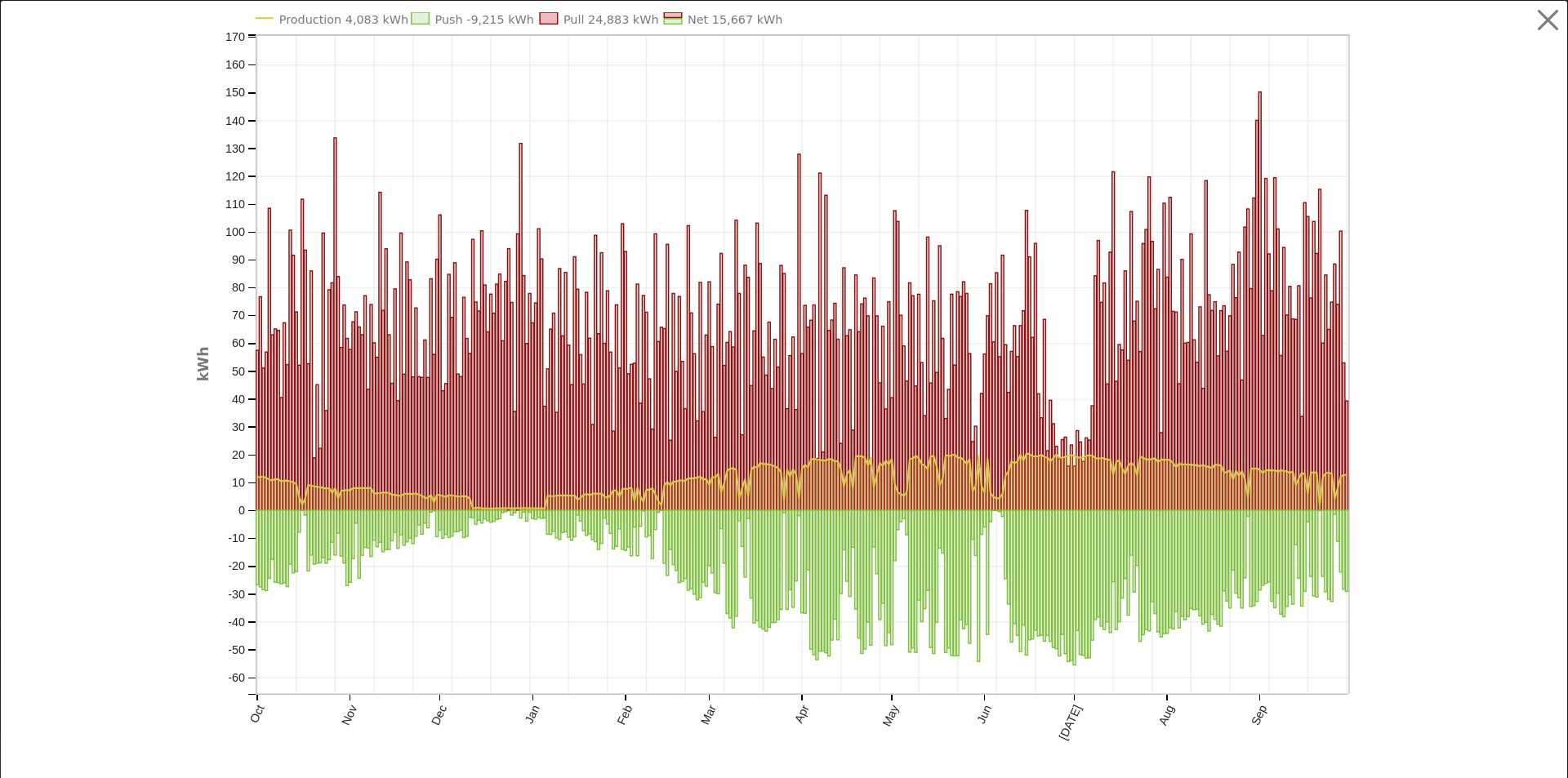
click at [329, 13] on text "Production 4,083 kWh" at bounding box center [343, 19] width 129 height 13
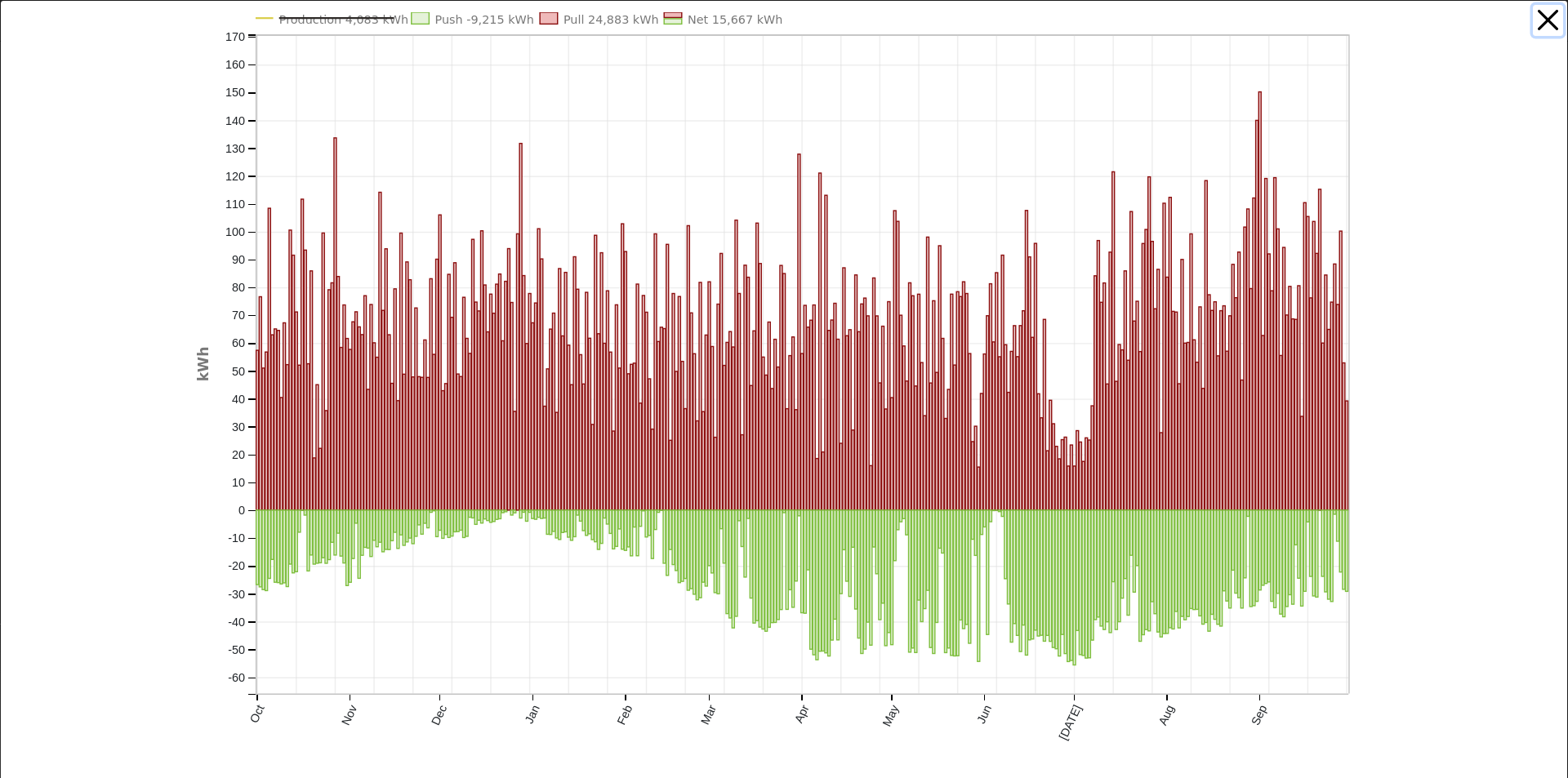
click at [1537, 18] on button "button" at bounding box center [1548, 20] width 31 height 31
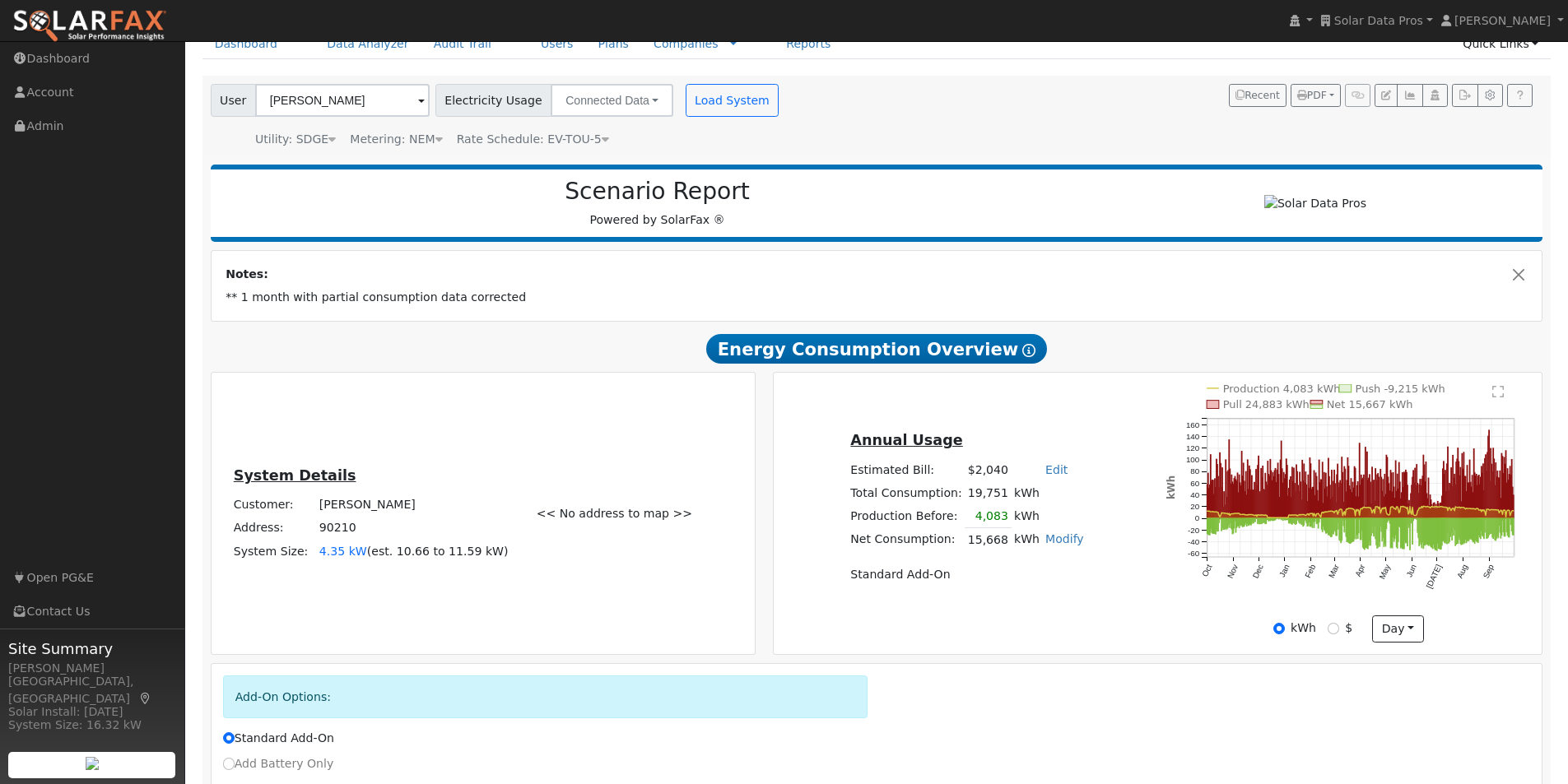
scroll to position [0, 0]
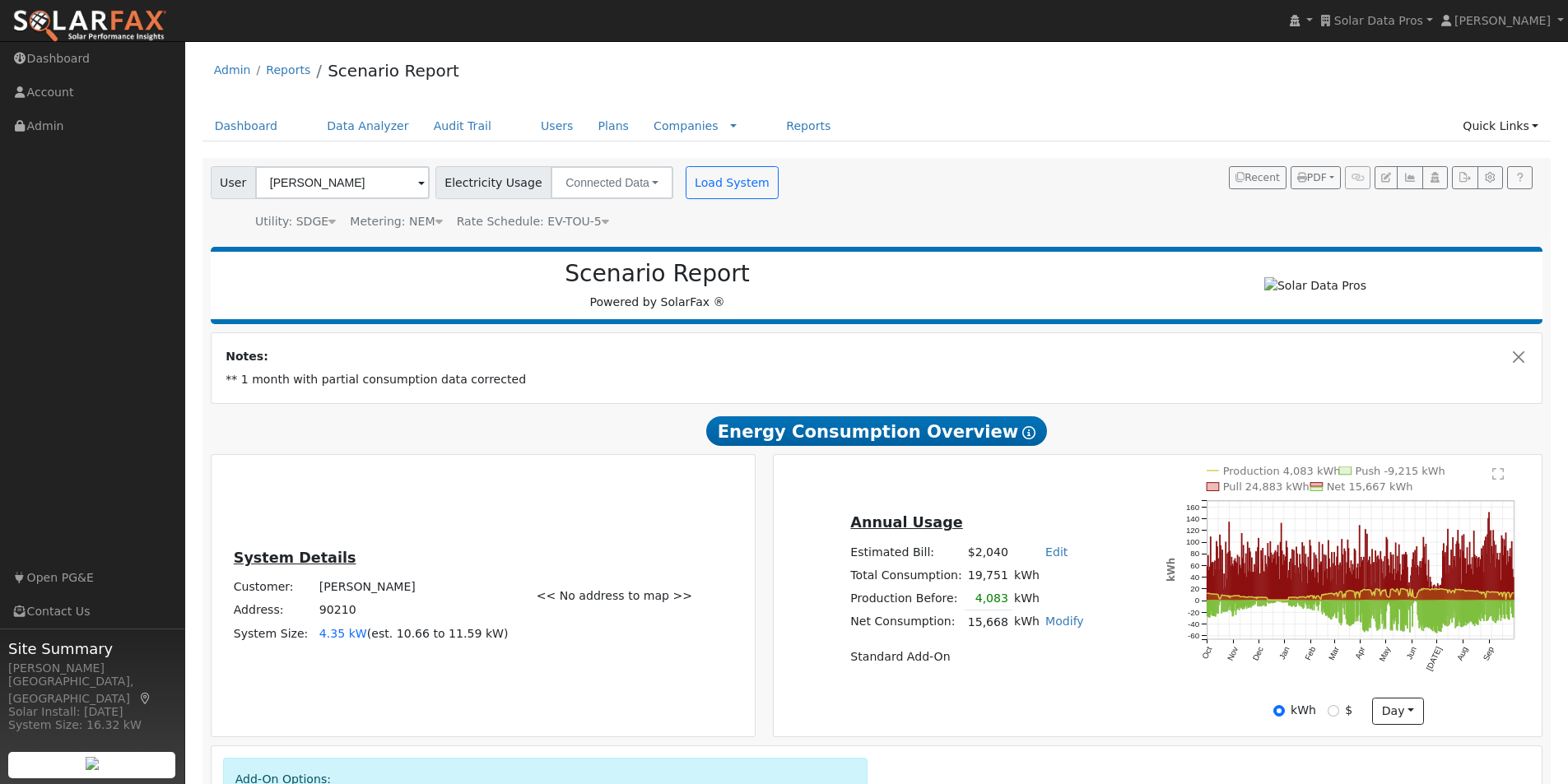
click at [418, 181] on span at bounding box center [421, 183] width 7 height 19
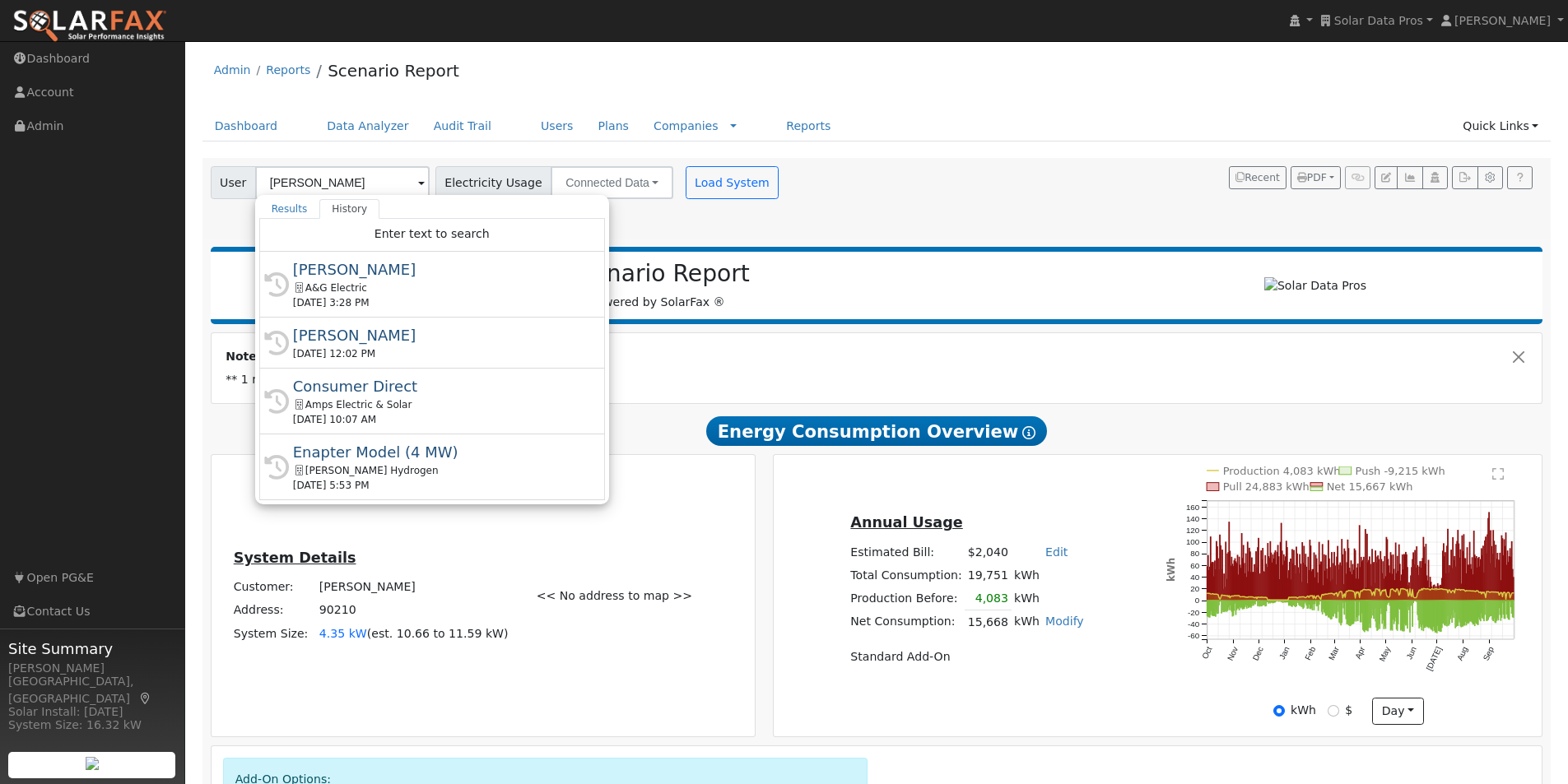
click at [352, 271] on div "Curtis Mitchell" at bounding box center [439, 269] width 293 height 23
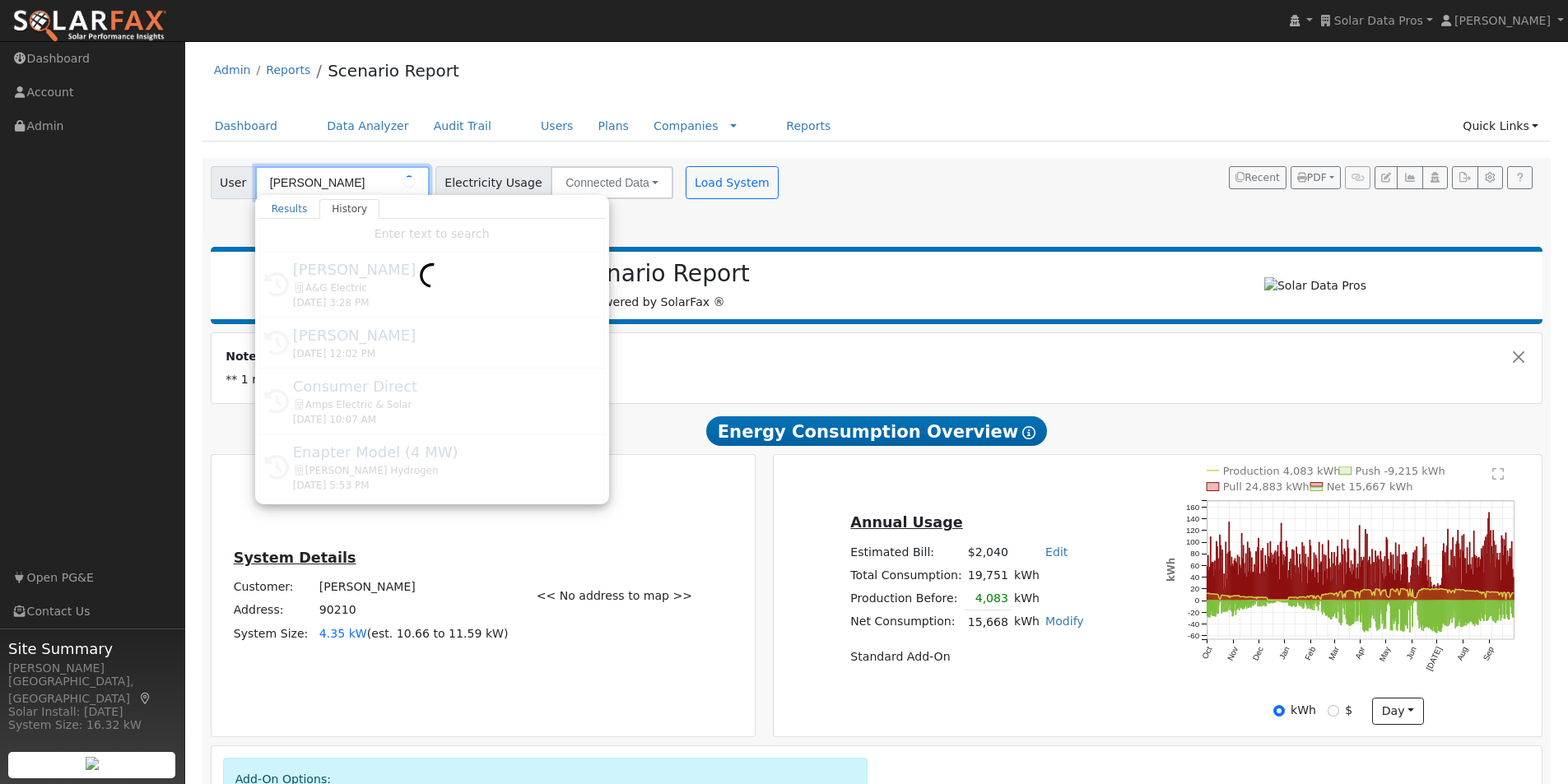
type input "Curtis Mitchell"
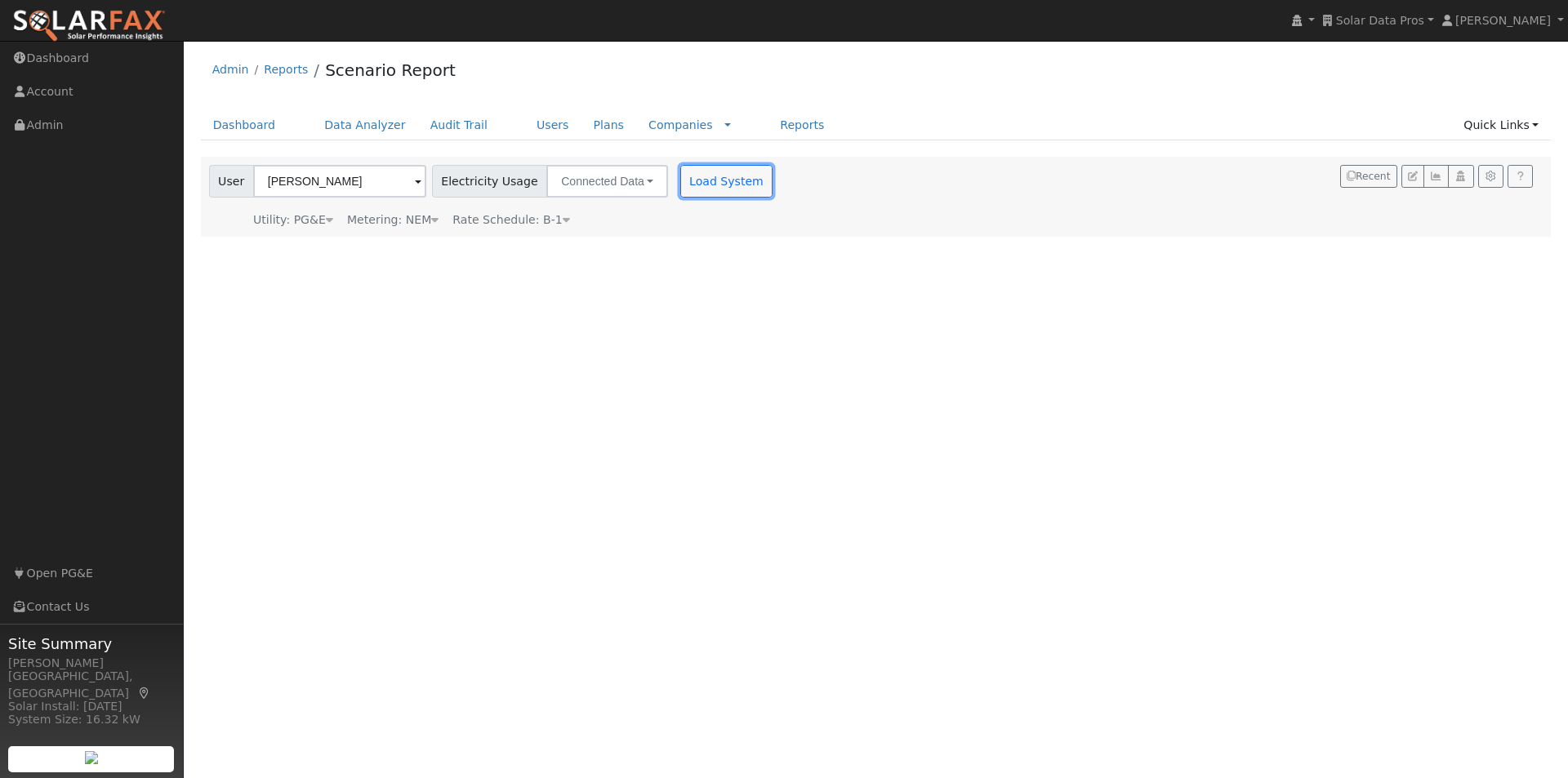
drag, startPoint x: 691, startPoint y: 190, endPoint x: 1018, endPoint y: 201, distance: 327.2
click at [692, 190] on button "Load System" at bounding box center [727, 181] width 93 height 33
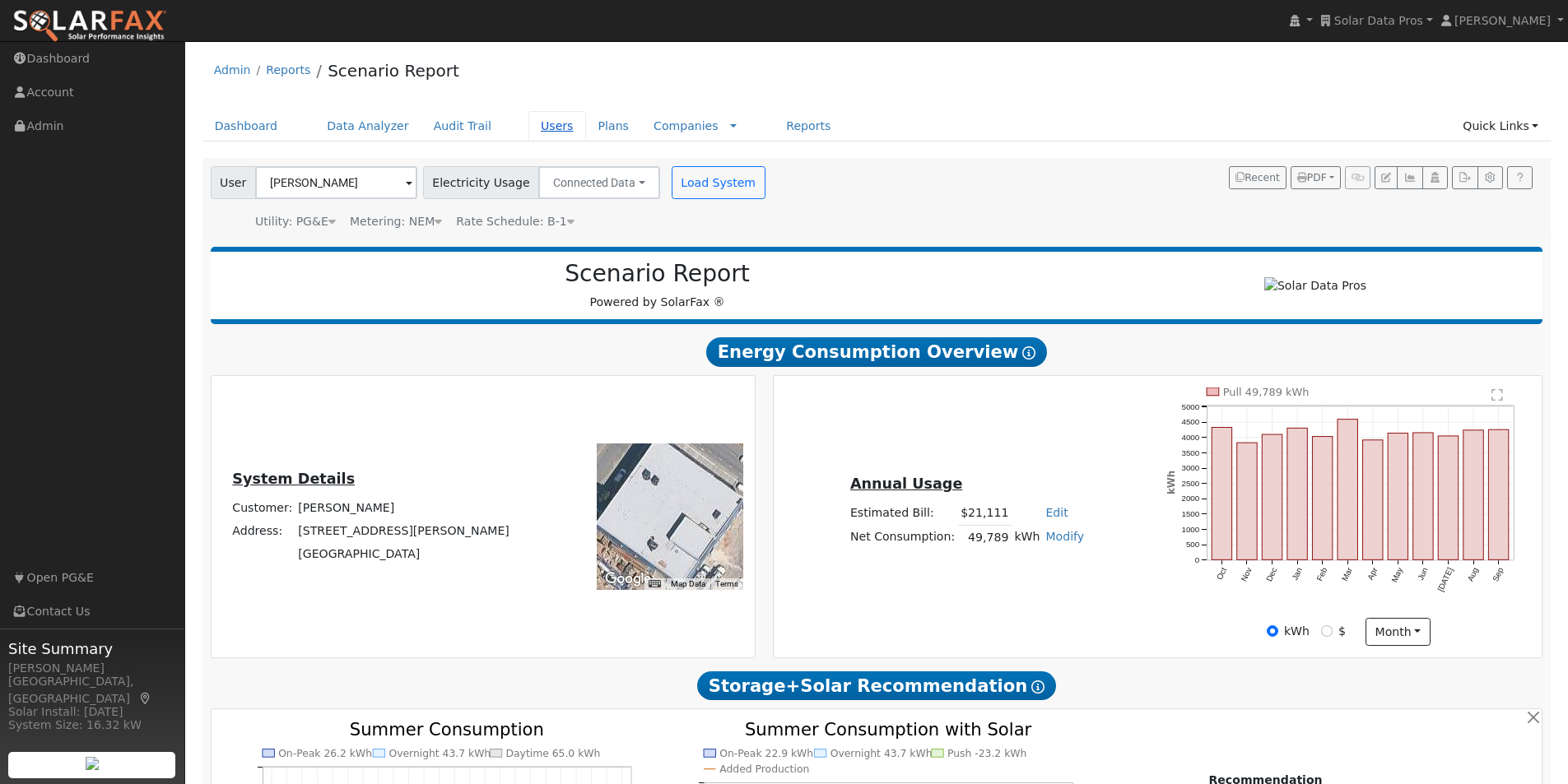
click at [537, 120] on link "Users" at bounding box center [557, 126] width 58 height 30
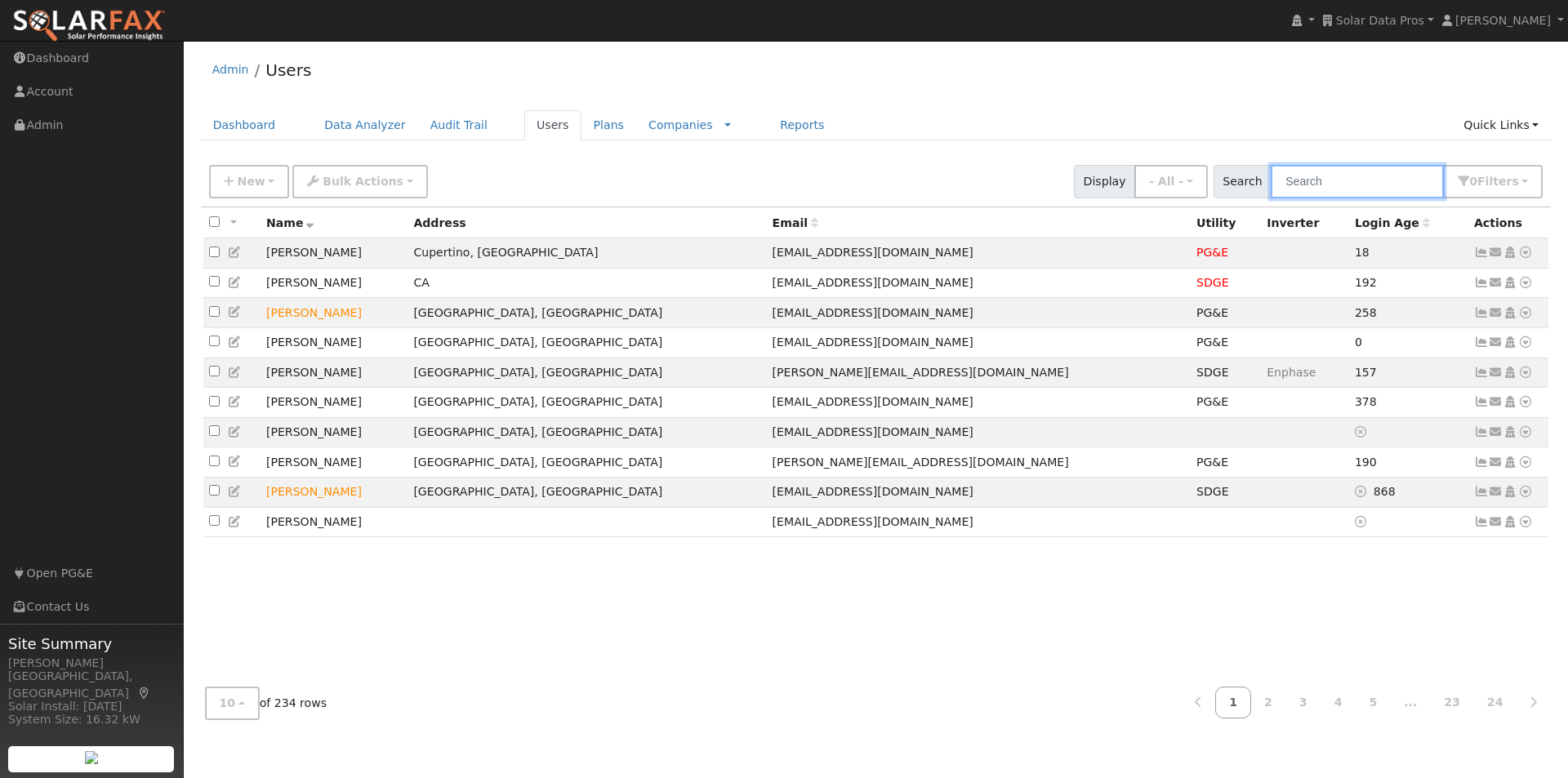
click at [1350, 174] on input "text" at bounding box center [1357, 181] width 173 height 33
paste input "[EMAIL_ADDRESS][DOMAIN_NAME]"
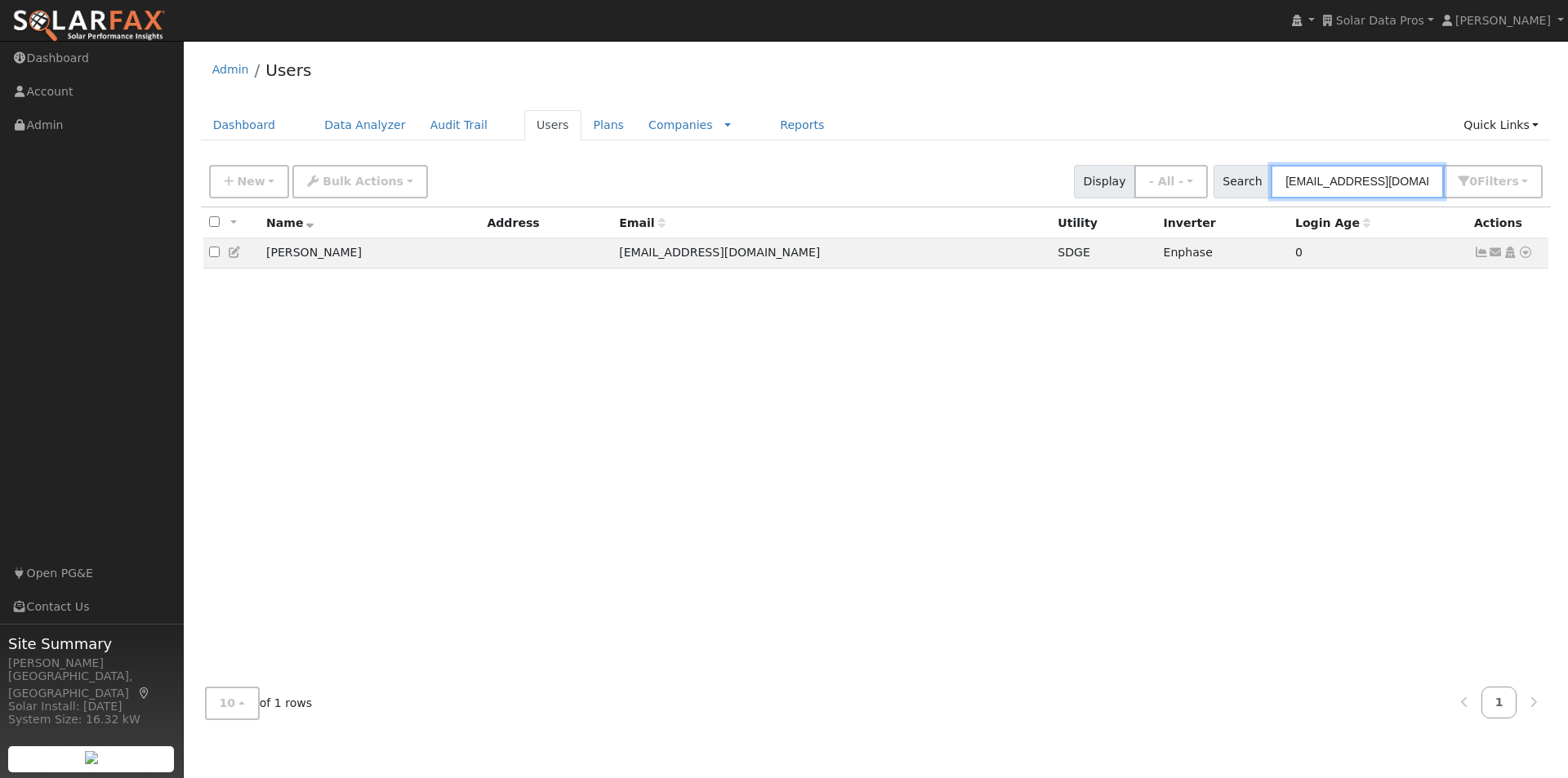
type input "[EMAIL_ADDRESS][DOMAIN_NAME]"
